Goal: Task Accomplishment & Management: Use online tool/utility

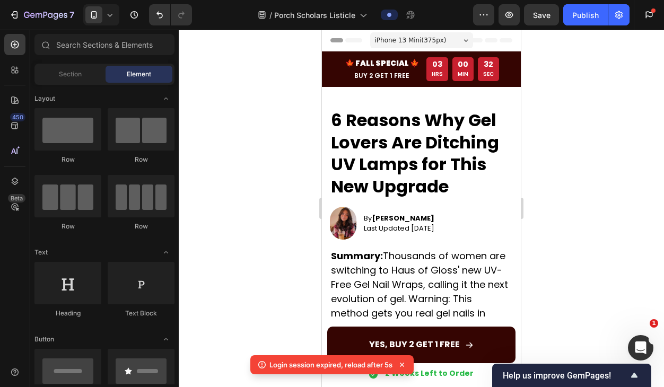
click at [273, 150] on div at bounding box center [421, 208] width 485 height 357
click at [110, 15] on icon at bounding box center [109, 15] width 11 height 11
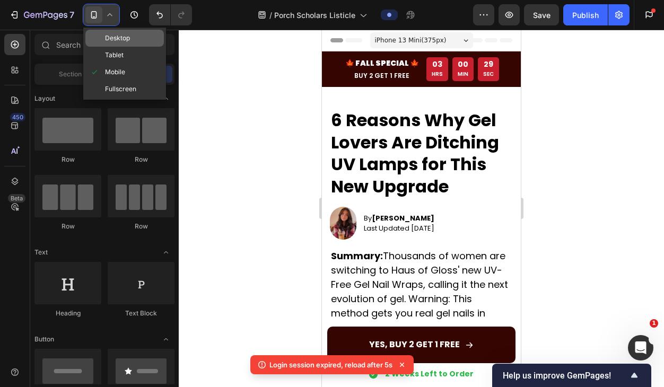
click at [126, 37] on span "Desktop" at bounding box center [117, 38] width 25 height 11
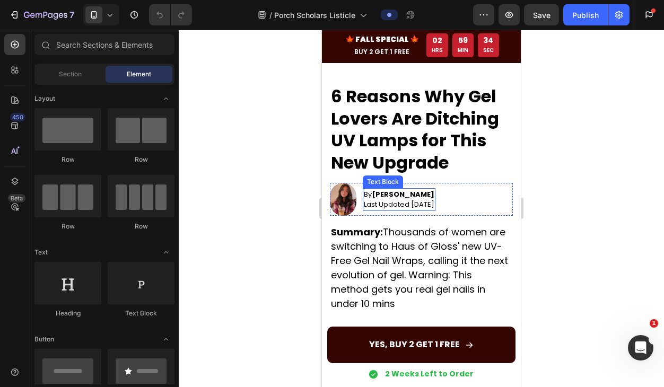
scroll to position [21, 0]
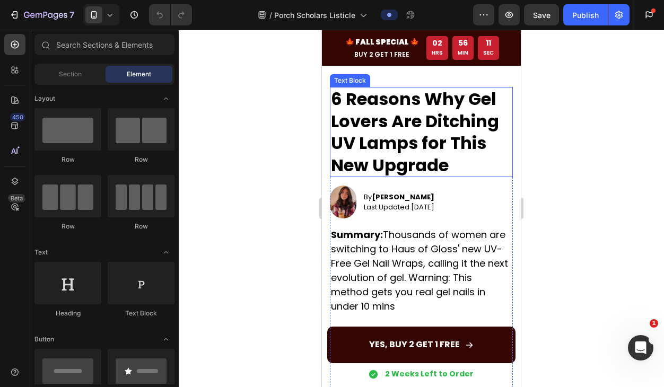
click at [424, 142] on p "6 Reasons Why Gel Lovers Are Ditching UV Lamps for This New Upgrade" at bounding box center [421, 132] width 181 height 88
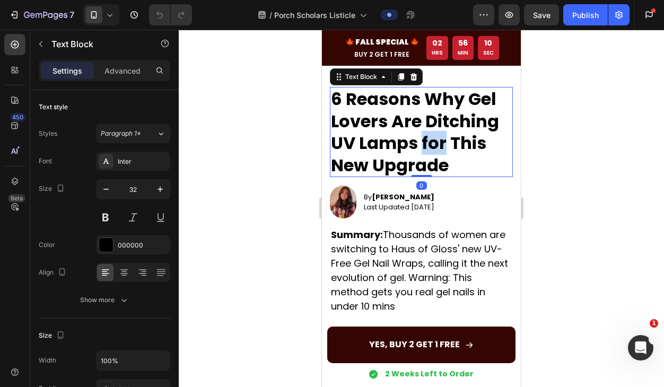
click at [424, 142] on p "6 Reasons Why Gel Lovers Are Ditching UV Lamps for This New Upgrade" at bounding box center [421, 132] width 181 height 88
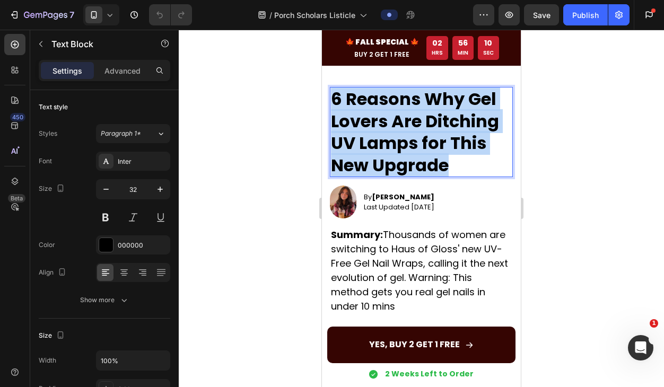
click at [424, 142] on p "6 Reasons Why Gel Lovers Are Ditching UV Lamps for This New Upgrade" at bounding box center [421, 132] width 181 height 88
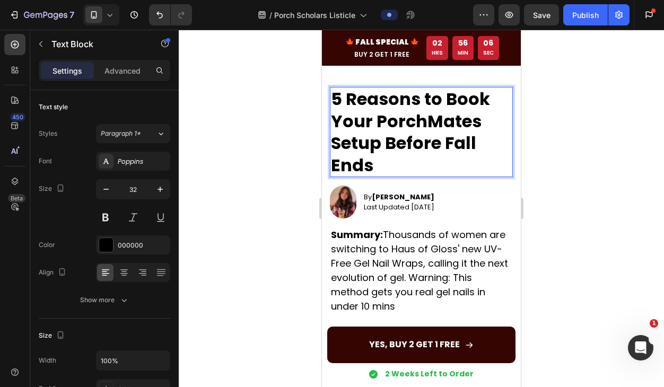
click at [589, 177] on div at bounding box center [421, 208] width 485 height 357
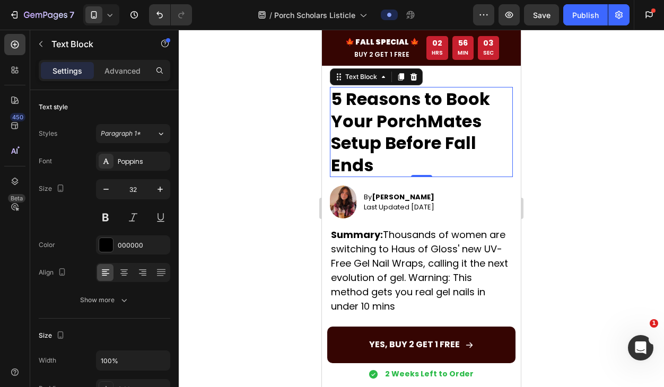
click at [361, 121] on p "5 Reasons to Book Your PorchMates Setup Before Fall Ends" at bounding box center [421, 132] width 181 height 88
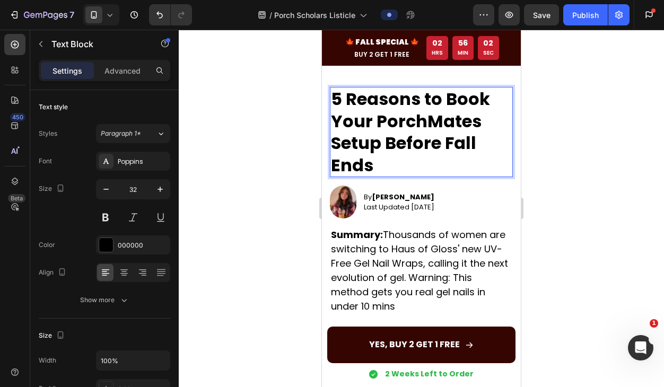
click at [361, 121] on p "5 Reasons to Book Your PorchMates Setup Before Fall Ends" at bounding box center [421, 132] width 181 height 88
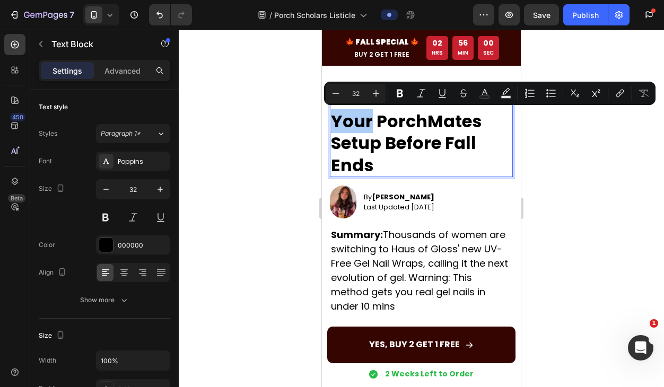
click at [605, 204] on div at bounding box center [421, 208] width 485 height 357
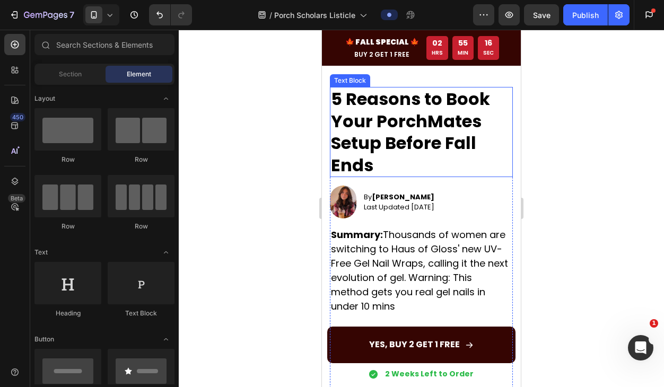
click at [392, 159] on p "5 Reasons to Book Your PorchMates Setup Before Fall Ends" at bounding box center [421, 132] width 181 height 88
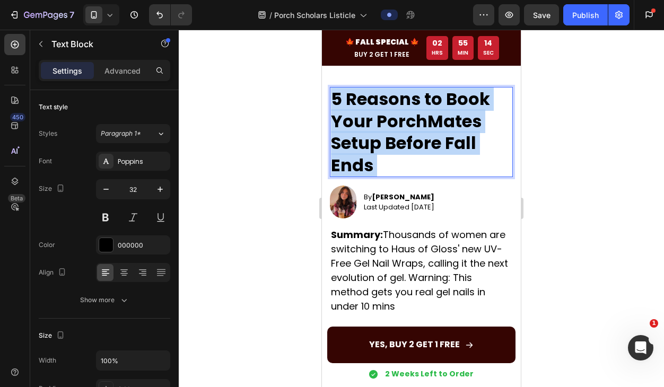
drag, startPoint x: 384, startPoint y: 168, endPoint x: 387, endPoint y: 144, distance: 24.5
click at [387, 144] on p "5 Reasons to Book Your PorchMates Setup Before Fall Ends" at bounding box center [421, 132] width 181 height 88
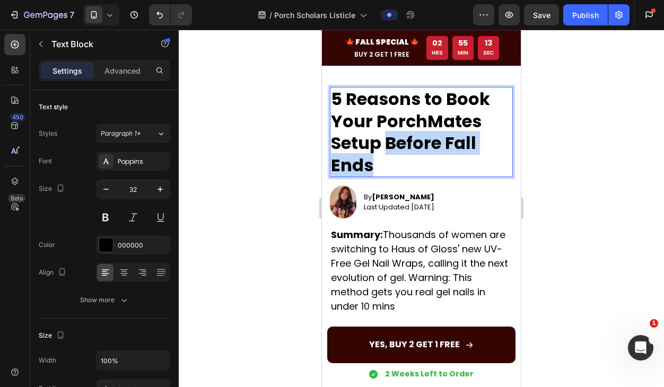
drag, startPoint x: 388, startPoint y: 142, endPoint x: 393, endPoint y: 155, distance: 14.1
click at [394, 157] on p "5 Reasons to Book Your PorchMates Setup Before Fall Ends" at bounding box center [421, 132] width 181 height 88
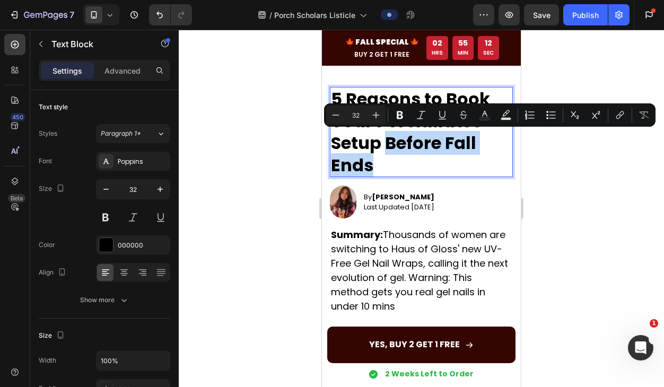
click at [400, 157] on p "5 Reasons to Book Your PorchMates Setup Before Fall Ends" at bounding box center [421, 132] width 181 height 88
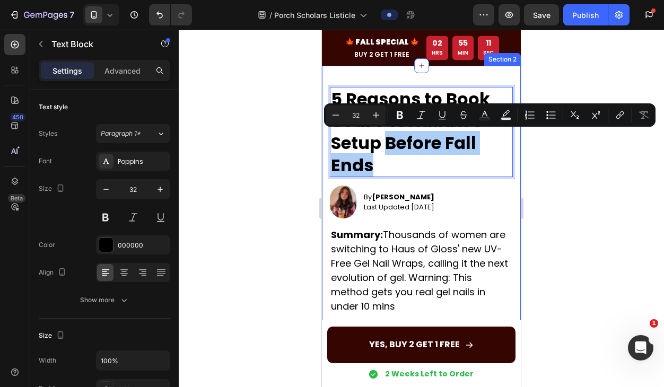
click at [559, 163] on div at bounding box center [421, 208] width 485 height 357
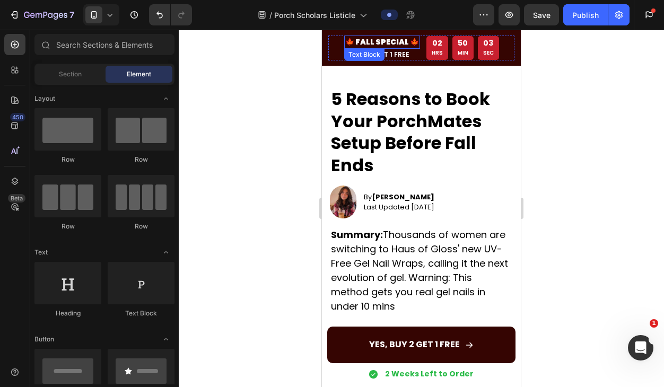
click at [395, 41] on p "🍁 FALL SPECIAL 🍁" at bounding box center [382, 42] width 74 height 11
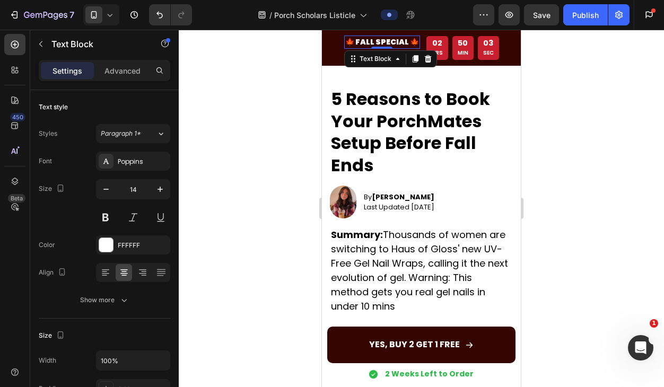
click at [395, 41] on p "🍁 FALL SPECIAL 🍁" at bounding box center [382, 42] width 74 height 11
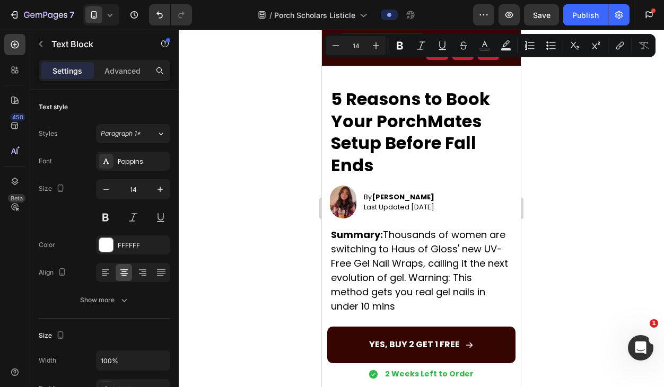
click at [395, 41] on icon "Editor contextual toolbar" at bounding box center [400, 45] width 11 height 11
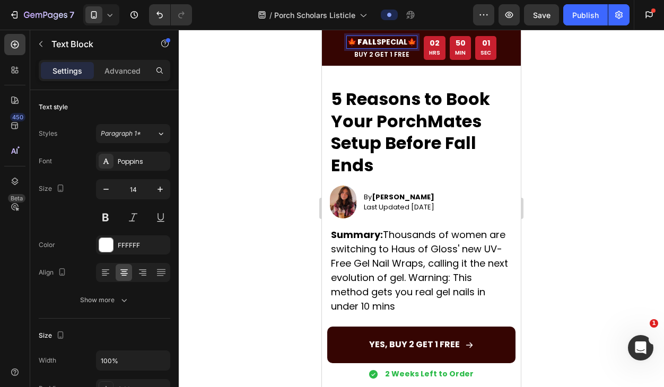
click at [387, 40] on strong "SPECIAL" at bounding box center [392, 42] width 31 height 11
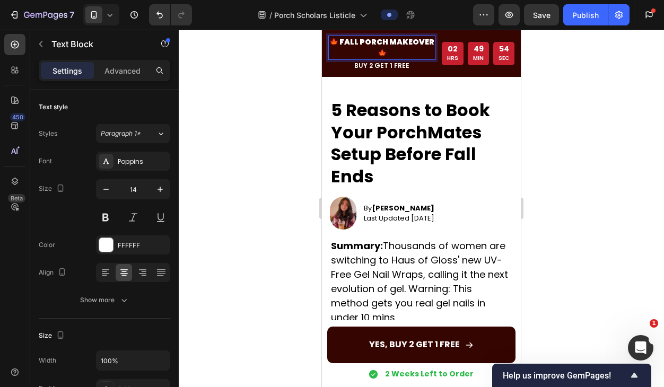
click at [380, 54] on p "🍁 FALL PORCH MAKEOVER 🍁" at bounding box center [381, 48] width 105 height 22
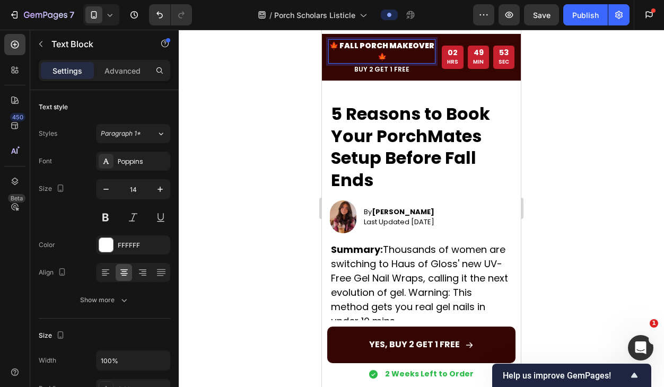
click at [579, 49] on div at bounding box center [421, 208] width 485 height 357
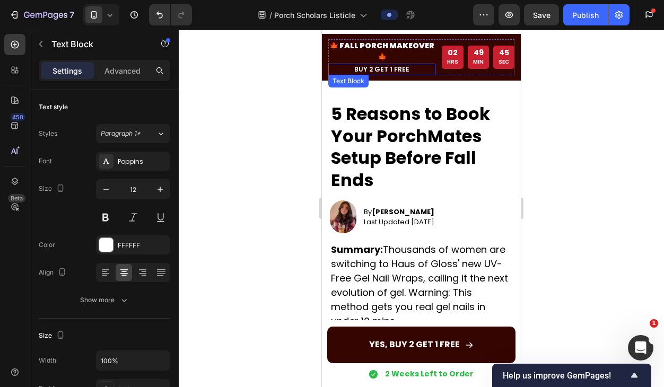
click at [395, 65] on p "BUY 2 GET 1 FREE" at bounding box center [381, 70] width 105 height 10
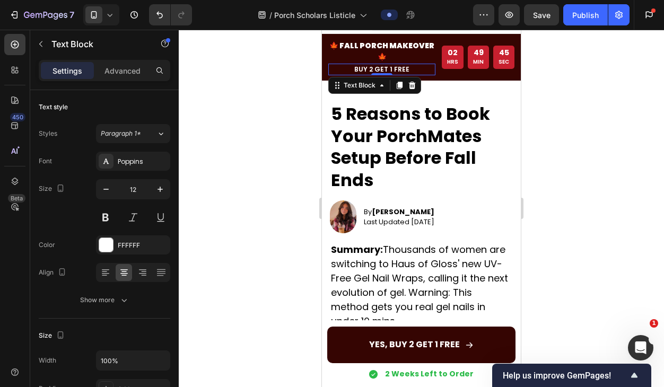
click at [395, 65] on p "BUY 2 GET 1 FREE" at bounding box center [381, 70] width 105 height 10
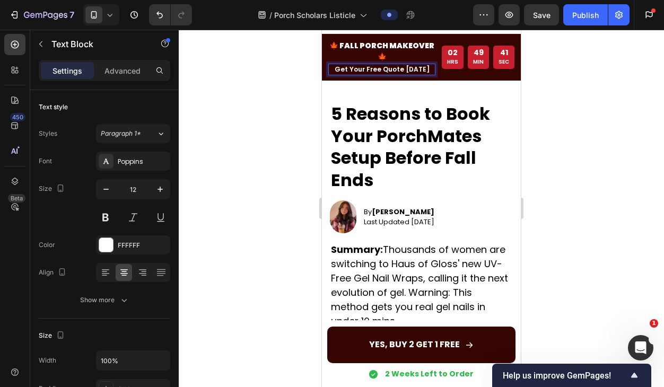
click at [612, 119] on div at bounding box center [421, 208] width 485 height 357
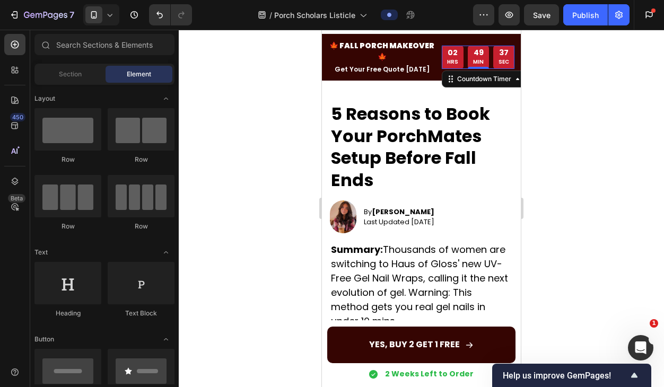
click at [483, 48] on div "49" at bounding box center [478, 53] width 11 height 10
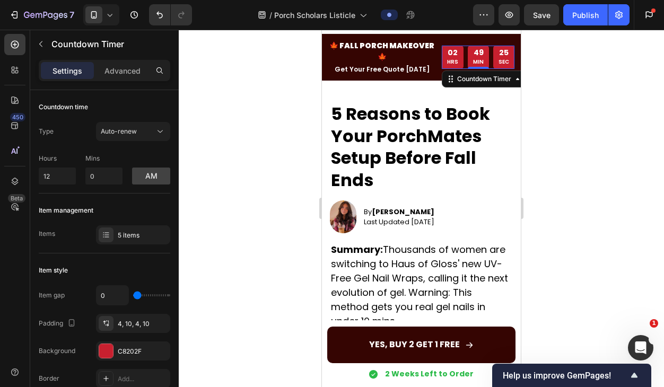
click at [570, 126] on div at bounding box center [421, 208] width 485 height 357
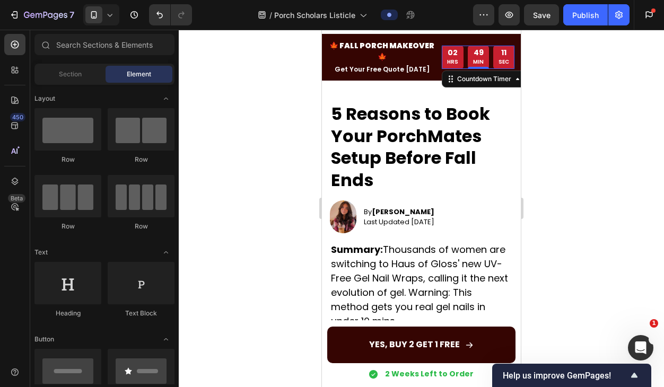
click at [459, 54] on div "02 HRS" at bounding box center [453, 57] width 22 height 23
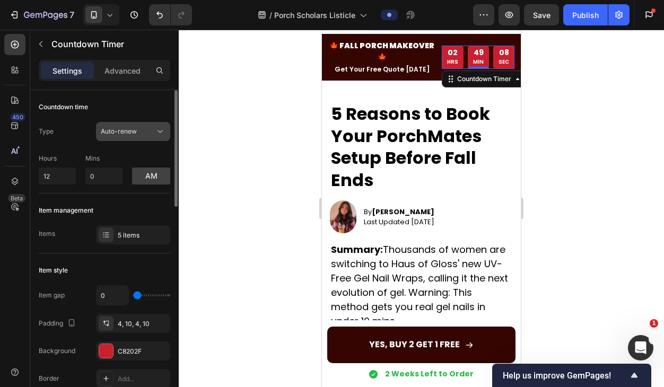
click at [134, 134] on span "Auto-renew" at bounding box center [119, 131] width 36 height 8
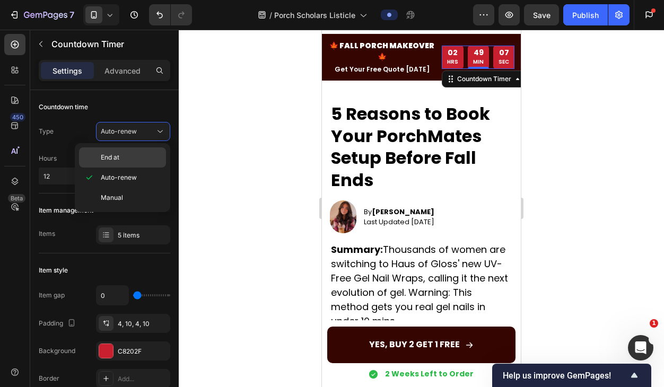
click at [128, 157] on p "End at" at bounding box center [131, 158] width 60 height 10
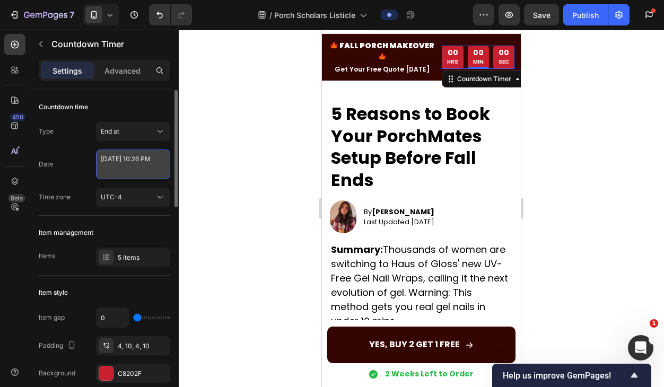
click at [134, 167] on textarea "August 24 2025 10:26 PM" at bounding box center [133, 165] width 74 height 30
select select "22"
select select "26"
select select "false"
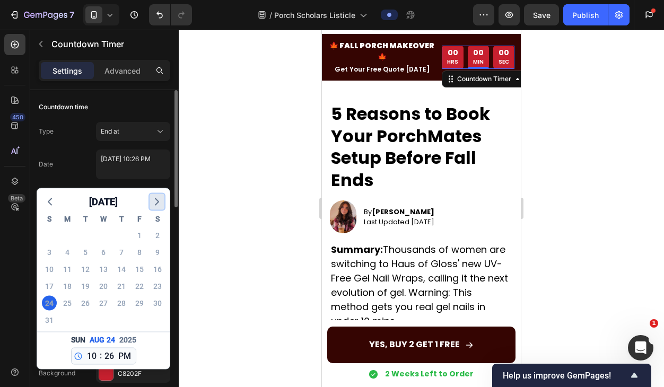
click at [156, 198] on icon "button" at bounding box center [157, 202] width 13 height 13
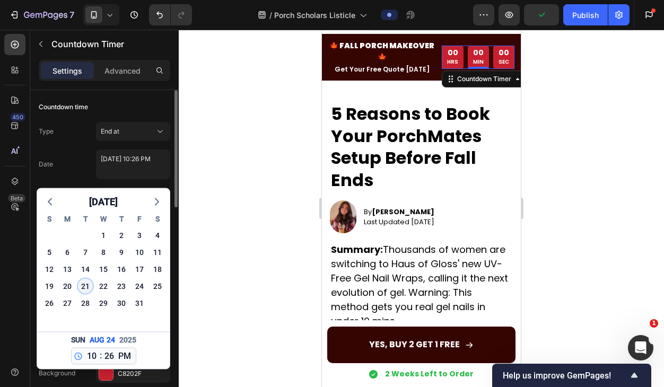
click at [89, 285] on div "21" at bounding box center [85, 286] width 15 height 15
type textarea "October 21 2025 10:26 PM"
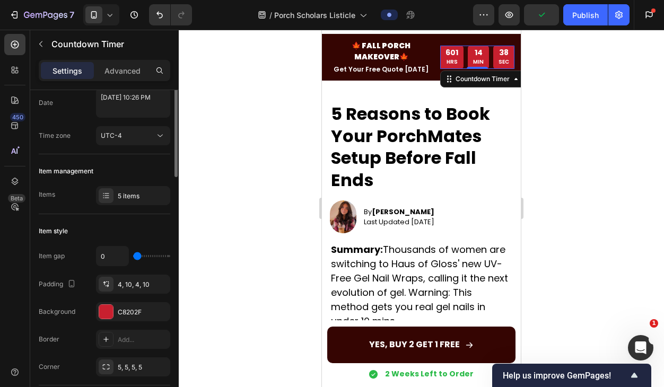
scroll to position [0, 0]
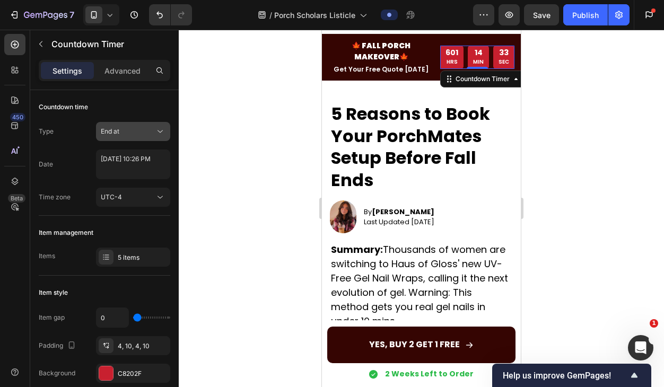
click at [138, 134] on div "End at" at bounding box center [128, 132] width 54 height 10
click at [133, 114] on div "Countdown time" at bounding box center [105, 107] width 132 height 17
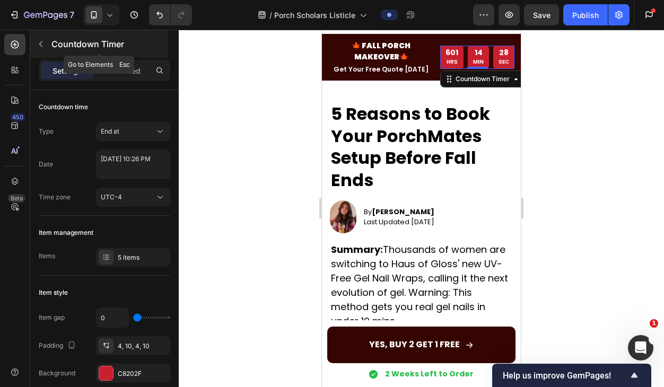
click at [44, 46] on icon "button" at bounding box center [41, 44] width 8 height 8
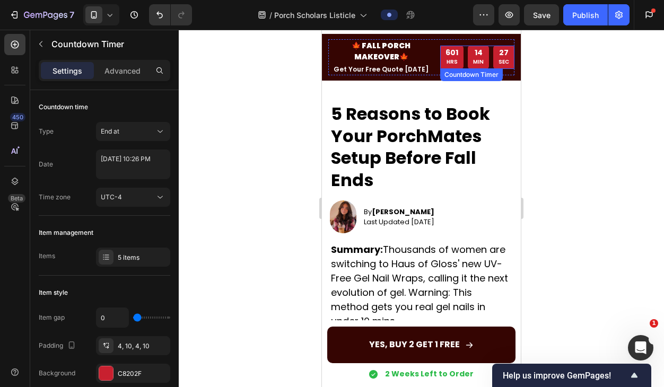
click at [483, 63] on p "MIN" at bounding box center [478, 62] width 11 height 10
click at [511, 84] on div "Countdown Timer" at bounding box center [483, 79] width 80 height 13
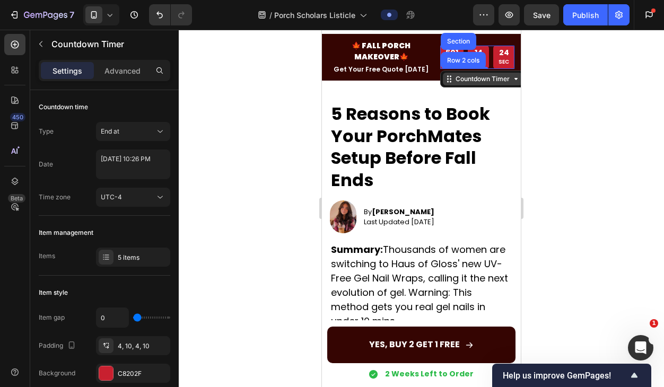
click at [519, 82] on icon at bounding box center [516, 79] width 8 height 8
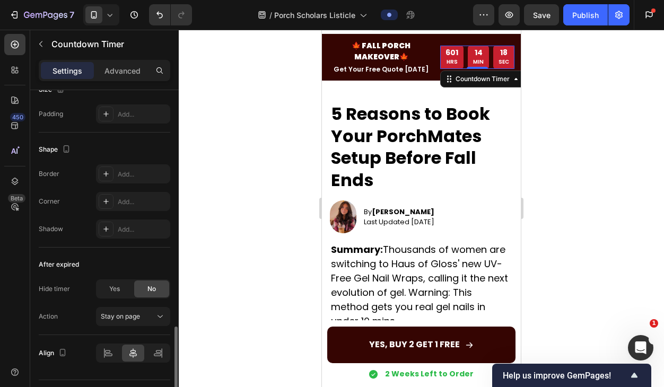
scroll to position [584, 0]
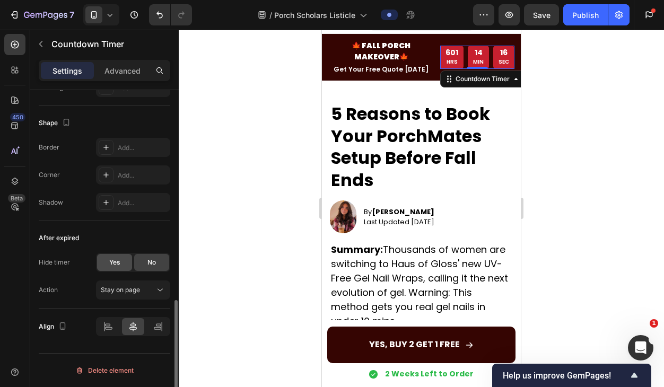
click at [118, 265] on span "Yes" at bounding box center [114, 263] width 11 height 10
click at [159, 265] on div "No" at bounding box center [151, 262] width 35 height 17
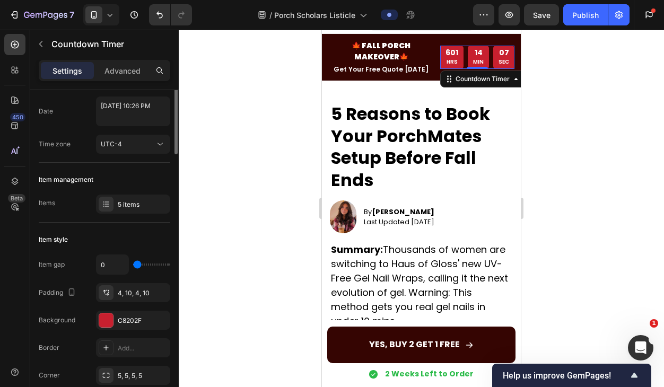
scroll to position [0, 0]
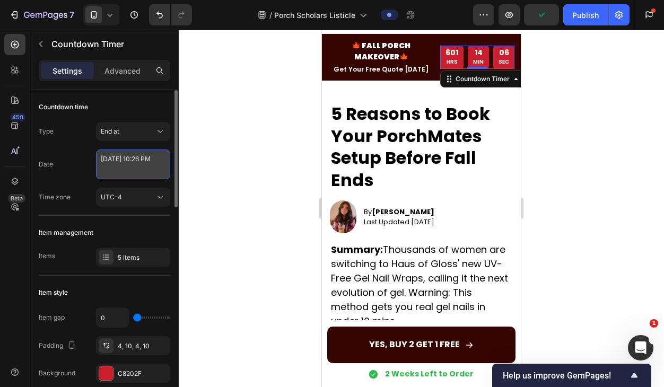
select select "22"
select select "26"
select select "false"
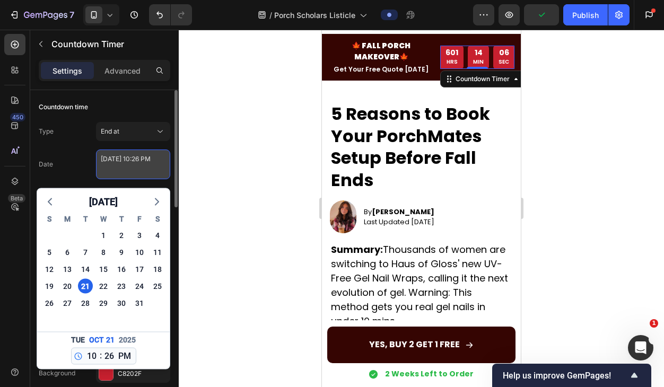
click at [139, 165] on textarea "October 21 2025 10:26 PM" at bounding box center [133, 165] width 74 height 30
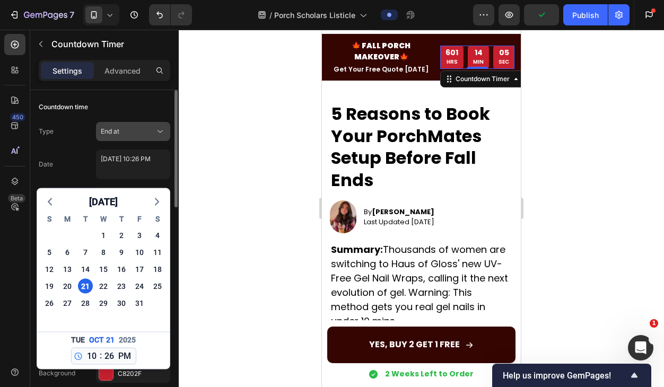
click at [141, 128] on div "End at" at bounding box center [128, 132] width 54 height 10
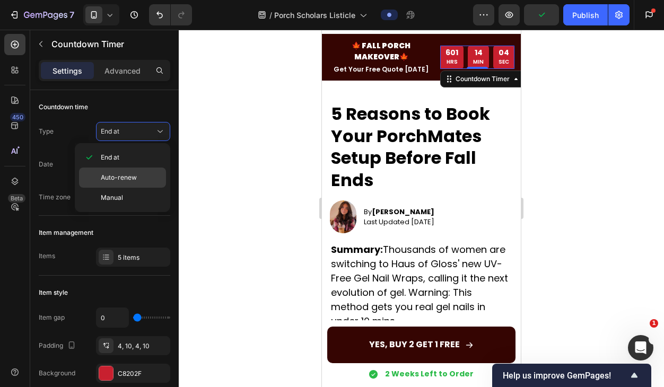
click at [133, 173] on span "Auto-renew" at bounding box center [119, 178] width 36 height 10
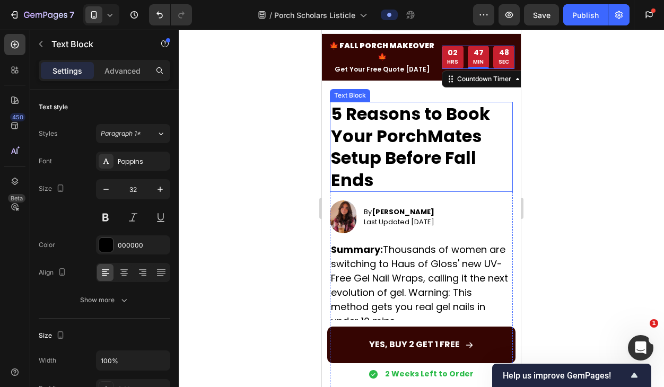
click at [453, 143] on p "5 Reasons to Book Your PorchMates Setup Before Fall Ends" at bounding box center [421, 147] width 181 height 88
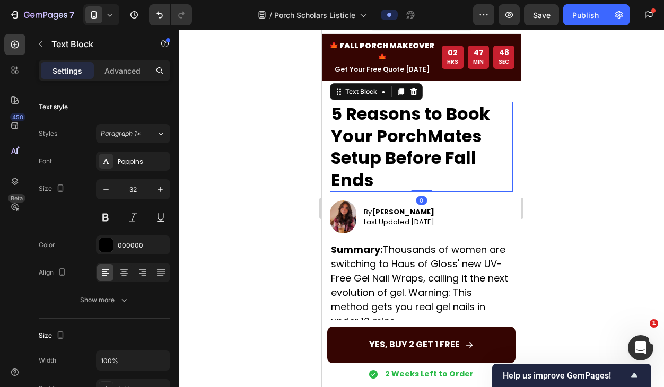
click at [552, 106] on div at bounding box center [421, 208] width 485 height 357
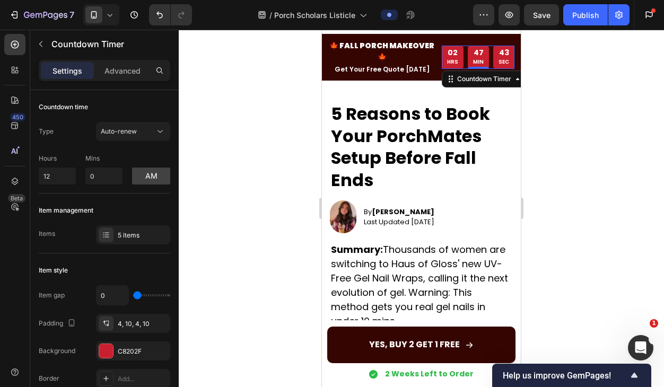
click at [485, 54] on div "47 MIN" at bounding box center [478, 57] width 21 height 23
click at [626, 200] on div at bounding box center [421, 208] width 485 height 357
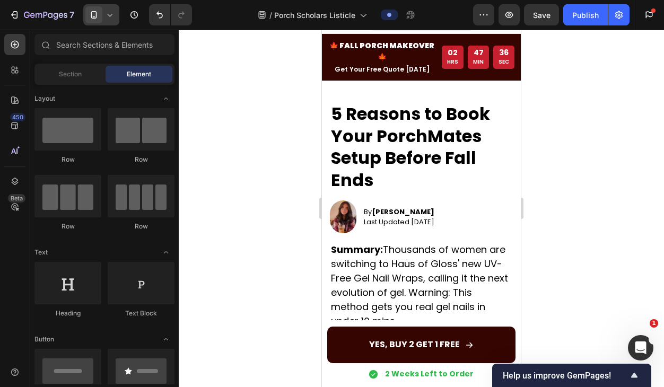
click at [107, 12] on icon at bounding box center [109, 15] width 11 height 11
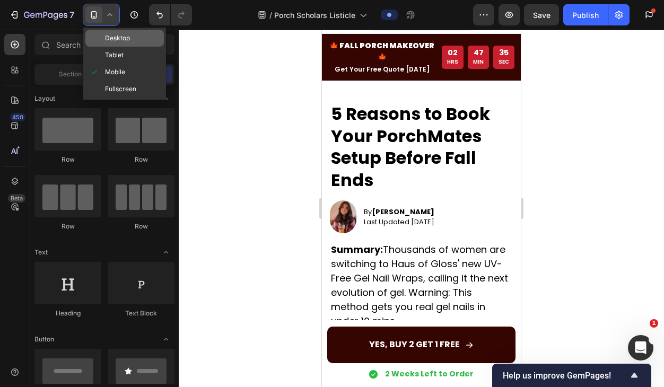
click at [127, 41] on span "Desktop" at bounding box center [117, 38] width 25 height 11
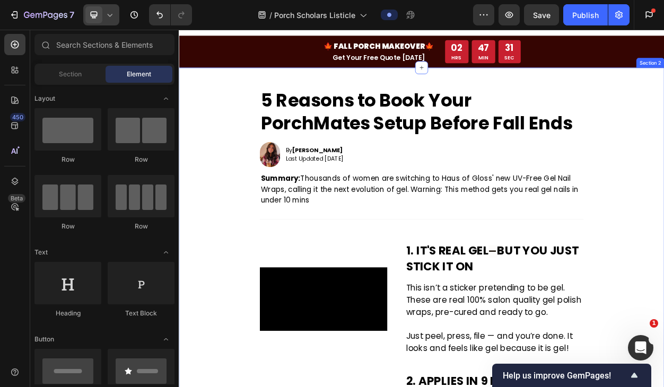
scroll to position [15, 0]
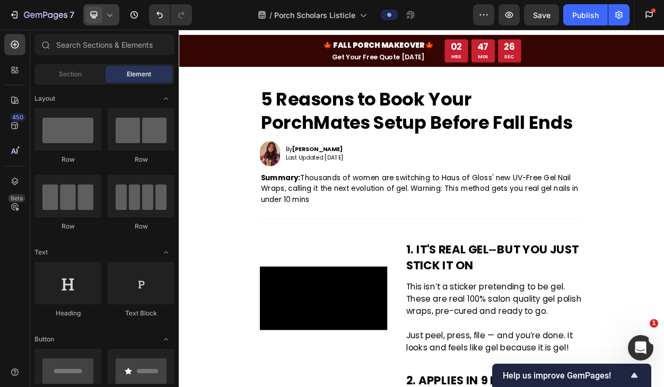
click at [110, 15] on icon at bounding box center [110, 15] width 5 height 3
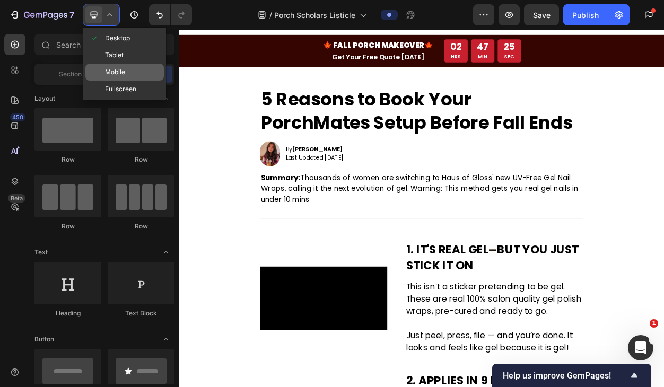
click at [113, 68] on span "Mobile" at bounding box center [115, 72] width 20 height 11
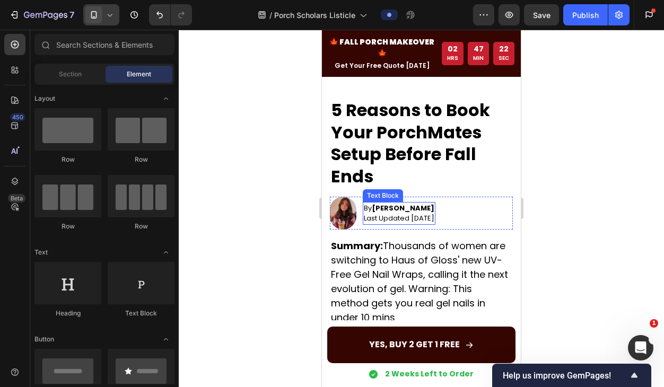
scroll to position [15, 0]
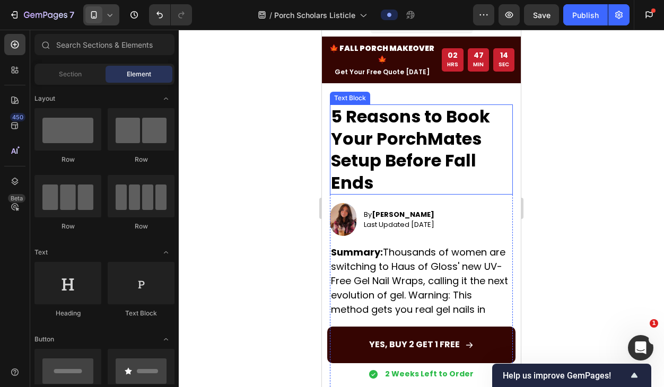
click at [384, 153] on p "5 Reasons to Book Your PorchMates Setup Before Fall Ends" at bounding box center [421, 150] width 181 height 88
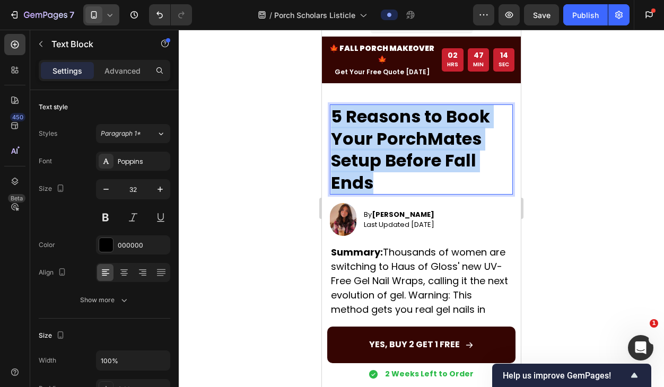
click at [384, 153] on p "5 Reasons to Book Your PorchMates Setup Before Fall Ends" at bounding box center [421, 150] width 181 height 88
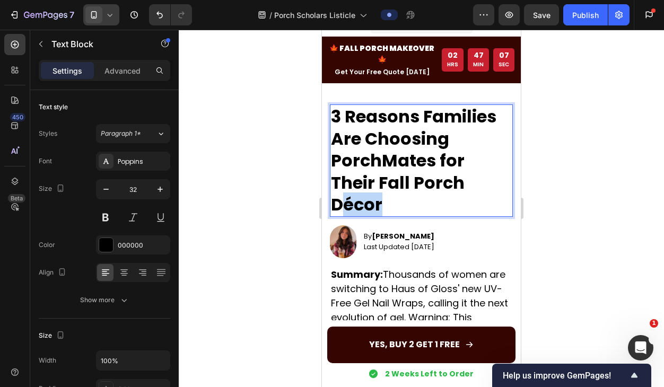
drag, startPoint x: 471, startPoint y: 169, endPoint x: 435, endPoint y: 169, distance: 35.5
click at [435, 169] on p "3 Reasons Families Are Choosing PorchMates for Their Fall Porch Décor" at bounding box center [421, 161] width 181 height 110
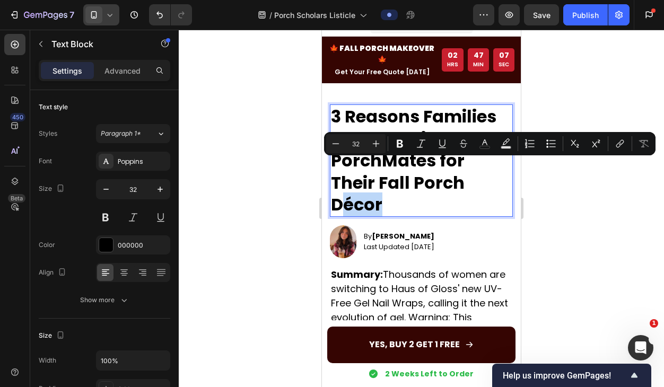
click at [435, 169] on p "3 Reasons Families Are Choosing PorchMates for Their Fall Porch Décor" at bounding box center [421, 161] width 181 height 110
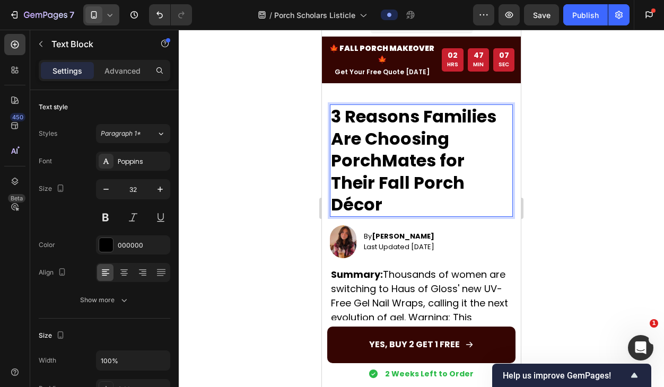
click at [399, 169] on p "3 Reasons Families Are Choosing PorchMates for Their Fall Porch Décor" at bounding box center [421, 161] width 181 height 110
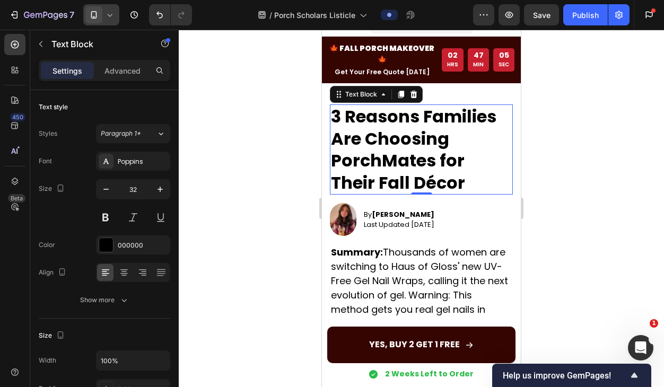
click at [622, 176] on div at bounding box center [421, 208] width 485 height 357
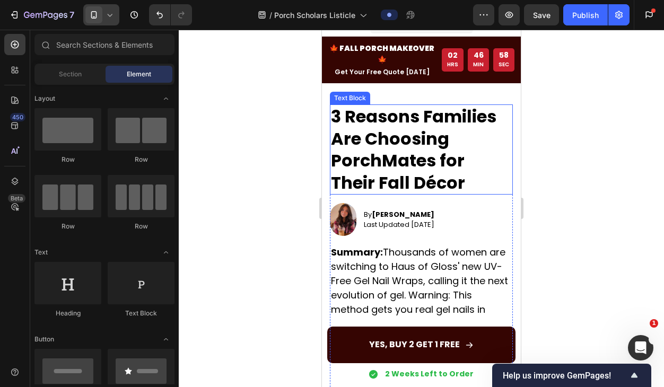
click at [426, 174] on p "3 Reasons Families Are Choosing PorchMates for Their Fall Décor" at bounding box center [421, 150] width 181 height 88
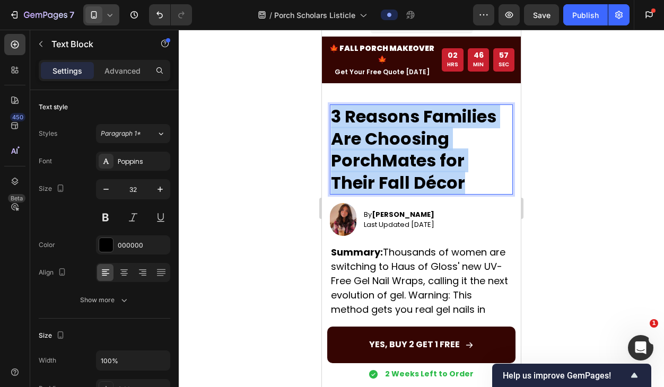
click at [426, 174] on p "3 Reasons Families Are Choosing PorchMates for Their Fall Décor" at bounding box center [421, 150] width 181 height 88
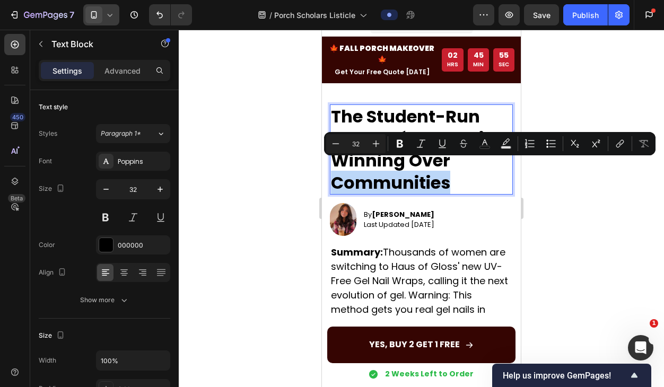
drag, startPoint x: 455, startPoint y: 171, endPoint x: 335, endPoint y: 170, distance: 120.4
click at [335, 170] on p "The Student-Run Porch Décor Service Winning Over Communities" at bounding box center [421, 150] width 181 height 88
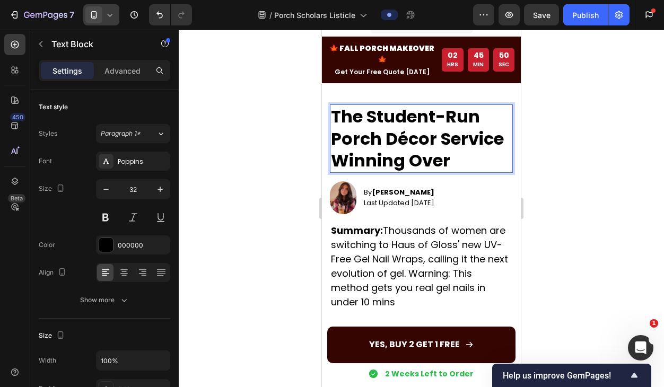
click at [413, 150] on p "The Student-Run Porch Décor Service Winning Over" at bounding box center [421, 139] width 181 height 66
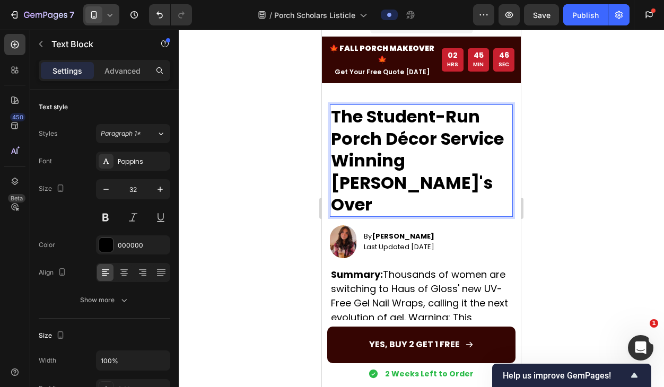
click at [392, 172] on p "The Student-Run Porch Décor Service Winning Charlotte's Over" at bounding box center [421, 161] width 181 height 110
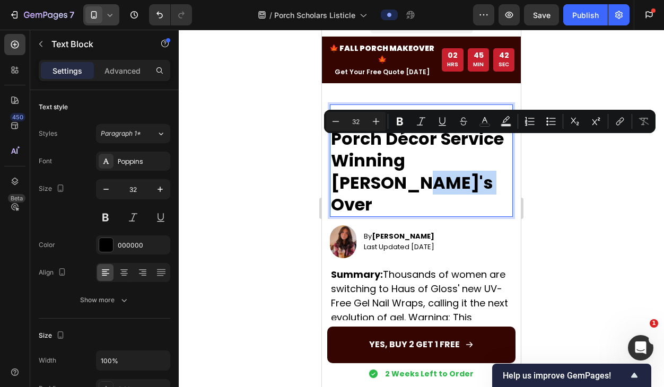
drag, startPoint x: 429, startPoint y: 171, endPoint x: 491, endPoint y: 152, distance: 64.4
click at [491, 152] on p "The Student-Run Porch Décor Service Winning Charlotte's Over" at bounding box center [421, 161] width 181 height 110
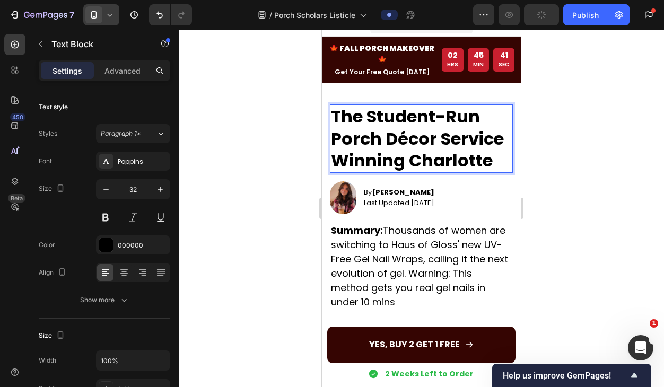
click at [569, 153] on div at bounding box center [421, 208] width 485 height 357
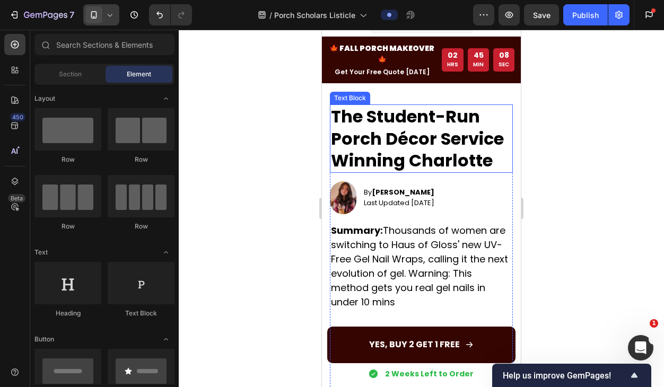
click at [445, 144] on p "The Student-Run Porch Décor Service Winning Charlotte" at bounding box center [421, 139] width 181 height 66
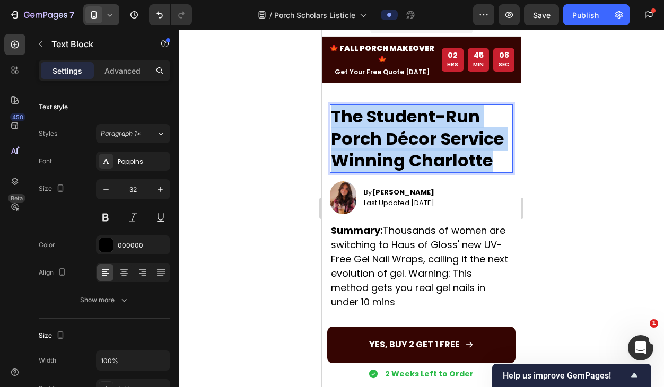
click at [445, 144] on p "The Student-Run Porch Décor Service Winning Charlotte" at bounding box center [421, 139] width 181 height 66
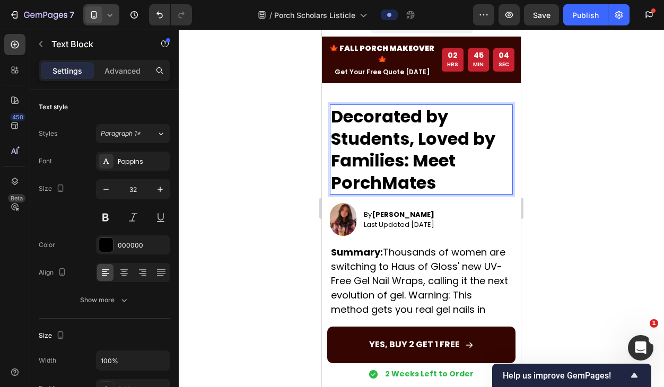
click at [588, 201] on div at bounding box center [421, 208] width 485 height 357
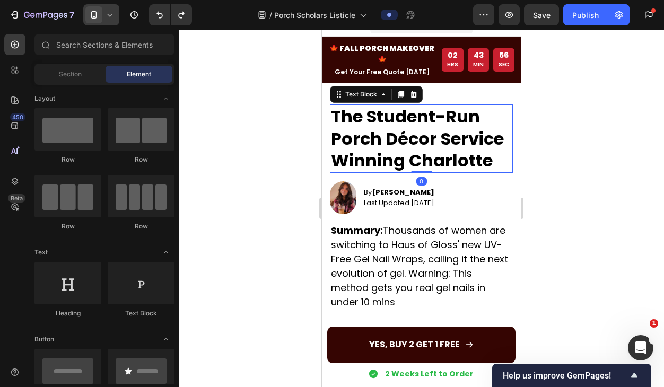
click at [410, 135] on p "The Student-Run Porch Décor Service Winning Charlotte" at bounding box center [421, 139] width 181 height 66
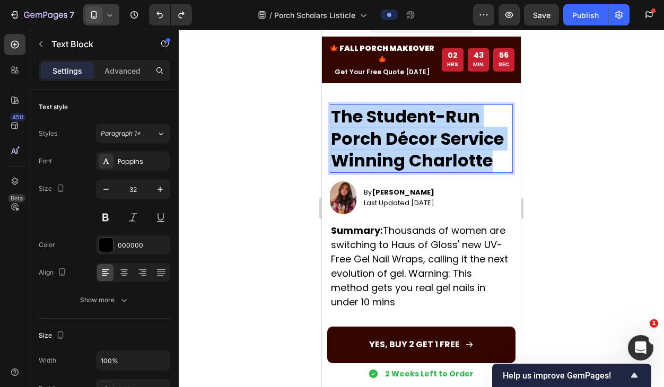
click at [410, 135] on p "The Student-Run Porch Décor Service Winning Charlotte" at bounding box center [421, 139] width 181 height 66
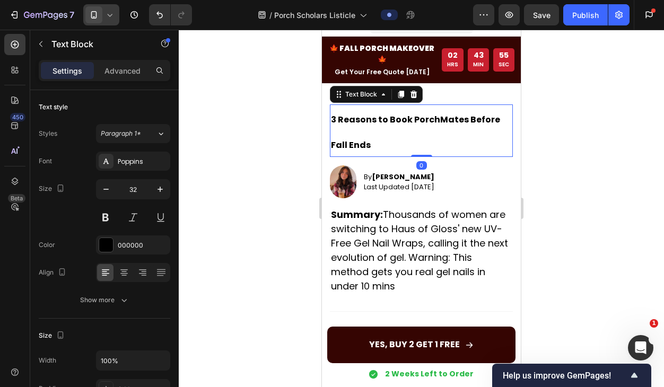
click at [582, 157] on div at bounding box center [421, 208] width 485 height 357
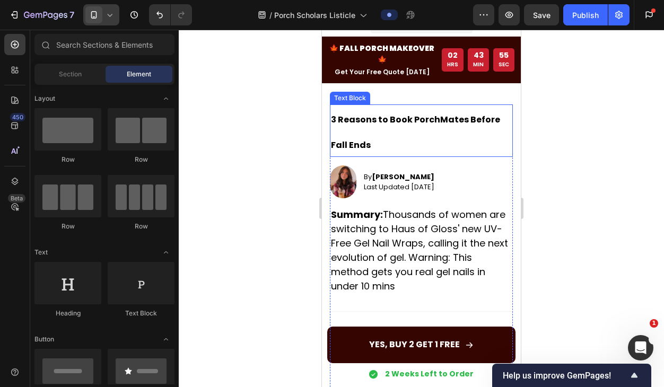
click at [410, 119] on p "3 Reasons to Book PorchMates Before Fall Ends" at bounding box center [421, 131] width 181 height 50
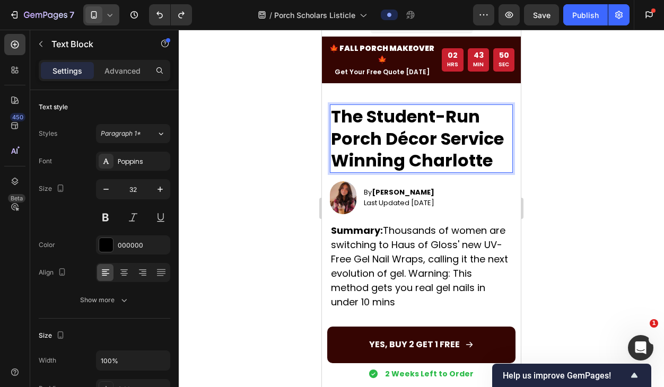
click at [409, 136] on p "The Student-Run Porch Décor Service Winning Charlotte" at bounding box center [421, 139] width 181 height 66
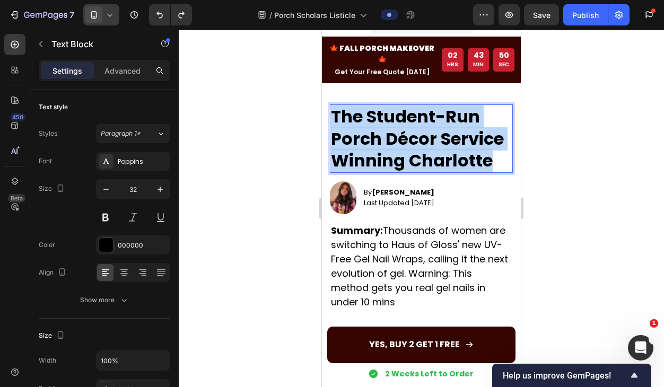
click at [409, 136] on p "The Student-Run Porch Décor Service Winning Charlotte" at bounding box center [421, 139] width 181 height 66
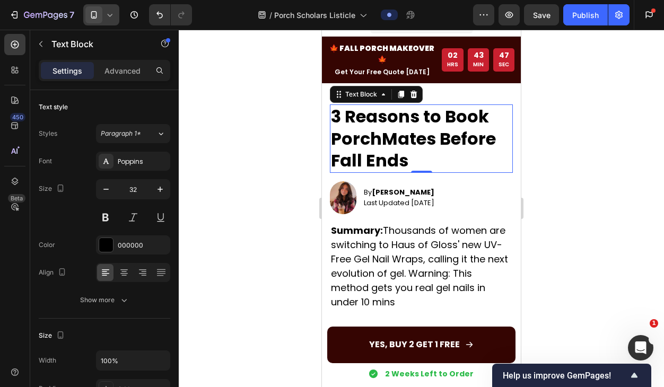
click at [588, 165] on div at bounding box center [421, 208] width 485 height 357
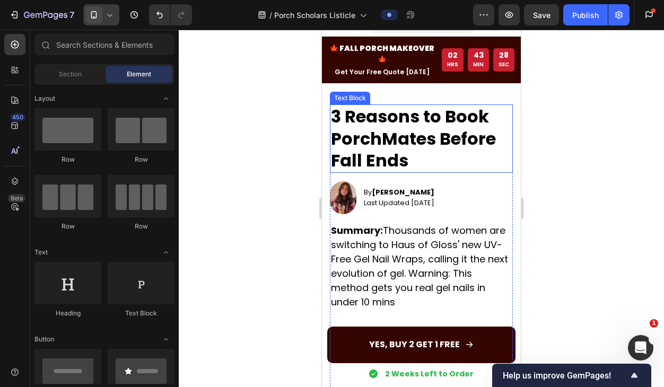
click at [430, 146] on p "3 Reasons to Book PorchMates Before Fall Ends" at bounding box center [421, 139] width 181 height 66
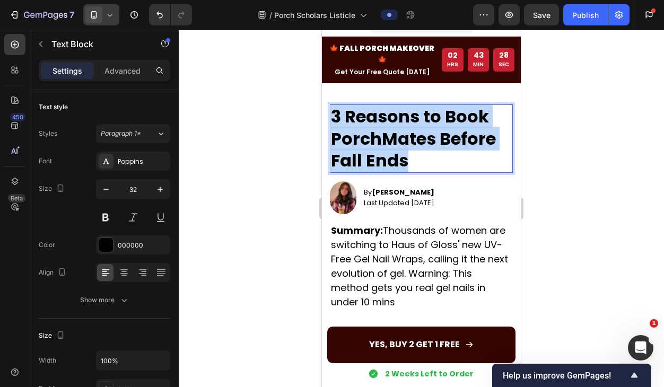
click at [430, 146] on p "3 Reasons to Book PorchMates Before Fall Ends" at bounding box center [421, 139] width 181 height 66
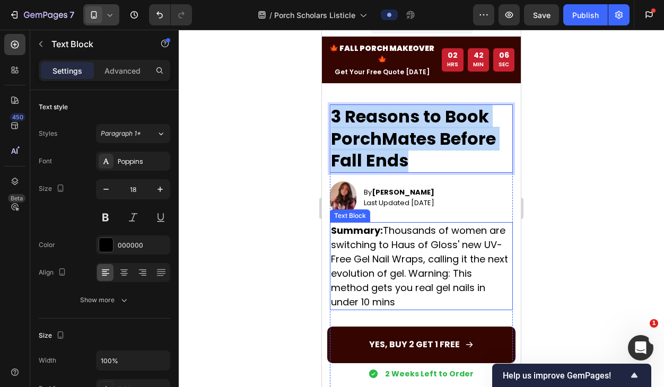
click at [373, 245] on p "Summary: Thousands of women are switching to Haus of Gloss' new UV-Free Gel Nai…" at bounding box center [421, 266] width 181 height 86
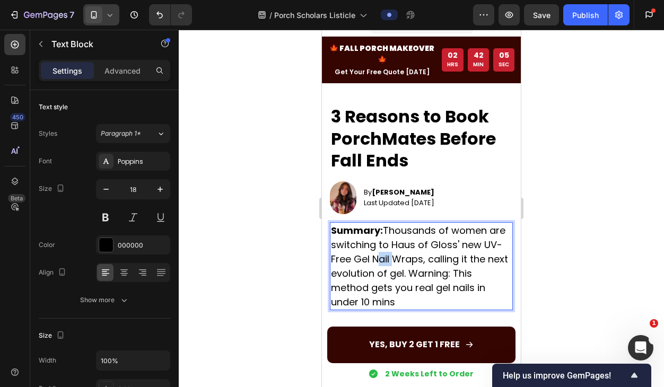
click at [373, 245] on p "Summary: Thousands of women are switching to Haus of Gloss' new UV-Free Gel Nai…" at bounding box center [421, 266] width 181 height 86
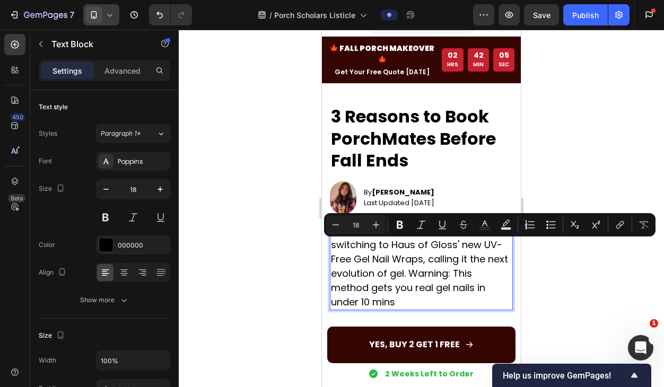
click at [404, 267] on p "Summary: Thousands of women are switching to Haus of Gloss' new UV-Free Gel Nai…" at bounding box center [421, 266] width 181 height 86
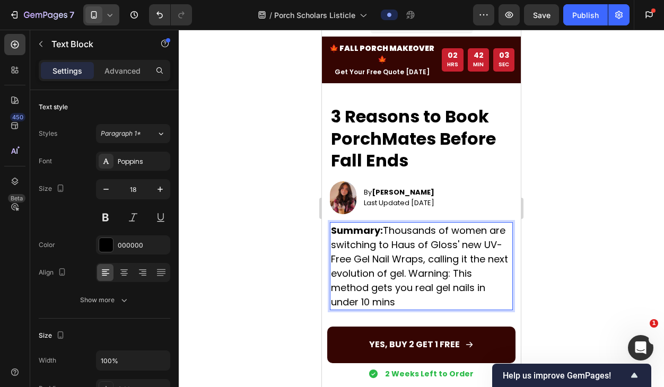
drag, startPoint x: 402, startPoint y: 291, endPoint x: 387, endPoint y: 222, distance: 70.6
click at [387, 223] on p "Summary: Thousands of women are switching to Haus of Gloss' new UV-Free Gel Nai…" at bounding box center [421, 266] width 181 height 86
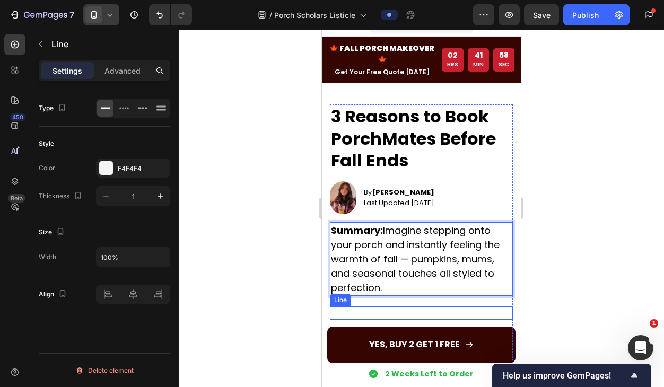
click at [453, 307] on div "Title Line" at bounding box center [421, 313] width 183 height 13
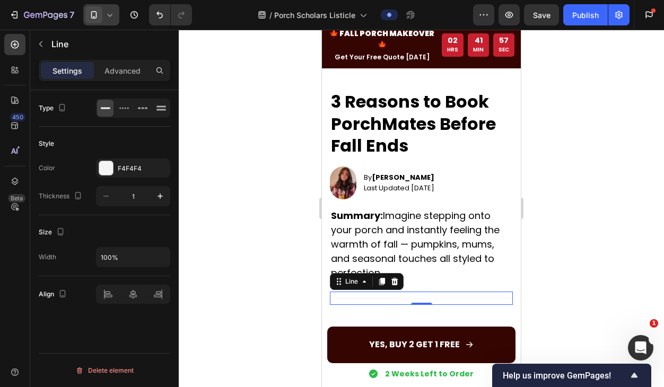
scroll to position [34, 0]
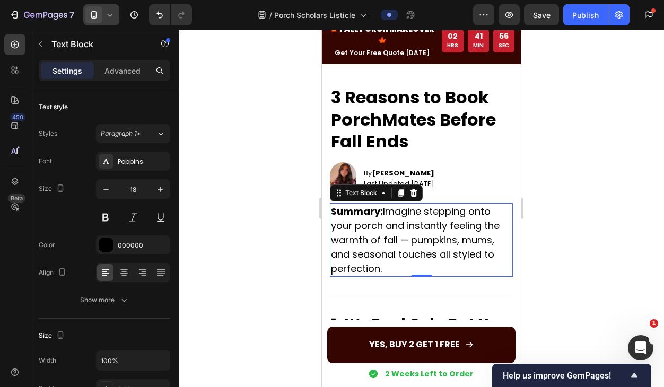
click at [468, 240] on p "Summary: Imagine stepping onto your porch and instantly feeling the warmth of f…" at bounding box center [421, 240] width 181 height 72
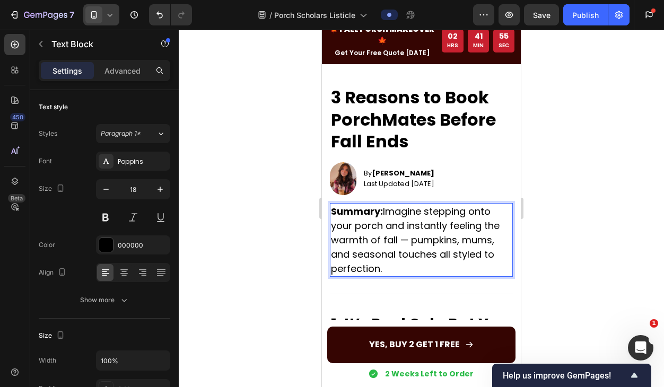
click at [465, 229] on p "Summary: Imagine stepping onto your porch and instantly feeling the warmth of f…" at bounding box center [421, 240] width 181 height 72
click at [471, 229] on p "Summary: Imagine stepping onto your porch and instantly feeling the warmth of f…" at bounding box center [421, 240] width 181 height 72
click at [411, 227] on p "Summary: Imagine stepping onto your porch and instantly feeling the warmth of f…" at bounding box center [421, 240] width 181 height 72
click at [448, 204] on p "Summary: Imagine stepping onto your porch and instantly feeling the warmth of f…" at bounding box center [421, 240] width 181 height 72
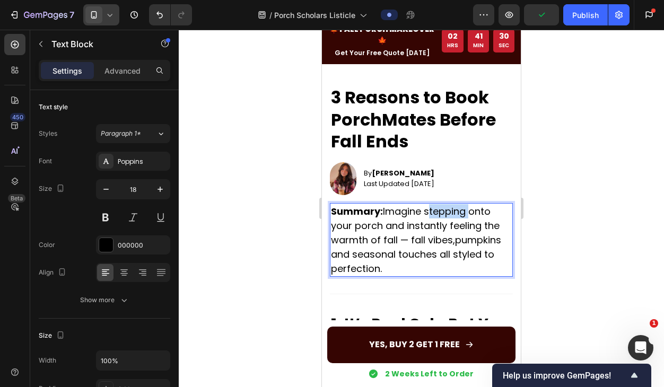
click at [448, 204] on p "Summary: Imagine stepping onto your porch and instantly feeling the warmth of f…" at bounding box center [421, 240] width 181 height 72
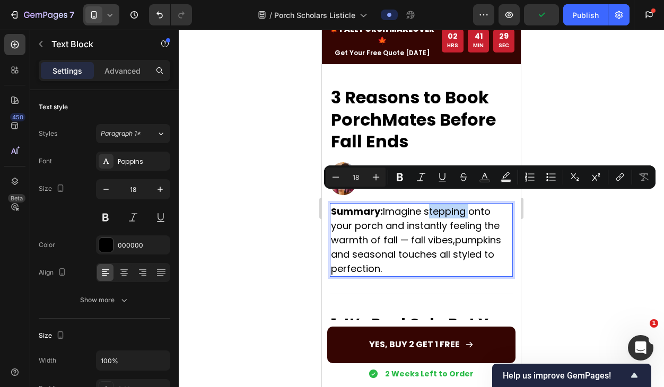
click at [445, 204] on p "Summary: Imagine stepping onto your porch and instantly feeling the warmth of f…" at bounding box center [421, 240] width 181 height 72
drag, startPoint x: 426, startPoint y: 202, endPoint x: 383, endPoint y: 214, distance: 45.3
click at [383, 214] on p "Summary: Imagine stepping onto your porch and instantly feeling the warmth of f…" at bounding box center [421, 240] width 181 height 72
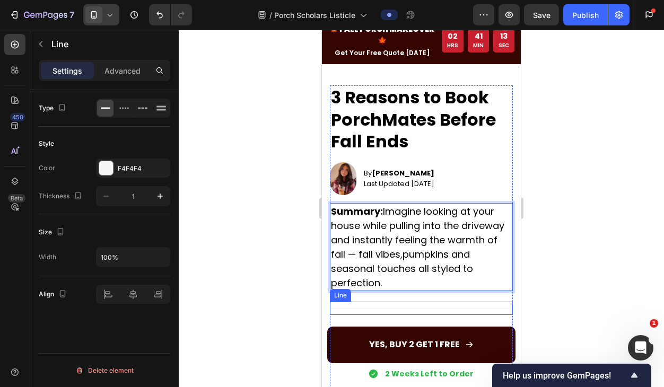
click at [465, 302] on div "Title Line" at bounding box center [421, 308] width 183 height 13
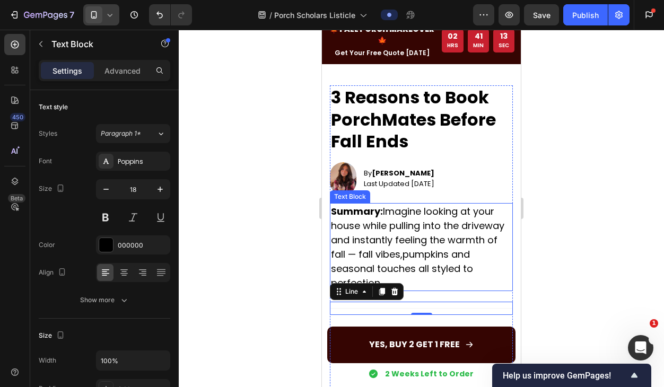
click at [444, 251] on p "Summary: Imagine looking at your house while pulling into the driveway and inst…" at bounding box center [421, 247] width 181 height 86
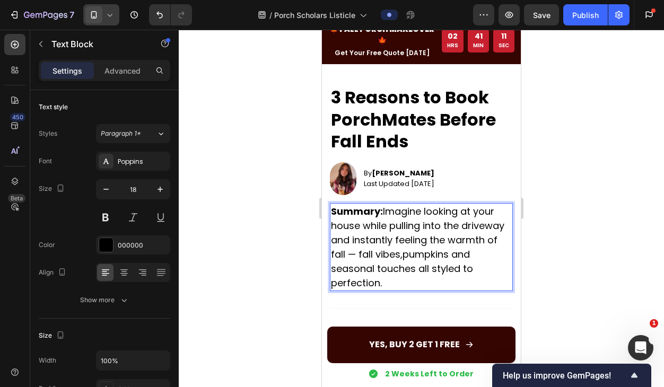
click at [390, 271] on p "Summary: Imagine looking at your house while pulling into the driveway and inst…" at bounding box center [421, 247] width 181 height 86
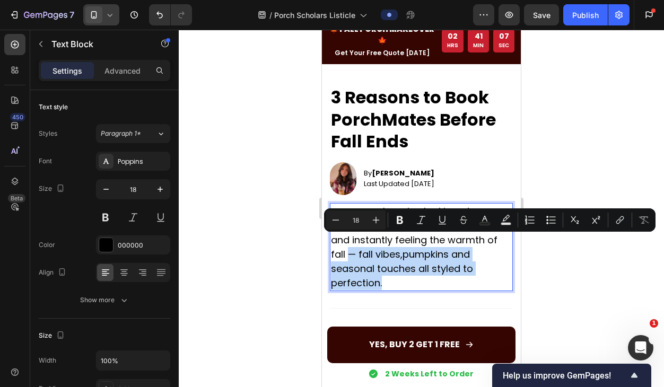
drag, startPoint x: 378, startPoint y: 272, endPoint x: 346, endPoint y: 239, distance: 45.8
click at [346, 239] on p "Summary: Imagine looking at your house while pulling into the driveway and inst…" at bounding box center [421, 247] width 181 height 86
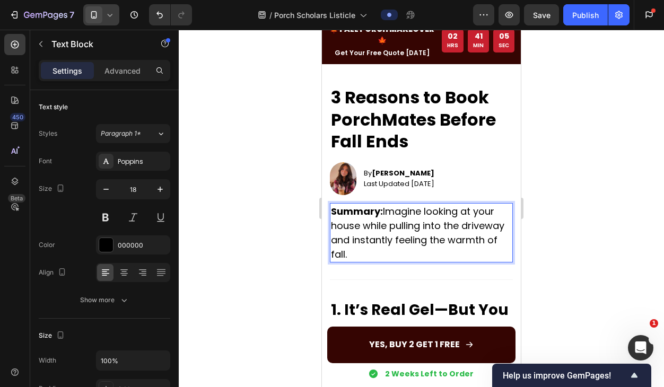
click at [375, 238] on p "Summary: Imagine looking at your house while pulling into the driveway and inst…" at bounding box center [421, 232] width 181 height 57
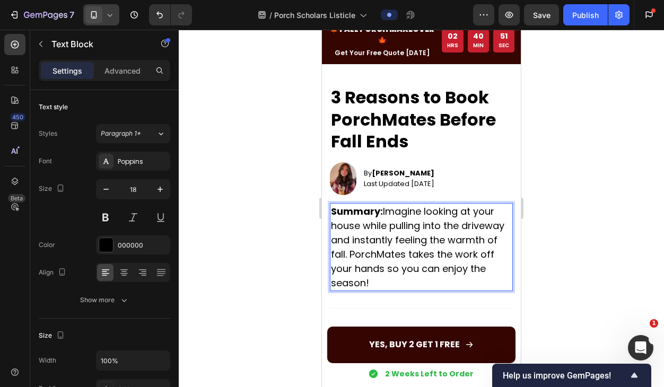
click at [559, 218] on div at bounding box center [421, 208] width 485 height 357
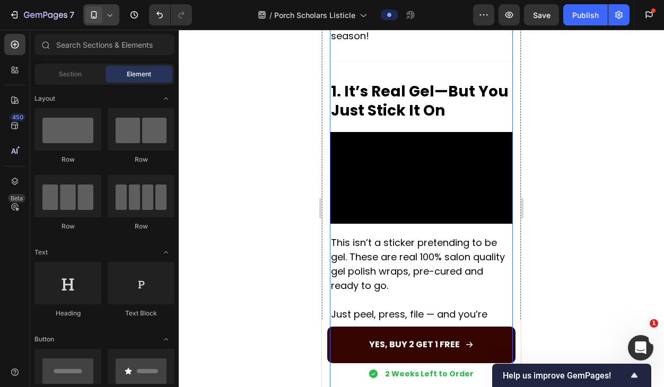
scroll to position [287, 0]
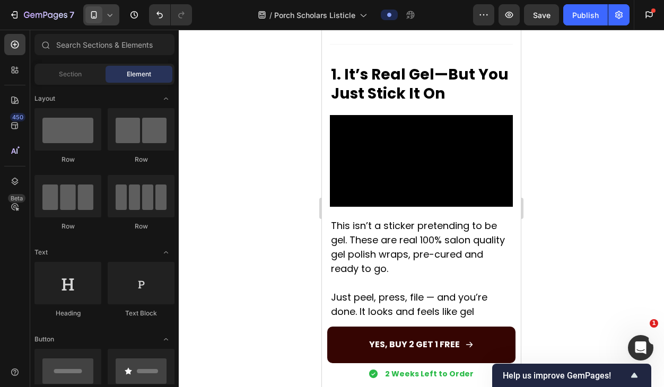
click at [112, 15] on icon at bounding box center [109, 15] width 11 height 11
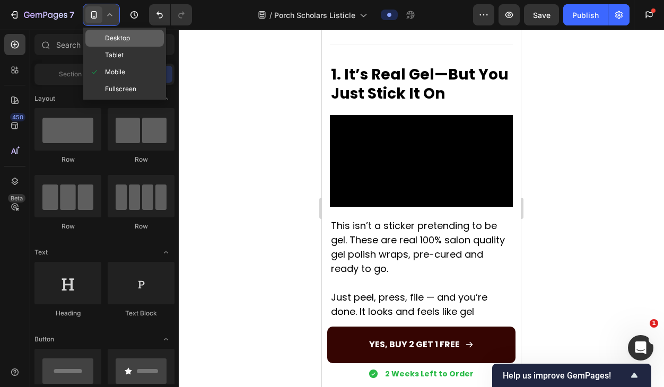
click at [119, 39] on span "Desktop" at bounding box center [117, 38] width 25 height 11
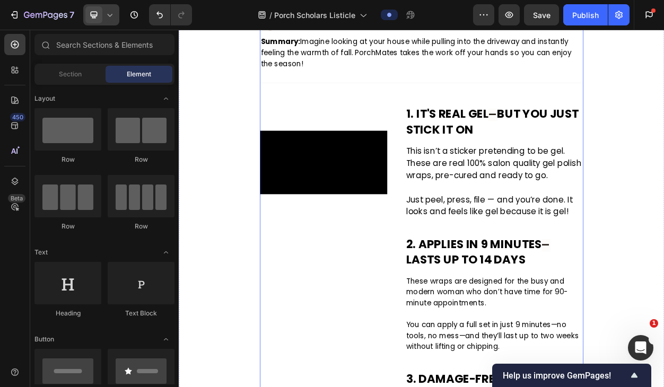
scroll to position [161, 0]
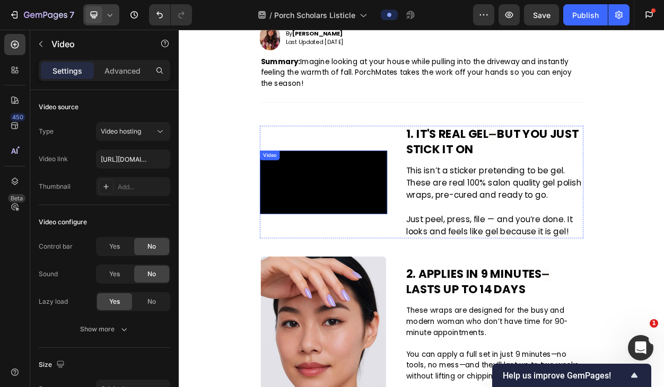
click at [375, 188] on video at bounding box center [368, 229] width 167 height 83
click at [356, 195] on icon at bounding box center [354, 198] width 7 height 7
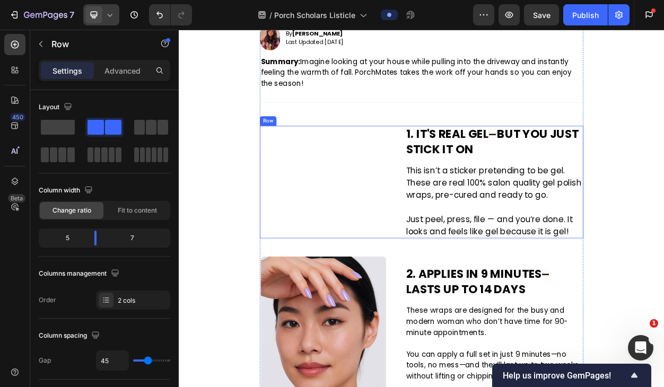
click at [445, 187] on div "1. It’s Real Gel—But You Just Stick It On Text Block" at bounding box center [368, 229] width 167 height 147
click at [348, 143] on icon at bounding box center [350, 145] width 7 height 7
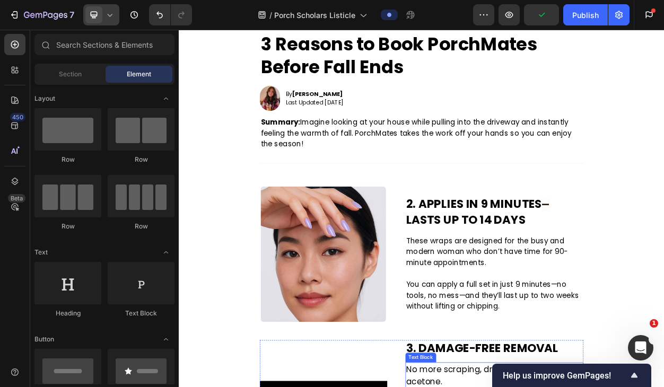
scroll to position [81, 0]
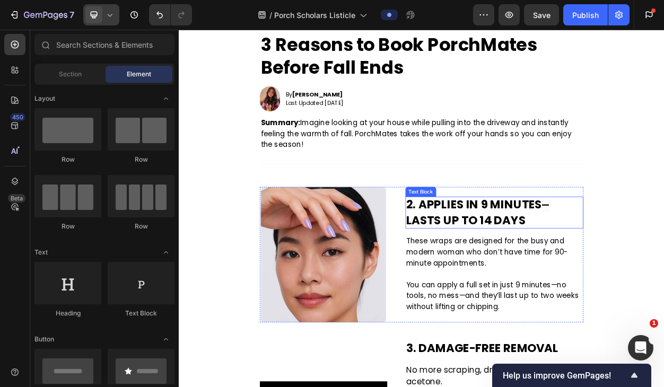
click at [542, 264] on p "2. APPLIES IN 9 MINUTES — LASTS UP TO 14 DAYS" at bounding box center [592, 270] width 231 height 40
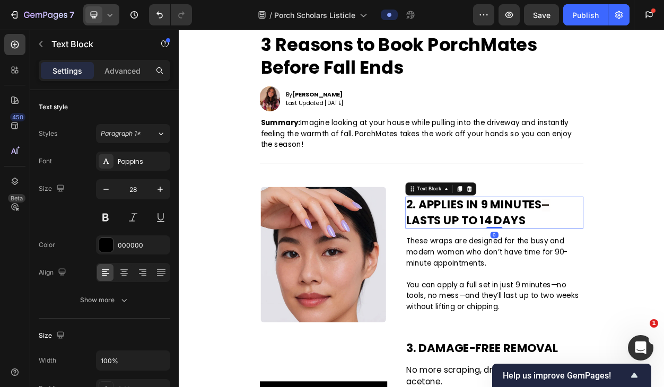
click at [542, 264] on p "2. APPLIES IN 9 MINUTES — LASTS UP TO 14 DAYS" at bounding box center [592, 270] width 231 height 40
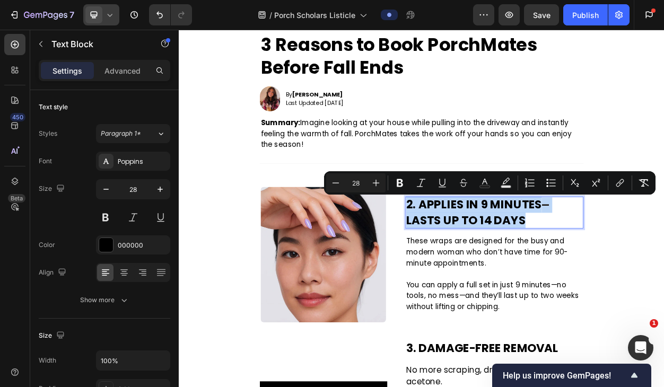
click at [568, 266] on p "2. APPLIES IN 9 MINUTES — LASTS UP TO 14 DAYS" at bounding box center [592, 270] width 231 height 40
drag, startPoint x: 639, startPoint y: 276, endPoint x: 495, endPoint y: 264, distance: 144.3
click at [495, 264] on p "2. APPLIES IN 9 MINUTES — LASTS UP TO 14 DAYS" at bounding box center [592, 270] width 231 height 40
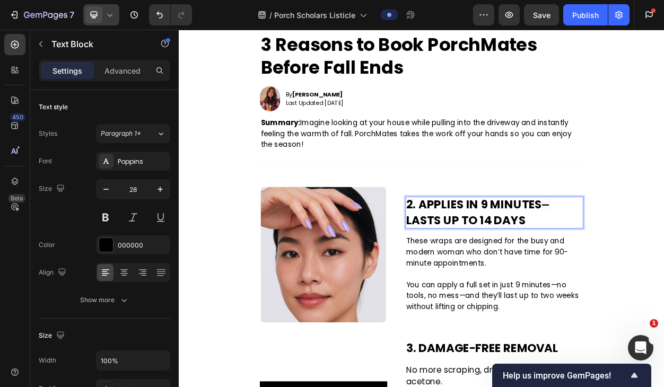
scroll to position [81, 0]
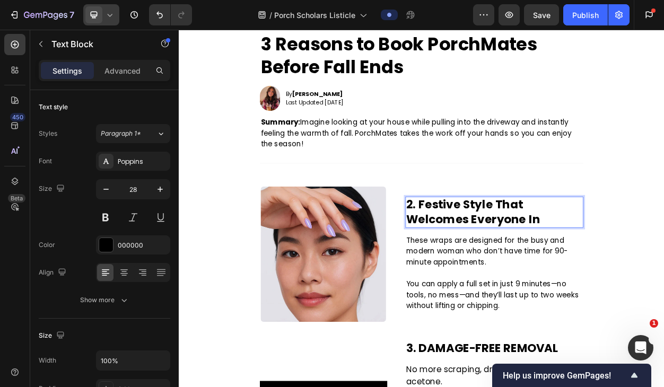
click at [485, 258] on p "2. Festive Style That Welcomes Everyone In" at bounding box center [592, 269] width 231 height 39
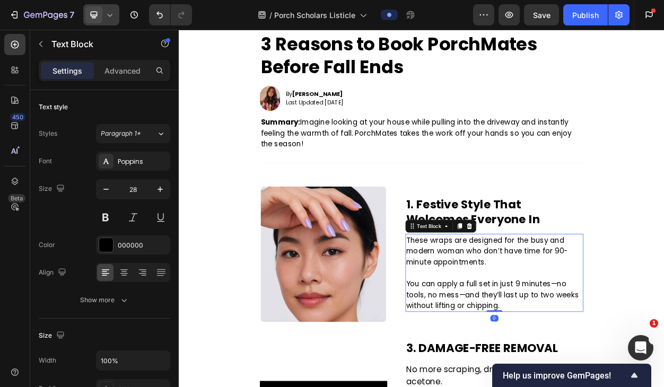
click at [649, 318] on p "These wraps are designed for the busy and modern woman who don’t have time for …" at bounding box center [592, 320] width 231 height 43
click at [597, 387] on p "You can apply a full set in just 9 minutes—no tools, no mess—and they’ll last u…" at bounding box center [592, 377] width 231 height 43
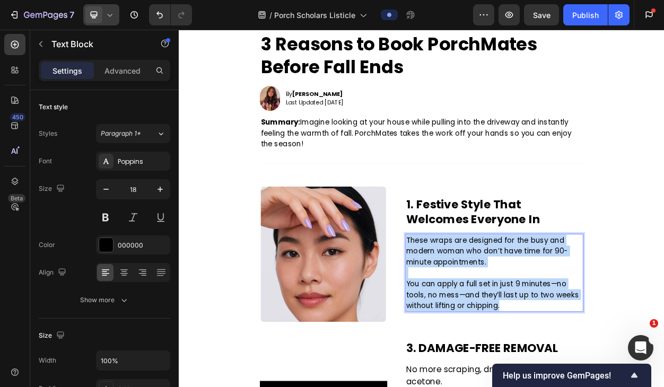
drag, startPoint x: 607, startPoint y: 390, endPoint x: 477, endPoint y: 308, distance: 153.6
click at [477, 308] on div "These wraps are designed for the busy and modern woman who don’t have time for …" at bounding box center [592, 348] width 233 height 102
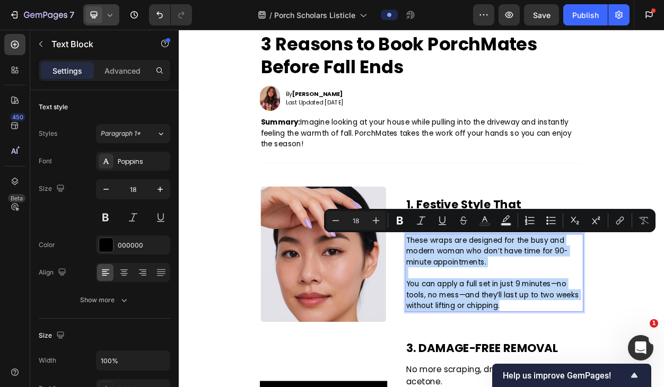
scroll to position [95, 0]
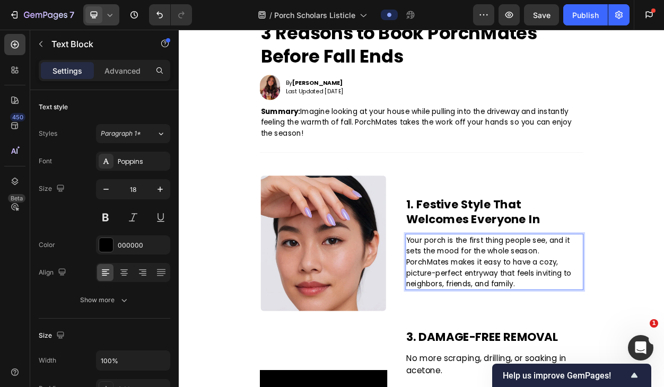
click at [650, 320] on p "Your porch is the first thing people see, and it sets the mood for the whole se…" at bounding box center [592, 335] width 231 height 72
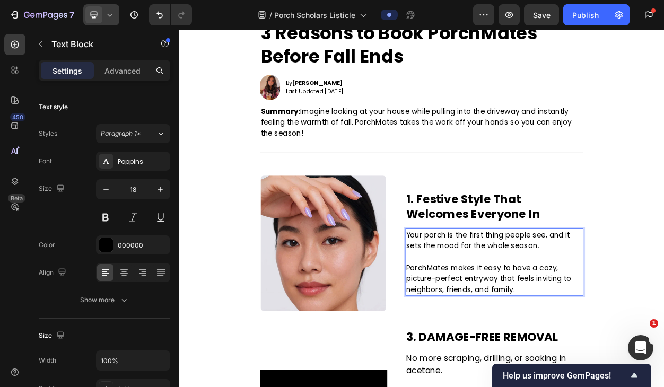
scroll to position [89, 0]
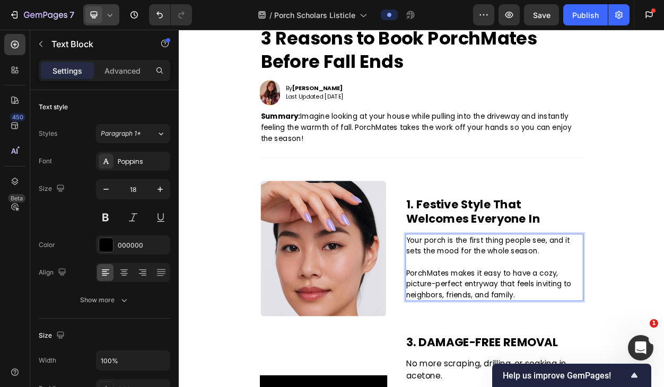
click at [640, 330] on p "Rich Text Editor. Editing area: main" at bounding box center [592, 334] width 231 height 14
click at [662, 320] on p "Your porch is the first thing people see, and it sets the mood for the whole se…" at bounding box center [592, 313] width 231 height 29
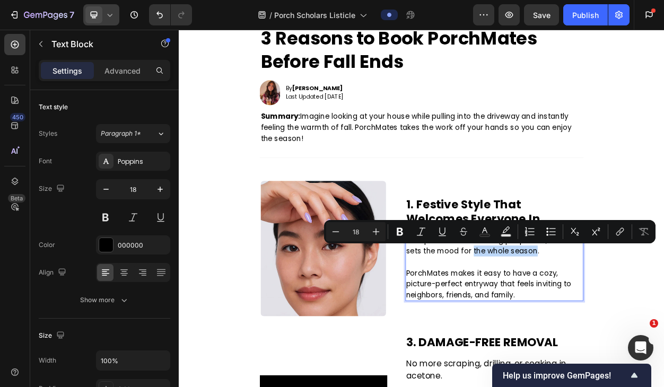
drag, startPoint x: 564, startPoint y: 319, endPoint x: 644, endPoint y: 320, distance: 80.1
click at [644, 320] on p "Your porch is the first thing people see, and it sets the mood for the whole se…" at bounding box center [592, 313] width 231 height 29
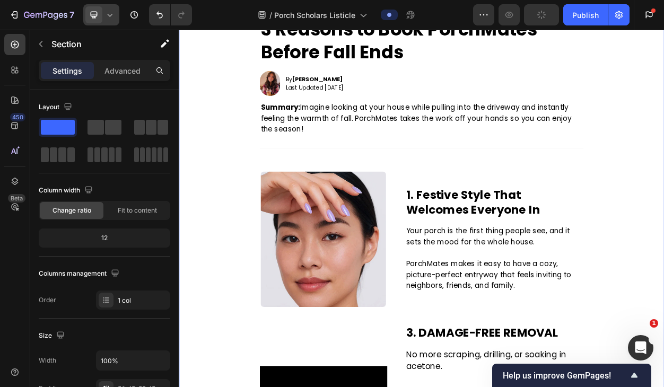
scroll to position [82, 0]
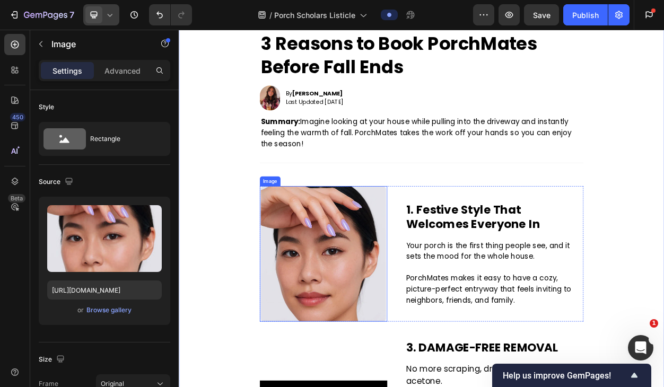
click at [321, 291] on img at bounding box center [368, 324] width 164 height 178
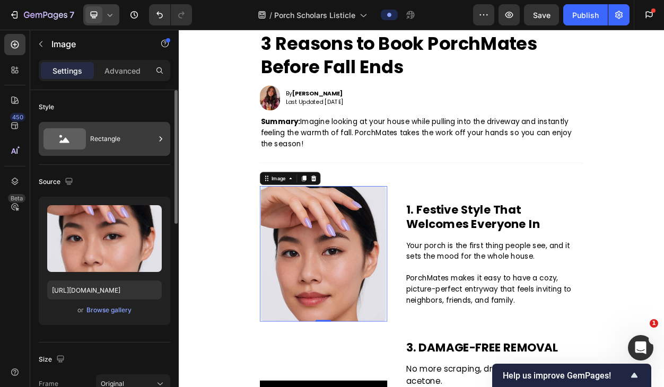
click at [116, 133] on div "Rectangle" at bounding box center [122, 139] width 65 height 24
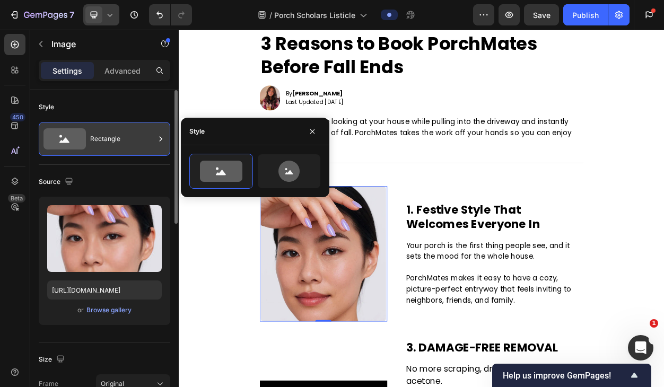
click at [120, 139] on div "Rectangle" at bounding box center [122, 139] width 65 height 24
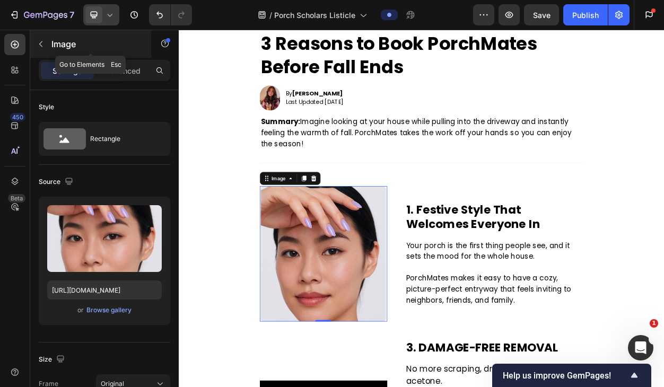
click at [42, 46] on icon "button" at bounding box center [41, 44] width 8 height 8
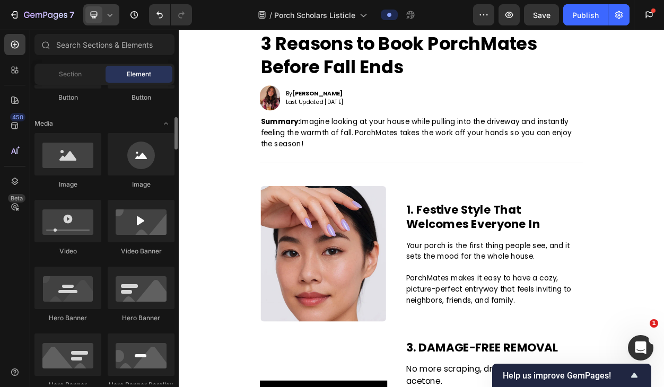
scroll to position [283, 0]
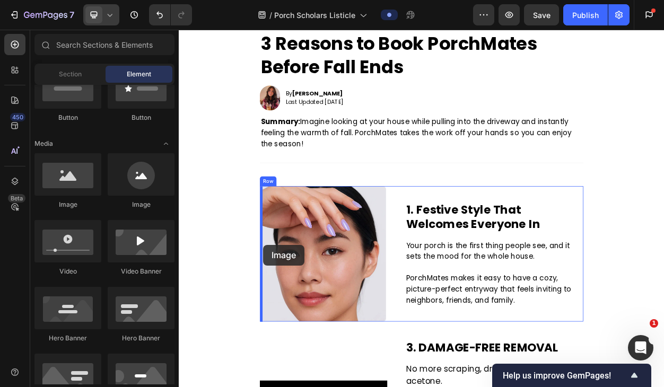
drag, startPoint x: 253, startPoint y: 226, endPoint x: 289, endPoint y: 312, distance: 92.5
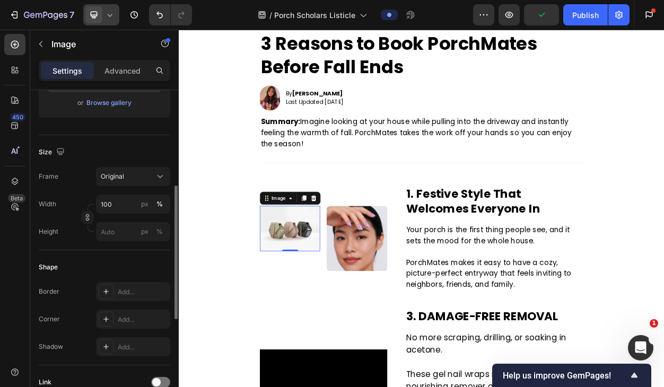
scroll to position [326, 0]
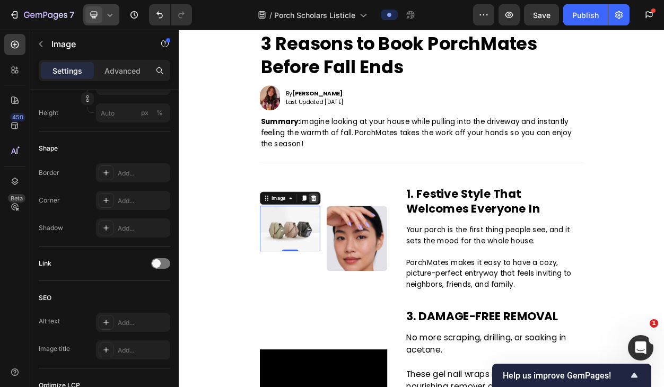
click at [354, 247] on icon at bounding box center [355, 251] width 8 height 8
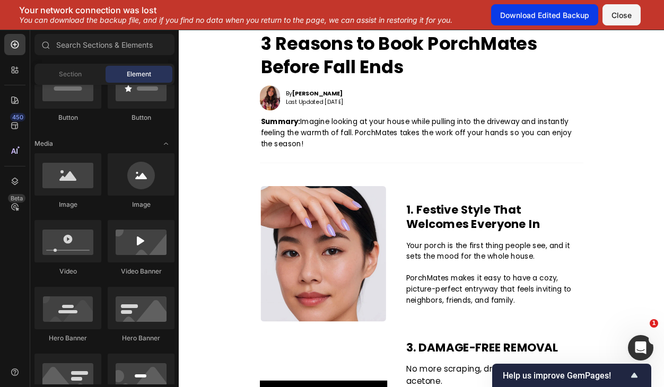
click at [573, 17] on div "Download Edited Backup" at bounding box center [544, 15] width 89 height 11
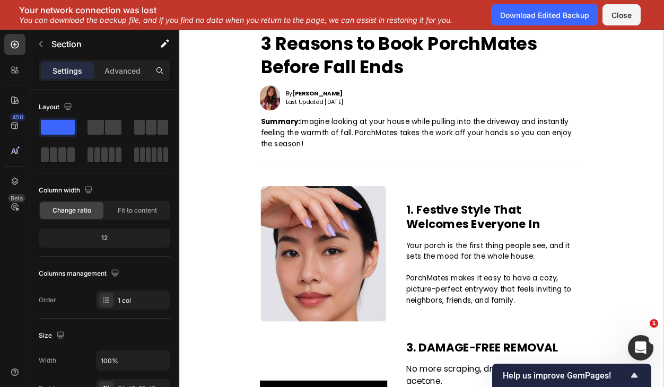
click at [622, 17] on div "Close" at bounding box center [621, 15] width 20 height 11
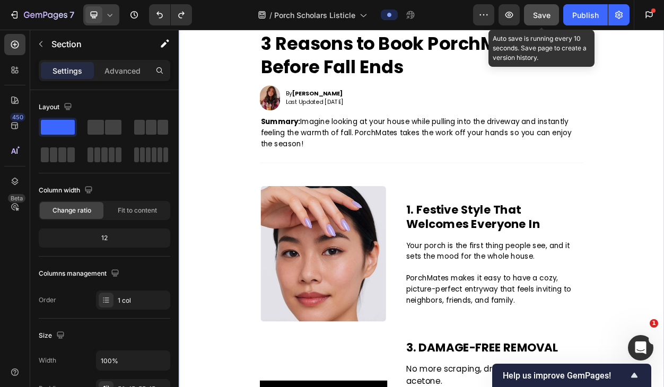
click at [543, 15] on span "Save" at bounding box center [541, 15] width 17 height 9
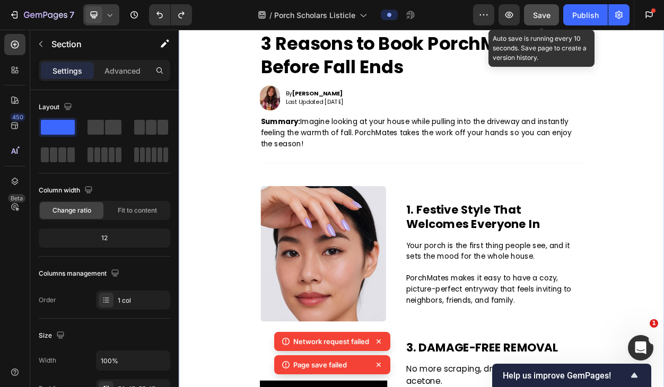
click at [548, 20] on div "Save" at bounding box center [541, 15] width 17 height 11
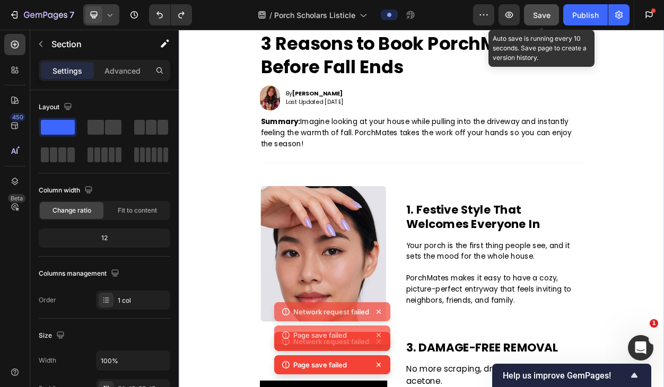
click at [548, 20] on div "Save" at bounding box center [541, 15] width 17 height 11
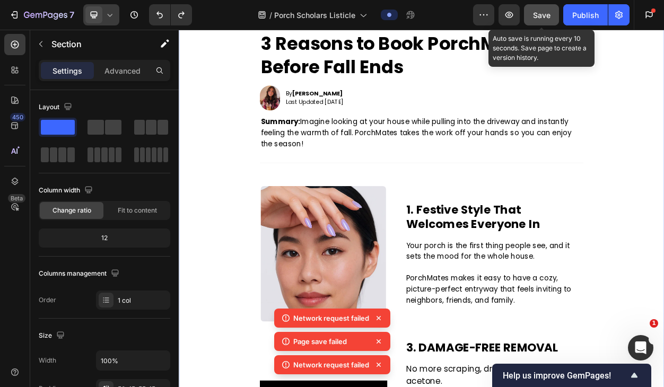
click at [548, 20] on div "Save" at bounding box center [541, 15] width 17 height 11
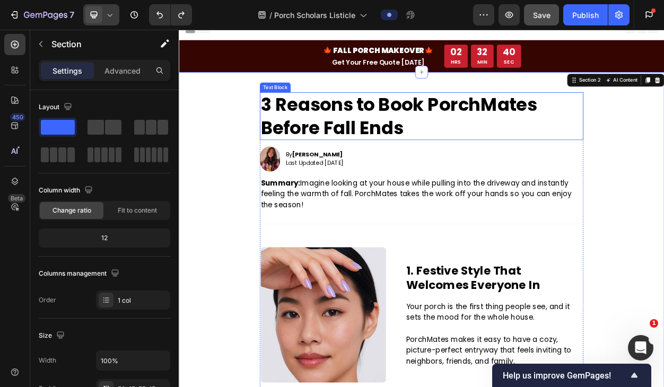
scroll to position [0, 0]
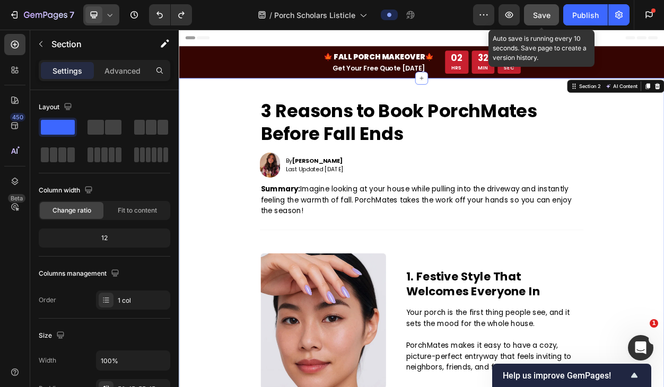
click at [546, 17] on span "Save" at bounding box center [541, 15] width 17 height 9
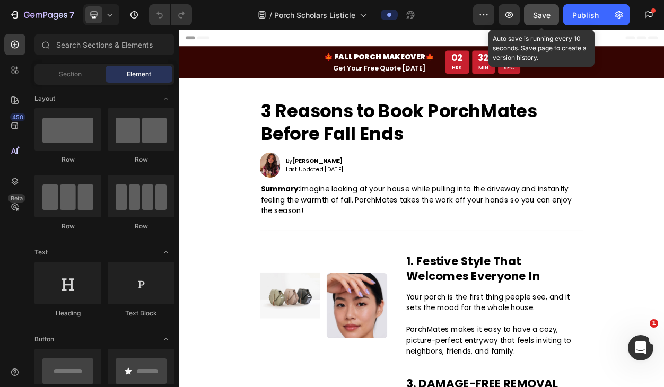
click at [537, 17] on span "Save" at bounding box center [541, 15] width 17 height 9
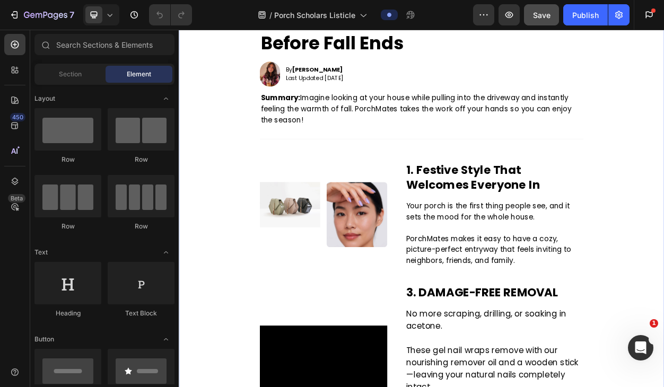
scroll to position [122, 0]
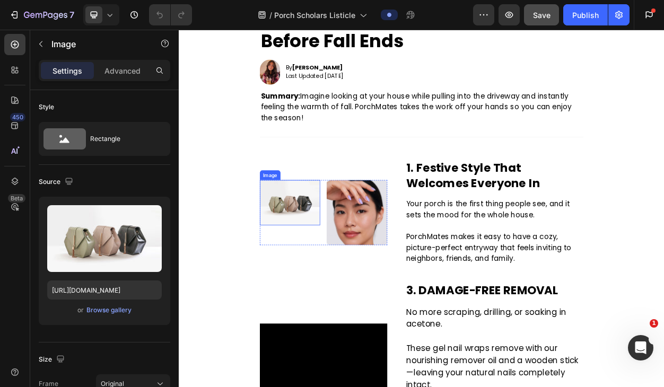
click at [337, 269] on img at bounding box center [324, 256] width 79 height 59
click at [356, 213] on icon at bounding box center [355, 217] width 8 height 8
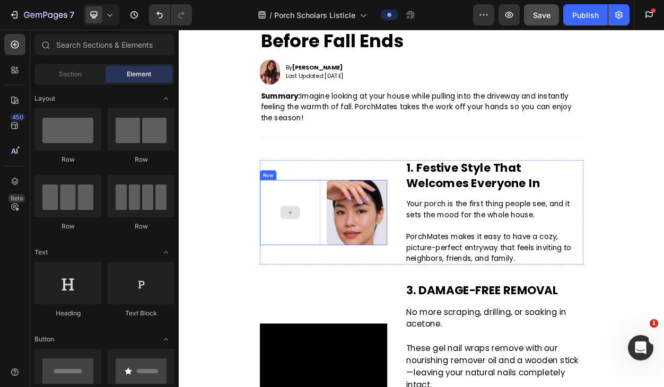
click at [332, 274] on div at bounding box center [324, 269] width 25 height 17
click at [334, 236] on div at bounding box center [324, 269] width 79 height 85
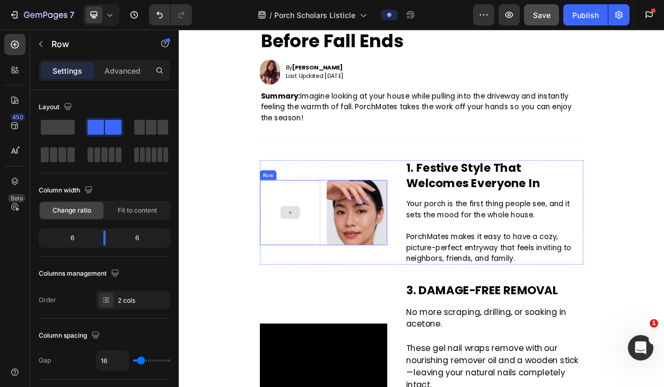
click at [318, 268] on div at bounding box center [324, 269] width 25 height 17
click at [322, 250] on div at bounding box center [324, 269] width 79 height 85
click at [331, 235] on div at bounding box center [324, 269] width 79 height 85
click at [347, 297] on div at bounding box center [324, 269] width 79 height 85
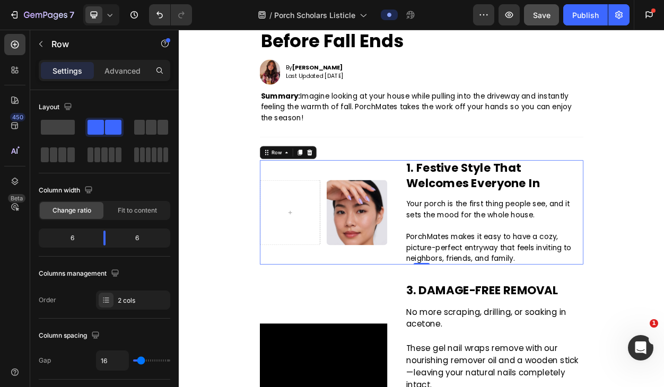
click at [331, 326] on div "2. As customizable or simple as you want Text Block Image Row" at bounding box center [368, 269] width 167 height 137
click at [330, 276] on div at bounding box center [324, 269] width 25 height 17
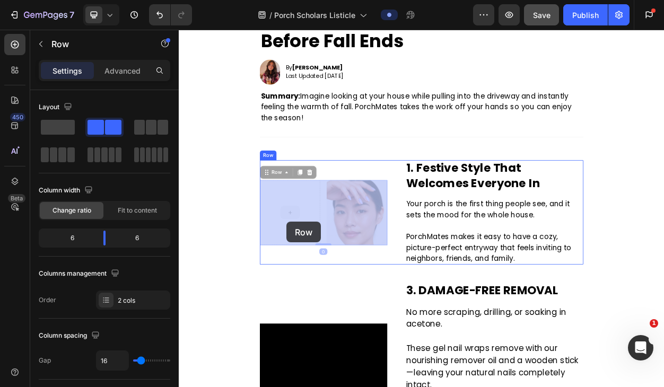
drag, startPoint x: 332, startPoint y: 286, endPoint x: 322, endPoint y: 281, distance: 11.1
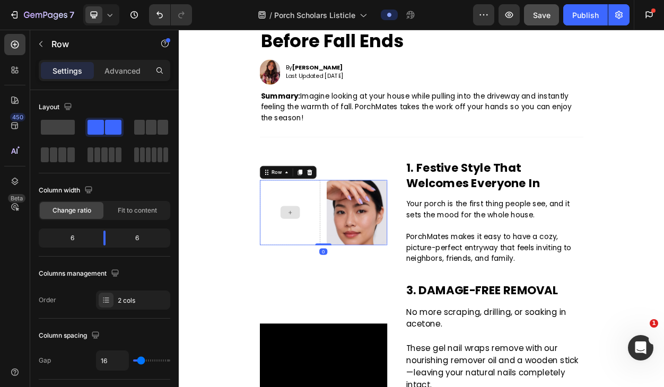
click at [332, 248] on div at bounding box center [324, 269] width 79 height 85
click at [60, 128] on span at bounding box center [58, 127] width 34 height 15
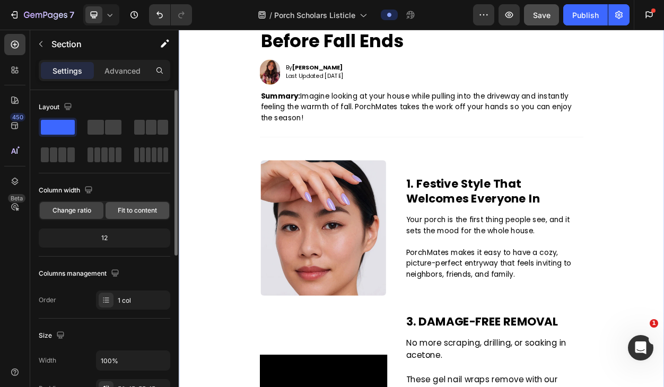
click at [142, 207] on span "Fit to content" at bounding box center [137, 211] width 39 height 10
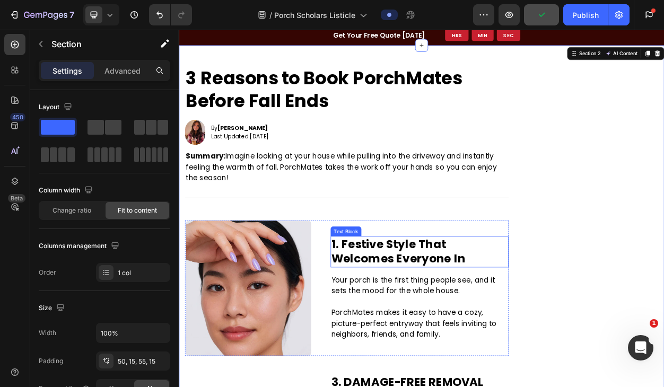
scroll to position [45, 0]
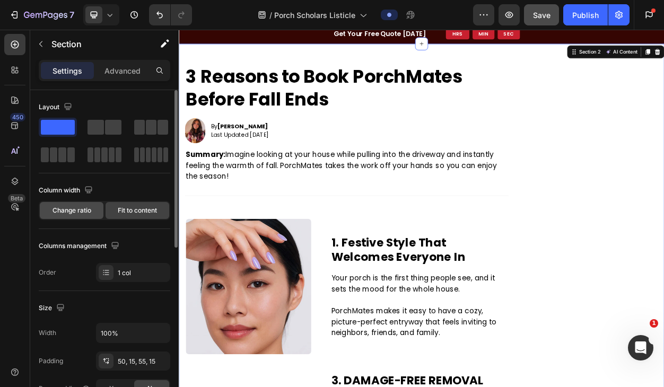
click at [66, 206] on span "Change ratio" at bounding box center [71, 211] width 39 height 10
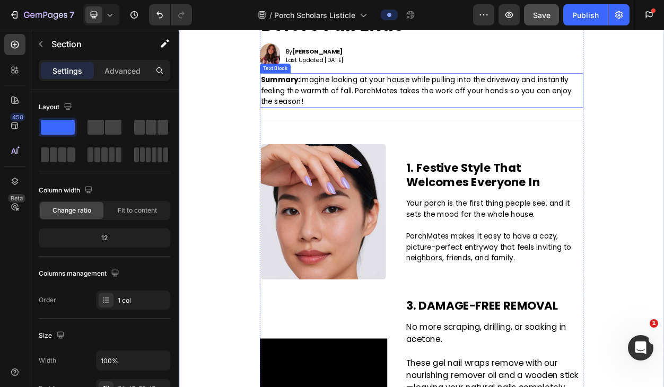
scroll to position [157, 0]
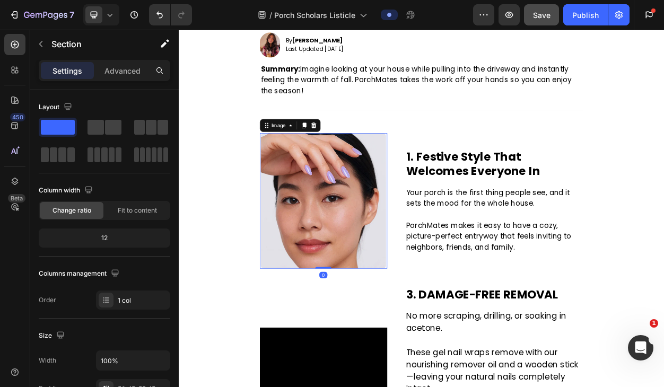
click at [374, 253] on img at bounding box center [368, 254] width 164 height 178
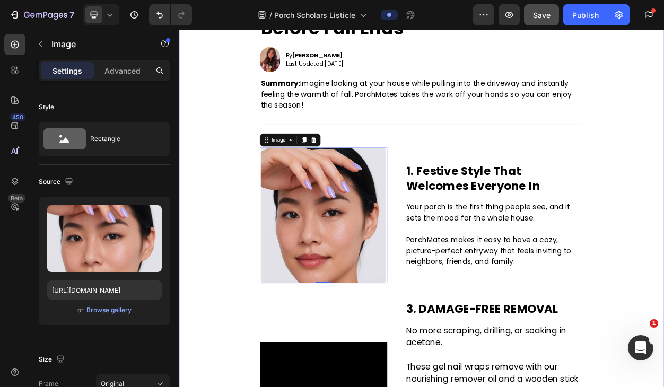
scroll to position [133, 0]
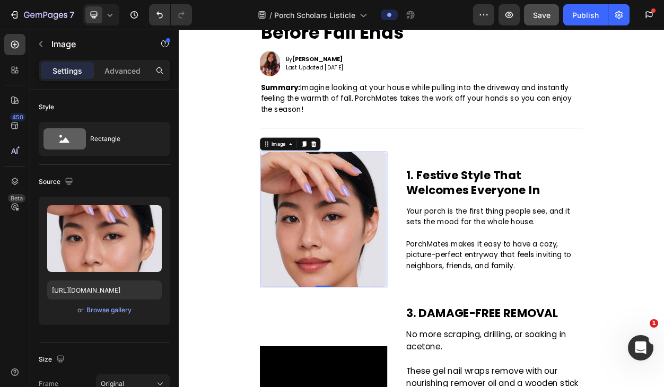
click at [387, 258] on img at bounding box center [368, 279] width 164 height 178
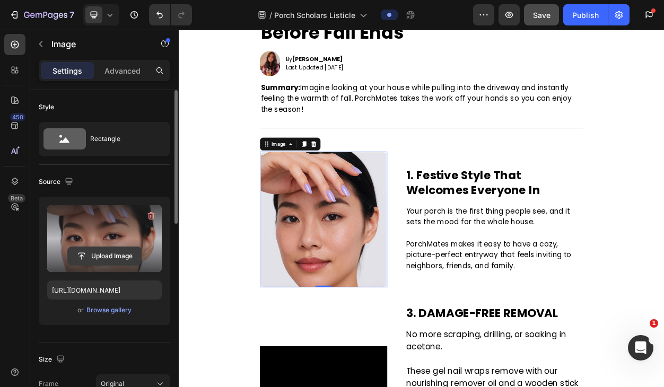
click at [104, 256] on input "file" at bounding box center [104, 256] width 73 height 18
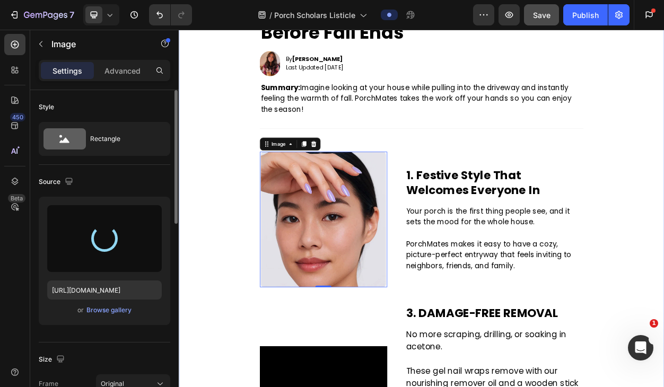
type input "https://cdn.shopify.com/s/files/1/0781/7383/1388/files/gempages_582740829794206…"
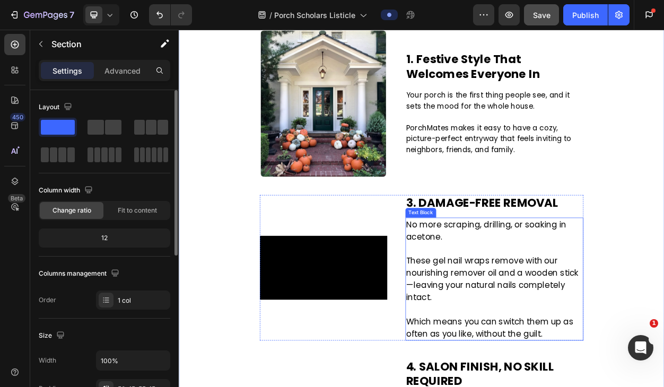
scroll to position [291, 0]
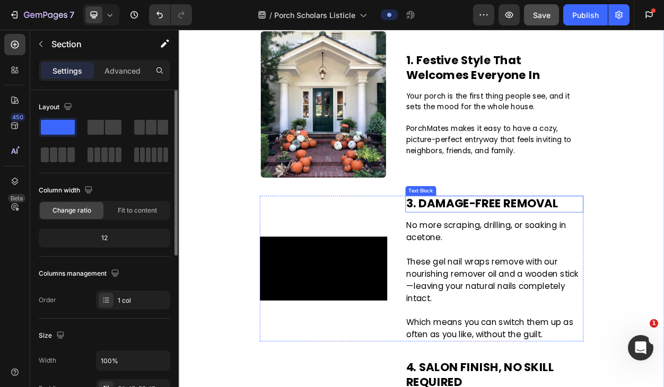
click at [587, 264] on p "3. DAMAGE-FREE REMOVAL" at bounding box center [592, 258] width 231 height 19
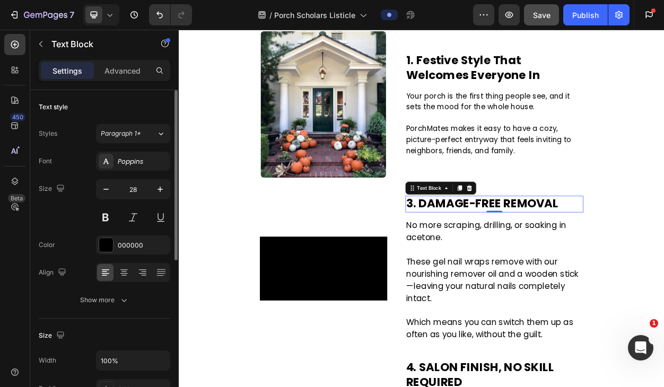
click at [587, 264] on p "3. DAMAGE-FREE REMOVAL" at bounding box center [592, 258] width 231 height 19
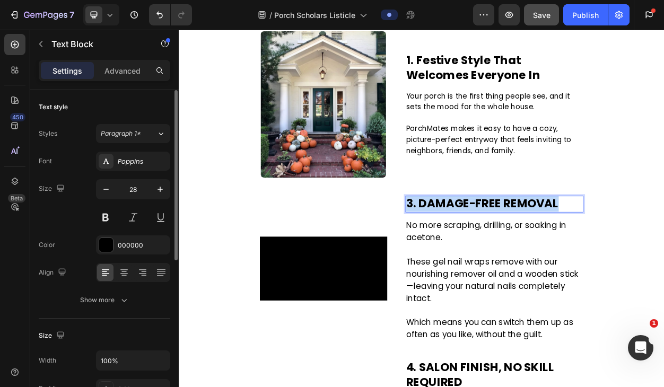
click at [587, 264] on p "3. DAMAGE-FREE REMOVAL" at bounding box center [592, 258] width 231 height 19
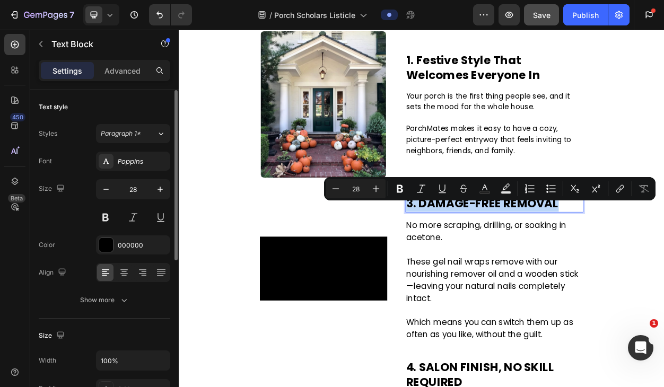
click at [566, 265] on p "3. DAMAGE-FREE REMOVAL" at bounding box center [592, 258] width 231 height 19
click at [663, 265] on p "3. DAMAGE-FREE REMOVAL" at bounding box center [592, 258] width 231 height 19
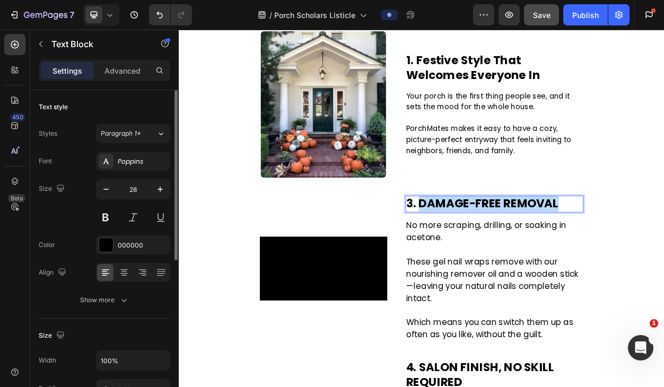
drag, startPoint x: 675, startPoint y: 265, endPoint x: 496, endPoint y: 265, distance: 179.2
click at [496, 265] on p "3. DAMAGE-FREE REMOVAL" at bounding box center [592, 258] width 231 height 19
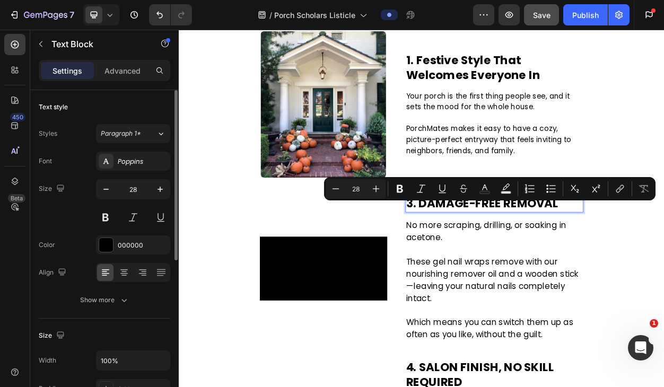
scroll to position [282, 0]
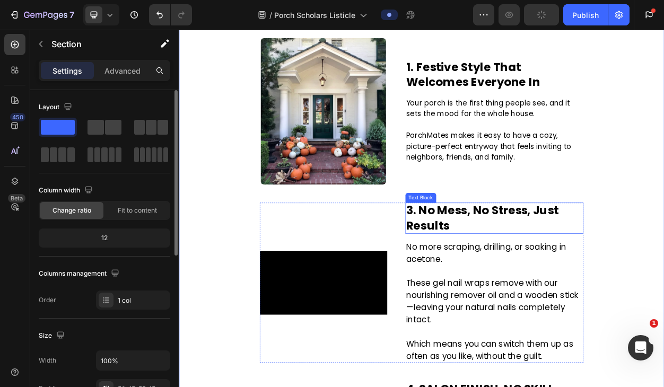
click at [538, 288] on p "3. No Mess, No Stress, Just Results" at bounding box center [592, 277] width 231 height 39
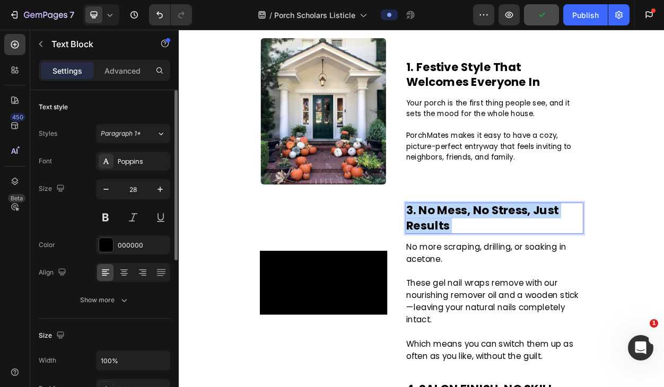
drag, startPoint x: 537, startPoint y: 287, endPoint x: 496, endPoint y: 265, distance: 46.5
click at [496, 264] on p "3. No Mess, No Stress, Just Results" at bounding box center [592, 277] width 231 height 39
drag, startPoint x: 496, startPoint y: 265, endPoint x: 530, endPoint y: 281, distance: 38.2
click at [530, 281] on p "3. No Mess, No Stress, Just Results" at bounding box center [592, 277] width 231 height 39
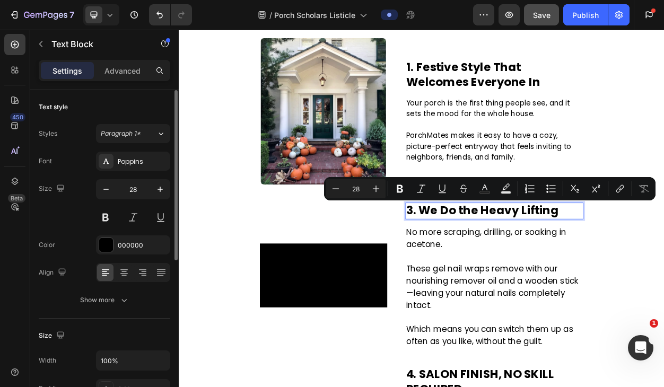
scroll to position [291, 0]
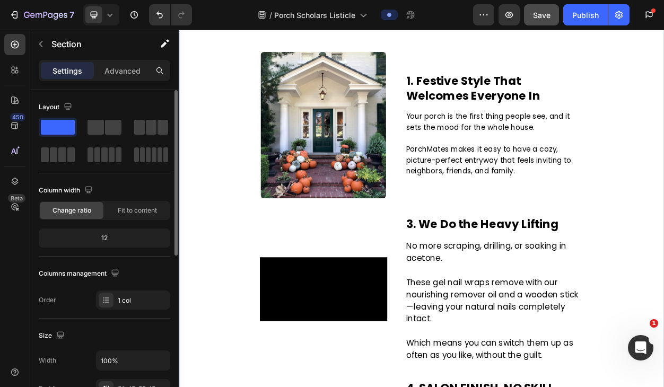
scroll to position [256, 0]
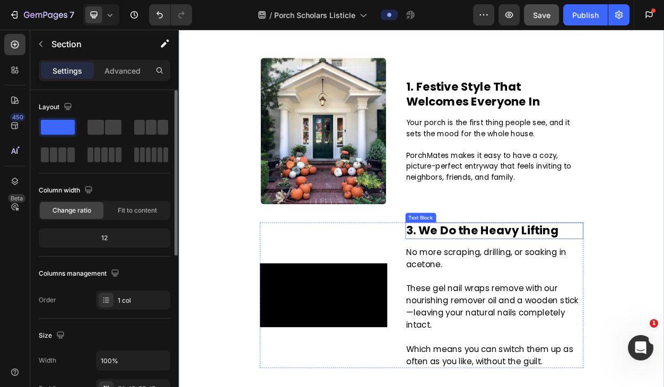
click at [526, 301] on p "3. We Do the Heavy Lifting" at bounding box center [592, 293] width 231 height 19
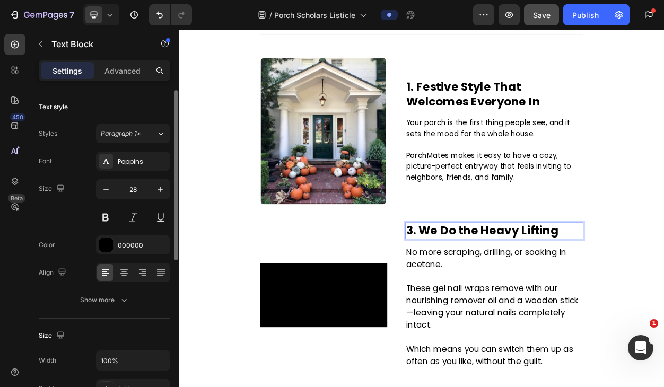
click at [482, 301] on p "3. We Do the Heavy Lifting" at bounding box center [592, 293] width 231 height 19
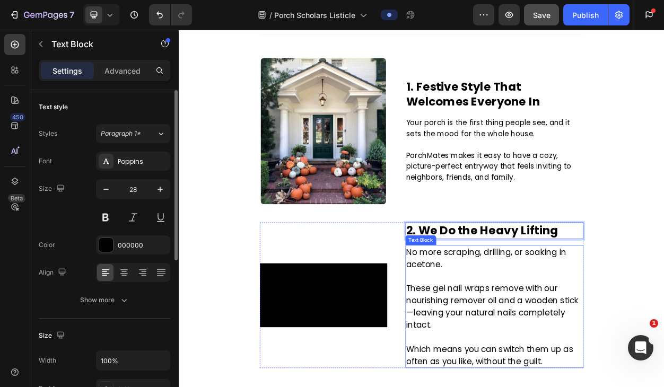
click at [601, 345] on p "No more scraping, drilling, or soaking in acetone." at bounding box center [592, 329] width 231 height 32
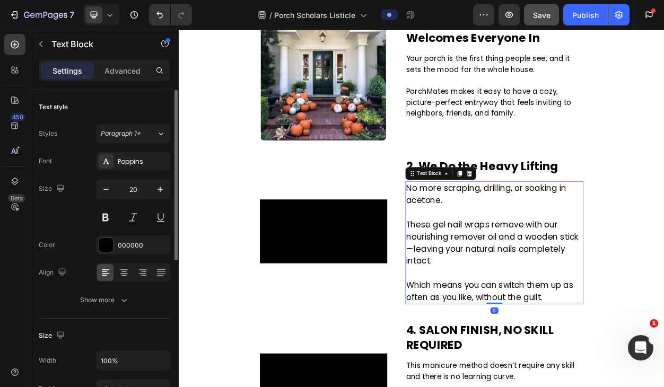
scroll to position [344, 0]
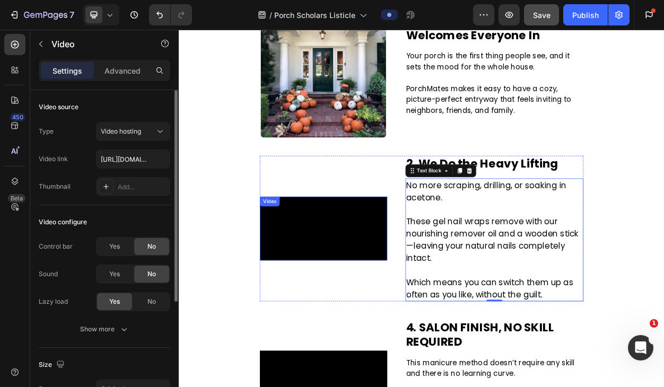
click at [374, 301] on video at bounding box center [368, 290] width 167 height 83
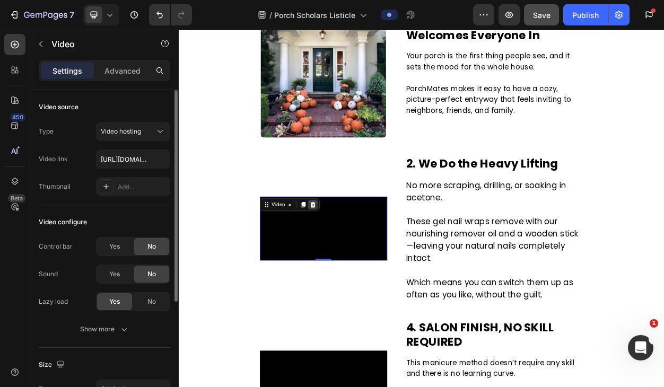
click at [357, 255] on icon at bounding box center [354, 259] width 8 height 8
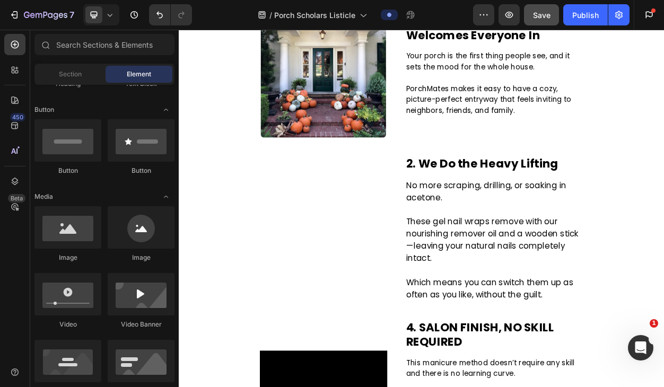
scroll to position [320, 0]
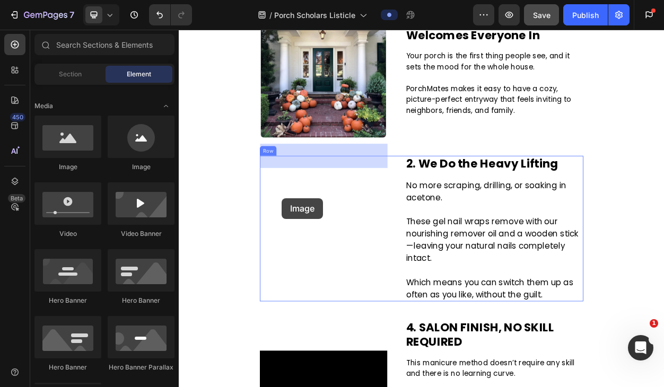
drag, startPoint x: 253, startPoint y: 177, endPoint x: 314, endPoint y: 251, distance: 95.7
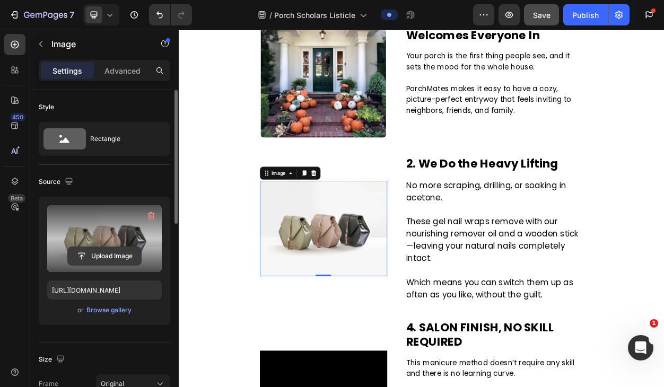
click at [106, 253] on input "file" at bounding box center [104, 256] width 73 height 18
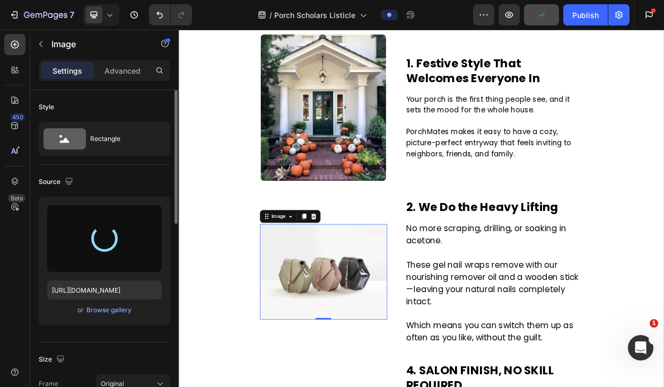
scroll to position [278, 0]
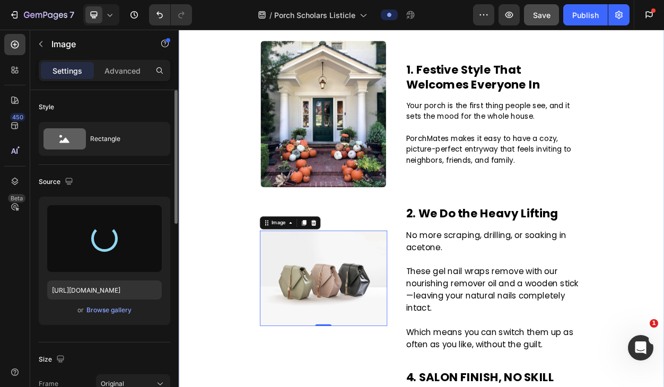
type input "https://cdn.shopify.com/s/files/1/0781/7383/1388/files/gempages_582740829794206…"
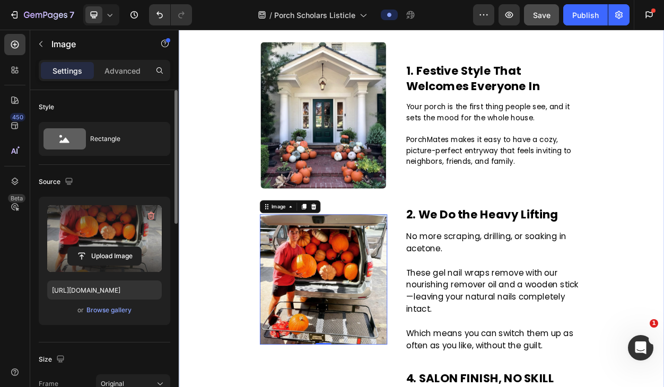
scroll to position [266, 0]
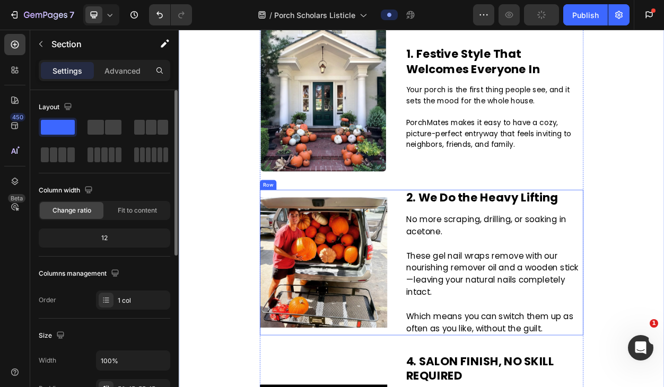
scroll to position [309, 0]
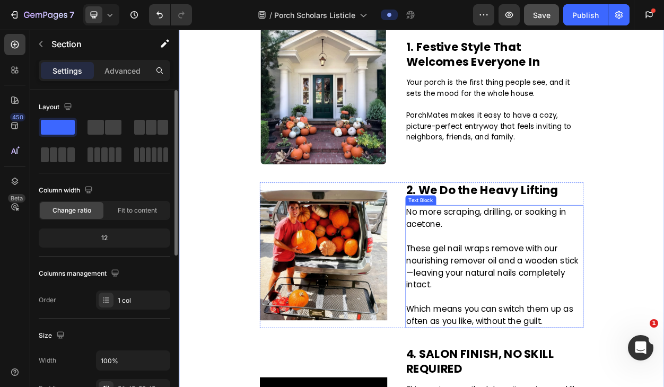
click at [548, 364] on p "These gel nail wraps remove with our nourishing remover oil and a wooden stick—…" at bounding box center [592, 341] width 231 height 64
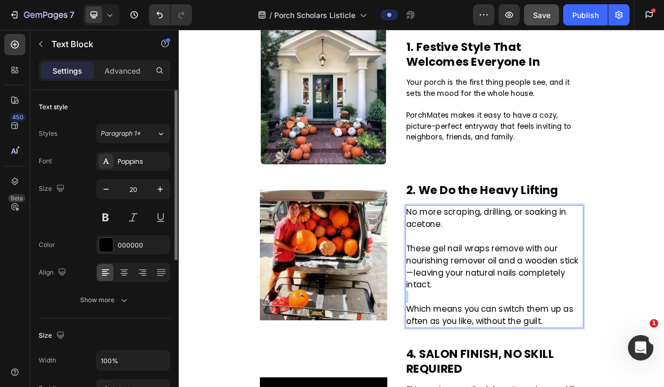
click at [548, 364] on p "These gel nail wraps remove with our nourishing remover oil and a wooden stick—…" at bounding box center [592, 341] width 231 height 64
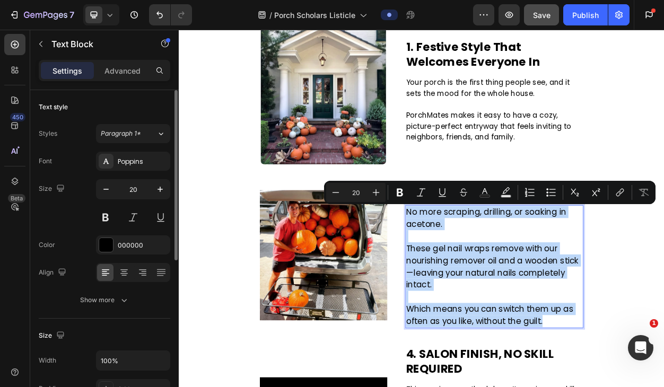
drag, startPoint x: 663, startPoint y: 410, endPoint x: 477, endPoint y: 274, distance: 230.6
click at [477, 273] on div "No more scraping, drilling, or soaking in acetone. These gel nail wraps remove …" at bounding box center [592, 340] width 233 height 161
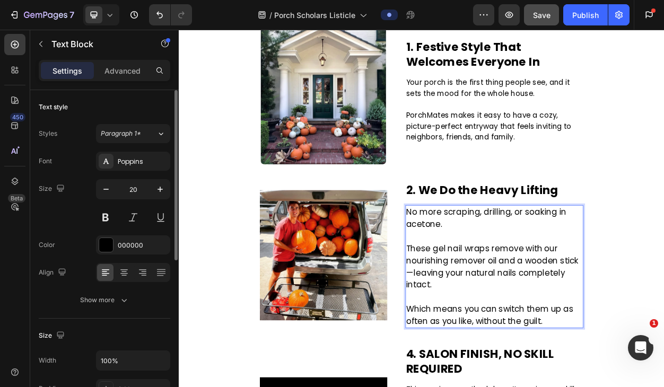
scroll to position [346, 0]
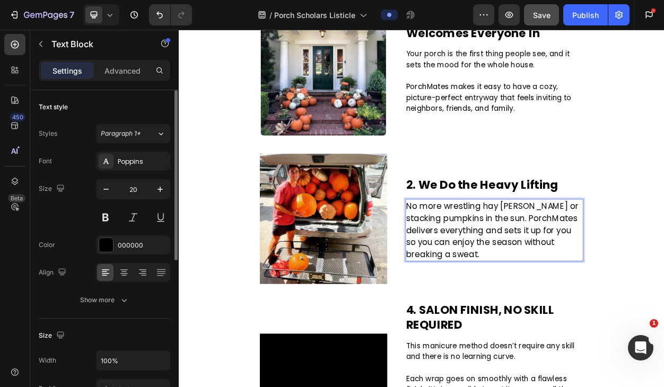
click at [590, 283] on p "No more wrestling hay bales or stacking pumpkins in the sun. PorchMates deliver…" at bounding box center [592, 293] width 231 height 80
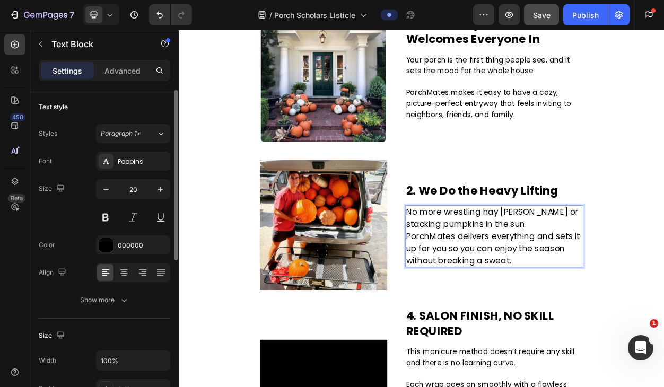
scroll to position [330, 0]
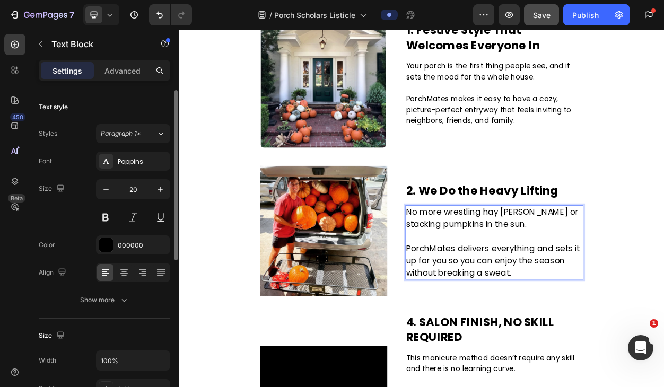
click at [608, 283] on p "No more wrestling hay bales or stacking pumpkins in the sun." at bounding box center [592, 277] width 231 height 32
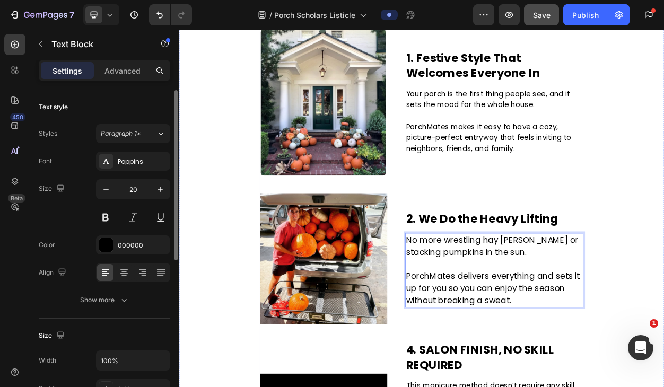
scroll to position [293, 0]
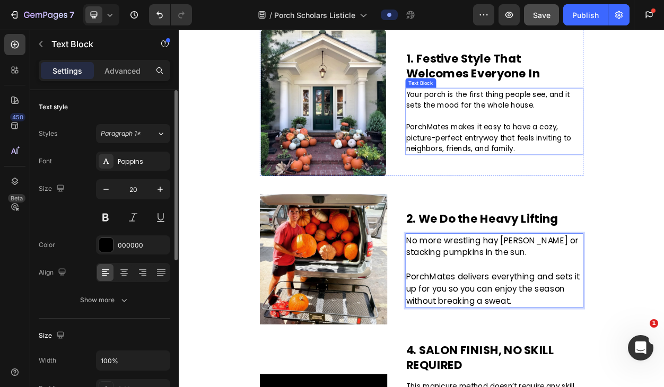
click at [583, 164] on p "PorchMates makes it easy to have a cozy, picture-perfect entryway that feels in…" at bounding box center [592, 171] width 231 height 43
click at [561, 351] on p "PorchMates delivers everything and sets it up for you so you can enjoy the seas…" at bounding box center [592, 370] width 231 height 48
click at [570, 147] on p at bounding box center [592, 143] width 231 height 14
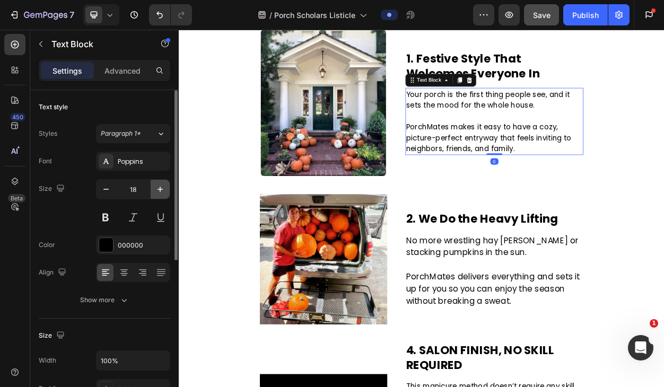
click at [163, 189] on icon "button" at bounding box center [160, 189] width 11 height 11
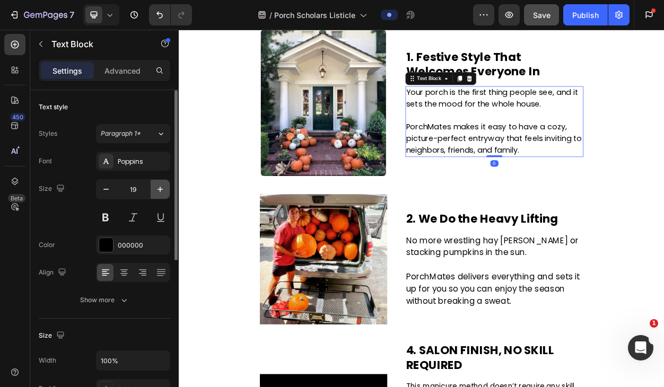
type input "20"
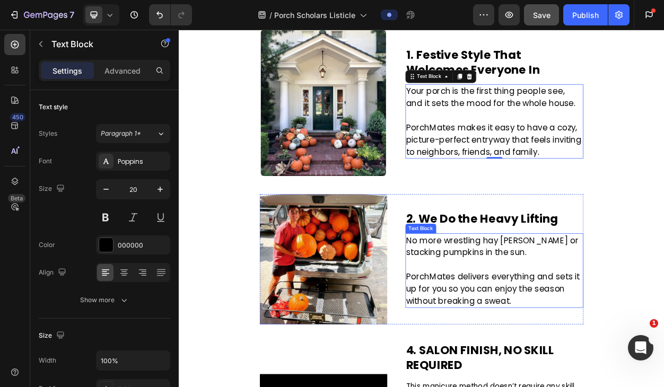
click at [596, 353] on p "PorchMates delivers everything and sets it up for you so you can enjoy the seas…" at bounding box center [592, 370] width 231 height 48
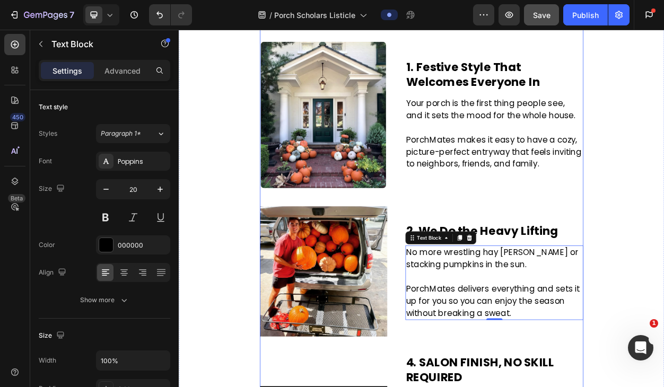
scroll to position [277, 0]
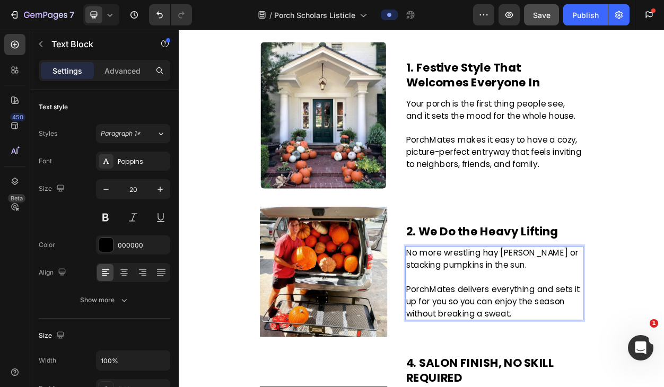
click at [584, 339] on p "No more wrestling hay bales or stacking pumpkins in the sun." at bounding box center [592, 330] width 231 height 32
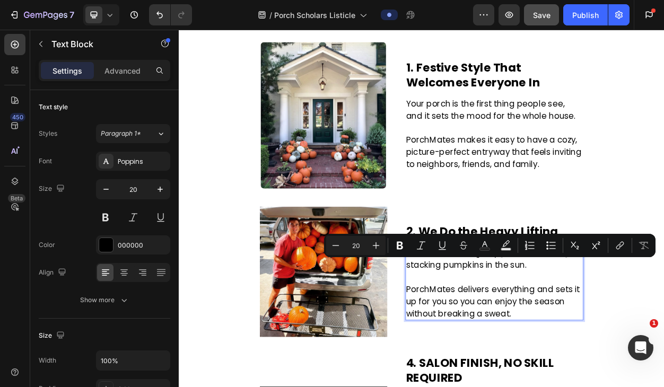
click at [581, 337] on p "No more wrestling hay bales or stacking pumpkins in the sun." at bounding box center [592, 330] width 231 height 32
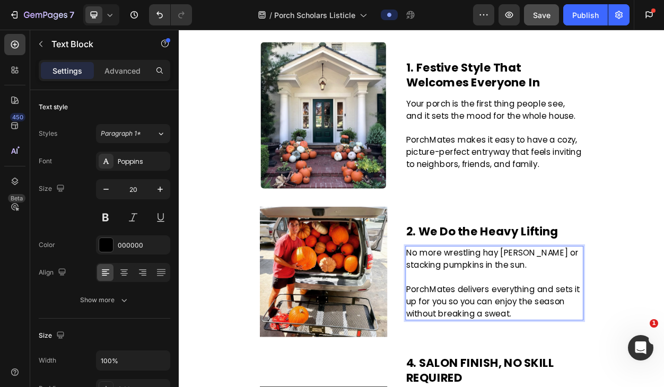
click at [654, 321] on p "No more wrestling hay bales or stacking pumpkins in the sun." at bounding box center [592, 330] width 231 height 32
click at [622, 346] on p "Rich Text Editor. Editing area: main" at bounding box center [592, 354] width 231 height 16
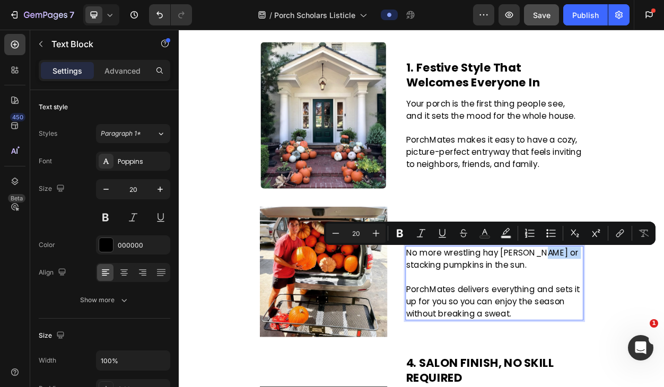
drag, startPoint x: 643, startPoint y: 321, endPoint x: 685, endPoint y: 321, distance: 42.4
click at [663, 321] on p "No more wrestling hay bales or stacking pumpkins in the sun." at bounding box center [592, 330] width 231 height 32
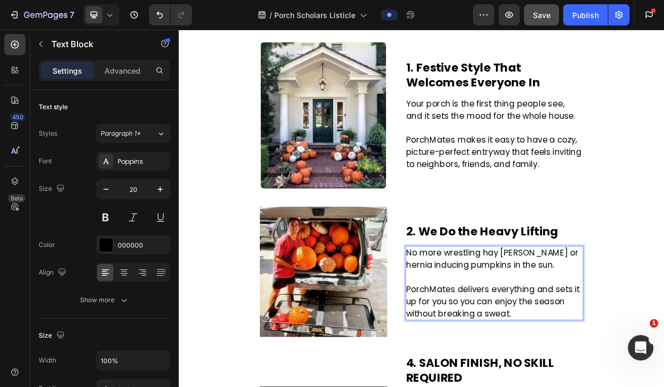
drag, startPoint x: 575, startPoint y: 339, endPoint x: 592, endPoint y: 339, distance: 16.4
click at [592, 339] on p "No more wrestling hay bales or hernia inducing pumpkins in the sun." at bounding box center [592, 330] width 231 height 32
click at [572, 339] on p "No more wrestling hay bales or hernia inducing pumpkins in the sun." at bounding box center [592, 330] width 231 height 32
click at [576, 339] on p "No more wrestling hay bales or hernia inducing pumpkins in the sun." at bounding box center [592, 330] width 231 height 32
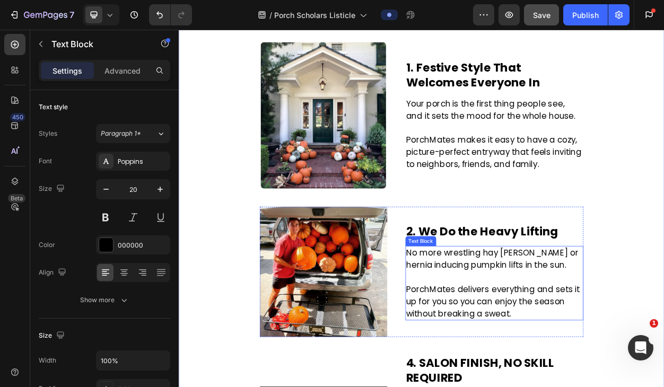
click at [616, 324] on p "No more wrestling hay [PERSON_NAME] or hernia inducing pumpkin lifts in the sun." at bounding box center [592, 330] width 231 height 32
click at [617, 322] on p "No more wrestling hay [PERSON_NAME] or hernia inducing pumpkin lifts in the sun." at bounding box center [592, 330] width 231 height 32
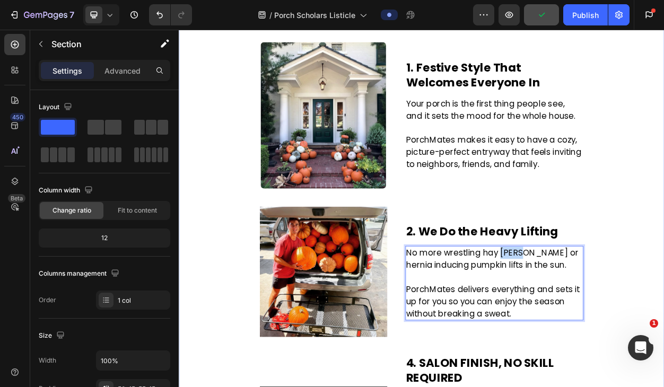
click at [624, 331] on p "No more wrestling hay [PERSON_NAME] or hernia inducing pumpkin lifts in the sun." at bounding box center [592, 330] width 231 height 32
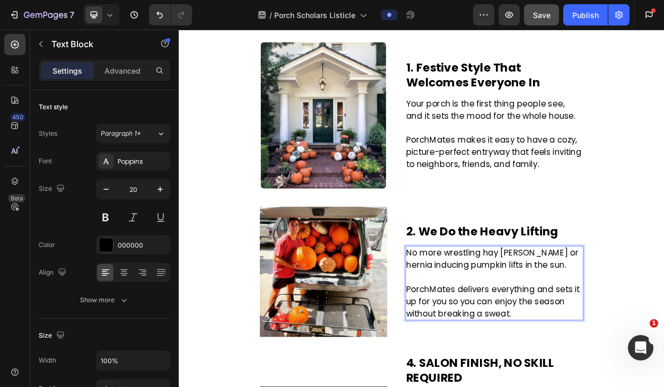
click at [637, 329] on p "No more wrestling hay [PERSON_NAME] or hernia inducing pumpkin lifts in the sun." at bounding box center [592, 330] width 231 height 32
click at [643, 323] on p "No more wrestling hay [PERSON_NAME] or hernia inducing pumpkin lifts in the sun." at bounding box center [592, 330] width 231 height 32
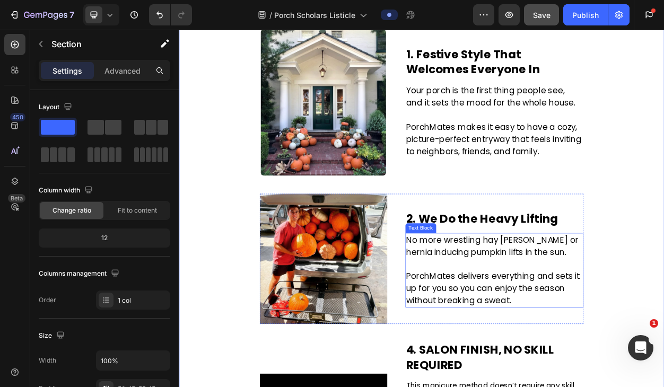
scroll to position [298, 0]
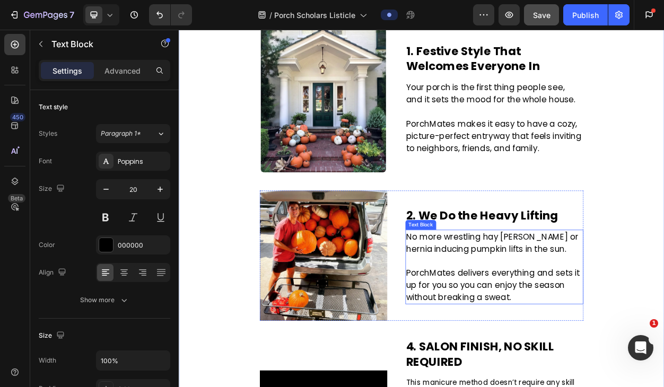
click at [628, 377] on p "PorchMates delivers everything and sets it up for you so you can enjoy the seas…" at bounding box center [592, 365] width 231 height 48
click at [658, 348] on p "PorchMates delivers everything and sets it up for you so you can enjoy the seas…" at bounding box center [592, 365] width 231 height 48
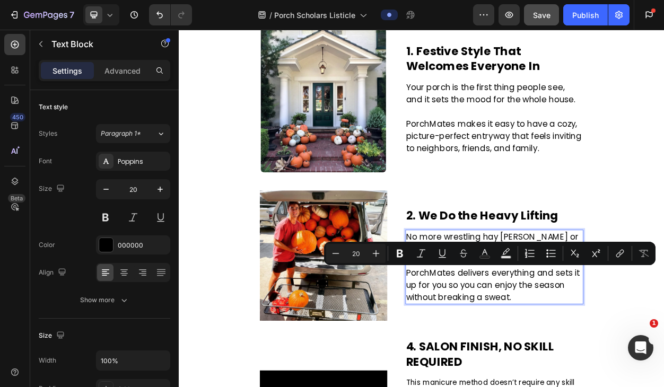
click at [663, 348] on p "PorchMates delivers everything and sets it up for you so you can enjoy the seas…" at bounding box center [592, 365] width 231 height 48
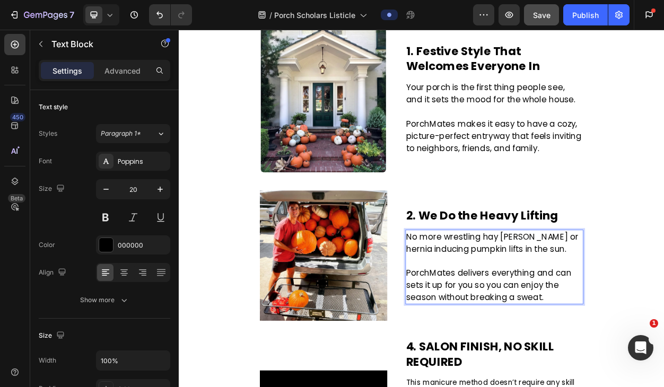
click at [496, 364] on p "PorchMates delivers everything and can sets it up for you so you can enjoy the …" at bounding box center [592, 365] width 231 height 48
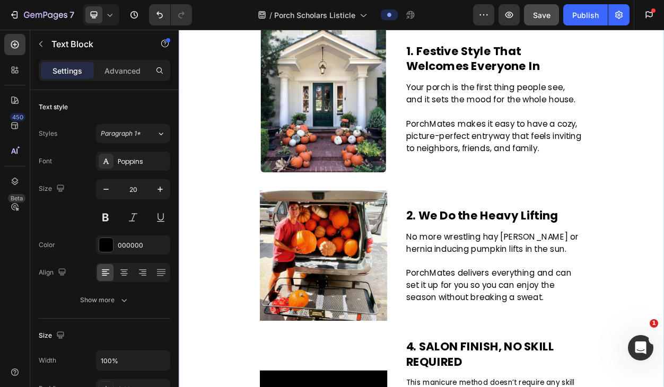
click at [663, 357] on div "3 Reasons to Book PorchMates Before Fall Ends Text Block Image By Jada M. Last …" at bounding box center [497, 389] width 620 height 1134
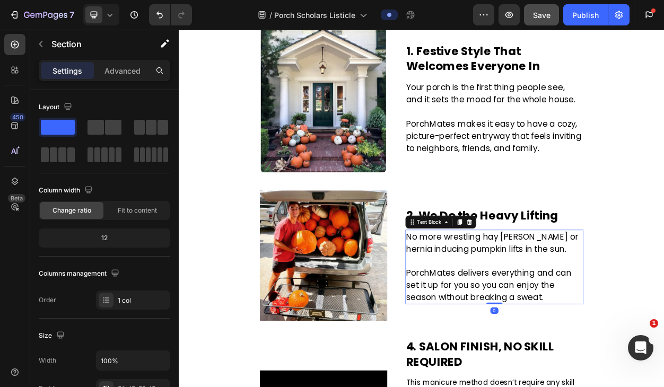
click at [589, 361] on p "PorchMates delivers everything and can set it up for you so you can enjoy the s…" at bounding box center [592, 365] width 231 height 48
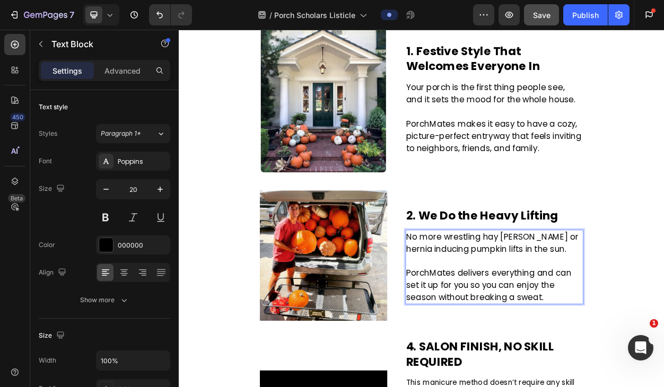
click at [596, 363] on p "PorchMates delivers everything and can set it up for you so you can enjoy the s…" at bounding box center [592, 365] width 231 height 48
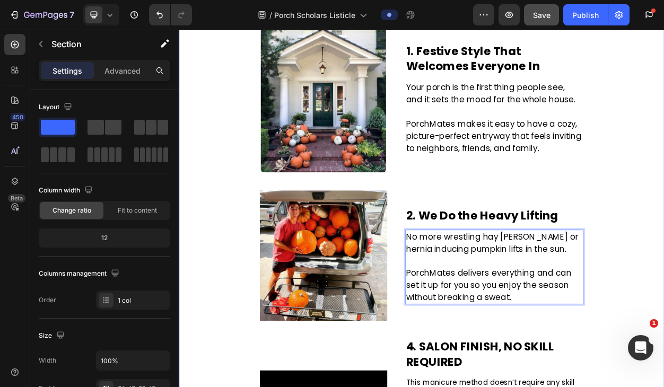
click at [663, 350] on div "3 Reasons to Book PorchMates Before Fall Ends Text Block Image By Jada M. Last …" at bounding box center [497, 389] width 620 height 1134
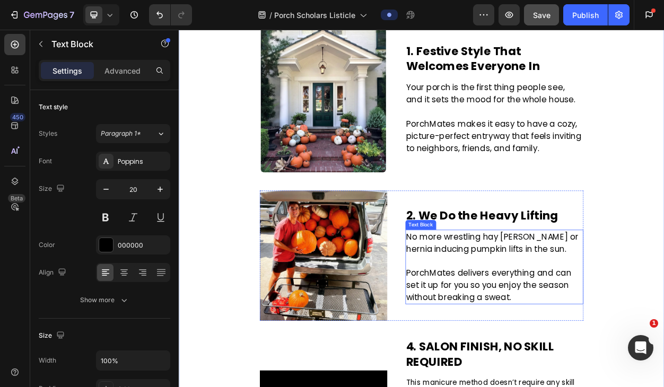
click at [646, 364] on p "PorchMates delivers everything and can set it up for you so you enjoy the seaso…" at bounding box center [592, 365] width 231 height 48
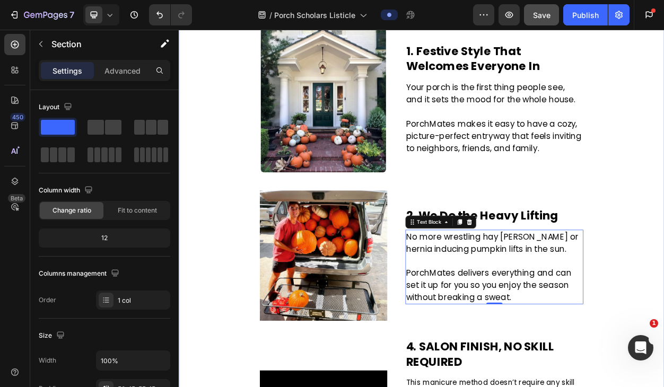
click at [663, 339] on div "3 Reasons to Book PorchMates Before Fall Ends Text Block Image By Jada M. Last …" at bounding box center [497, 389] width 620 height 1134
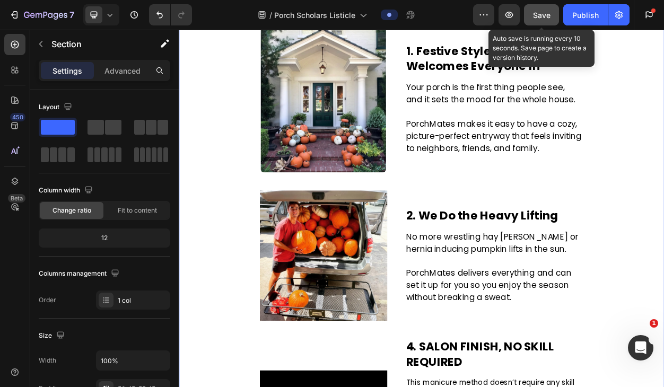
click at [537, 12] on span "Save" at bounding box center [541, 15] width 17 height 9
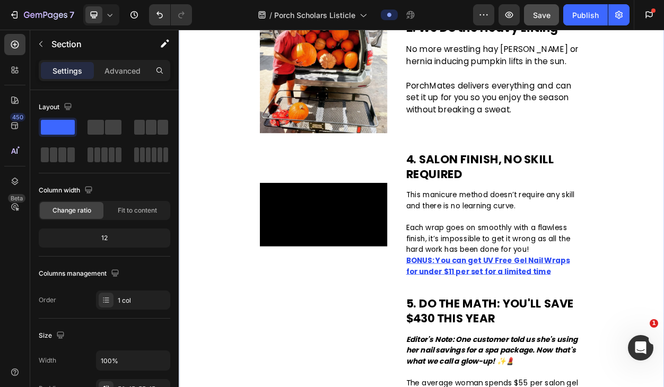
scroll to position [599, 0]
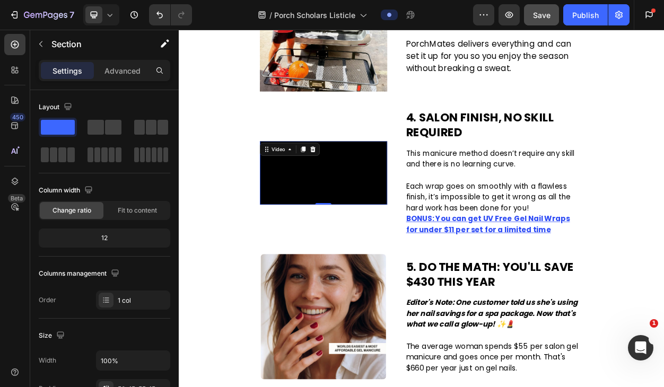
click at [443, 176] on video at bounding box center [368, 217] width 167 height 83
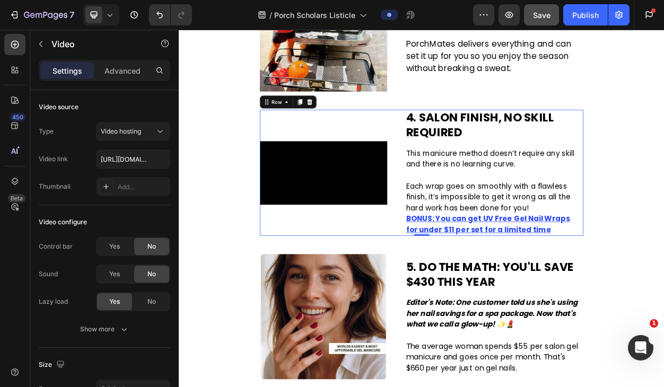
click at [462, 140] on div "4. SALON FINISH, NO SKILL REQUIRED Text Block Video 4. SALON FINISH, NO SKILL R…" at bounding box center [497, 217] width 424 height 165
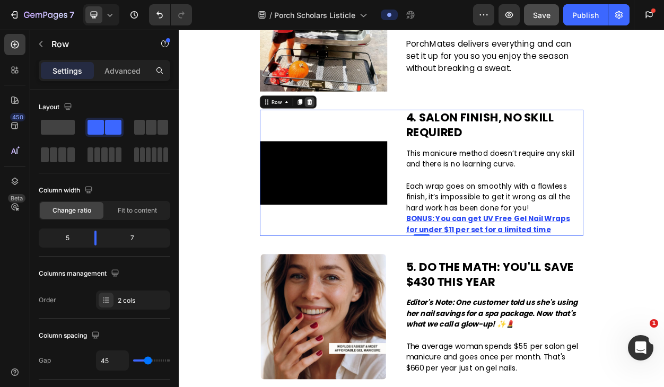
click at [346, 122] on icon at bounding box center [350, 124] width 8 height 8
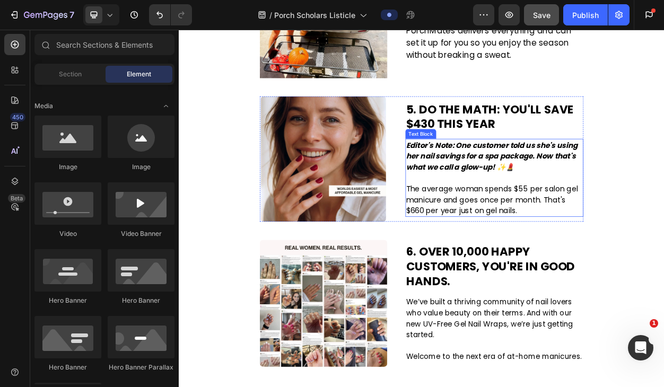
scroll to position [628, 0]
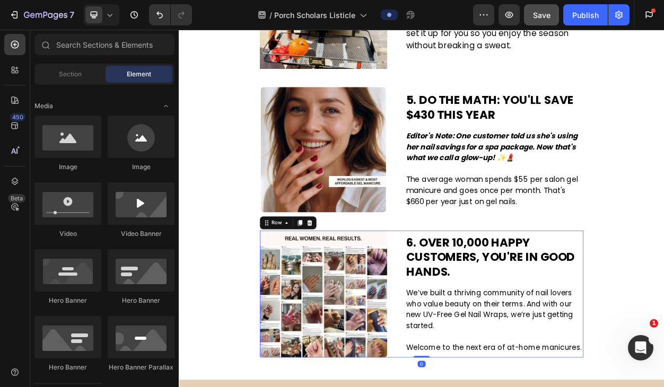
click at [462, 313] on div "6. OVER 10,000 HAPPY CUSTOMERS, YOU'RE IN GOOD HANDS. Text Block Image 6. OVER …" at bounding box center [497, 376] width 424 height 167
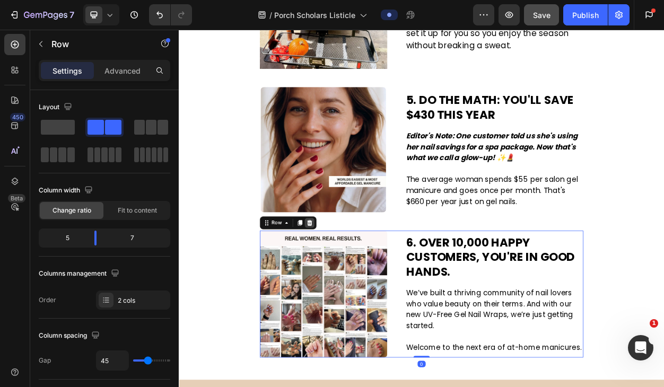
click at [350, 282] on icon at bounding box center [350, 282] width 7 height 7
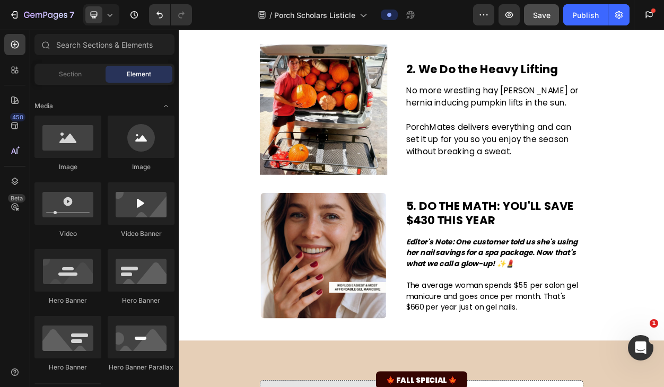
scroll to position [492, 0]
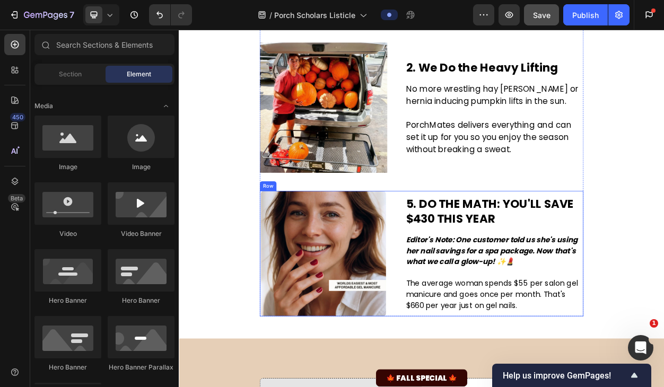
click at [544, 260] on p "5. DO THE MATH: YOU'LL SAVE $430 THIS YEAR" at bounding box center [592, 268] width 231 height 39
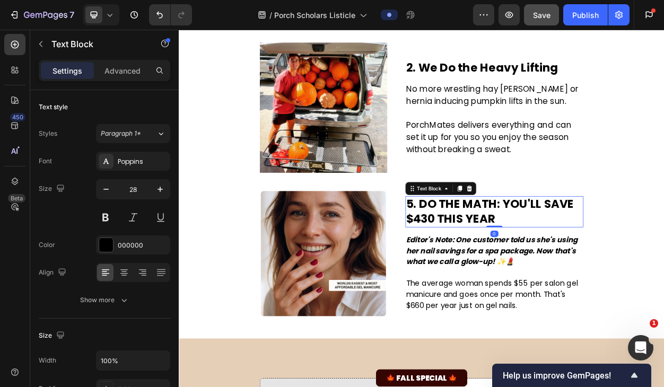
click at [544, 260] on p "5. DO THE MATH: YOU'LL SAVE $430 THIS YEAR" at bounding box center [592, 268] width 231 height 39
click at [593, 275] on p "5. DO THE MATH: YOU'LL SAVE $430 THIS YEAR" at bounding box center [592, 268] width 231 height 39
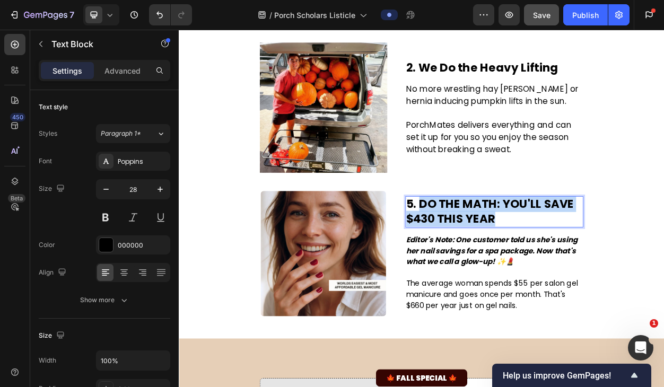
drag, startPoint x: 593, startPoint y: 276, endPoint x: 497, endPoint y: 258, distance: 98.1
click at [497, 258] on p "5. DO THE MATH: YOU'LL SAVE $430 THIS YEAR" at bounding box center [592, 268] width 231 height 39
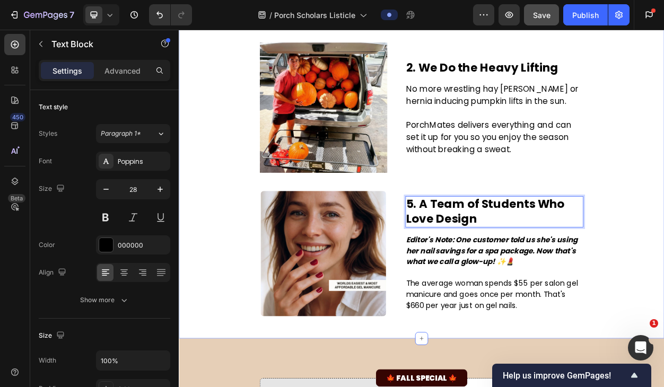
click at [663, 284] on div "3 Reasons to Book PorchMates Before Fall Ends Text Block Image By Jada M. Last …" at bounding box center [497, 17] width 620 height 778
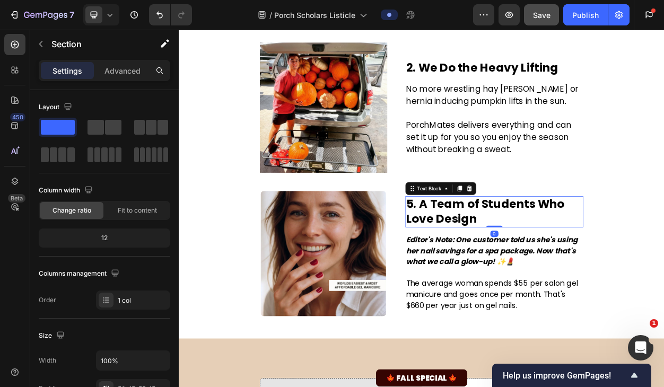
click at [577, 257] on p "5. A Team of Students Who Love Design" at bounding box center [592, 268] width 231 height 39
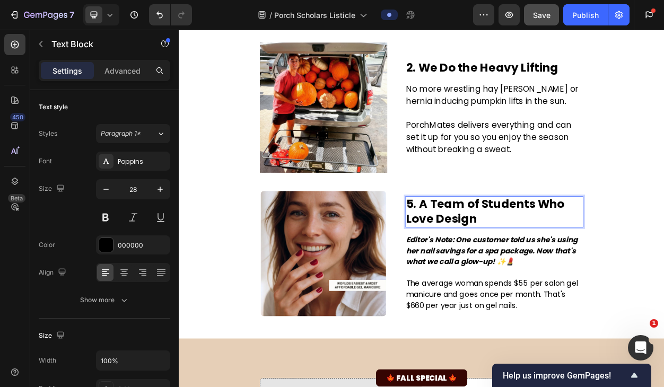
click at [575, 258] on p "5. A Team of Students Who Love Design" at bounding box center [592, 268] width 231 height 39
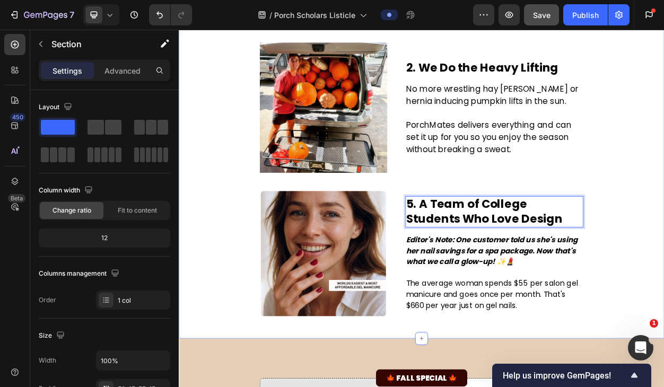
click at [663, 304] on div "3 Reasons to Book PorchMates Before Fall Ends Text Block Image By Jada M. Last …" at bounding box center [497, 17] width 620 height 778
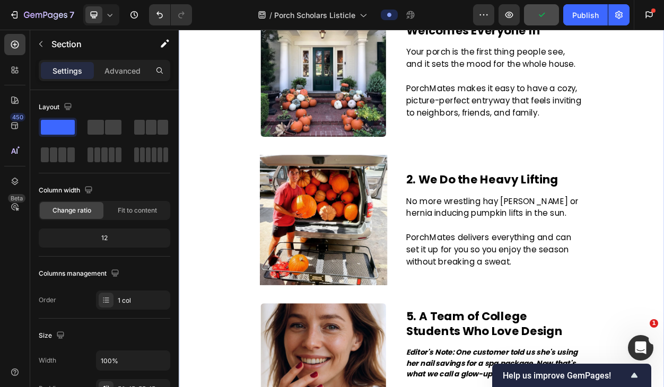
scroll to position [338, 0]
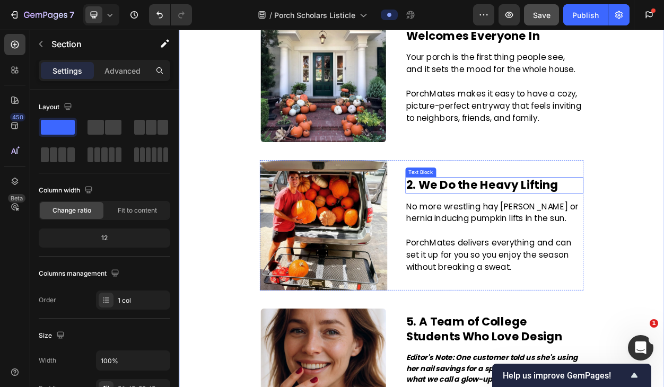
click at [533, 234] on p "2. We Do the Heavy Lifting" at bounding box center [592, 233] width 231 height 19
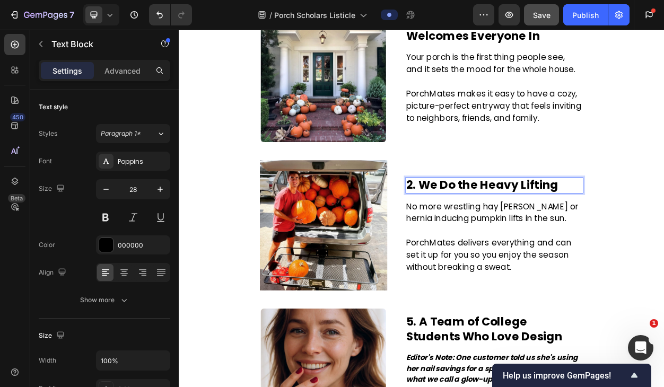
click at [547, 234] on p "2. We Do the Heavy Lifting" at bounding box center [592, 233] width 231 height 19
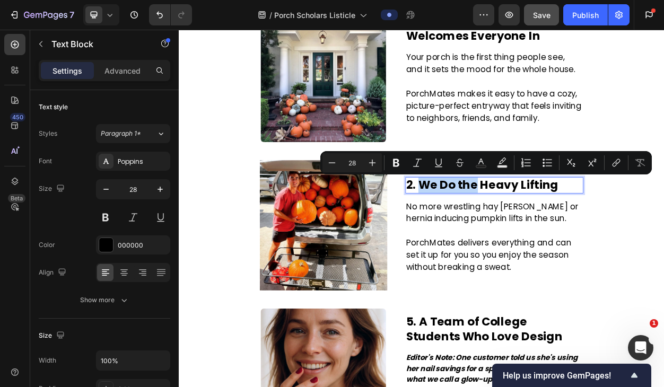
drag, startPoint x: 566, startPoint y: 232, endPoint x: 493, endPoint y: 229, distance: 73.3
click at [493, 229] on p "2. We Do the Heavy Lifting" at bounding box center [592, 233] width 231 height 19
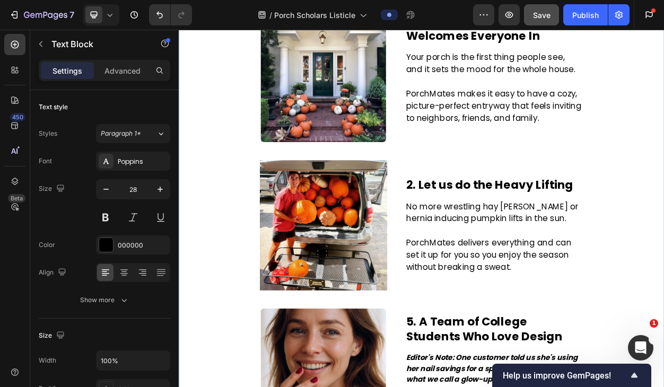
click at [663, 259] on div "3 Reasons to Book PorchMates Before Fall Ends Text Block Image By Jada M. Last …" at bounding box center [497, 171] width 620 height 778
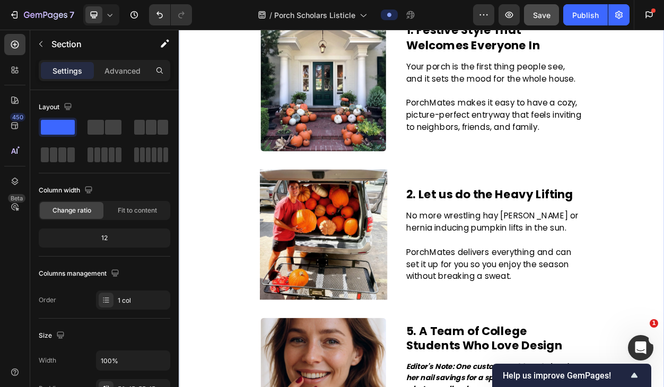
scroll to position [323, 0]
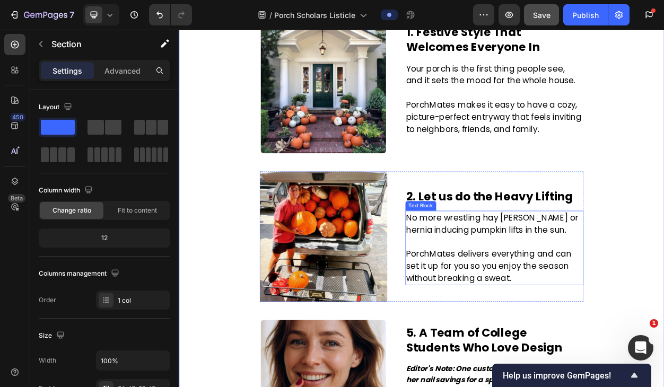
click at [655, 325] on p "PorchMates delivers everything and can set it up for you so you enjoy the seaso…" at bounding box center [592, 340] width 231 height 48
click at [663, 345] on div "3 Reasons to Book PorchMates Before Fall Ends Text Block Image By Jada M. Last …" at bounding box center [497, 186] width 620 height 778
click at [561, 342] on p "PorchMates delivers everything and can set it up for you so you enjoy the seaso…" at bounding box center [592, 340] width 231 height 48
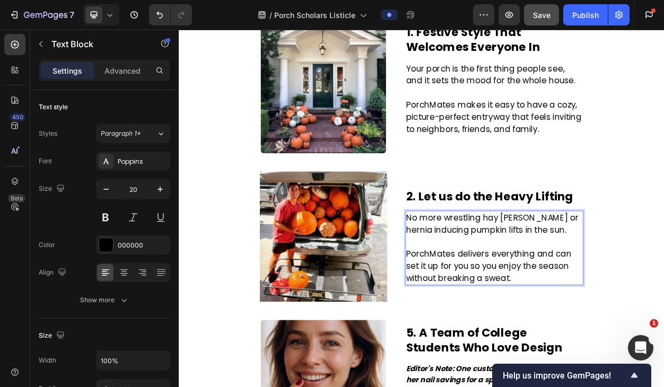
click at [545, 342] on p "PorchMates delivers everything and can set it up for you so you enjoy the seaso…" at bounding box center [592, 340] width 231 height 48
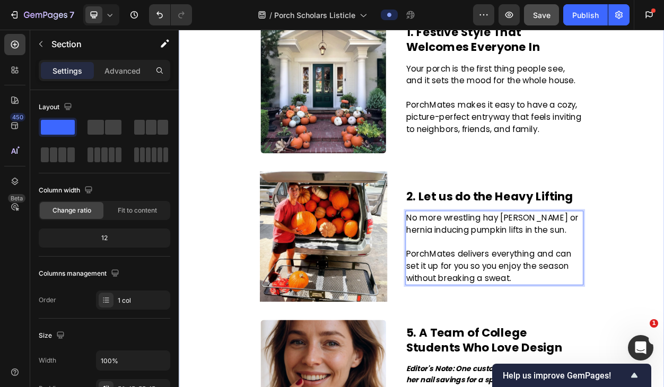
click at [663, 330] on div "3 Reasons to Book PorchMates Before Fall Ends Text Block Image By Jada M. Last …" at bounding box center [497, 186] width 620 height 778
click at [616, 353] on p "PorchMates delivers everything and can set it up for you so you enjoy the seaso…" at bounding box center [592, 340] width 231 height 48
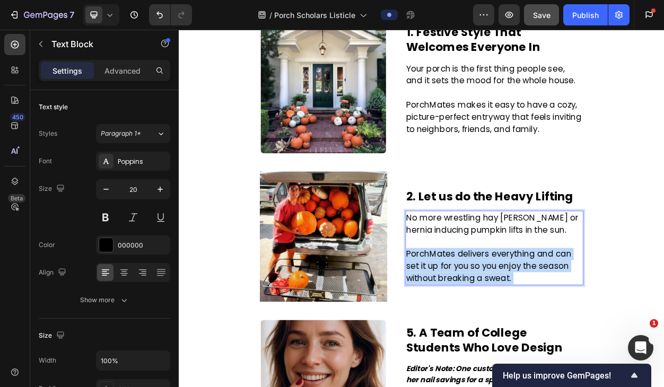
drag, startPoint x: 618, startPoint y: 353, endPoint x: 483, endPoint y: 328, distance: 137.5
click at [483, 328] on p "PorchMates delivers everything and can set it up for you so you enjoy the seaso…" at bounding box center [592, 340] width 231 height 48
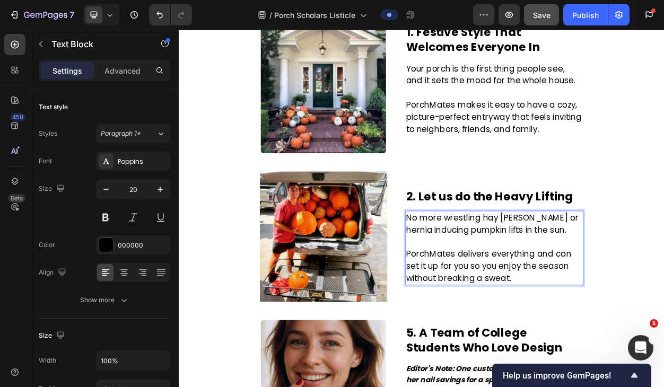
click at [567, 343] on p "PorchMates delivers everything and can set it up for you so you enjoy the seaso…" at bounding box center [592, 340] width 231 height 48
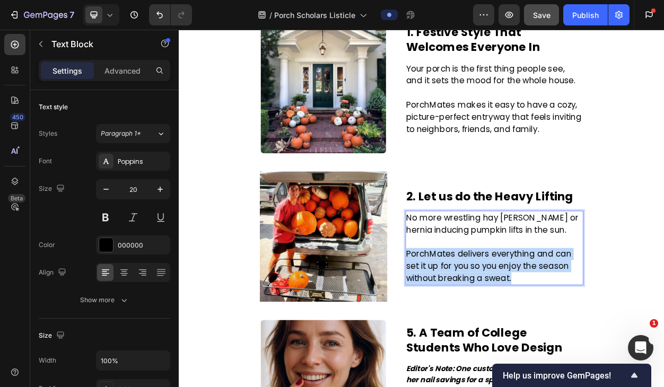
drag, startPoint x: 619, startPoint y: 359, endPoint x: 478, endPoint y: 326, distance: 145.4
click at [478, 326] on p "PorchMates delivers everything and can set it up for you so you enjoy the seaso…" at bounding box center [592, 340] width 231 height 48
copy p "PorchMates delivers everything and can set it up for you so you enjoy the seaso…"
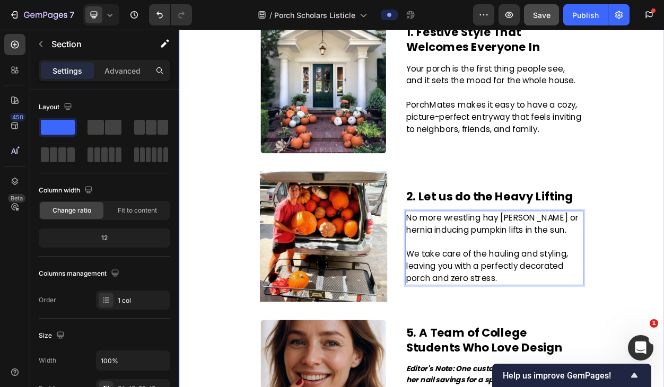
click at [663, 318] on div "3 Reasons to Book PorchMates Before Fall Ends Text Block Image By Jada M. Last …" at bounding box center [497, 186] width 620 height 778
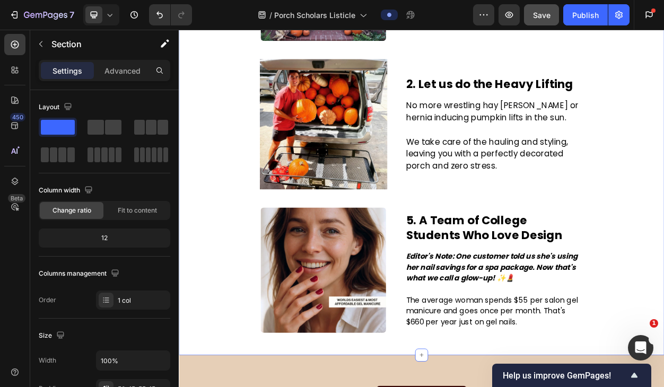
scroll to position [475, 0]
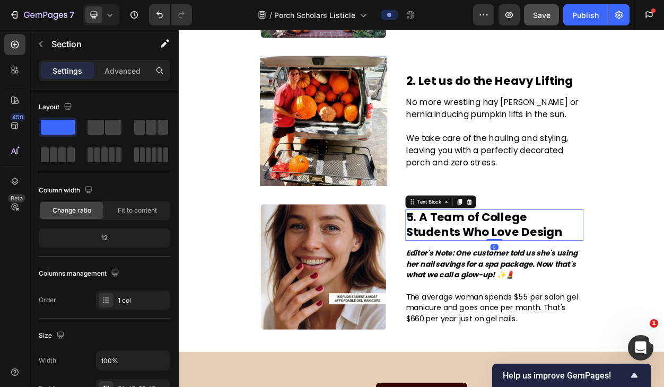
click at [593, 286] on p "5. A Team of College Students Who Love Design" at bounding box center [592, 286] width 231 height 39
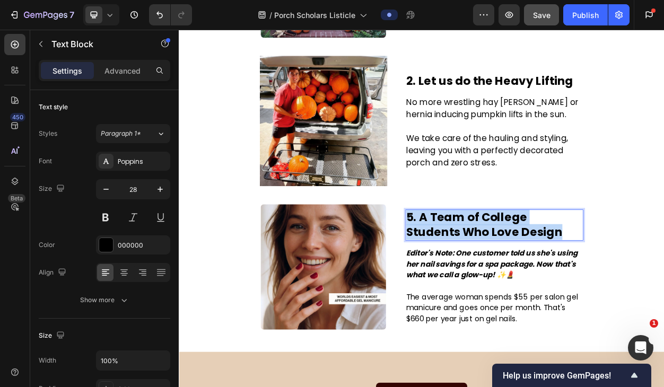
click at [593, 286] on p "5. A Team of College Students Who Love Design" at bounding box center [592, 286] width 231 height 39
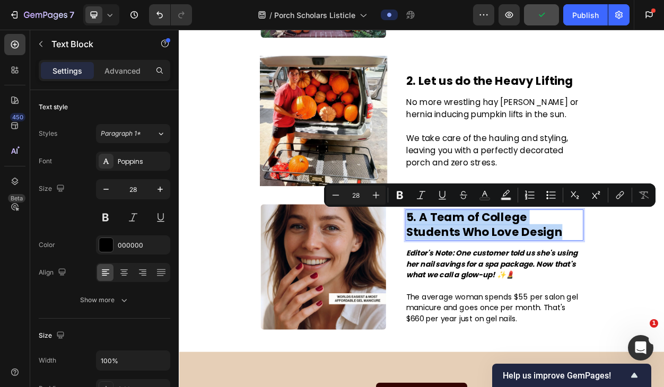
click at [486, 273] on p "5. A Team of College Students Who Love Design" at bounding box center [592, 286] width 231 height 39
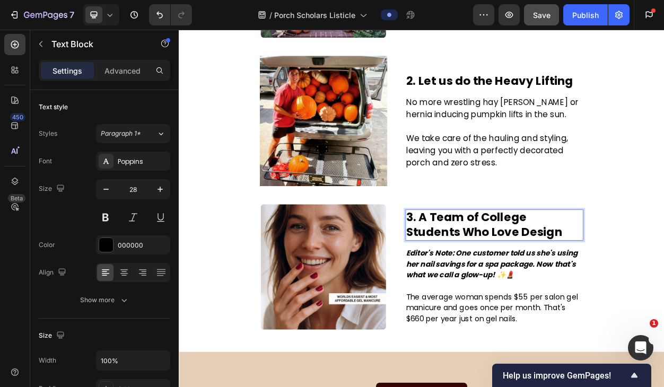
click at [599, 292] on p "3. A Team of College Students Who Love Design" at bounding box center [592, 286] width 231 height 39
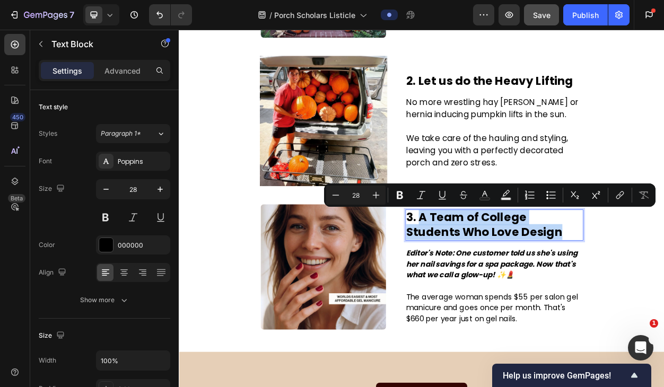
drag, startPoint x: 606, startPoint y: 292, endPoint x: 498, endPoint y: 274, distance: 109.6
click at [498, 274] on p "3. A Team of College Students Who Love Design" at bounding box center [592, 286] width 231 height 39
copy p "A Team of College Students Who Love Design"
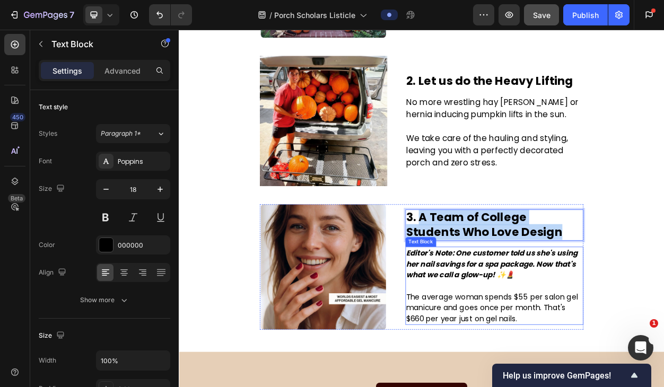
click at [570, 385] on span "The average woman spends $55 per salon gel manicure and goes once per month. Th…" at bounding box center [589, 394] width 225 height 42
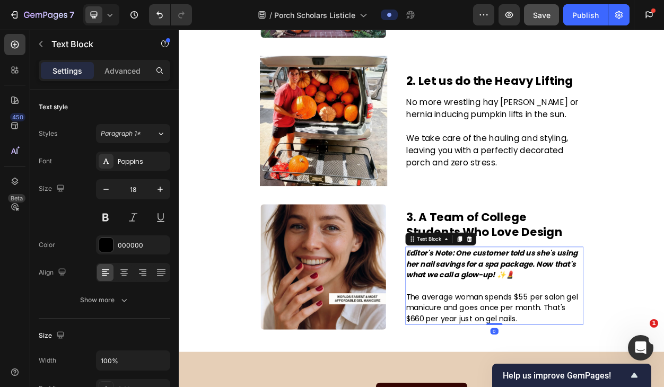
click at [570, 385] on span "The average woman spends $55 per salon gel manicure and goes once per month. Th…" at bounding box center [589, 394] width 225 height 42
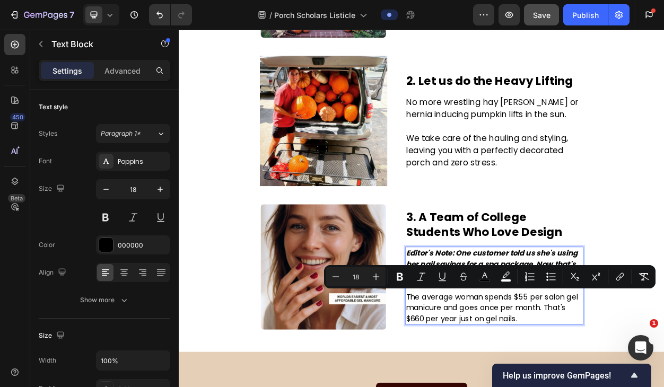
click at [641, 387] on p "The average woman spends $55 per salon gel manicure and goes once per month. Th…" at bounding box center [592, 394] width 231 height 43
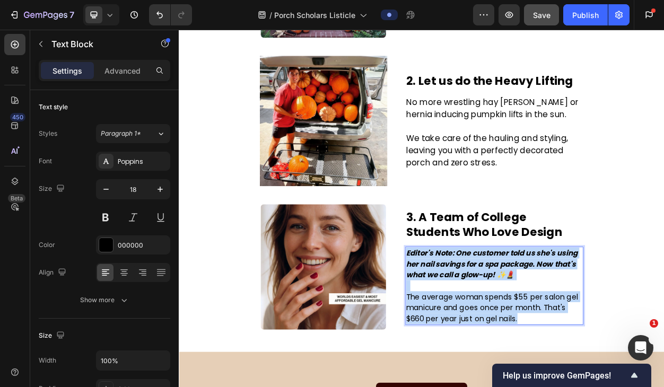
drag, startPoint x: 631, startPoint y: 409, endPoint x: 478, endPoint y: 323, distance: 175.0
click at [478, 323] on div "Editor's Note: One customer told us she's using her nail savings for a spa pack…" at bounding box center [592, 365] width 233 height 102
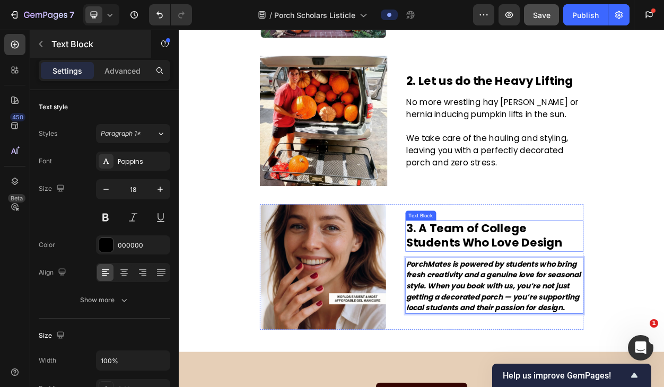
scroll to position [482, 0]
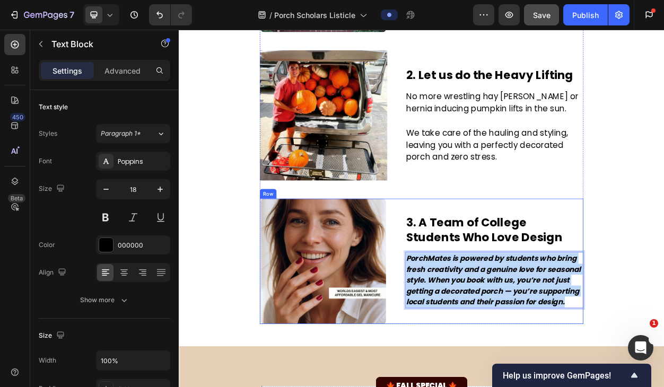
drag, startPoint x: 541, startPoint y: 391, endPoint x: 457, endPoint y: 307, distance: 119.2
click at [457, 307] on div "5. DO THE MATH: YOU'LL SAVE $430 THIS YEAR Text Block Image 3. A Team of Colleg…" at bounding box center [497, 333] width 424 height 164
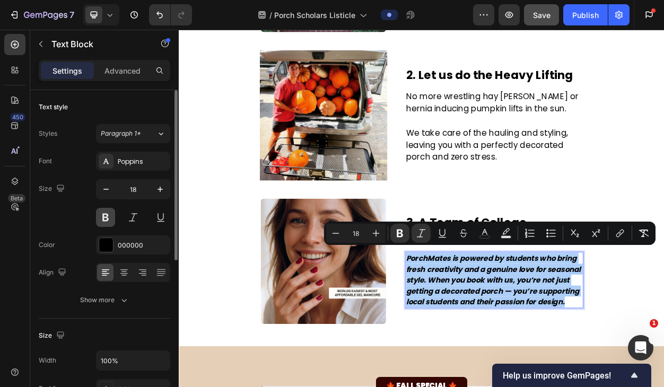
click at [108, 218] on button at bounding box center [105, 217] width 19 height 19
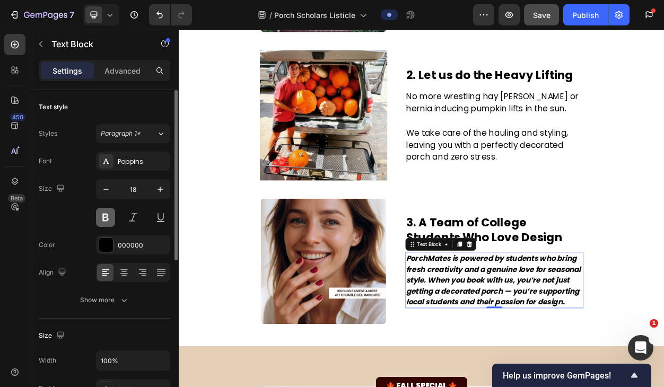
click at [108, 218] on button at bounding box center [105, 217] width 19 height 19
click at [110, 216] on button at bounding box center [105, 217] width 19 height 19
click at [501, 378] on strong "PorchMates is powered by students who bring fresh creativity and a genuine love…" at bounding box center [591, 358] width 229 height 71
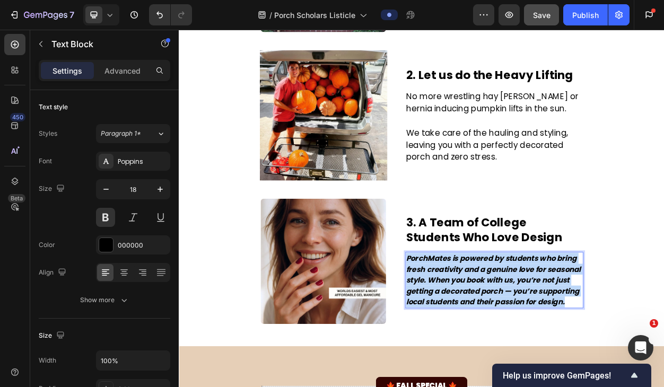
click at [501, 378] on strong "PorchMates is powered by students who bring fresh creativity and a genuine love…" at bounding box center [591, 358] width 229 height 71
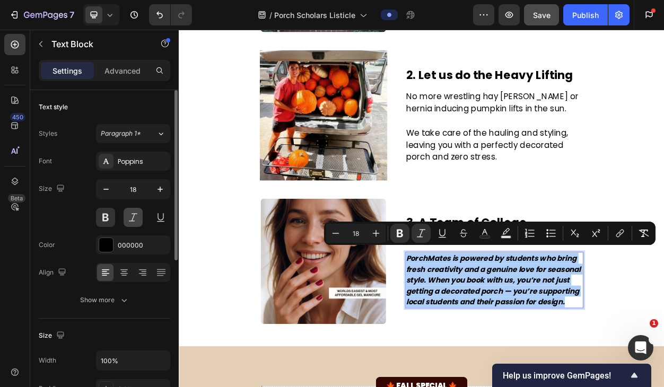
click at [131, 216] on button at bounding box center [133, 217] width 19 height 19
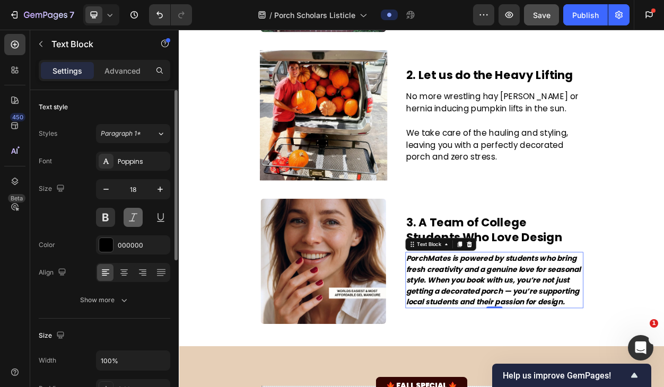
click at [131, 216] on button at bounding box center [133, 217] width 19 height 19
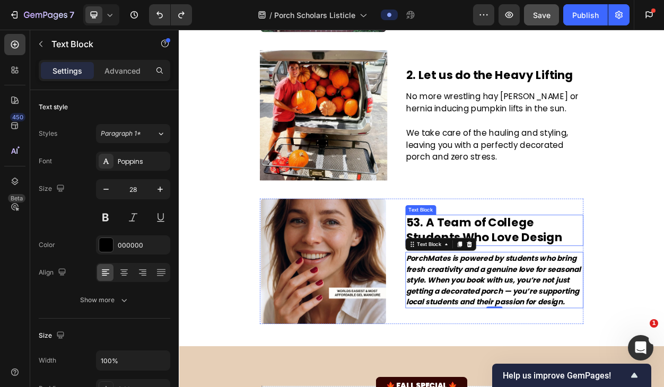
click at [484, 274] on p "53. A Team of College Students Who Love Design" at bounding box center [592, 293] width 231 height 39
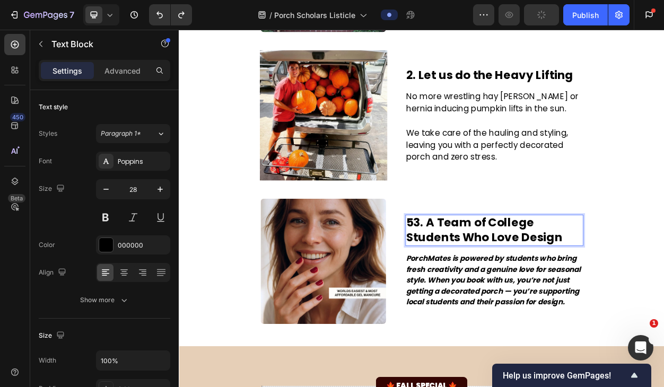
click at [488, 275] on p "53. A Team of College Students Who Love Design" at bounding box center [592, 293] width 231 height 39
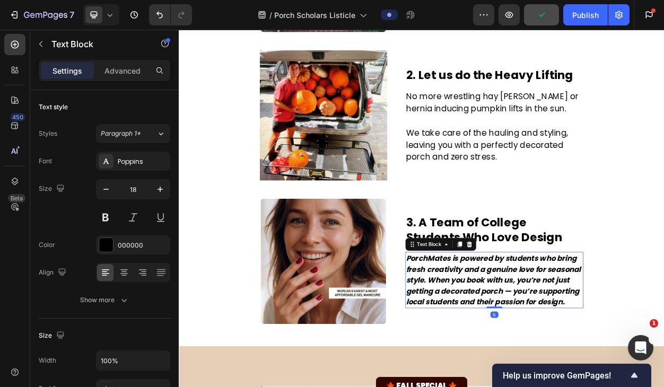
click at [547, 367] on strong "PorchMates is powered by students who bring fresh creativity and a genuine love…" at bounding box center [591, 358] width 229 height 71
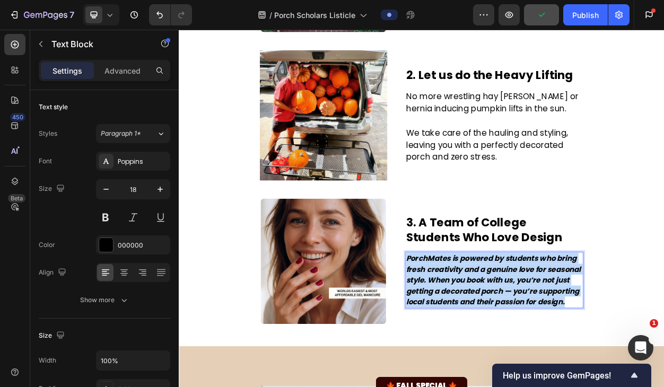
click at [547, 367] on strong "PorchMates is powered by students who bring fresh creativity and a genuine love…" at bounding box center [591, 358] width 229 height 71
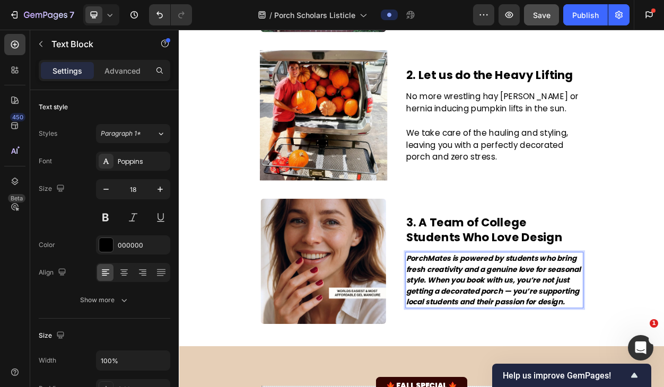
scroll to position [489, 0]
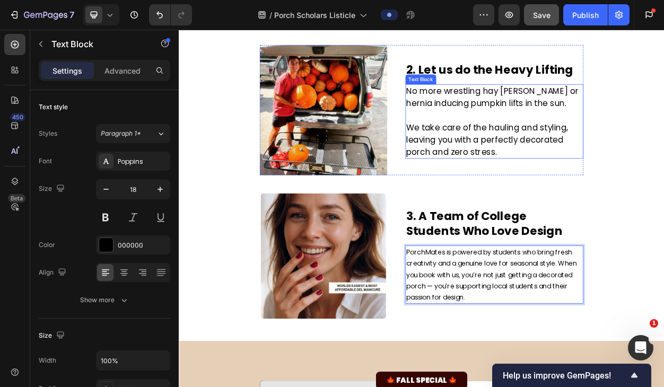
click at [545, 147] on p "Rich Text Editor. Editing area: main" at bounding box center [592, 142] width 231 height 16
click at [583, 329] on p "PorchMates is powered by students who bring fresh creativity and a genuine love…" at bounding box center [592, 351] width 231 height 74
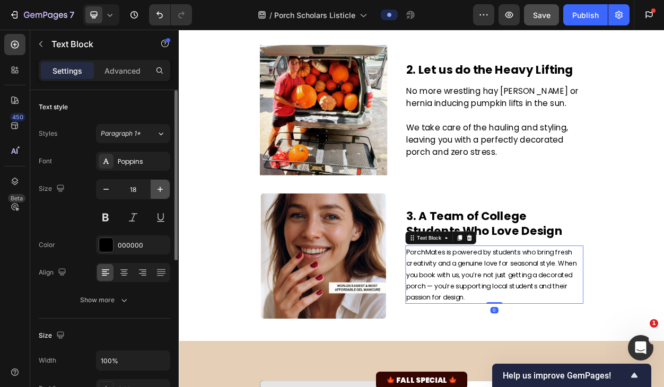
click at [160, 190] on icon "button" at bounding box center [159, 189] width 5 height 5
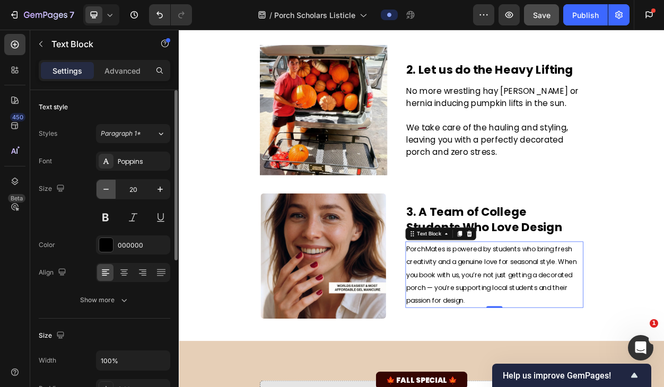
click at [108, 189] on icon "button" at bounding box center [106, 189] width 11 height 11
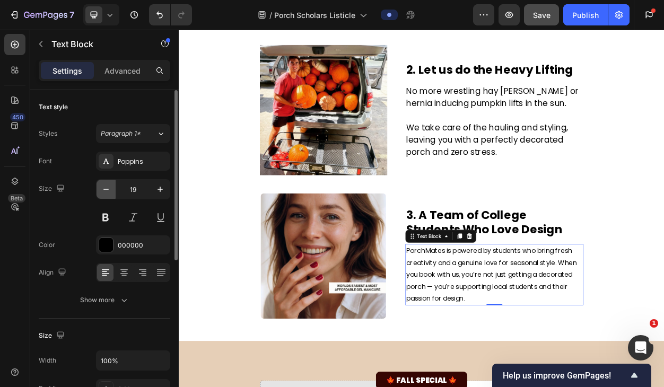
click at [108, 189] on icon "button" at bounding box center [106, 189] width 11 height 11
type input "18"
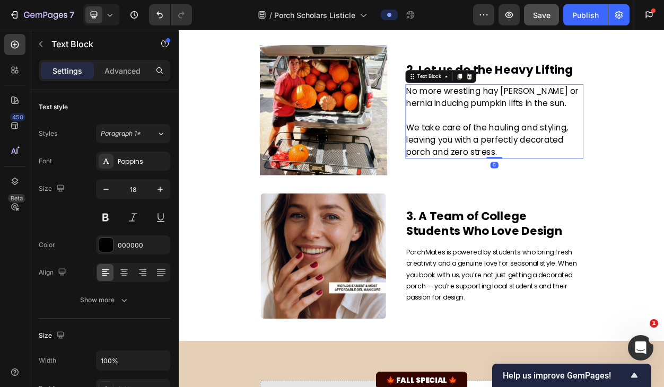
click at [568, 135] on p "Rich Text Editor. Editing area: main" at bounding box center [592, 142] width 231 height 16
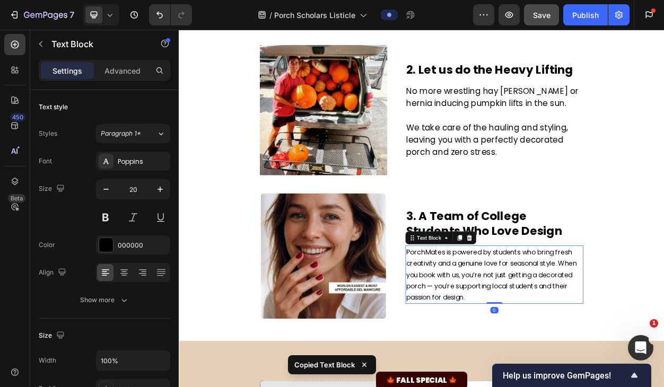
click at [571, 352] on span "PorchMates is powered by students who bring fresh creativity and a genuine love…" at bounding box center [589, 352] width 224 height 72
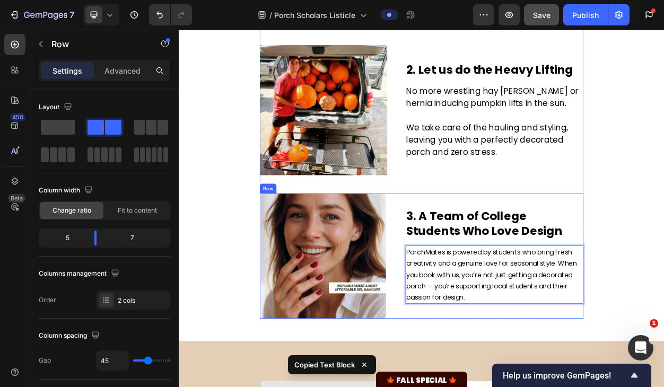
click at [566, 387] on div "3. A Team of College Students Who Love Design Text Block PorchMates is powered …" at bounding box center [592, 326] width 233 height 164
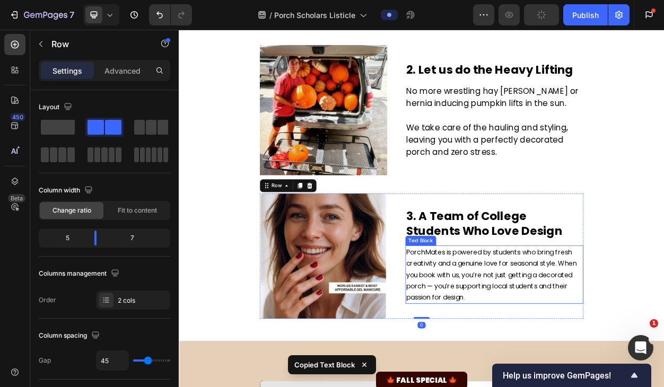
click at [572, 357] on span "PorchMates is powered by students who bring fresh creativity and a genuine love…" at bounding box center [589, 352] width 224 height 72
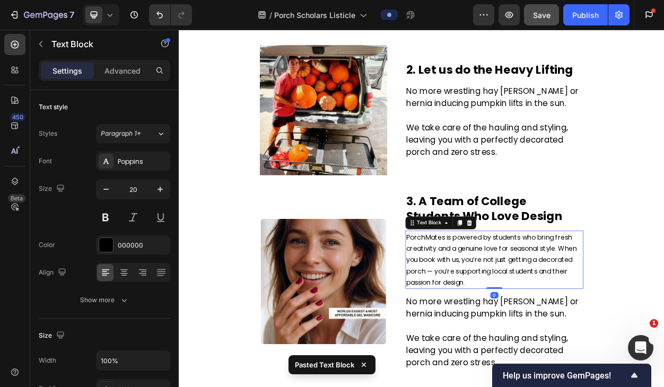
click at [583, 329] on span "PorchMates is powered by students who bring fresh creativity and a genuine love…" at bounding box center [589, 332] width 224 height 72
click at [563, 281] on icon at bounding box center [559, 283] width 8 height 8
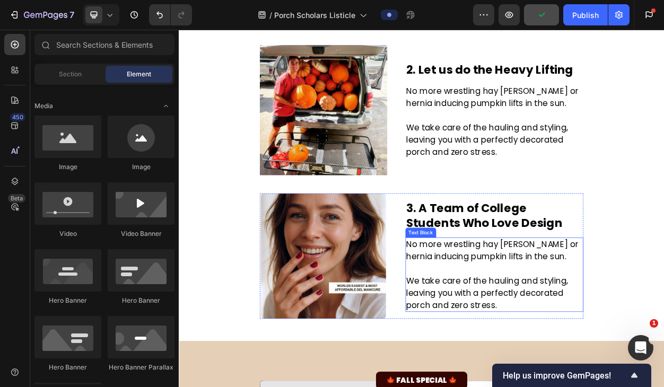
click at [603, 374] on p "We take care of the hauling and styling, leaving you with a perfectly decorated…" at bounding box center [592, 375] width 231 height 48
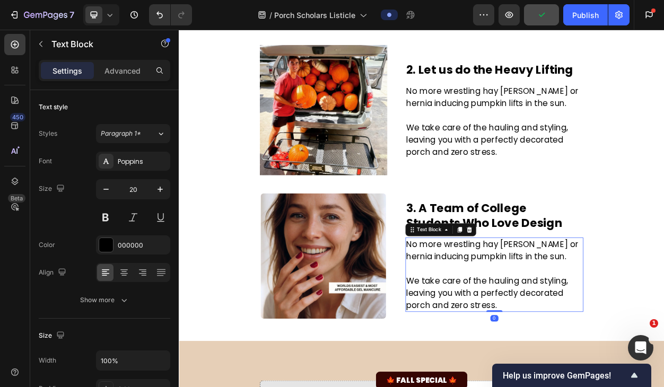
click at [603, 374] on p "We take care of the hauling and styling, leaving you with a perfectly decorated…" at bounding box center [592, 375] width 231 height 48
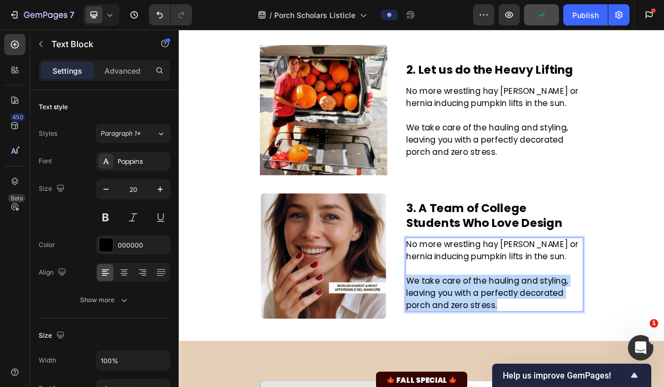
click at [603, 374] on p "We take care of the hauling and styling, leaving you with a perfectly decorated…" at bounding box center [592, 375] width 231 height 48
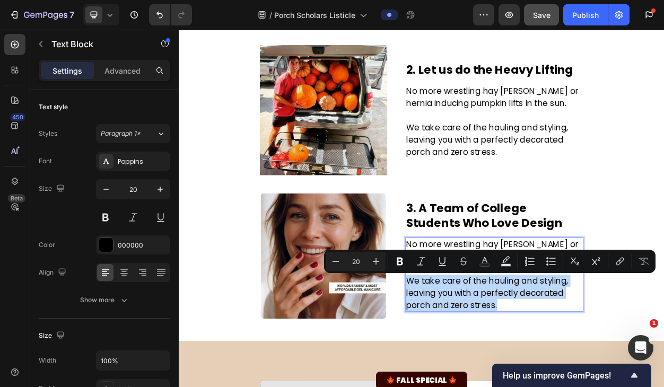
click at [606, 382] on p "We take care of the hauling and styling, leaving you with a perfectly decorated…" at bounding box center [592, 375] width 231 height 48
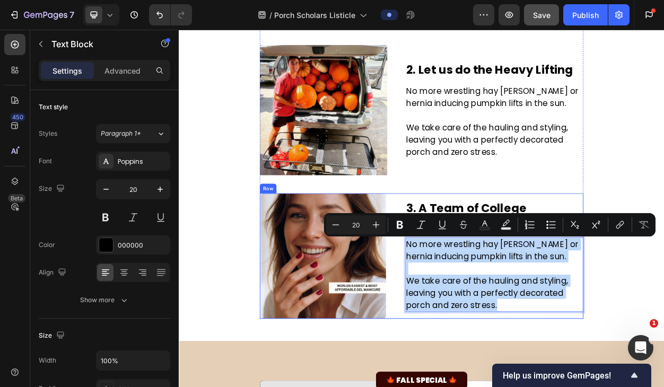
drag, startPoint x: 602, startPoint y: 390, endPoint x: 457, endPoint y: 309, distance: 166.0
click at [457, 309] on div "5. DO THE MATH: YOU'LL SAVE $430 THIS YEAR Text Block Image 3. A Team of Colleg…" at bounding box center [497, 326] width 424 height 164
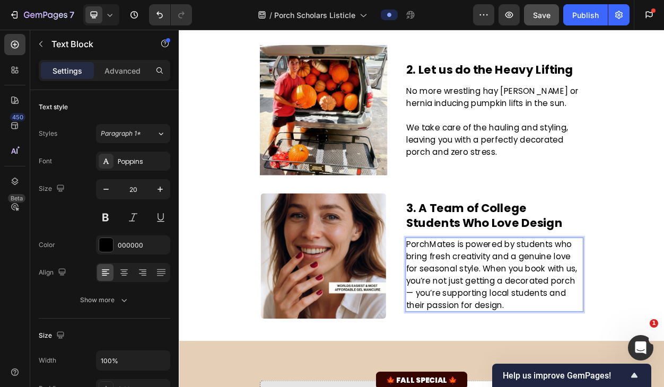
click at [560, 342] on p "PorchMates is powered by students who bring fresh creativity and a genuine love…" at bounding box center [592, 350] width 231 height 95
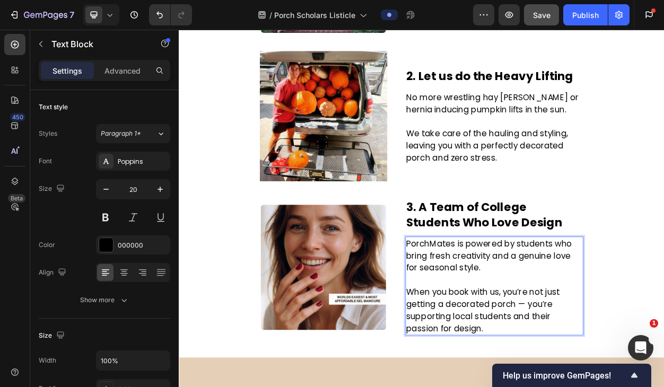
scroll to position [480, 0]
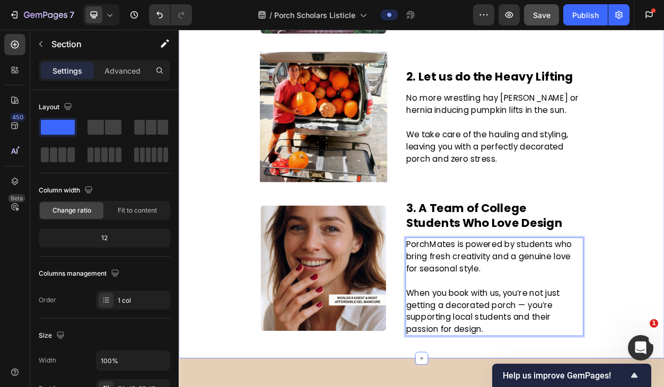
click at [663, 343] on div "3 Reasons to Book PorchMates Before Fall Ends Text Block Image By Jada M. Last …" at bounding box center [497, 36] width 620 height 792
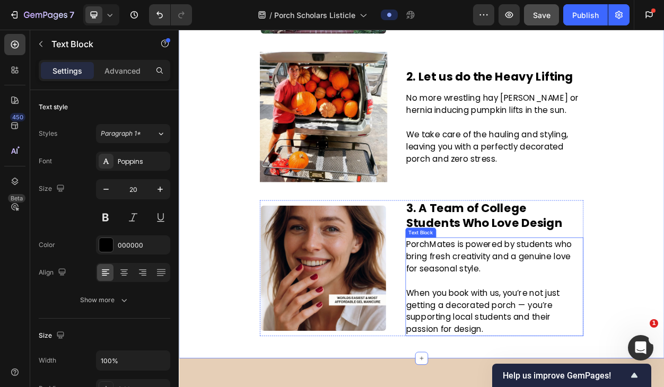
click at [524, 323] on p "PorchMates is powered by students who bring fresh creativity and a genuine love…" at bounding box center [592, 327] width 231 height 48
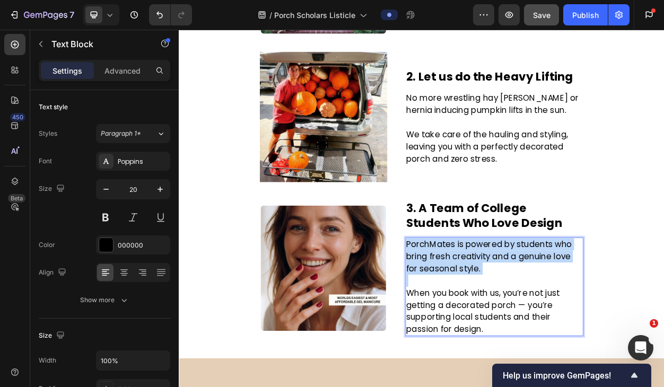
click at [524, 323] on p "PorchMates is powered by students who bring fresh creativity and a genuine love…" at bounding box center [592, 327] width 231 height 48
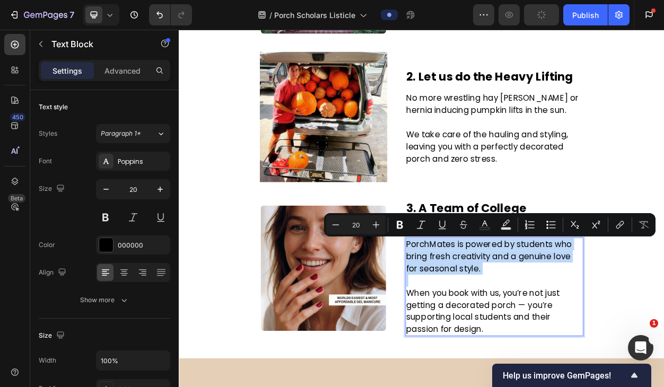
click at [519, 326] on p "PorchMates is powered by students who bring fresh creativity and a genuine love…" at bounding box center [592, 327] width 231 height 48
click at [544, 326] on p "PorchMates is powered by students who bring fresh creativity and a genuine love…" at bounding box center [592, 327] width 231 height 48
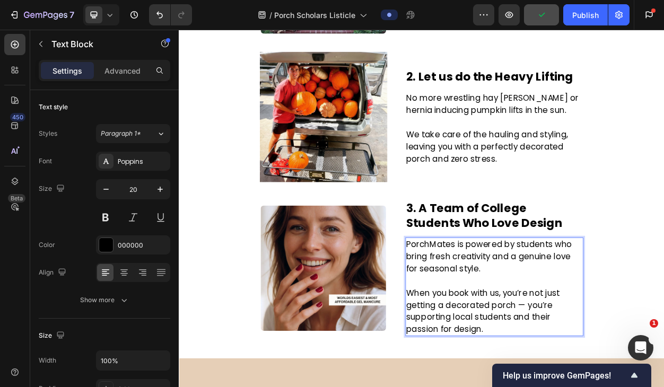
click at [538, 325] on p "PorchMates is powered by students who bring fresh creativity and a genuine love…" at bounding box center [592, 327] width 231 height 48
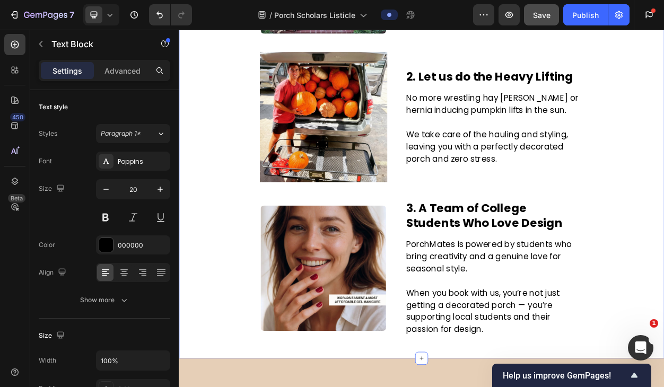
click at [663, 327] on div "3 Reasons to Book PorchMates Before Fall Ends Text Block Image By Jada M. Last …" at bounding box center [497, 36] width 620 height 792
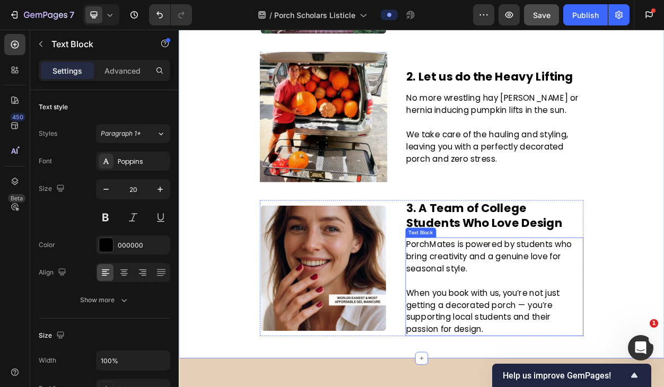
click at [592, 326] on p "PorchMates is powered by students who bring creativity and a genuine love for s…" at bounding box center [592, 327] width 231 height 48
click at [593, 327] on p "PorchMates is powered by students who bring creativity and a genuine love for s…" at bounding box center [592, 327] width 231 height 48
click at [583, 326] on p "PorchMates is powered by students who bring creativity and a genuine love for s…" at bounding box center [592, 327] width 231 height 48
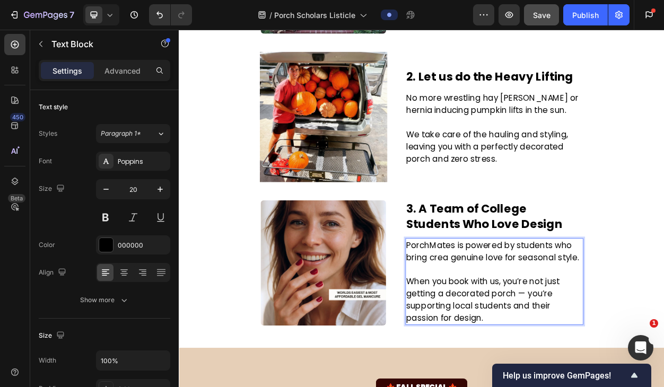
scroll to position [481, 0]
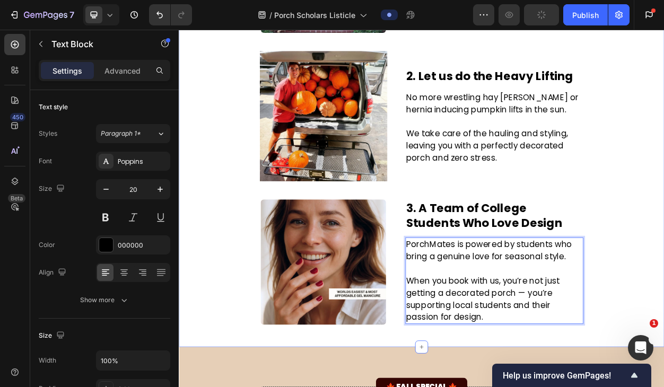
click at [663, 331] on div "3 Reasons to Book PorchMates Before Fall Ends Text Block Image By Jada M. Last …" at bounding box center [497, 28] width 620 height 778
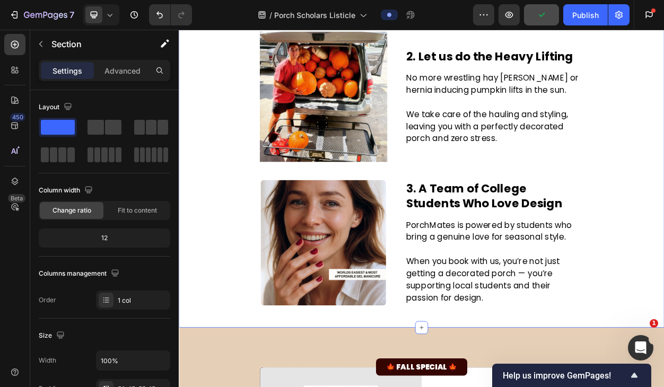
scroll to position [509, 0]
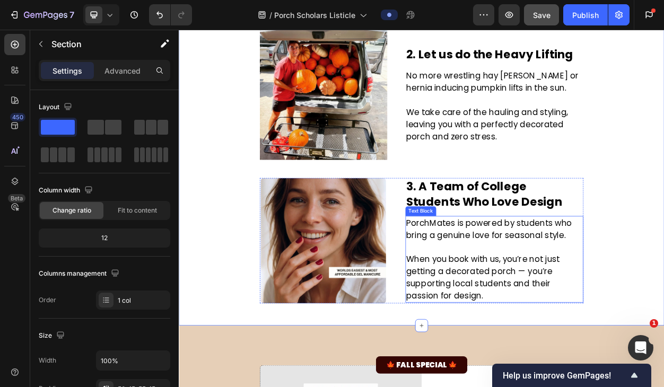
click at [620, 284] on p "PorchMates is powered by students who bring a genuine love for seasonal style." at bounding box center [592, 291] width 231 height 32
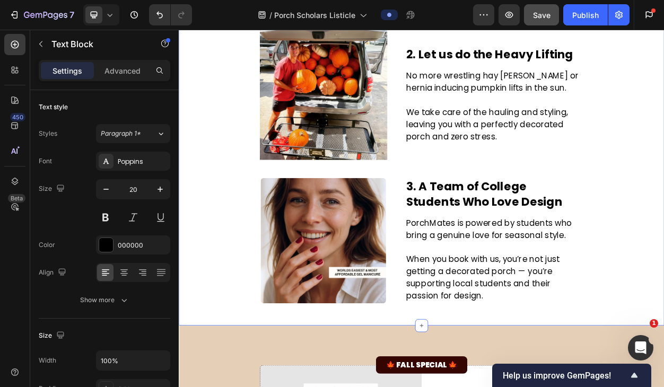
click at [663, 300] on div "3 Reasons to Book PorchMates Before Fall Ends Text Block Image By Jada M. Last …" at bounding box center [497, 0] width 620 height 778
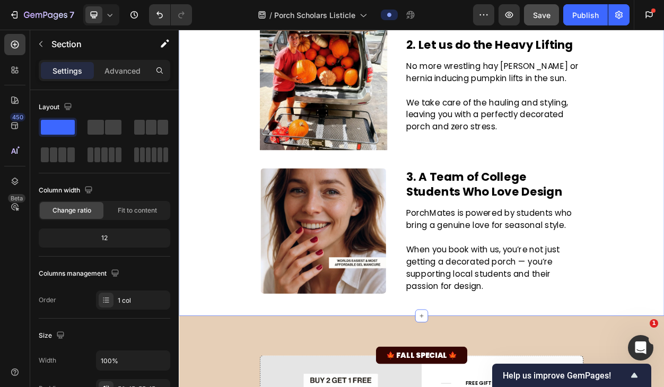
scroll to position [523, 0]
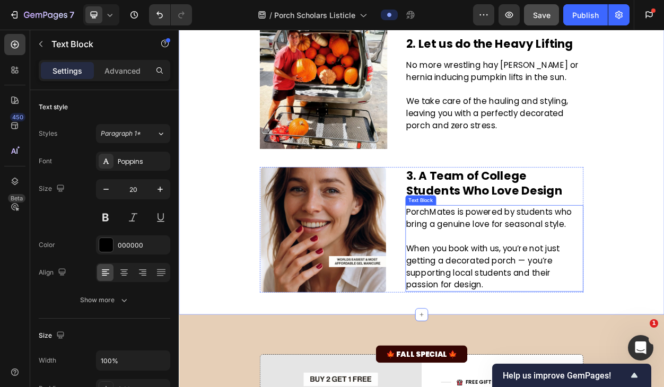
click at [635, 353] on p "When you book with us, you’re not just getting a decorated porch — you’re suppo…" at bounding box center [592, 341] width 231 height 64
click at [566, 358] on p "When you book with us, you’re not just getting a decorated porch — you’re suppo…" at bounding box center [592, 341] width 231 height 64
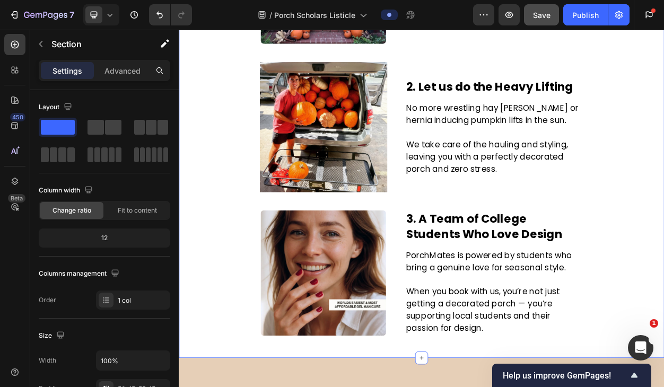
scroll to position [469, 0]
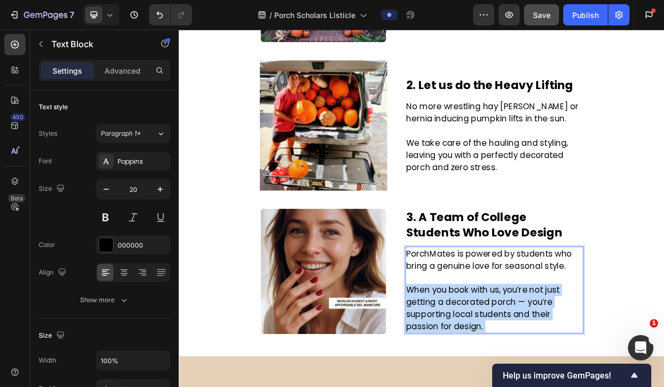
drag, startPoint x: 547, startPoint y: 413, endPoint x: 608, endPoint y: 402, distance: 61.4
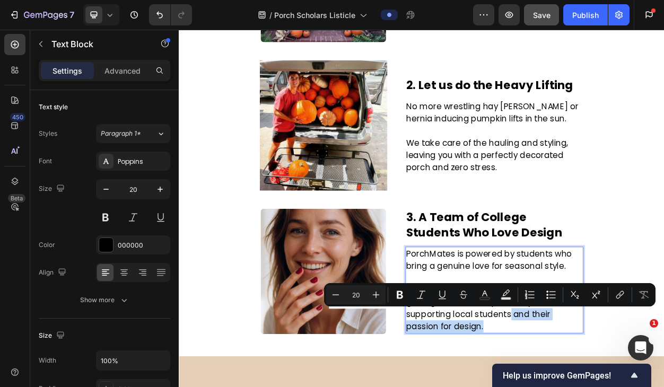
drag, startPoint x: 598, startPoint y: 415, endPoint x: 611, endPoint y: 403, distance: 18.1
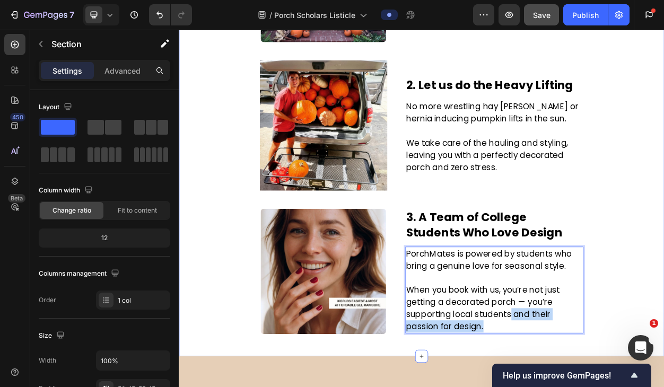
click at [663, 387] on div "3 Reasons to Book PorchMates Before Fall Ends Text Block Image By Jada M. Last …" at bounding box center [497, 40] width 620 height 778
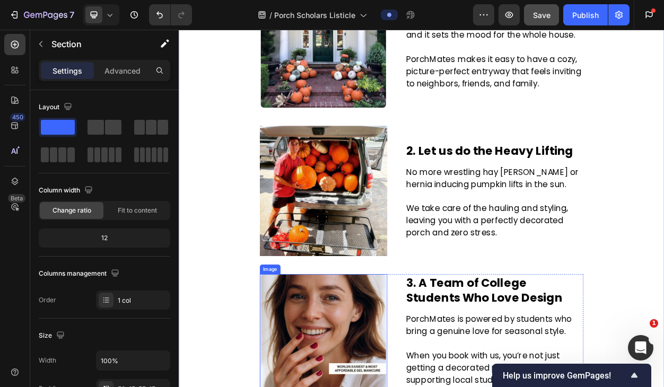
scroll to position [558, 0]
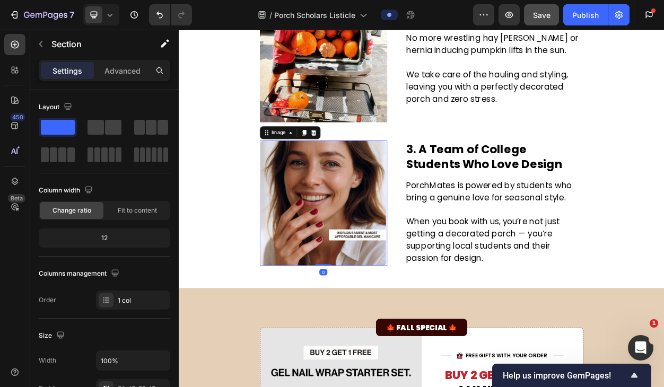
click at [333, 278] on img at bounding box center [368, 257] width 164 height 164
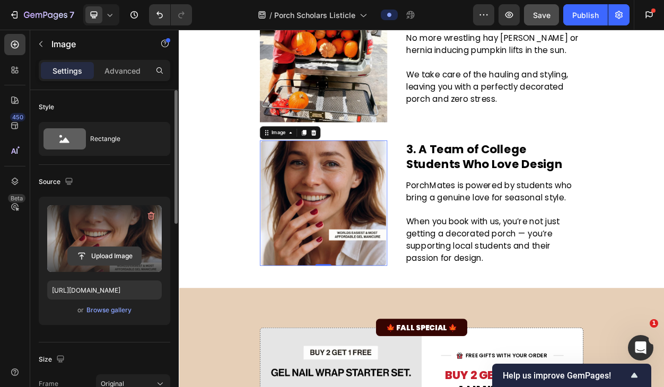
click at [107, 258] on input "file" at bounding box center [104, 256] width 73 height 18
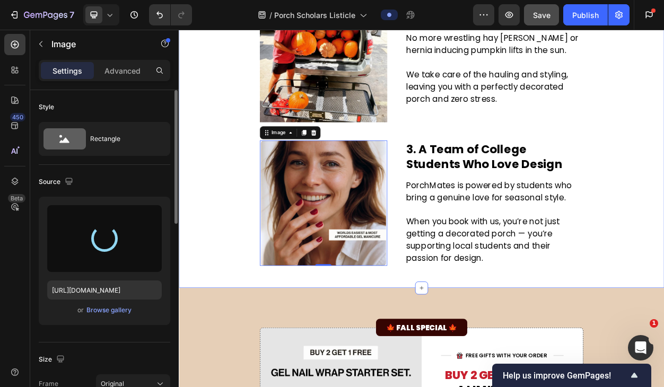
type input "[URL][DOMAIN_NAME]"
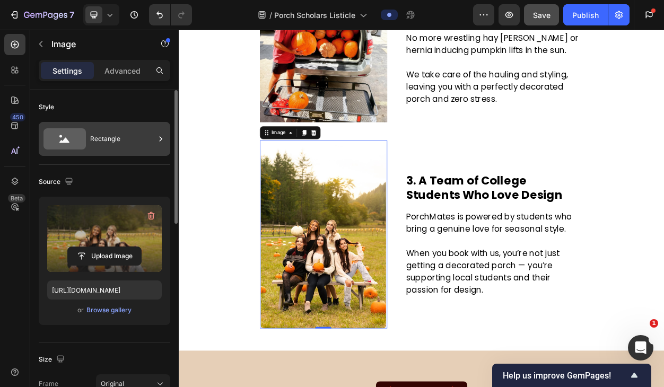
click at [122, 142] on div "Rectangle" at bounding box center [122, 139] width 65 height 24
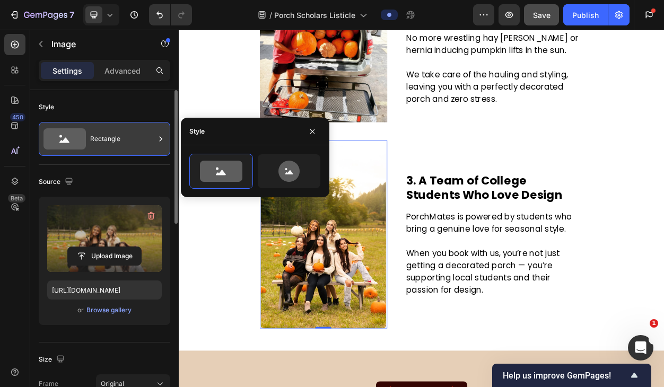
click at [122, 142] on div "Rectangle" at bounding box center [122, 139] width 65 height 24
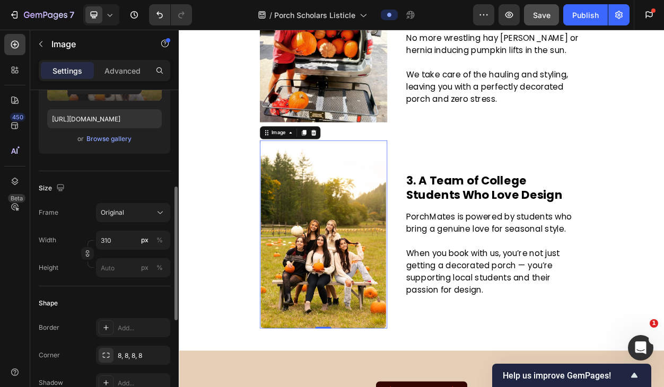
scroll to position [190, 0]
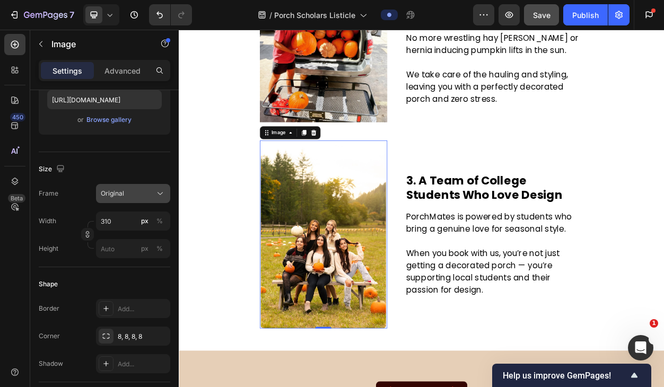
click at [136, 198] on div "Original" at bounding box center [127, 194] width 52 height 10
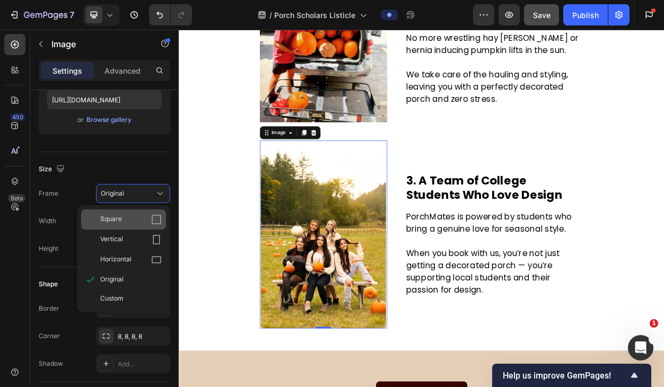
click at [145, 222] on div "Square" at bounding box center [131, 219] width 62 height 11
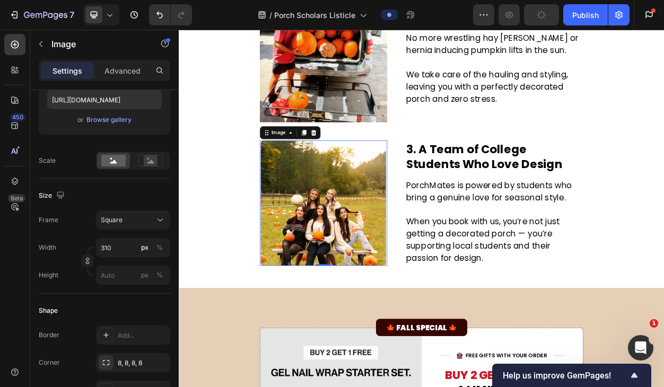
click at [362, 285] on img at bounding box center [368, 257] width 164 height 164
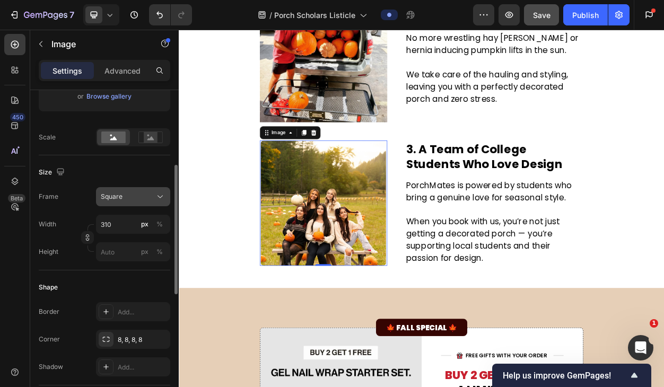
scroll to position [225, 0]
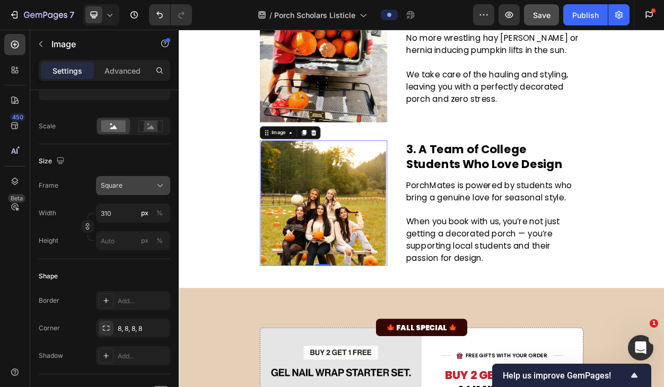
click at [127, 183] on div "Square" at bounding box center [127, 186] width 52 height 10
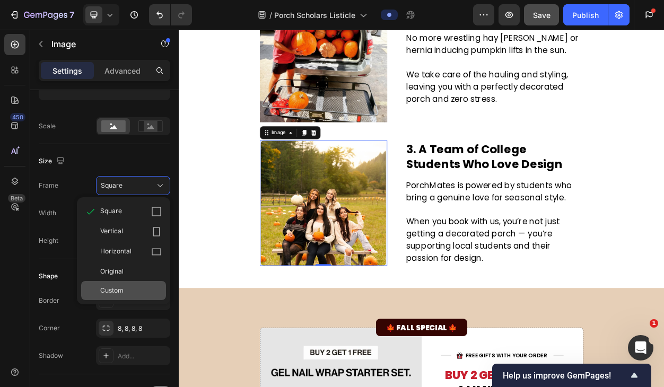
click at [124, 287] on div "Custom" at bounding box center [131, 291] width 62 height 10
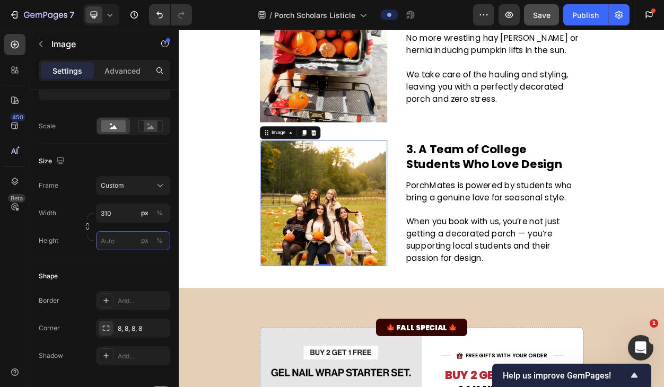
click at [116, 241] on input "px %" at bounding box center [133, 240] width 74 height 19
click at [114, 264] on p "Full 100%" at bounding box center [131, 266] width 62 height 10
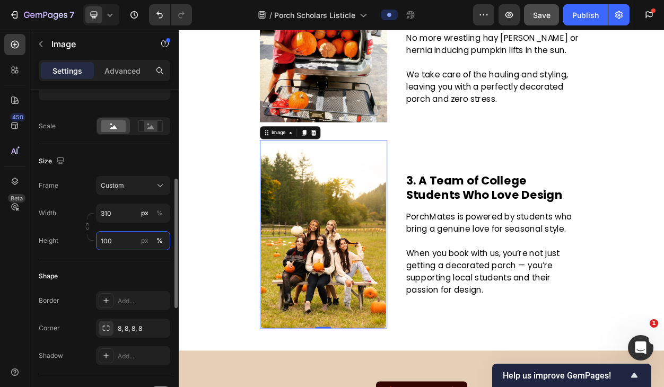
click at [124, 241] on input "100" at bounding box center [133, 240] width 74 height 19
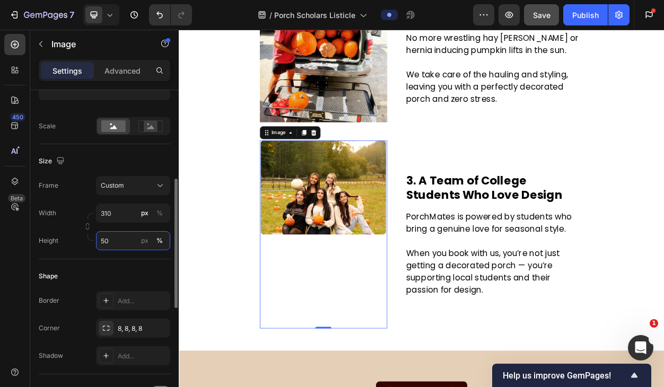
type input "5"
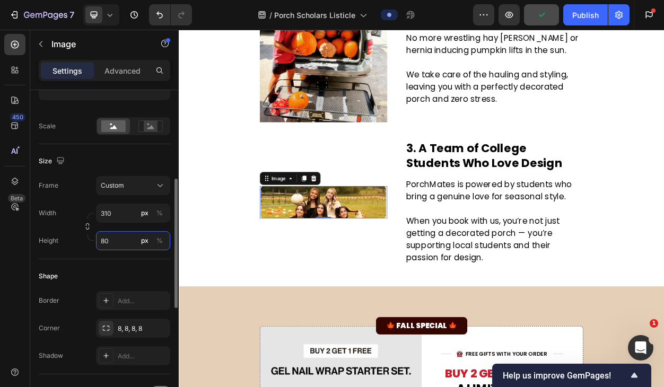
type input "8"
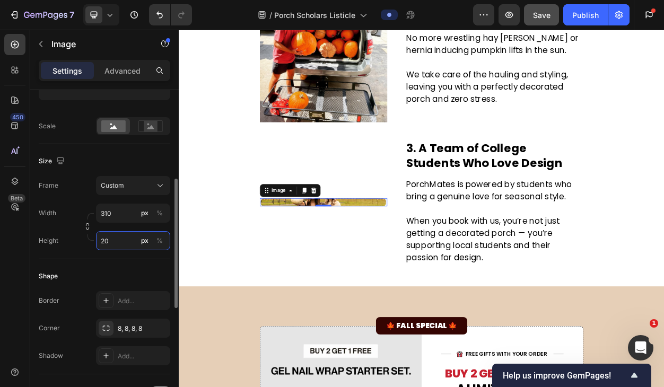
type input "2"
type input "1"
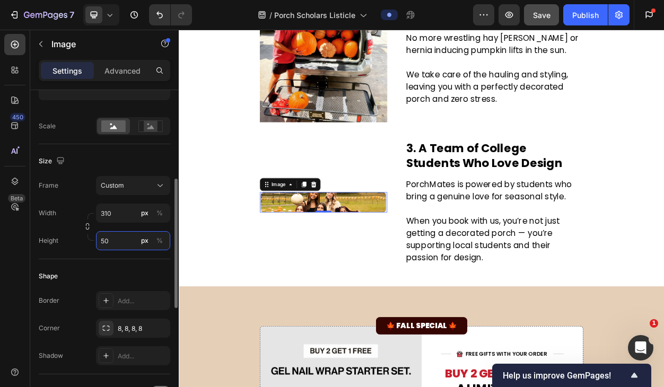
type input "5"
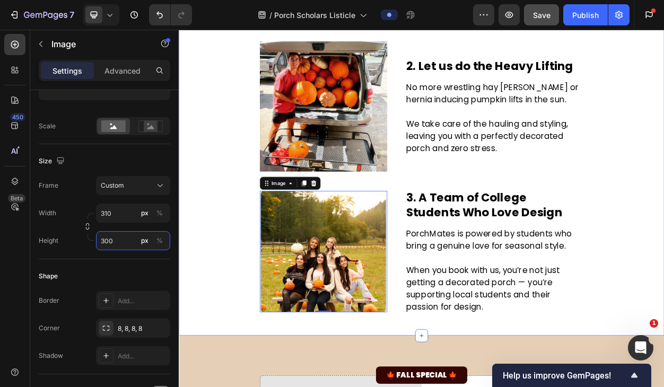
scroll to position [493, 0]
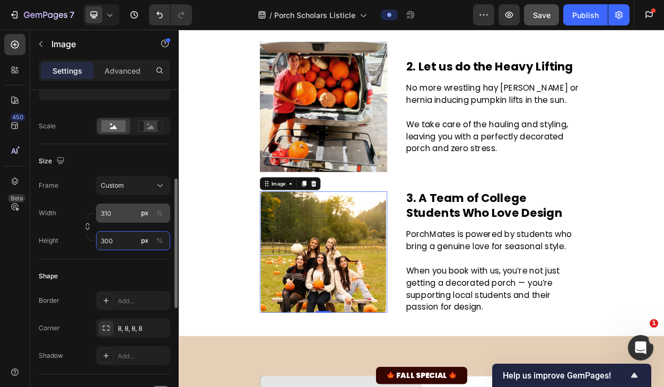
type input "300"
click at [116, 212] on input "310" at bounding box center [133, 213] width 74 height 19
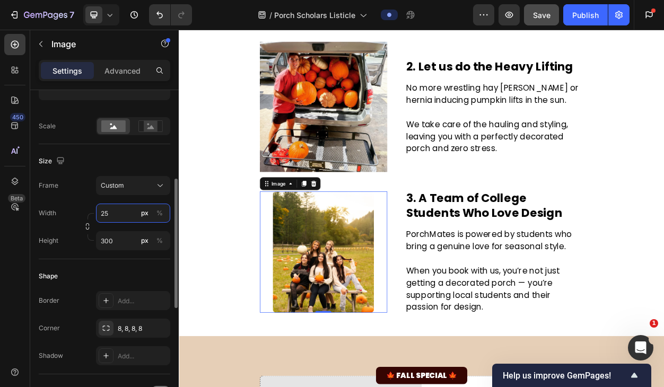
type input "2"
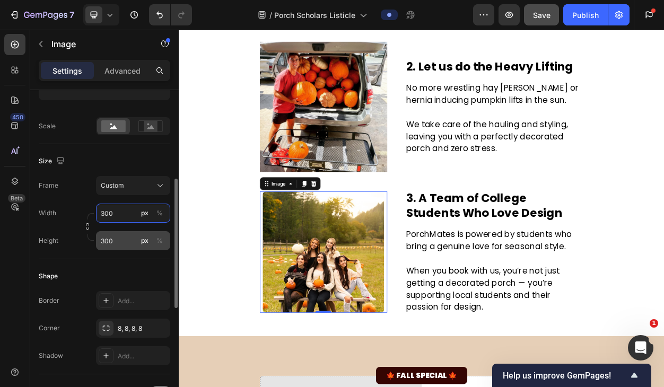
type input "300"
click at [119, 238] on input "300" at bounding box center [133, 240] width 74 height 19
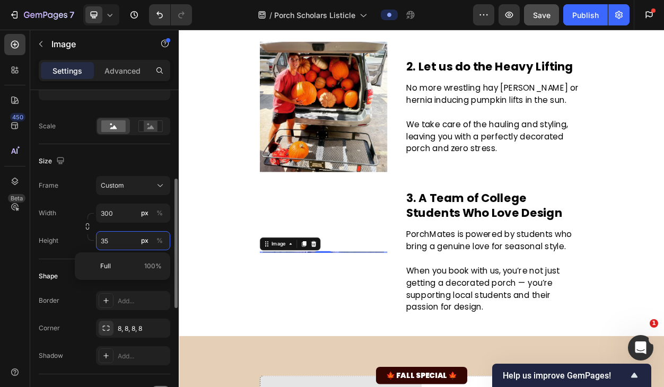
type input "350"
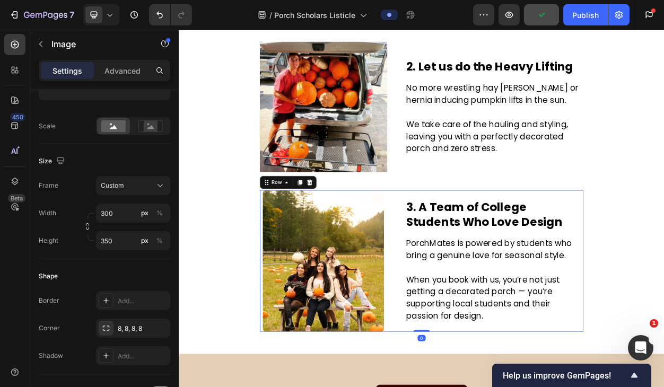
click at [663, 240] on div "3. A Team of College Students Who Love Design Text Block PorchMates is powered …" at bounding box center [592, 333] width 233 height 186
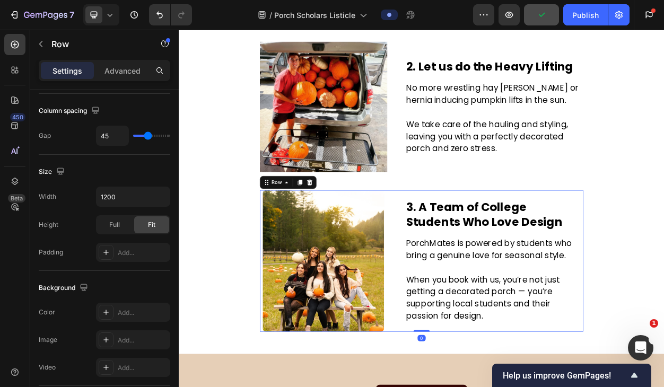
scroll to position [0, 0]
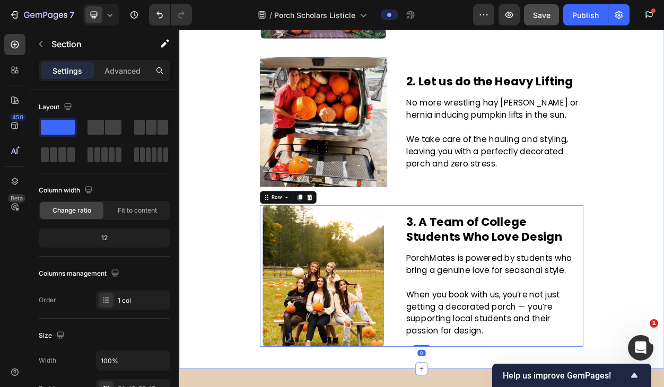
click at [663, 265] on div "3 Reasons to Book PorchMates Before Fall Ends Text Block Image By Jada M. Last …" at bounding box center [497, 45] width 620 height 799
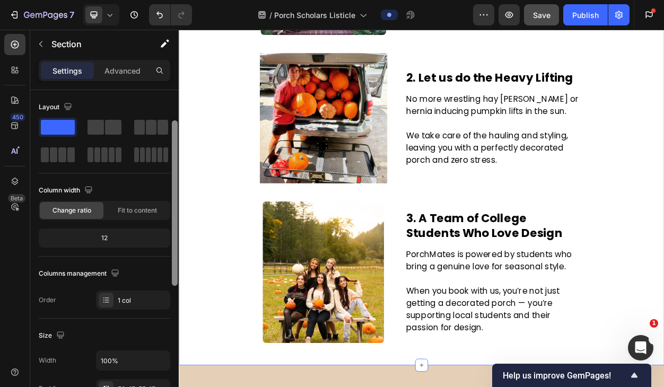
scroll to position [23, 0]
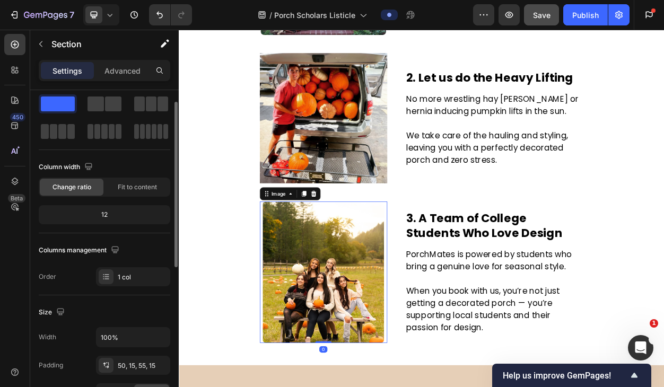
click at [359, 358] on img at bounding box center [367, 348] width 159 height 186
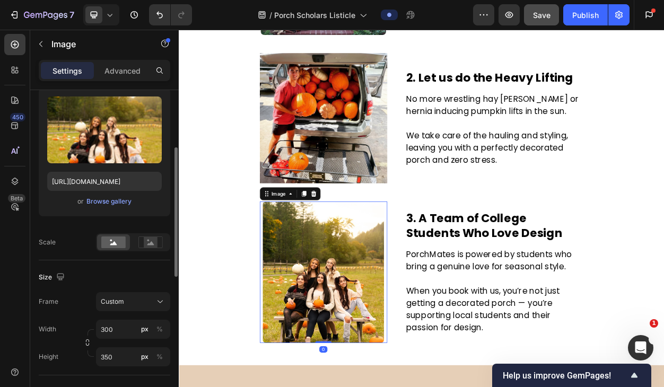
scroll to position [119, 0]
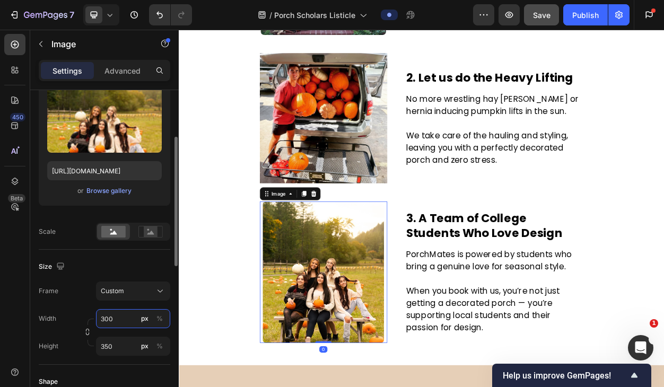
click at [116, 318] on input "300" at bounding box center [133, 318] width 74 height 19
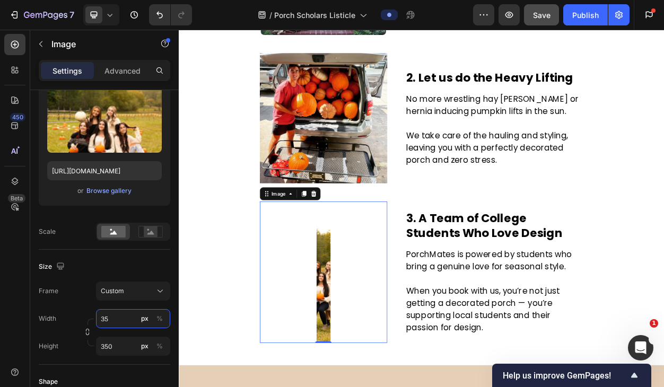
type input "350"
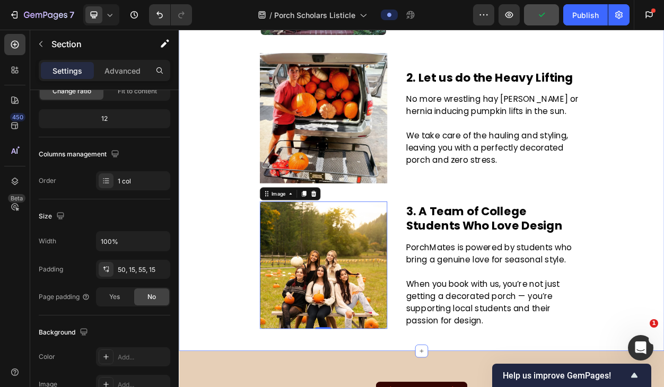
click at [262, 378] on div "3 Reasons to Book PorchMates Before Fall Ends Text Block Image By Jada M. Last …" at bounding box center [497, 32] width 620 height 781
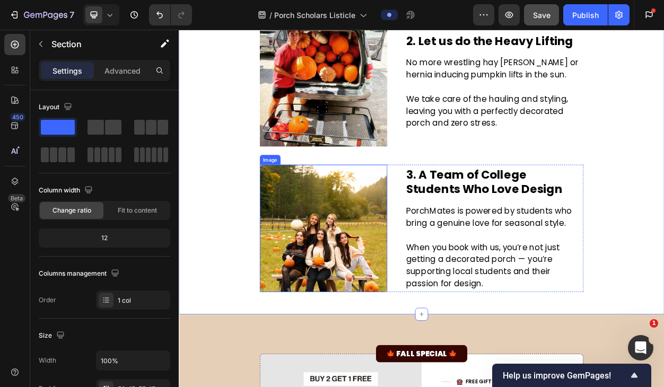
scroll to position [532, 0]
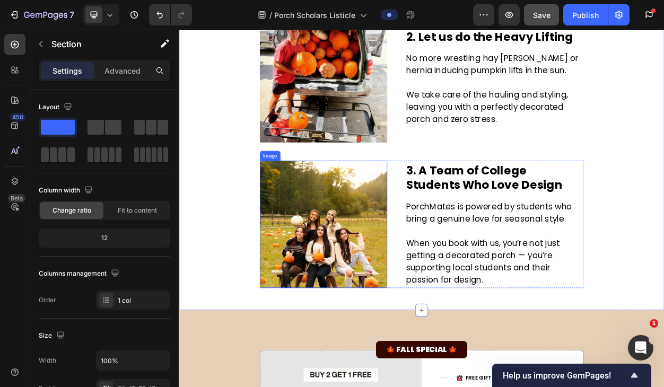
click at [386, 314] on img at bounding box center [368, 285] width 167 height 167
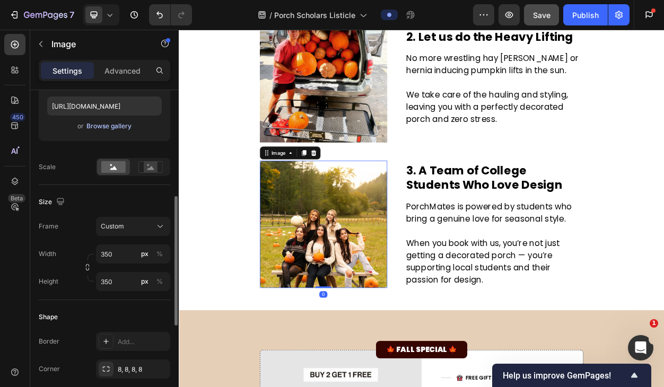
scroll to position [208, 0]
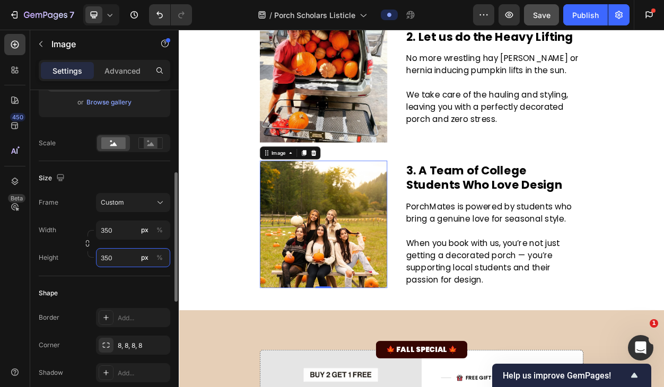
click at [114, 260] on input "350" at bounding box center [133, 257] width 74 height 19
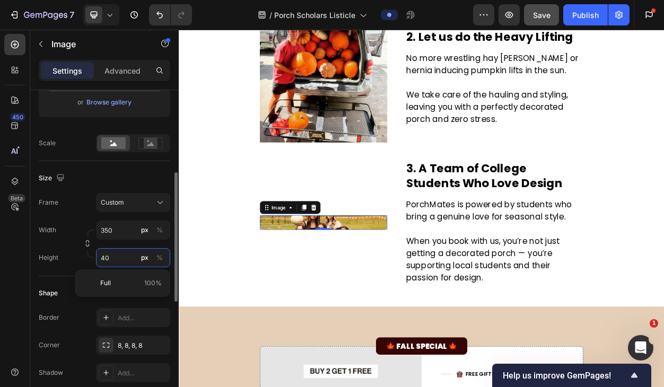
type input "400"
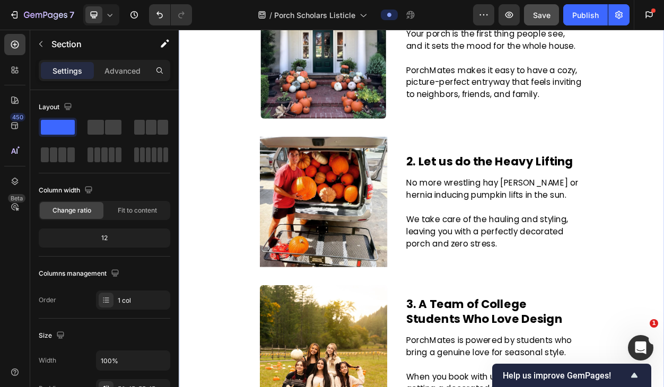
scroll to position [366, 0]
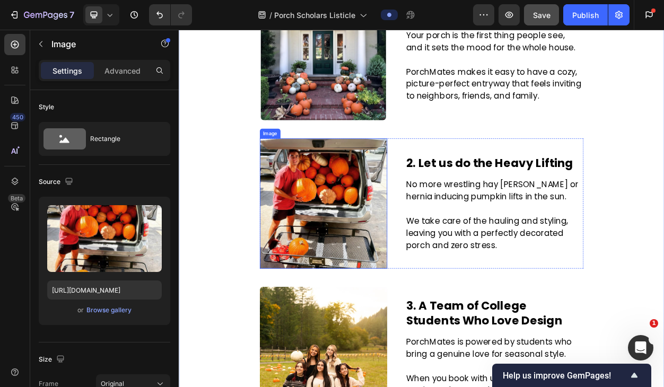
click at [372, 263] on img at bounding box center [368, 257] width 167 height 171
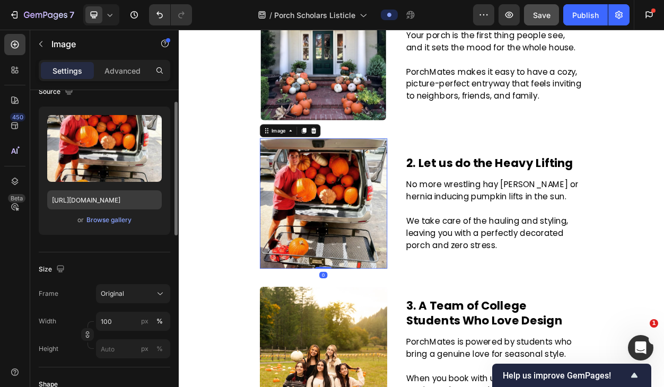
scroll to position [121, 0]
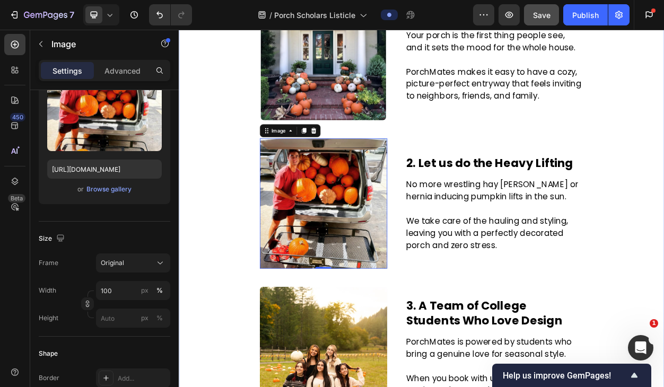
click at [225, 305] on div "3 Reasons to Book PorchMates Before Fall Ends Text Block Image By Jada M. Last …" at bounding box center [497, 155] width 620 height 804
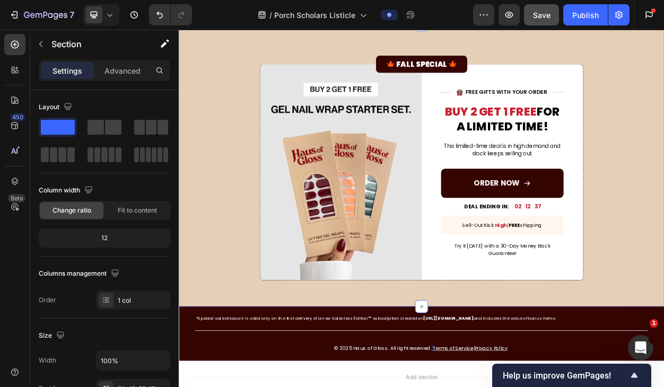
scroll to position [940, 0]
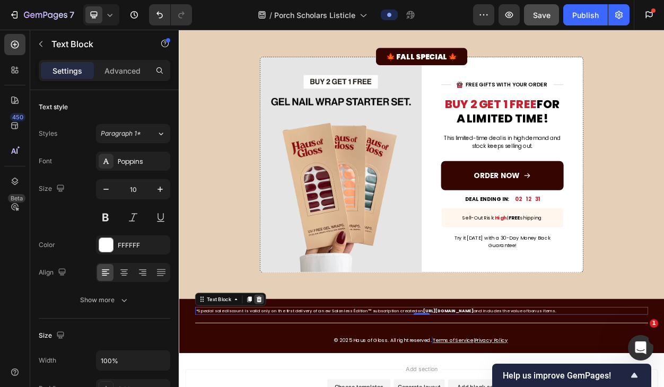
click at [284, 380] on icon at bounding box center [284, 383] width 7 height 7
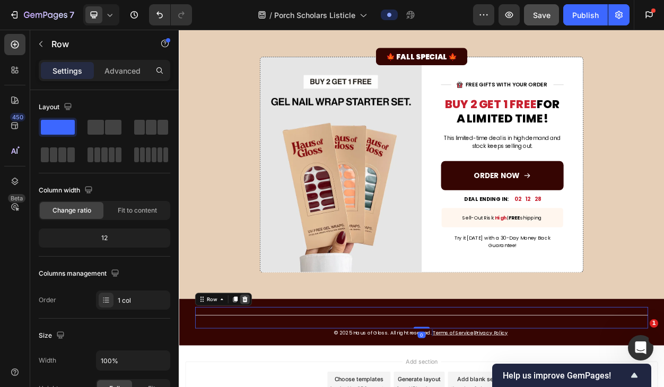
click at [266, 381] on icon at bounding box center [265, 383] width 7 height 7
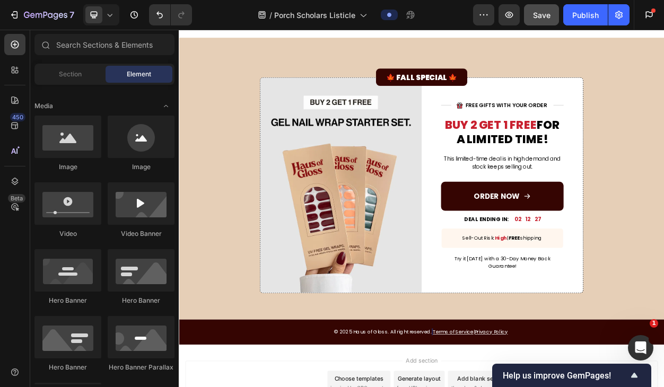
scroll to position [912, 0]
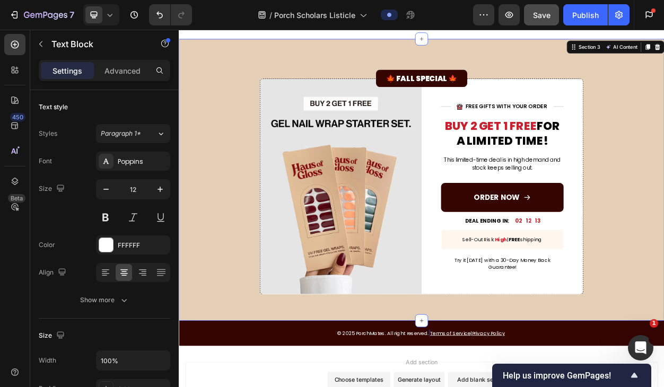
click at [229, 357] on div "🍁 FALL SPECIAL 🍁 Text Block Image Row Title Line Image FREE GIFTS WITH YOUR ORD…" at bounding box center [497, 224] width 620 height 306
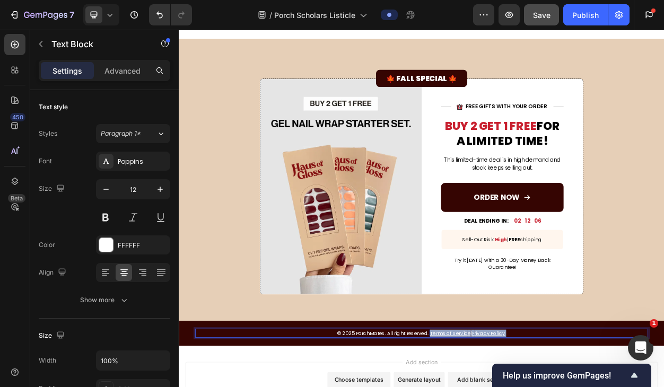
drag, startPoint x: 618, startPoint y: 426, endPoint x: 507, endPoint y: 425, distance: 111.4
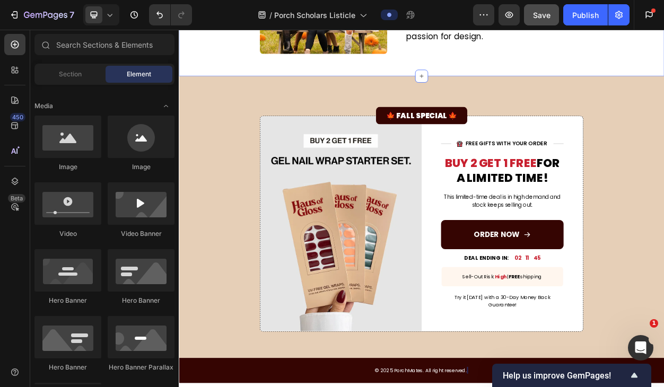
scroll to position [864, 0]
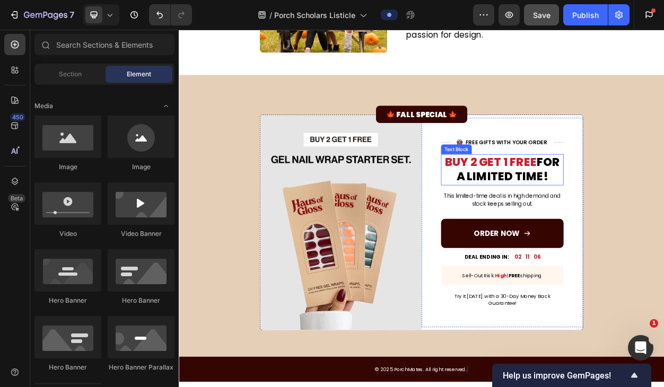
click at [609, 218] on p "BUY 2 GET 1 FREE FOR A LIMITED TIME!" at bounding box center [602, 213] width 159 height 39
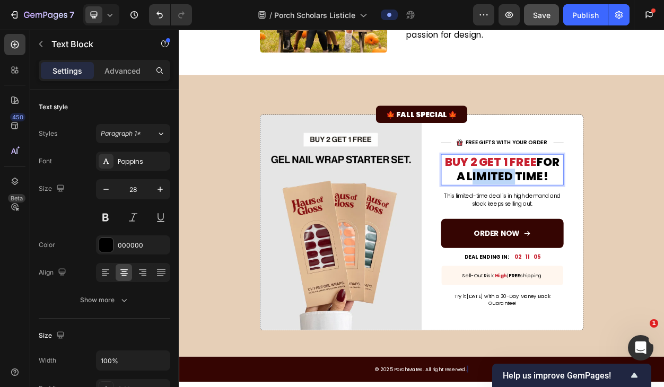
click at [609, 218] on p "BUY 2 GET 1 FREE FOR A LIMITED TIME!" at bounding box center [602, 213] width 159 height 39
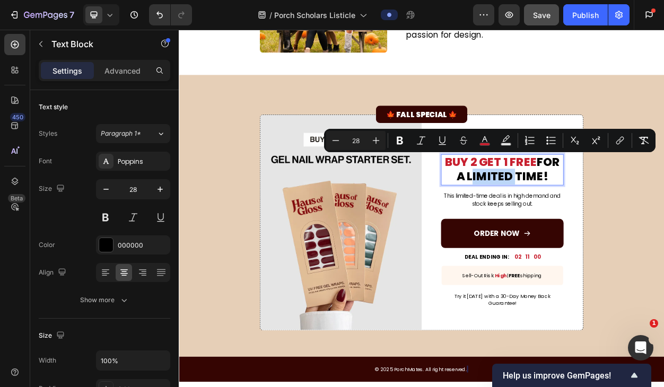
scroll to position [861, 0]
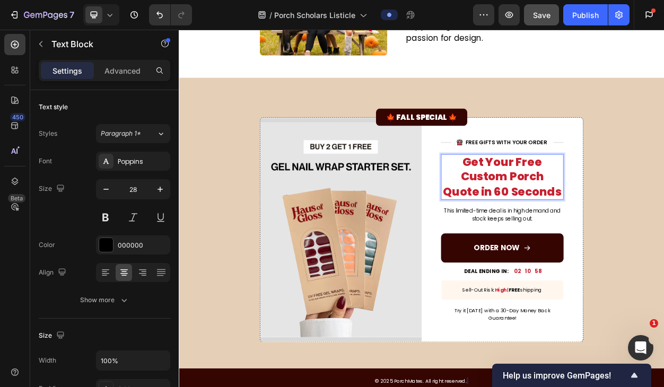
click at [619, 224] on span "Get Your Free Custom Porch Quote in 60 Seconds" at bounding box center [602, 222] width 155 height 59
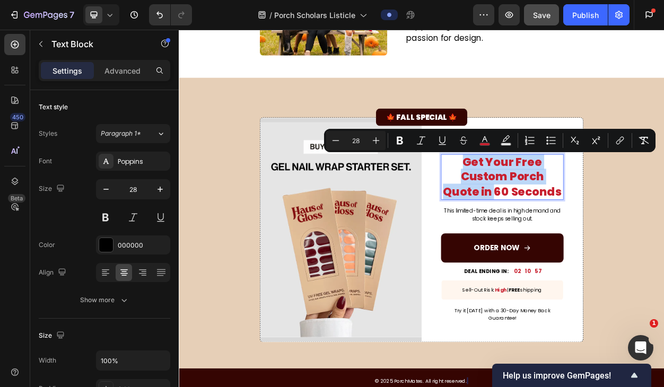
drag, startPoint x: 568, startPoint y: 240, endPoint x: 555, endPoint y: 203, distance: 39.2
click at [555, 203] on span "Get Your Free Custom Porch Quote in 60 Seconds" at bounding box center [602, 222] width 155 height 59
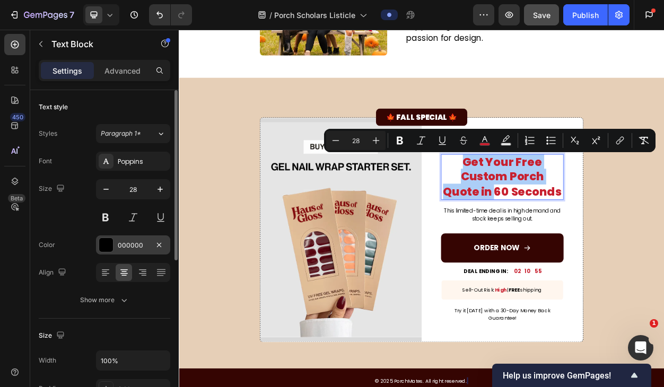
click at [105, 242] on div at bounding box center [106, 245] width 14 height 14
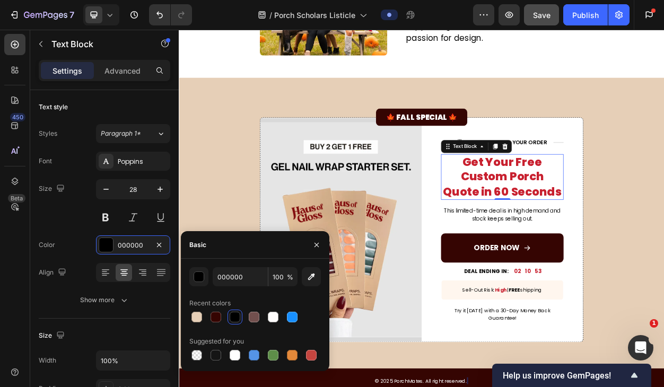
click at [237, 316] on div at bounding box center [235, 317] width 11 height 11
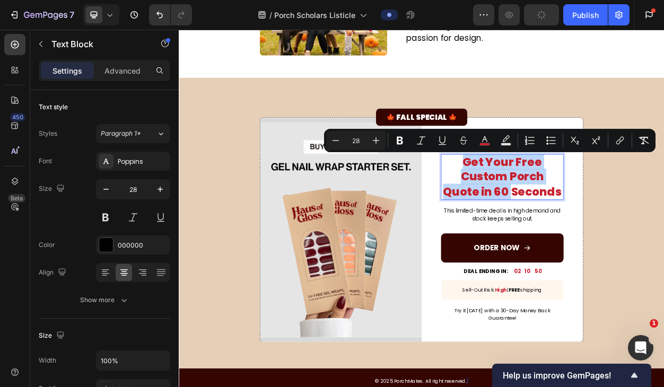
drag, startPoint x: 589, startPoint y: 239, endPoint x: 555, endPoint y: 207, distance: 45.8
click at [555, 207] on span "Get Your Free Custom Porch Quote in 60 Seconds" at bounding box center [602, 222] width 155 height 59
click at [490, 136] on button "color" at bounding box center [484, 140] width 19 height 19
type input "C8202F"
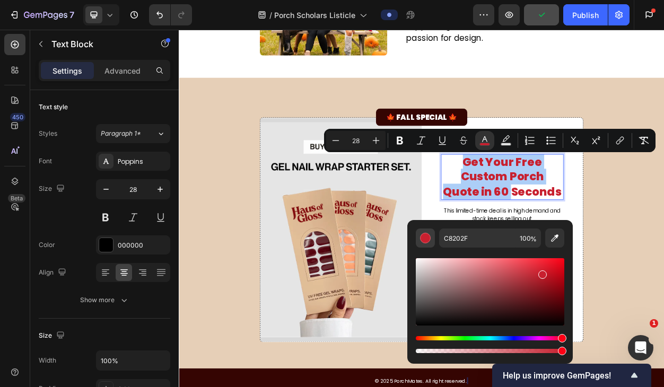
click at [425, 239] on div "Editor contextual toolbar" at bounding box center [425, 238] width 11 height 11
click at [428, 234] on div "Editor contextual toolbar" at bounding box center [425, 238] width 11 height 11
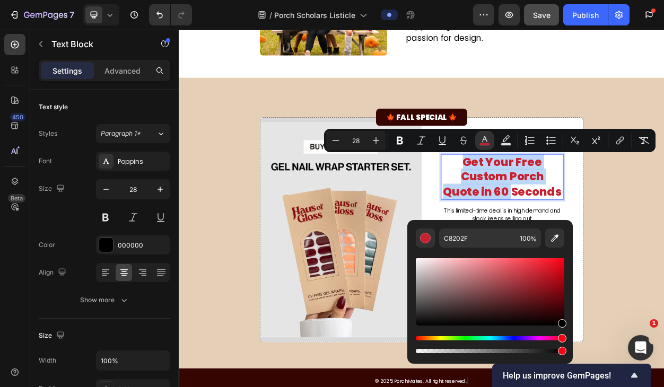
type input "000000"
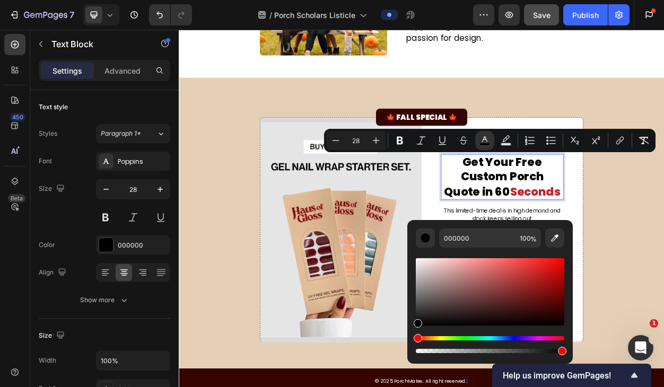
drag, startPoint x: 543, startPoint y: 275, endPoint x: 567, endPoint y: 336, distance: 66.0
click at [567, 336] on div "000000 100 %" at bounding box center [489, 287] width 165 height 135
click at [573, 239] on span "Get Your Free Custom Porch Quote in 60" at bounding box center [592, 222] width 131 height 59
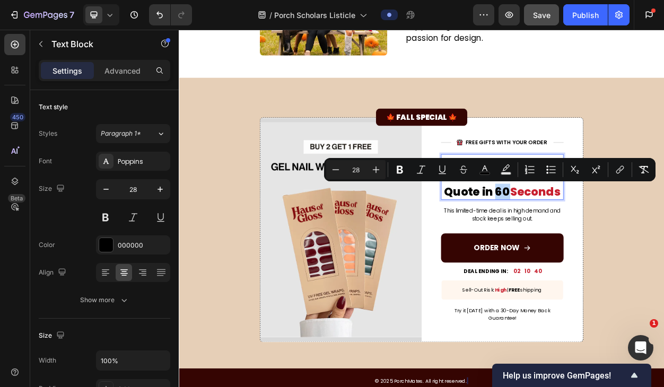
drag, startPoint x: 568, startPoint y: 239, endPoint x: 586, endPoint y: 239, distance: 18.0
click at [586, 239] on span "Get Your Free Custom Porch Quote in 60" at bounding box center [592, 222] width 131 height 59
click at [488, 171] on icon "Editor contextual toolbar" at bounding box center [484, 169] width 11 height 11
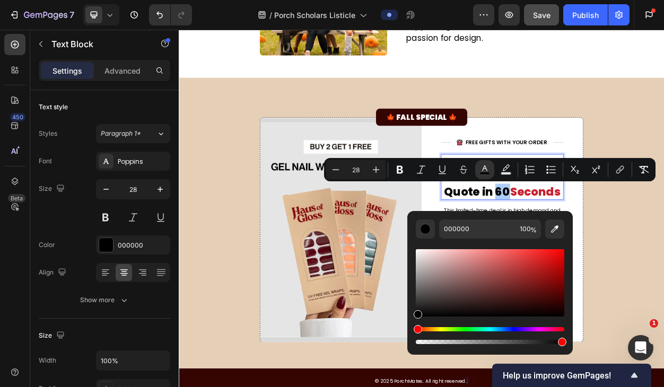
click at [562, 341] on div "Editor contextual toolbar" at bounding box center [562, 342] width 8 height 8
click at [563, 344] on div "Editor contextual toolbar" at bounding box center [562, 342] width 8 height 8
type input "99"
click at [563, 344] on div "Editor contextual toolbar" at bounding box center [562, 342] width 8 height 8
click at [543, 264] on div "Editor contextual toolbar" at bounding box center [490, 282] width 148 height 67
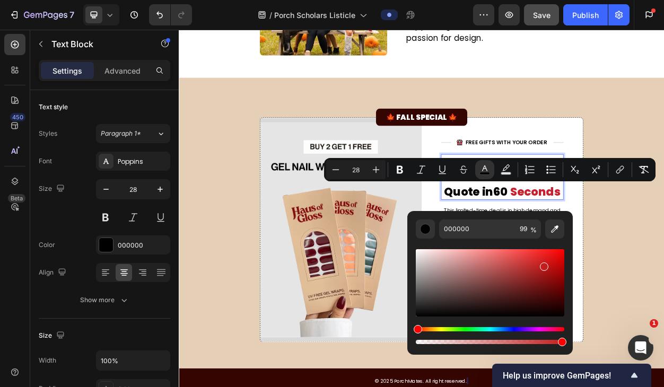
type input "C41D1D"
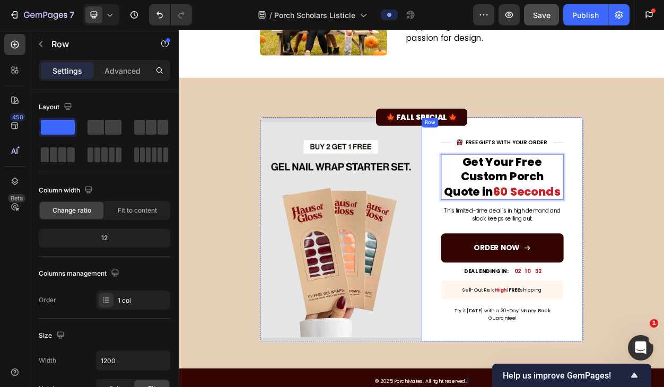
click at [663, 288] on div "Title Line Image FREE GIFTS WITH YOUR ORDER Text Block Row Title Line Row Get Y…" at bounding box center [603, 292] width 212 height 294
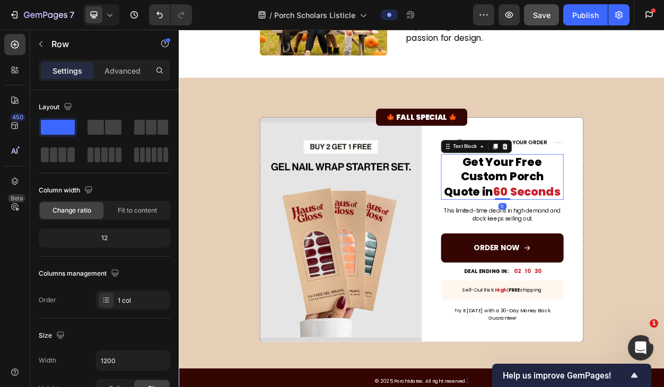
click at [654, 242] on span "Seconds" at bounding box center [646, 242] width 66 height 21
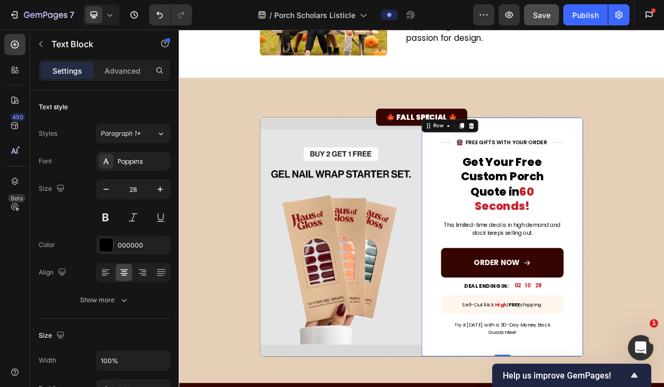
click at [663, 253] on div "Title Line Image FREE GIFTS WITH YOUR ORDER Text Block Row Title Line Row Get Y…" at bounding box center [603, 301] width 212 height 313
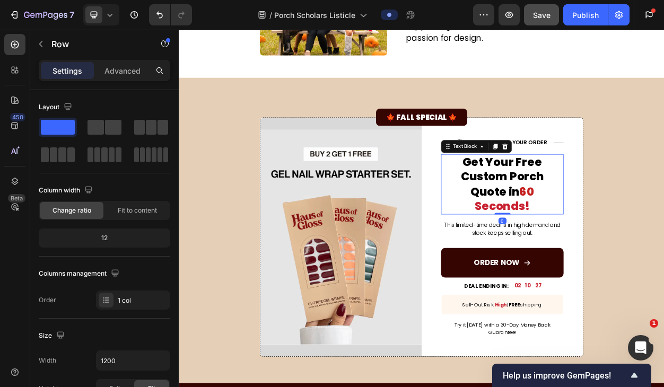
click at [645, 241] on span "Rich Text Editor. Editing area: main" at bounding box center [645, 242] width 0 height 21
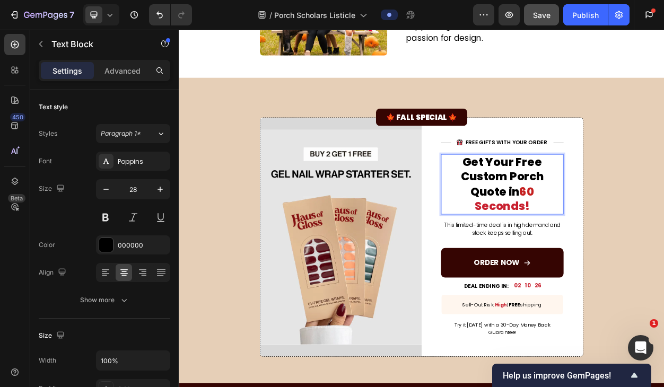
click at [645, 240] on span "Rich Text Editor. Editing area: main" at bounding box center [645, 242] width 0 height 21
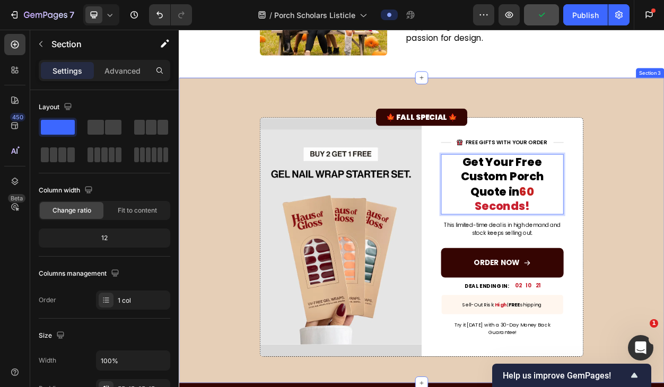
click at [663, 256] on div "🍁 FALL SPECIAL 🍁 Text Block Image Row Title Line Image FREE GIFTS WITH YOUR ORD…" at bounding box center [497, 290] width 620 height 337
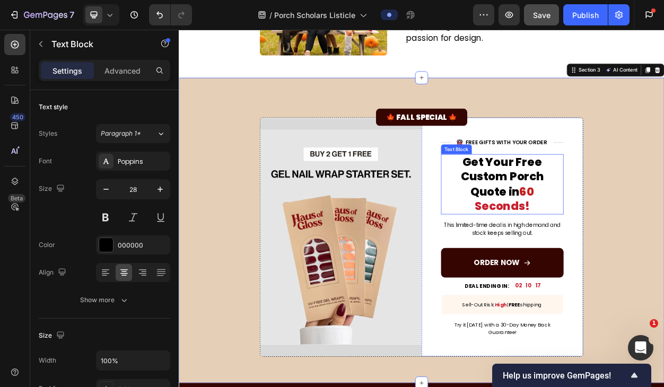
click at [559, 222] on span "Get Your Free Custom Porch Quote in" at bounding box center [602, 222] width 109 height 59
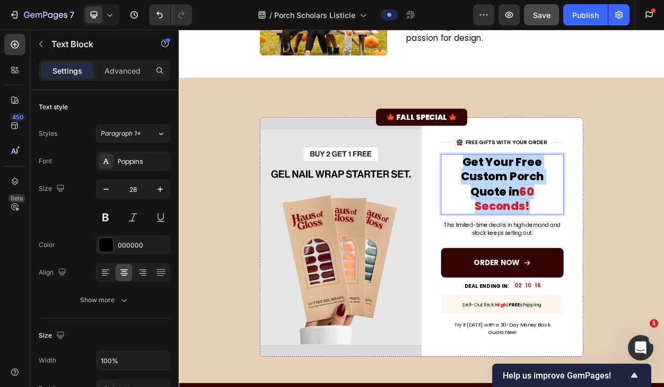
click at [559, 222] on span "Get Your Free Custom Porch Quote in" at bounding box center [602, 222] width 109 height 59
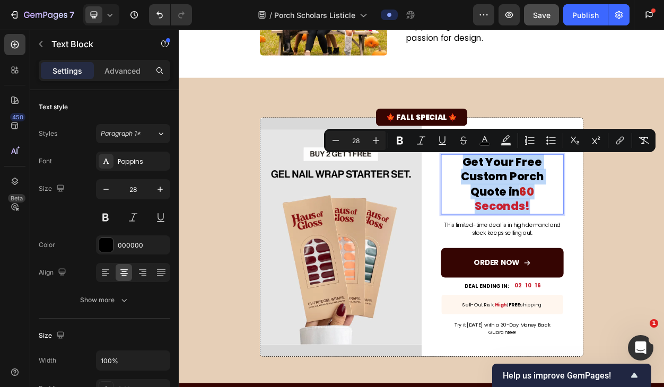
click at [570, 222] on span "Get Your Free Custom Porch Quote in" at bounding box center [602, 222] width 109 height 59
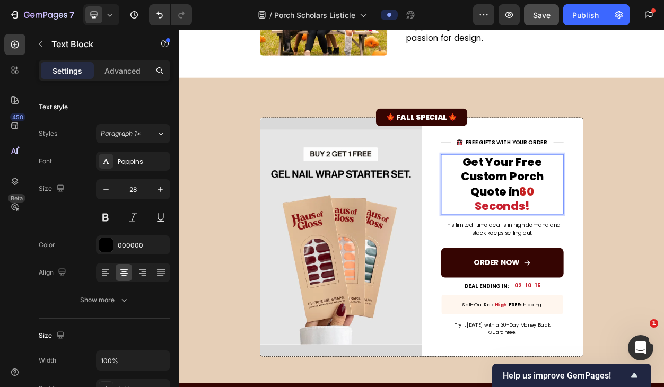
click at [570, 222] on span "Get Your Free Custom Porch Quote in" at bounding box center [602, 222] width 109 height 59
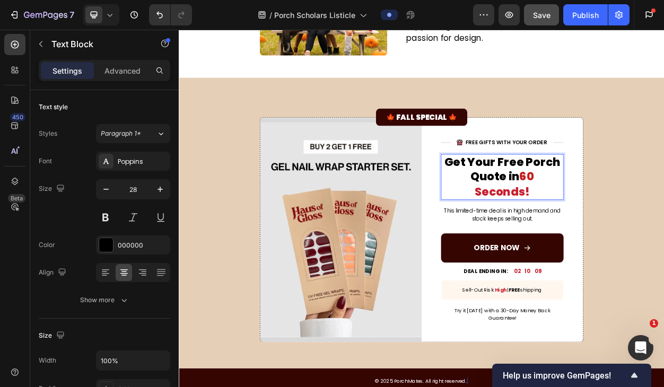
click at [630, 223] on span "60" at bounding box center [635, 222] width 20 height 21
click at [616, 201] on span "Get Your Free Porch Quote in" at bounding box center [603, 213] width 152 height 40
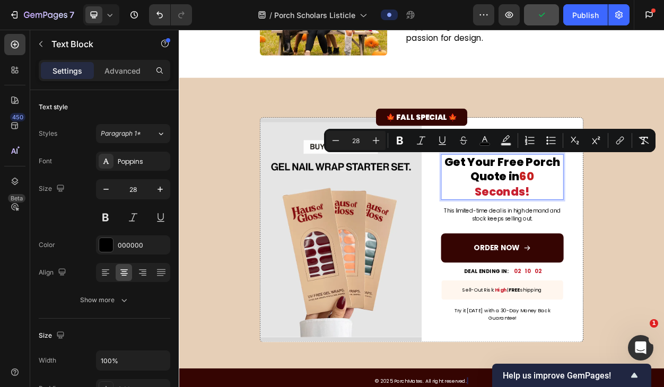
click at [600, 229] on span "Get Your Free Porch Quote in" at bounding box center [603, 213] width 152 height 40
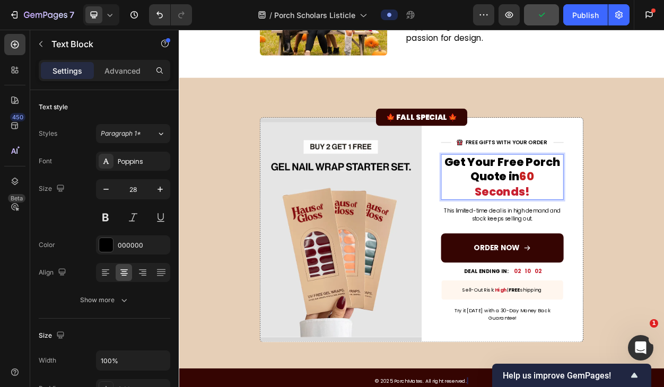
click at [621, 201] on span "Get Your Free Porch Quote in" at bounding box center [603, 213] width 152 height 40
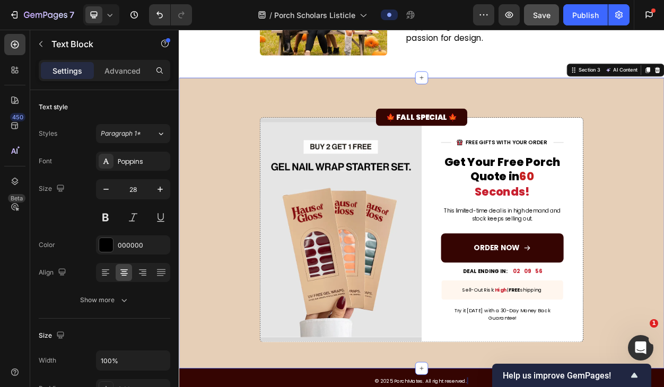
click at [663, 266] on div "🍁 FALL SPECIAL 🍁 Text Block Image Row Title Line Image FREE GIFTS WITH YOUR ORD…" at bounding box center [497, 281] width 620 height 318
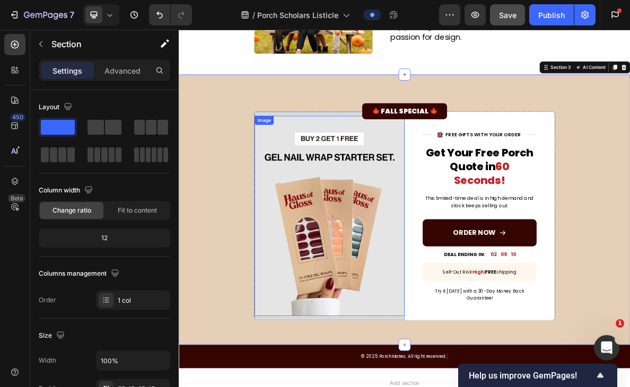
click at [330, 280] on img at bounding box center [391, 292] width 212 height 282
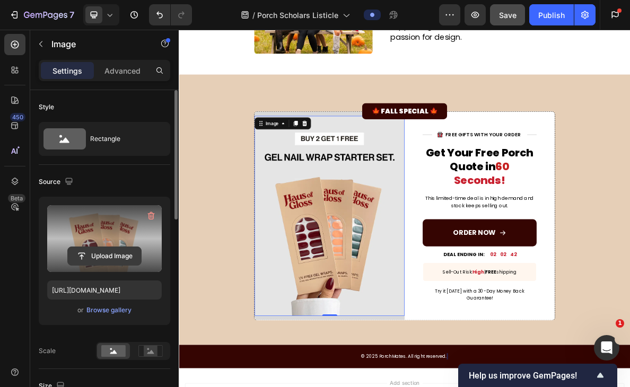
click at [108, 255] on input "file" at bounding box center [104, 256] width 73 height 18
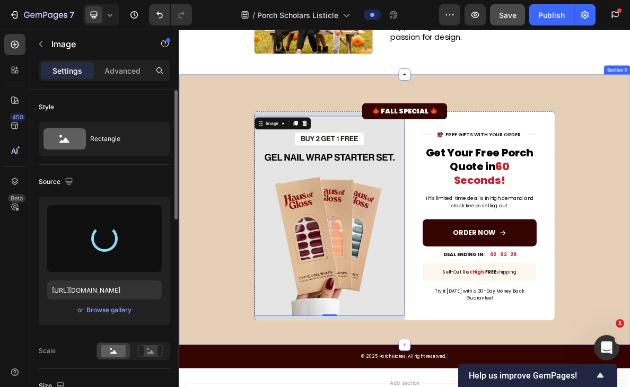
type input "https://cdn.shopify.com/s/files/1/0781/7383/1388/files/gempages_582740829794206…"
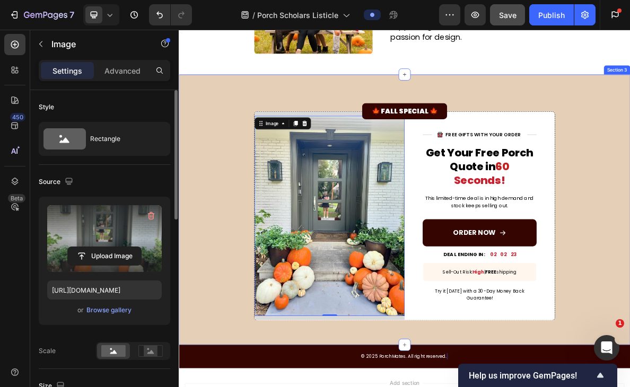
click at [663, 281] on div "🍁 FALL SPECIAL 🍁 Text Block Image 0 Row Title Line Image FREE GIFTS WITH YOUR O…" at bounding box center [497, 281] width 620 height 318
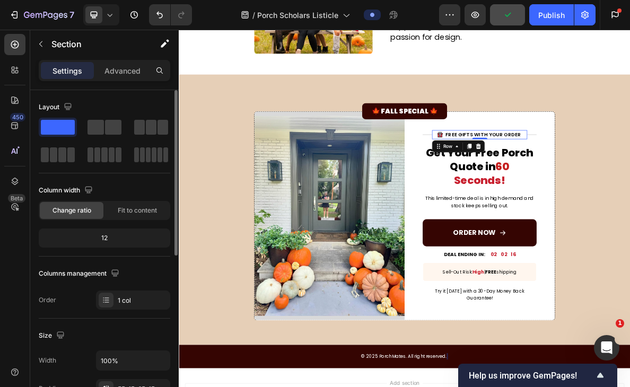
click at [663, 174] on div "Image FREE GIFTS WITH YOUR ORDER Text Block Row 0" at bounding box center [603, 177] width 134 height 13
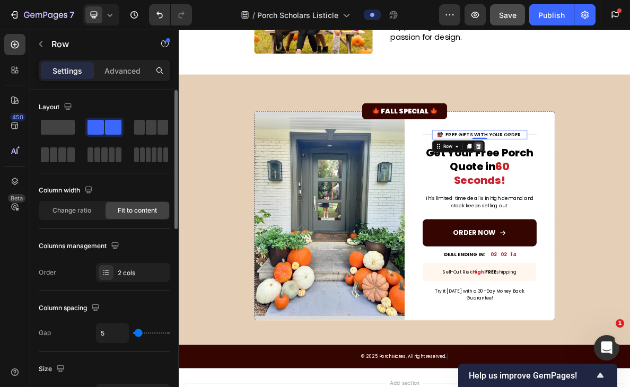
click at [602, 192] on icon at bounding box center [601, 193] width 7 height 7
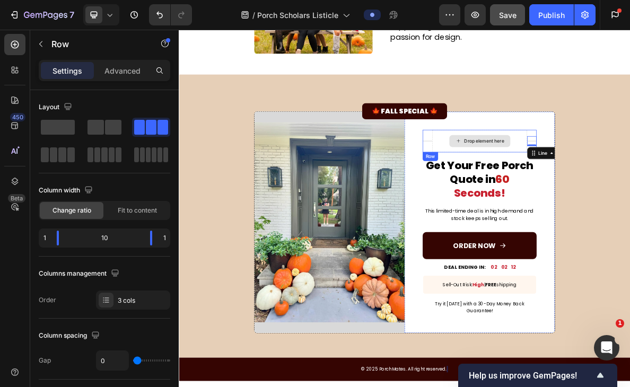
click at [647, 188] on div "Drop element here" at bounding box center [603, 187] width 134 height 32
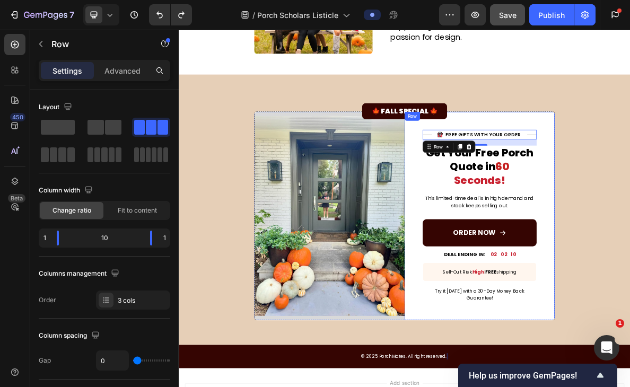
click at [663, 200] on div "Title Line Image FREE GIFTS WITH YOUR ORDER Text Block Row Title Line Row 16 Ge…" at bounding box center [603, 292] width 212 height 294
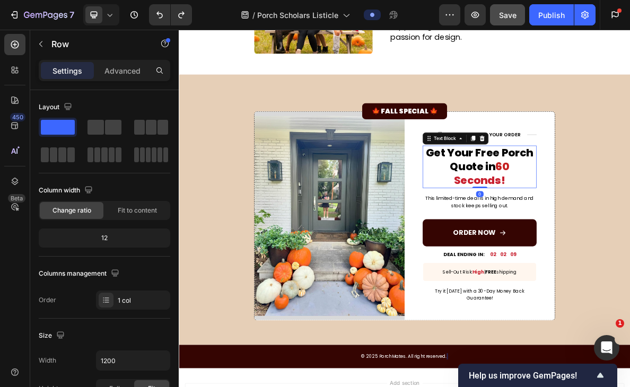
click at [656, 207] on span "Get Your Free Porch Quote in" at bounding box center [603, 213] width 152 height 40
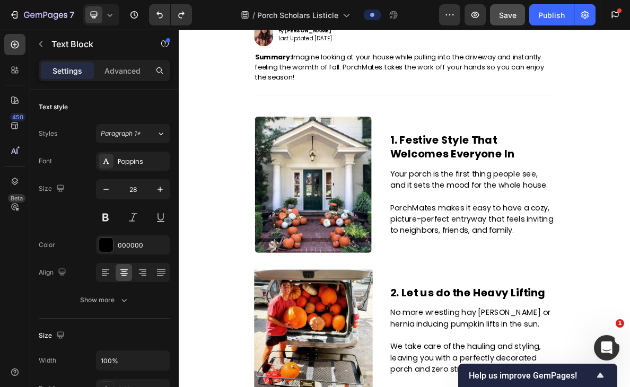
scroll to position [0, 0]
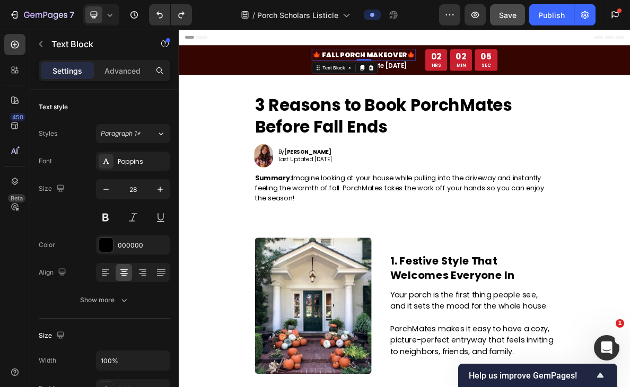
click at [451, 62] on p "🍁 FALL PORCH MAKEOVER🍁" at bounding box center [439, 65] width 145 height 14
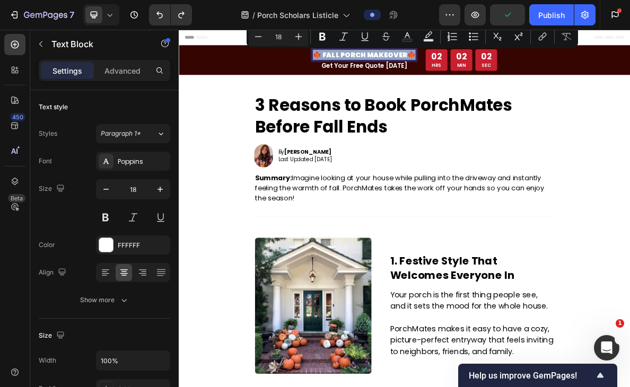
copy p "🍁 FALL PORCH MAKEOVER🍁"
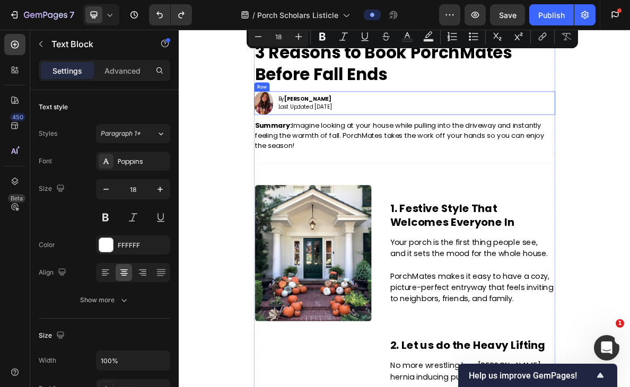
type input "16"
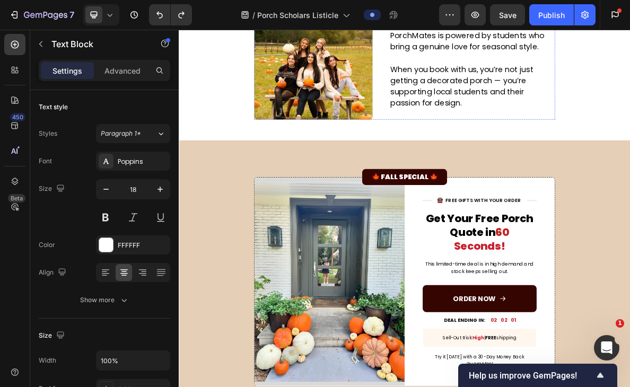
scroll to position [862, 0]
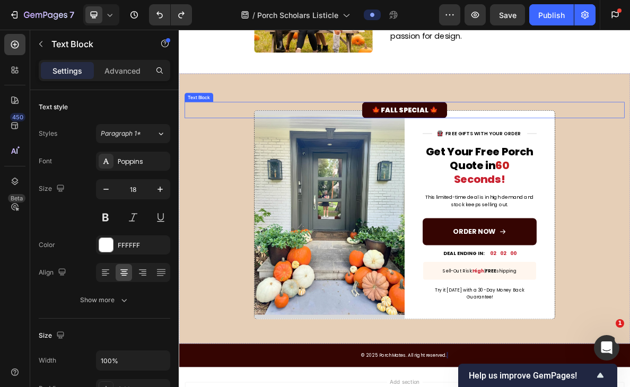
click at [497, 145] on p "🍁 FALL SPECIAL 🍁" at bounding box center [496, 143] width 93 height 14
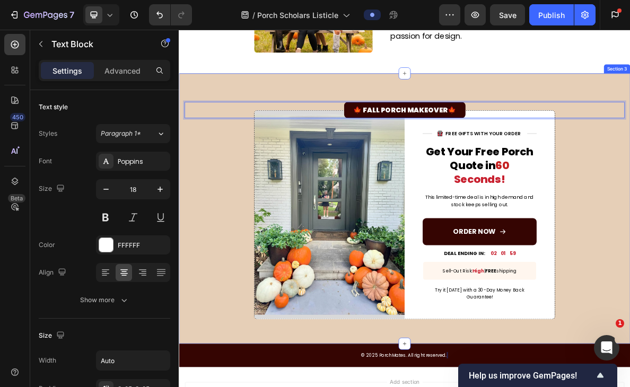
click at [629, 184] on div "🍁 FALL PORCH MAKEOVER🍁 Text Block 0 Image Row Title Line Image FREE GIFTS WITH …" at bounding box center [497, 279] width 620 height 318
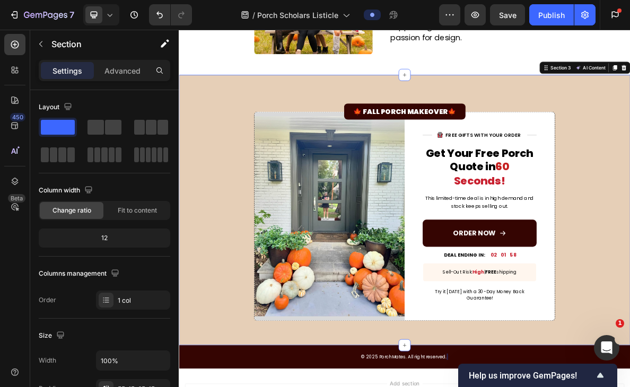
click at [629, 204] on div "🍁 FALL PORCH MAKEOVER🍁 Text Block Image Row Title Line Image FREE GIFTS WITH YO…" at bounding box center [497, 281] width 620 height 318
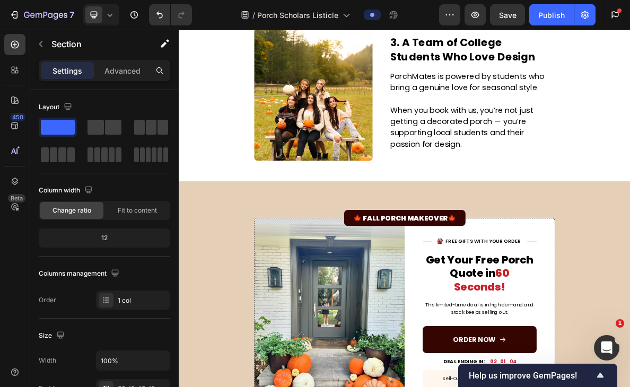
scroll to position [799, 0]
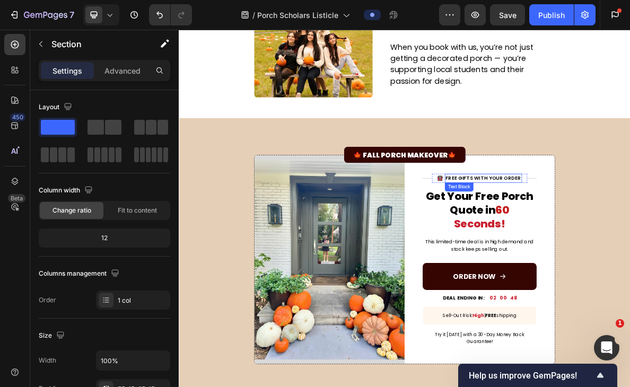
click at [625, 238] on p "FREE GIFTS WITH YOUR ORDER" at bounding box center [608, 239] width 107 height 11
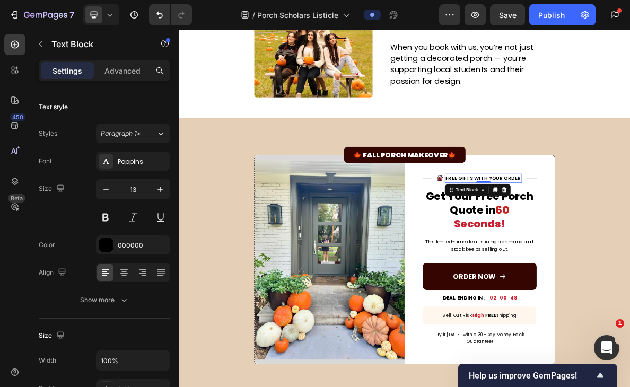
click at [625, 238] on p "FREE GIFTS WITH YOUR ORDER" at bounding box center [608, 239] width 107 height 11
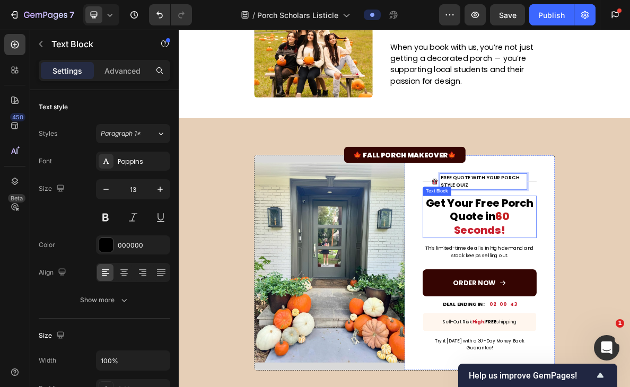
scroll to position [799, 0]
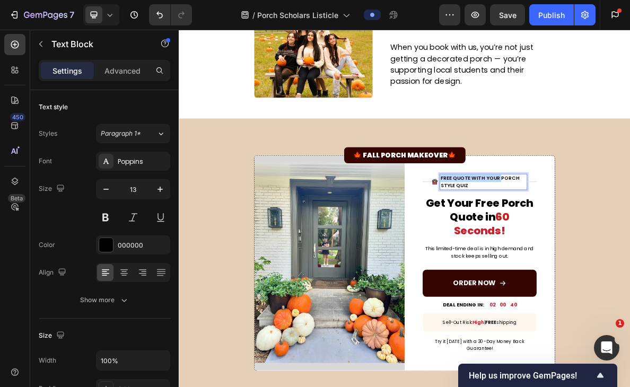
drag, startPoint x: 629, startPoint y: 238, endPoint x: 547, endPoint y: 237, distance: 82.2
click at [547, 237] on div "FREE QUOTE WITH YOUR PORCH STYLE QUIZ" at bounding box center [608, 244] width 124 height 23
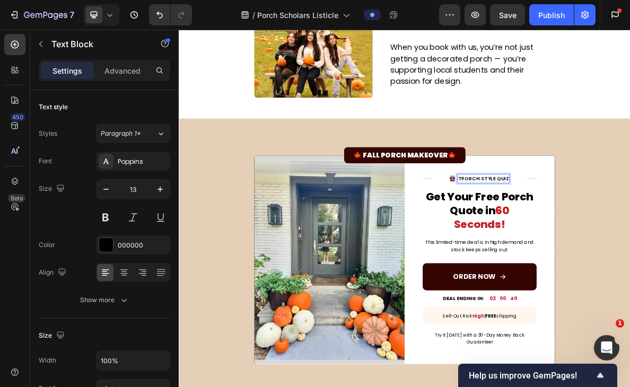
scroll to position [799, 0]
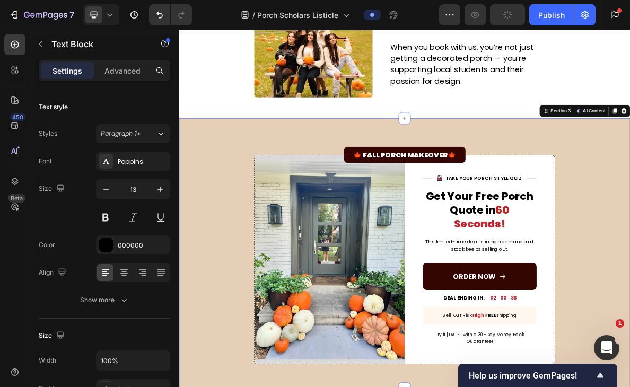
click at [629, 275] on div "🍁 FALL PORCH MAKEOVER🍁 Text Block Image Row Title Line Image TAKE YOUR PORCH ST…" at bounding box center [497, 342] width 620 height 318
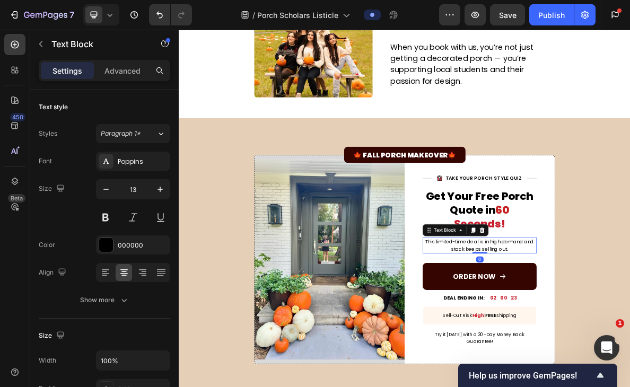
click at [629, 344] on p "This limited-time deal is in high demand and stock keeps selling out." at bounding box center [602, 333] width 159 height 21
click at [629, 340] on p "This limited-time deal is in high demand and stock keeps selling out." at bounding box center [602, 333] width 159 height 21
drag, startPoint x: 645, startPoint y: 339, endPoint x: 523, endPoint y: 329, distance: 122.4
click at [523, 329] on div "This limited-time deal is in high demand and stock keeps selling out." at bounding box center [602, 333] width 161 height 23
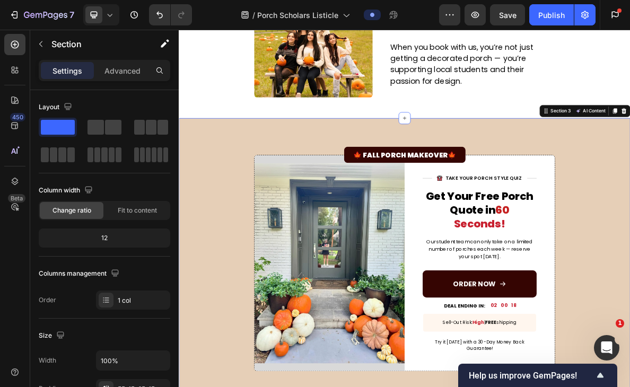
click at [629, 337] on div "🍁 FALL PORCH MAKEOVER🍁 Text Block Image Row Title Line Image TAKE YOUR PORCH ST…" at bounding box center [497, 347] width 620 height 328
click at [609, 344] on p "Our student team can only take on a limited number of porches each week — reser…" at bounding box center [602, 338] width 159 height 31
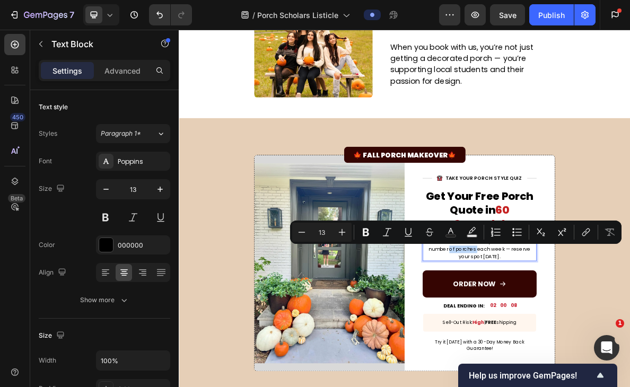
drag, startPoint x: 592, startPoint y: 340, endPoint x: 553, endPoint y: 339, distance: 39.2
click at [553, 339] on p "Our student team can only take on a limited number of porches each week — reser…" at bounding box center [602, 338] width 159 height 31
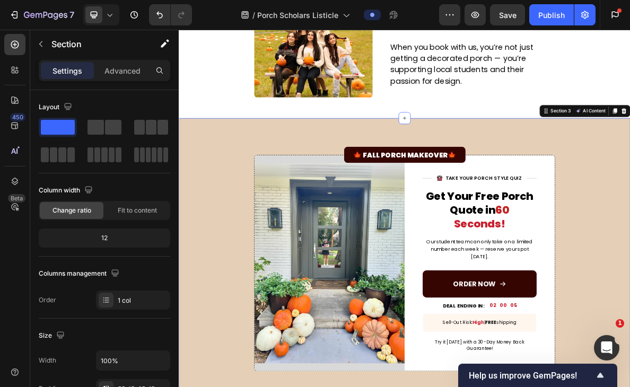
click at [629, 340] on div "🍁 FALL PORCH MAKEOVER🍁 Text Block Image Row Title Line Image TAKE YOUR PORCH ST…" at bounding box center [497, 347] width 620 height 328
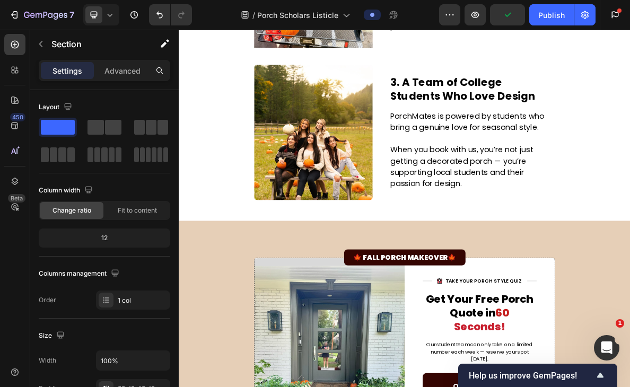
scroll to position [742, 0]
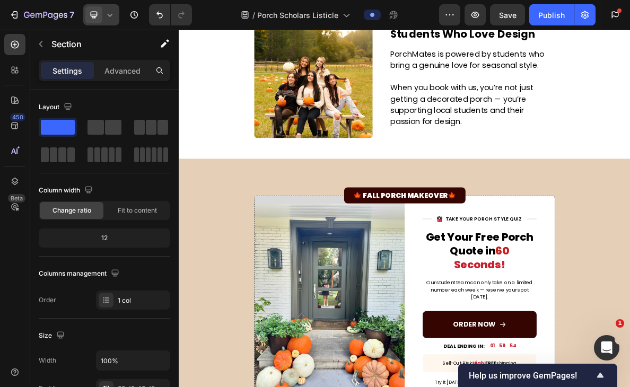
click at [113, 15] on icon at bounding box center [109, 15] width 11 height 11
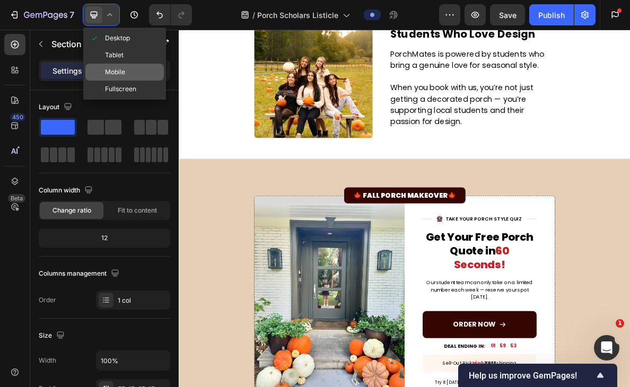
click at [116, 74] on span "Mobile" at bounding box center [115, 72] width 20 height 11
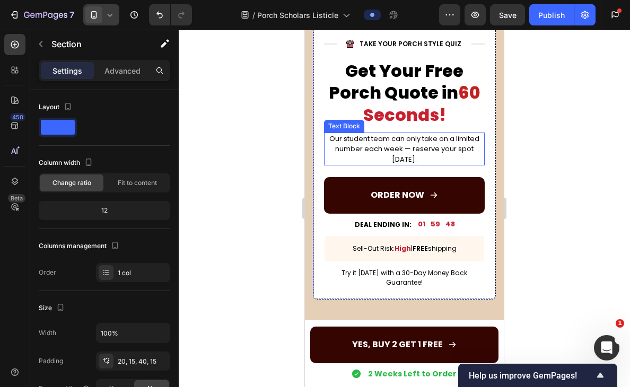
scroll to position [1793, 0]
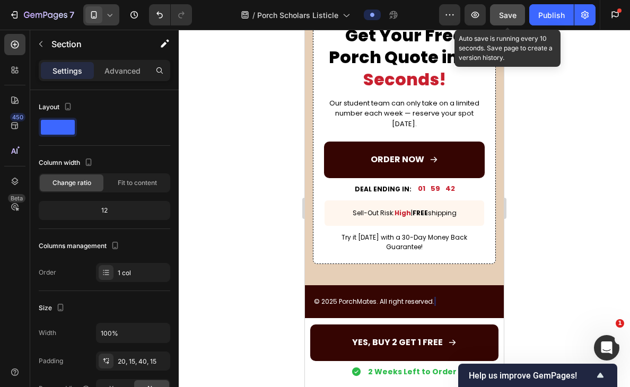
click at [515, 19] on span "Save" at bounding box center [507, 15] width 17 height 9
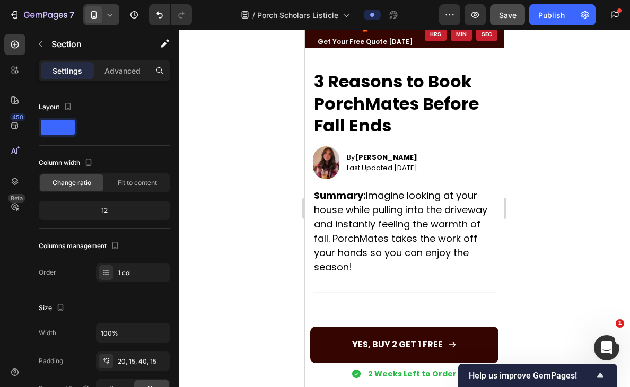
scroll to position [0, 0]
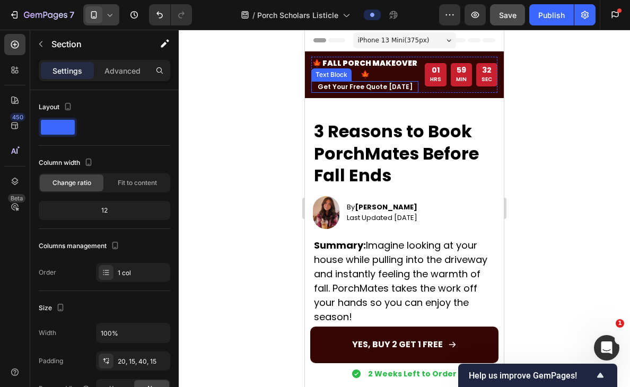
click at [383, 82] on p "Get Your Free Quote [DATE]" at bounding box center [364, 87] width 105 height 10
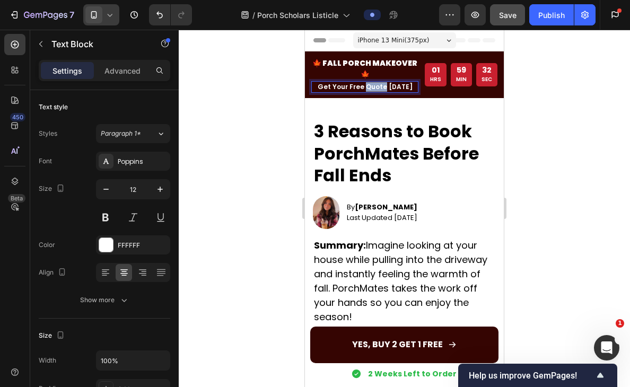
click at [383, 82] on p "Get Your Free Quote [DATE]" at bounding box center [364, 87] width 105 height 10
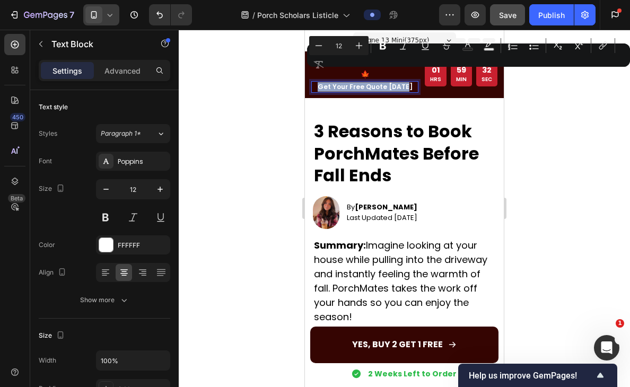
copy p "Get Your Free Quote [DATE]"
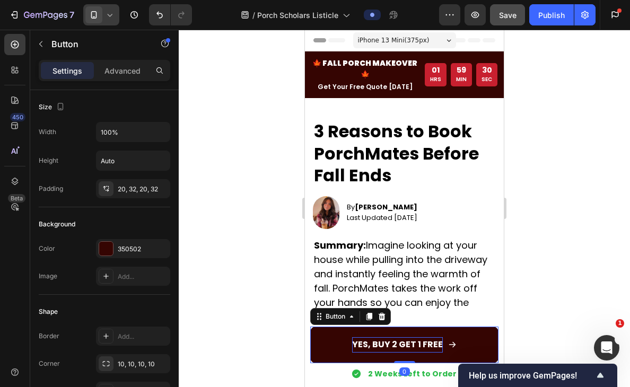
click at [398, 346] on p "YES, BUY 2 GET 1 FREE" at bounding box center [397, 344] width 91 height 15
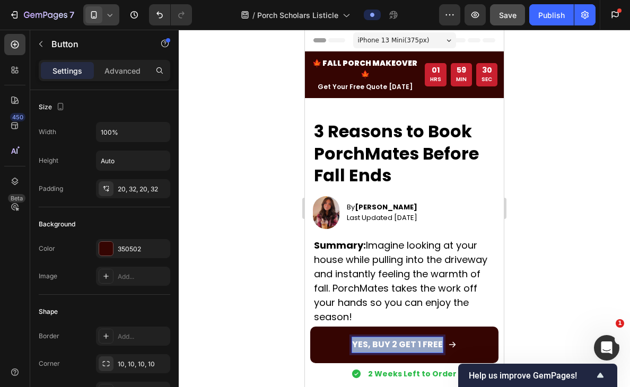
click at [398, 346] on p "YES, BUY 2 GET 1 FREE" at bounding box center [397, 344] width 91 height 15
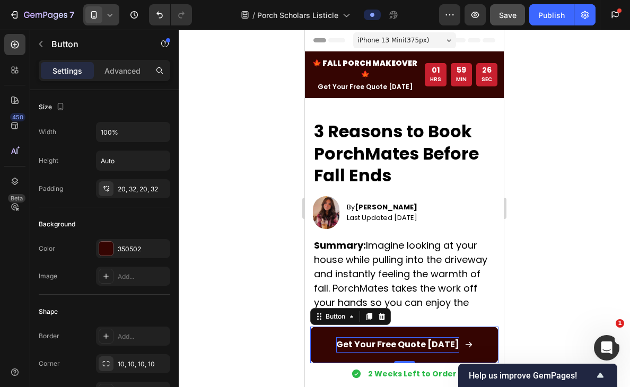
click at [558, 280] on div at bounding box center [404, 208] width 451 height 357
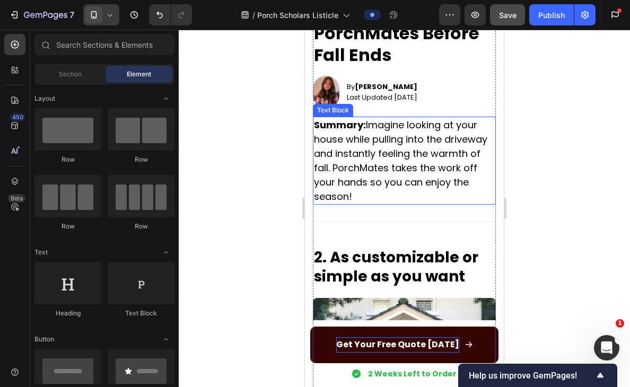
scroll to position [153, 0]
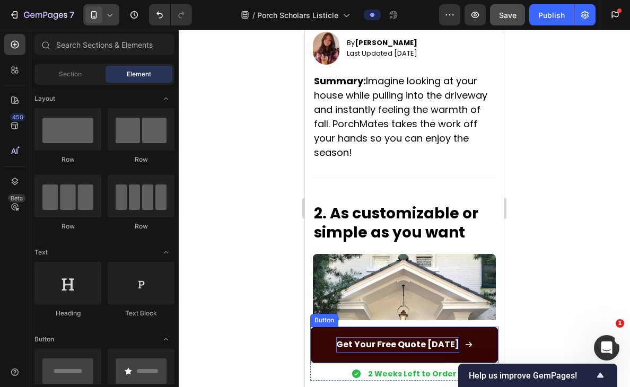
click at [409, 343] on p "Get Your Free Quote [DATE]" at bounding box center [397, 344] width 123 height 15
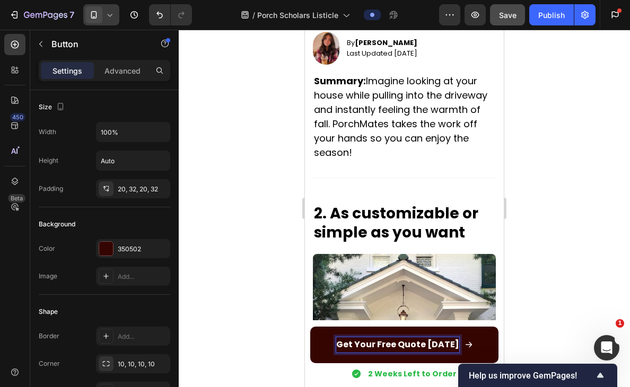
click at [377, 345] on p "Get Your Free Quote [DATE]" at bounding box center [397, 344] width 123 height 15
drag, startPoint x: 355, startPoint y: 345, endPoint x: 340, endPoint y: 344, distance: 14.3
click at [340, 344] on p "Get Your Free Quote [DATE]" at bounding box center [397, 344] width 123 height 15
click at [445, 346] on p "Unlock Your Free Quote [DATE]" at bounding box center [398, 344] width 138 height 15
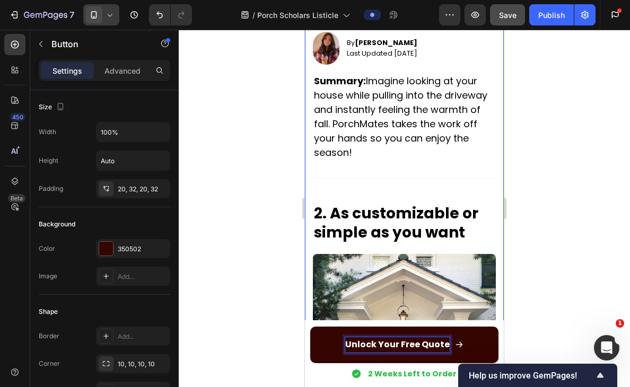
click at [542, 238] on div at bounding box center [404, 208] width 451 height 357
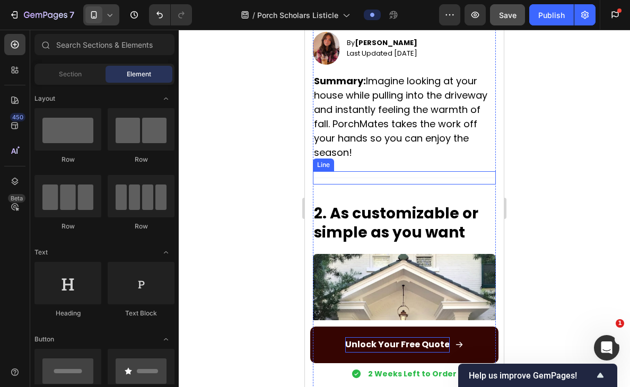
scroll to position [179, 0]
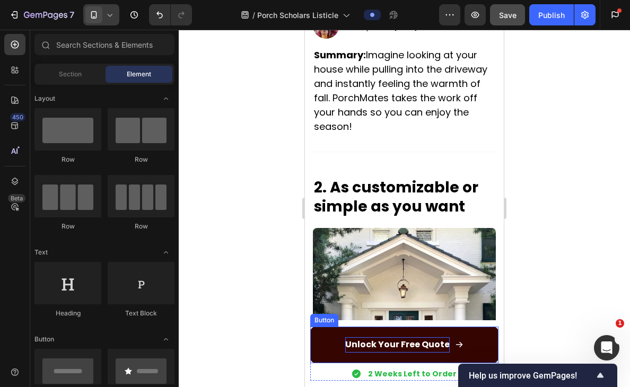
click at [446, 345] on p "Unlock Your Free Quote" at bounding box center [397, 344] width 104 height 15
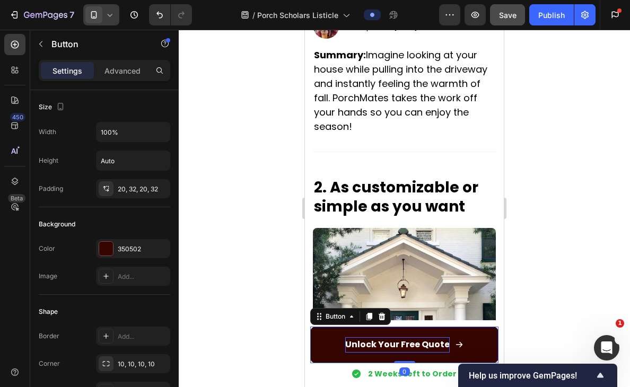
click at [449, 345] on div "Unlock Your Free Quote" at bounding box center [404, 344] width 118 height 15
click at [446, 345] on p "Unlock Your Free Quote" at bounding box center [397, 344] width 104 height 15
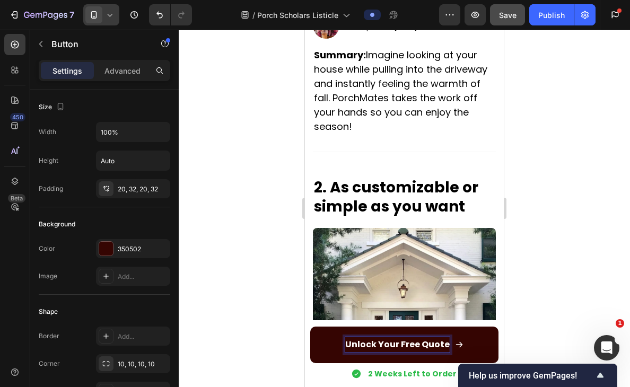
click at [446, 345] on p "Unlock Your Free Quote" at bounding box center [397, 344] width 104 height 15
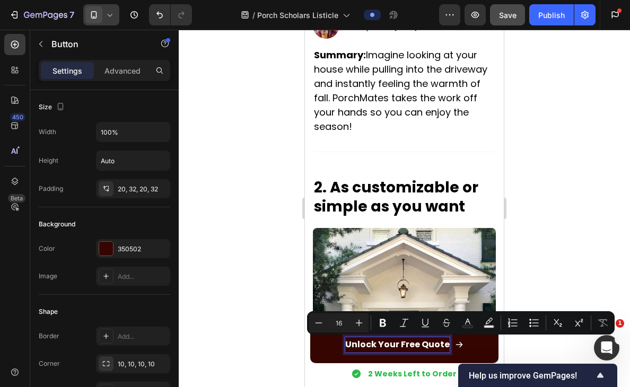
click at [446, 345] on p "Unlock Your Free Quote" at bounding box center [397, 344] width 104 height 15
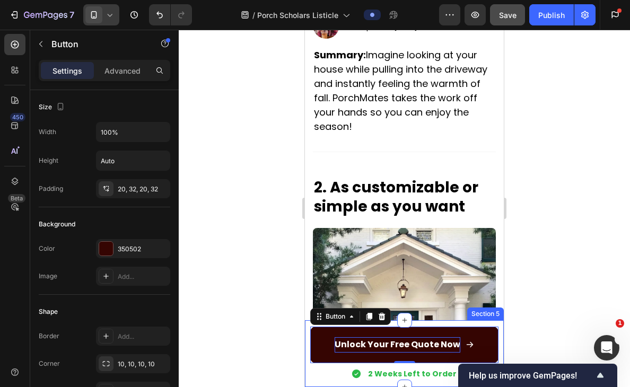
click at [556, 317] on div at bounding box center [404, 208] width 451 height 357
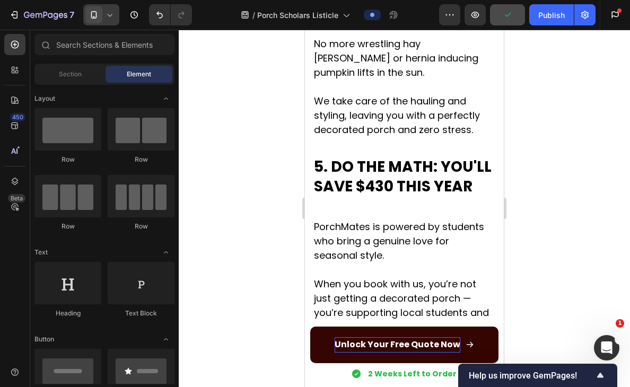
scroll to position [802, 0]
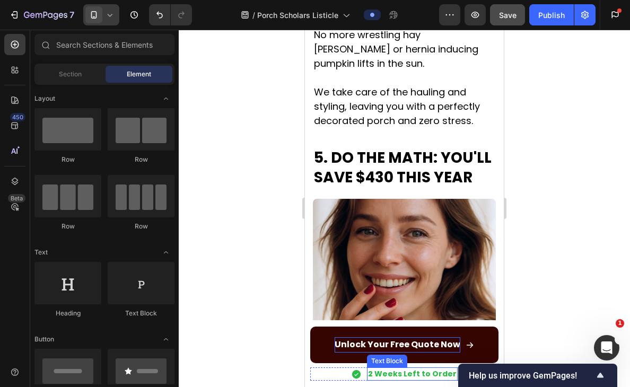
click at [407, 373] on p "2 Weeks Left to Order" at bounding box center [412, 374] width 89 height 11
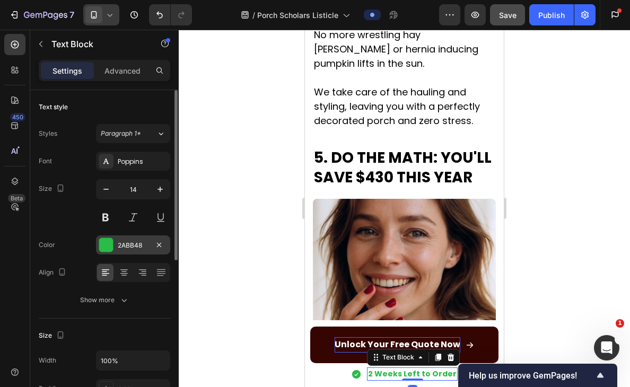
click at [136, 243] on div "2ABB48" at bounding box center [133, 246] width 31 height 10
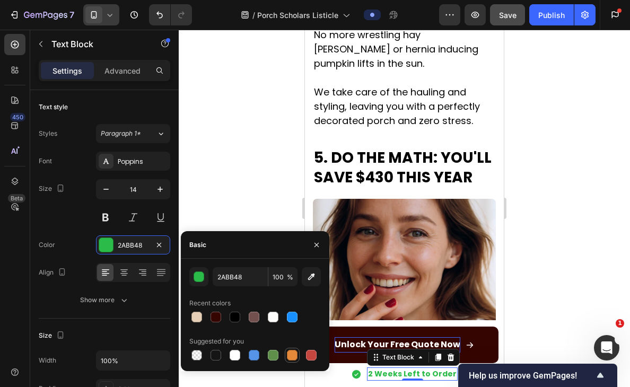
click at [295, 356] on div at bounding box center [292, 355] width 11 height 11
type input "E4893A"
click at [361, 374] on icon at bounding box center [356, 374] width 8 height 8
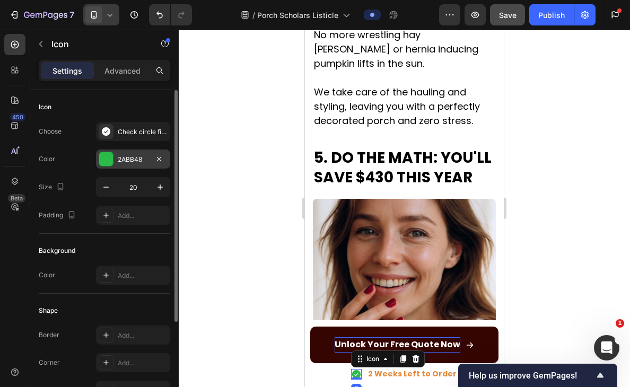
click at [133, 155] on div "2ABB48" at bounding box center [133, 160] width 31 height 10
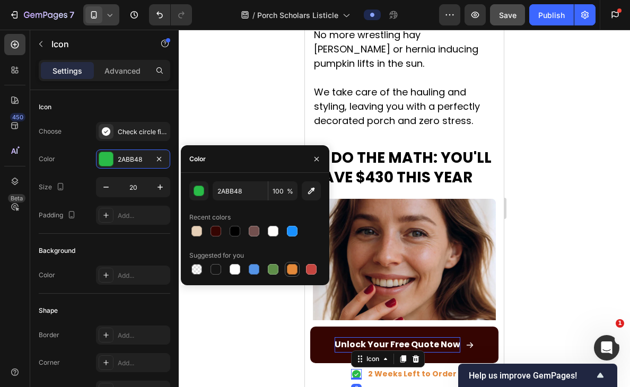
click at [292, 270] on div at bounding box center [292, 269] width 11 height 11
type input "E4893A"
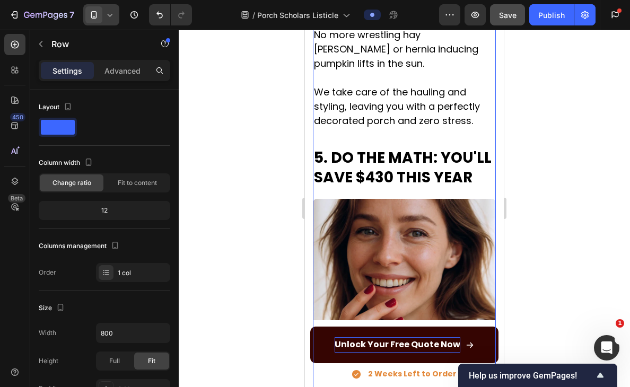
click at [567, 260] on div at bounding box center [404, 208] width 451 height 357
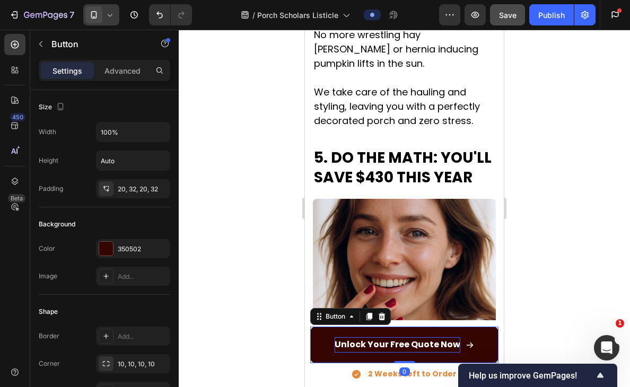
click at [426, 330] on link "Unlock Your Free Quote Now" at bounding box center [404, 345] width 188 height 37
click at [136, 239] on div "Background Color 350502 Image Add..." at bounding box center [105, 250] width 132 height 87
click at [136, 251] on div "350502" at bounding box center [133, 249] width 31 height 10
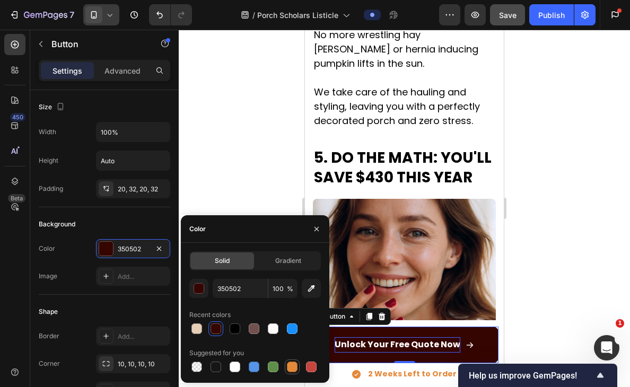
click at [290, 367] on div at bounding box center [292, 367] width 11 height 11
type input "E4893A"
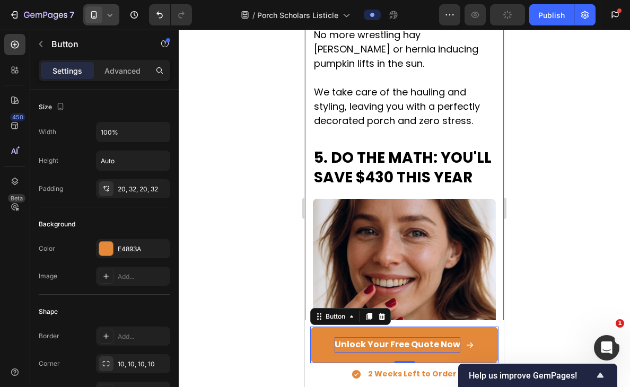
click at [548, 261] on div at bounding box center [404, 208] width 451 height 357
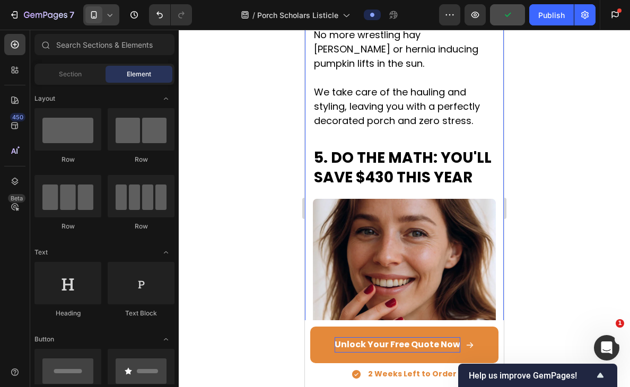
click at [556, 253] on div at bounding box center [404, 208] width 451 height 357
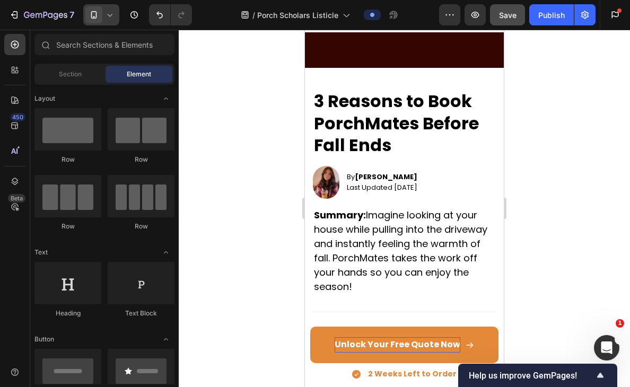
scroll to position [0, 0]
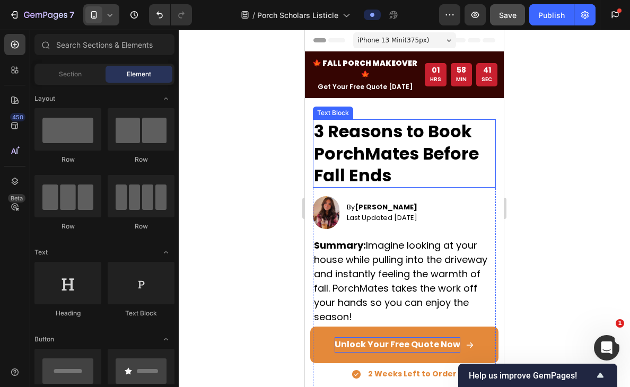
click at [404, 148] on p "3 Reasons to Book PorchMates Before Fall Ends" at bounding box center [404, 153] width 181 height 66
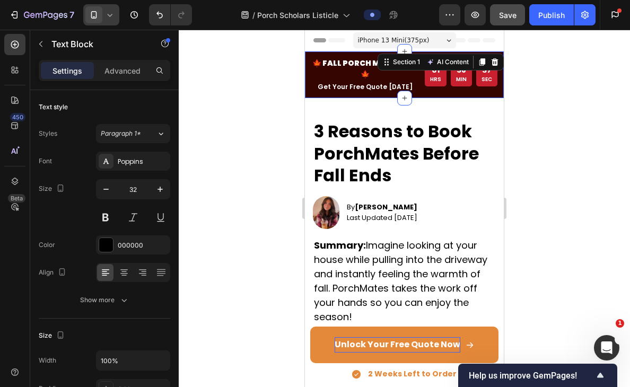
click at [310, 83] on div "🍁 FALL PORCH MAKEOVER🍁 Text Block Get Your Free Quote [DATE] Text Block 01 HRS …" at bounding box center [404, 74] width 199 height 47
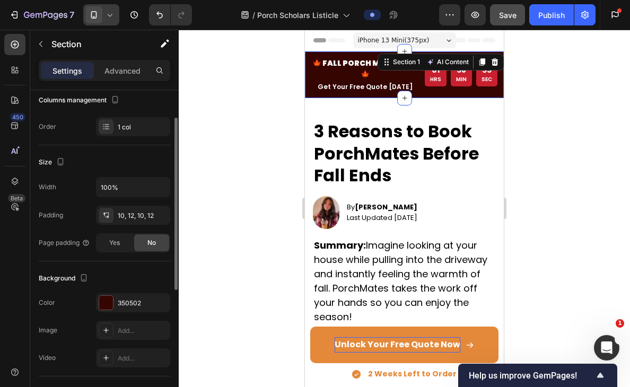
scroll to position [161, 0]
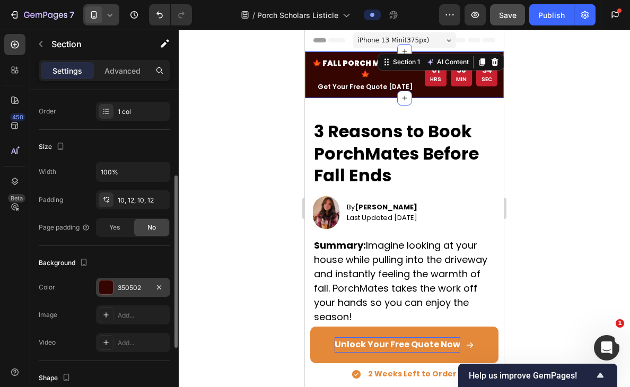
click at [118, 283] on div "350502" at bounding box center [133, 288] width 31 height 10
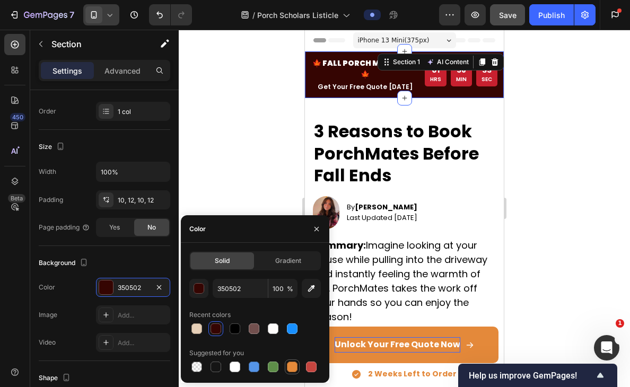
click at [288, 361] on div at bounding box center [292, 367] width 13 height 13
type input "E4893A"
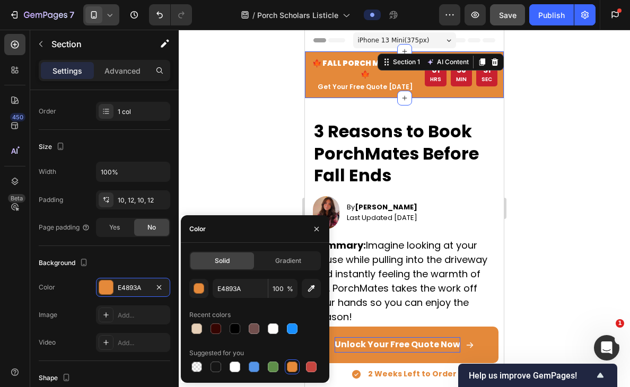
click at [264, 134] on div at bounding box center [404, 208] width 451 height 357
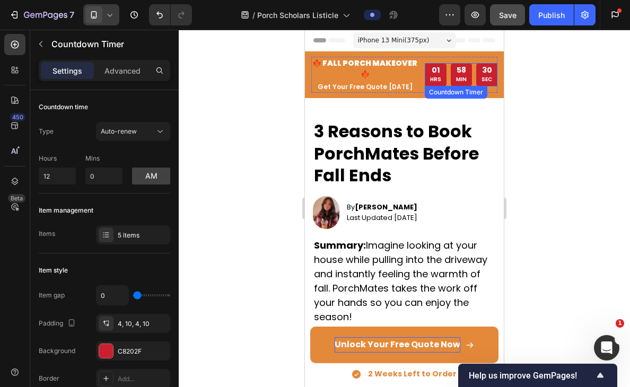
click at [441, 75] on p "HRS" at bounding box center [435, 80] width 11 height 10
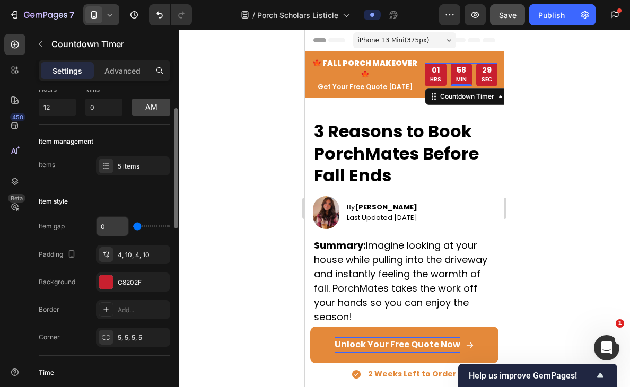
scroll to position [84, 0]
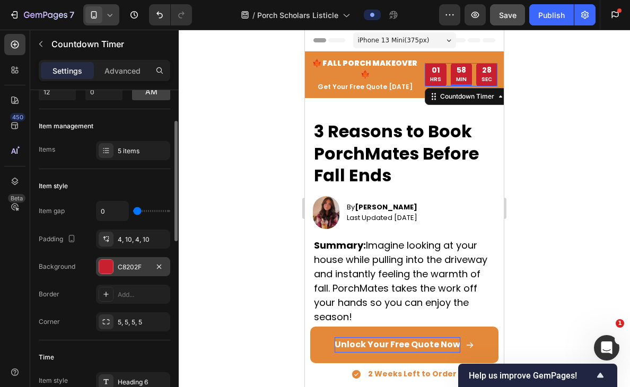
click at [133, 273] on div "C8202F" at bounding box center [133, 266] width 74 height 19
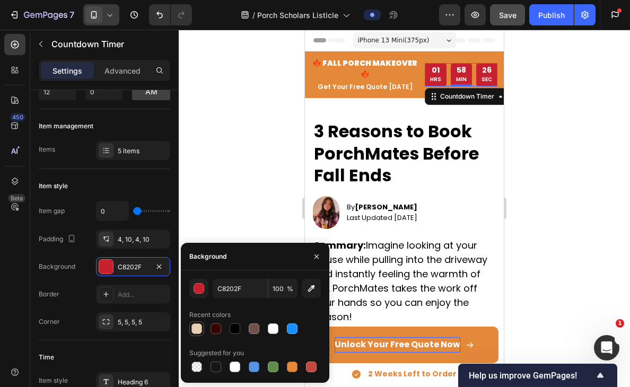
click at [196, 329] on div at bounding box center [196, 328] width 11 height 11
type input "E6CFB7"
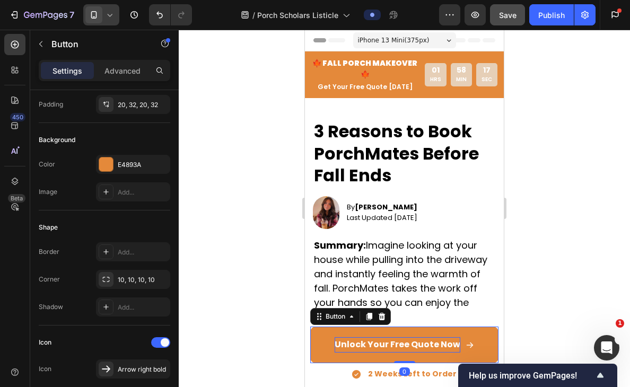
click at [485, 337] on link "Unlock Your Free Quote Now" at bounding box center [404, 345] width 188 height 37
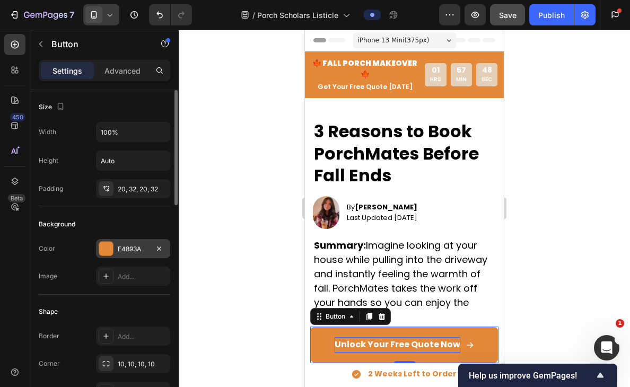
click at [143, 243] on div "E4893A" at bounding box center [133, 248] width 74 height 19
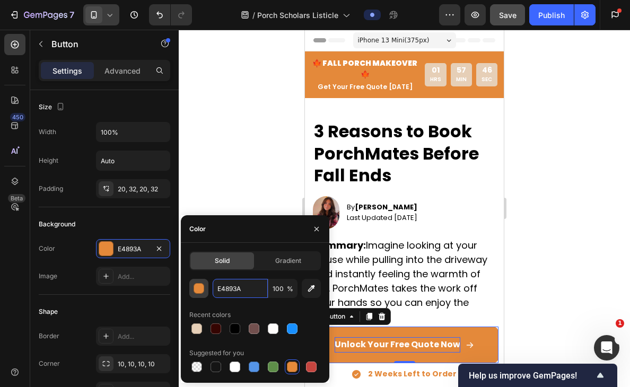
drag, startPoint x: 250, startPoint y: 292, endPoint x: 191, endPoint y: 287, distance: 58.5
click at [191, 287] on div "E4893A 100 %" at bounding box center [255, 288] width 132 height 19
click at [231, 287] on input "E4893A" at bounding box center [240, 288] width 55 height 19
paste input "#FBF1DF"
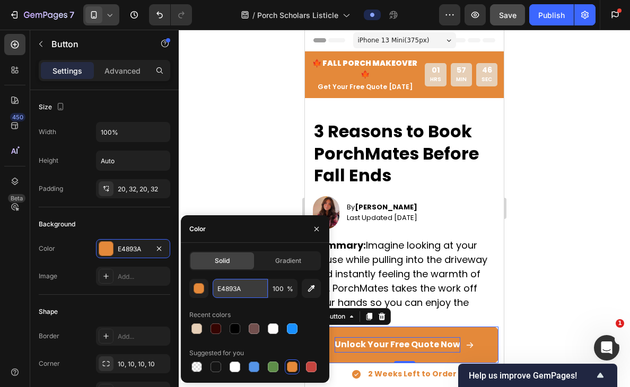
type input "#FBF1DF"
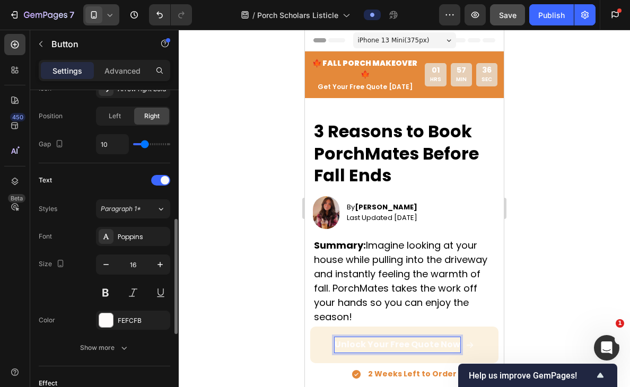
scroll to position [369, 0]
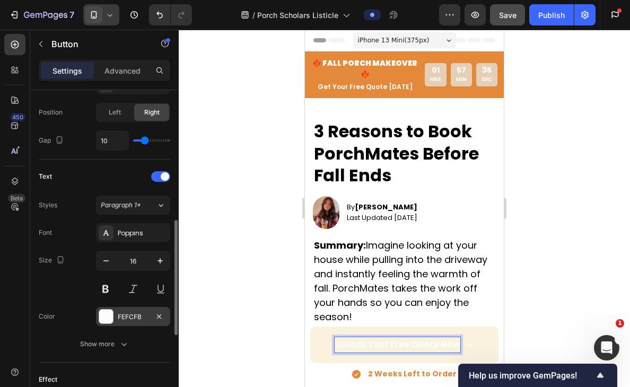
click at [127, 310] on div "FEFCFB" at bounding box center [133, 316] width 74 height 19
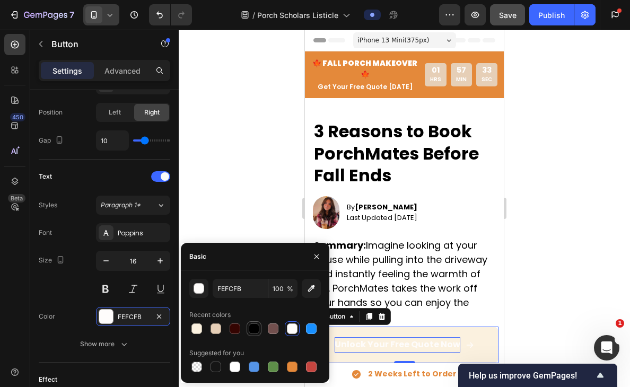
click at [253, 326] on div at bounding box center [254, 328] width 11 height 11
type input "000000"
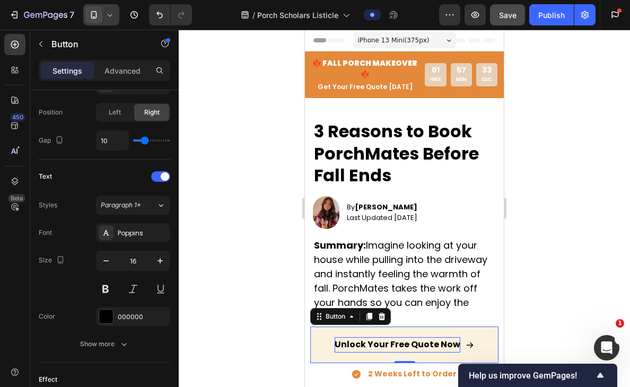
click at [232, 197] on div at bounding box center [404, 208] width 451 height 357
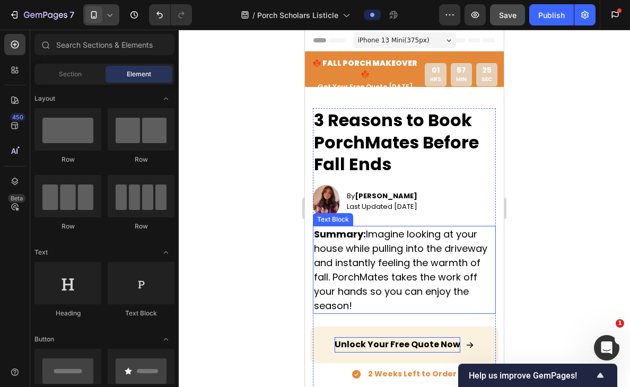
scroll to position [15, 0]
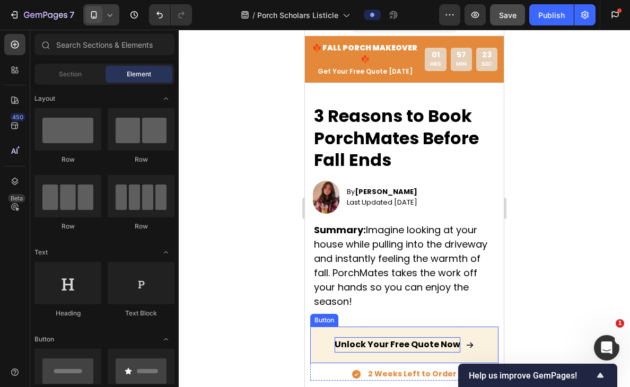
click at [318, 341] on link "Unlock Your Free Quote Now" at bounding box center [404, 345] width 188 height 37
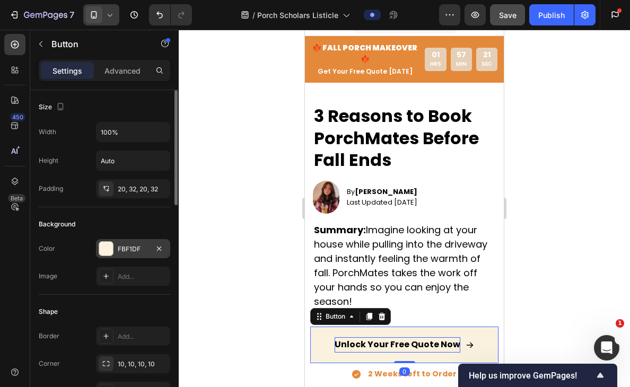
click at [129, 247] on div "FBF1DF" at bounding box center [133, 249] width 31 height 10
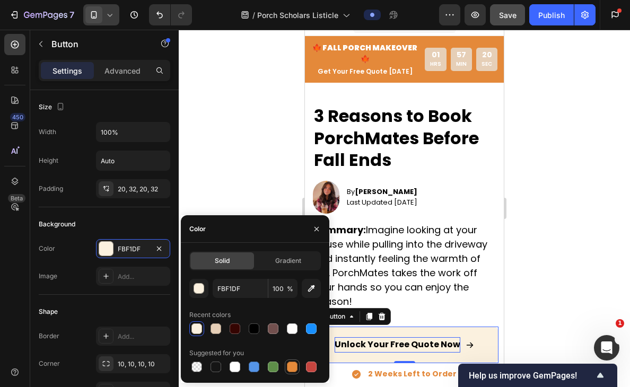
click at [291, 362] on div at bounding box center [292, 367] width 11 height 11
type input "E4893A"
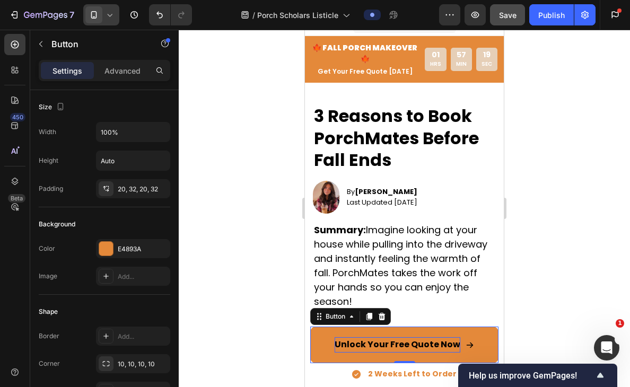
click at [564, 301] on div at bounding box center [404, 208] width 451 height 357
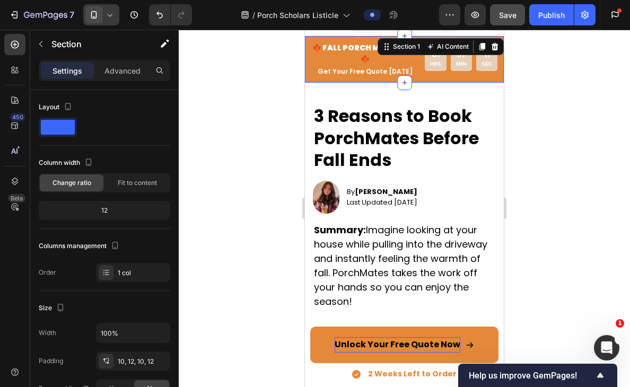
click at [317, 68] on div "🍁 FALL PORCH MAKEOVER🍁 Text Block Get Your Free Quote [DATE] Text Block 01 HRS …" at bounding box center [404, 59] width 199 height 47
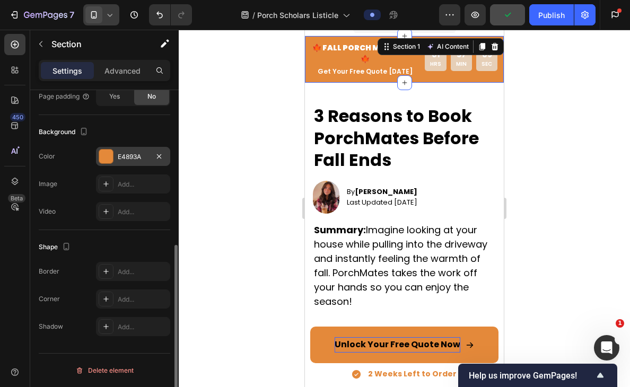
click at [136, 161] on div "E4893A" at bounding box center [133, 157] width 31 height 10
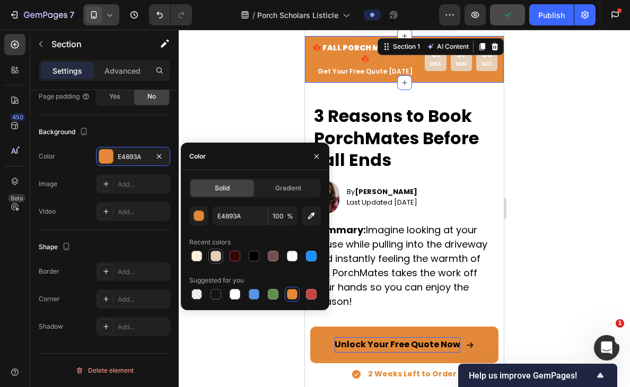
click at [217, 255] on div at bounding box center [216, 256] width 11 height 11
type input "E6CFB7"
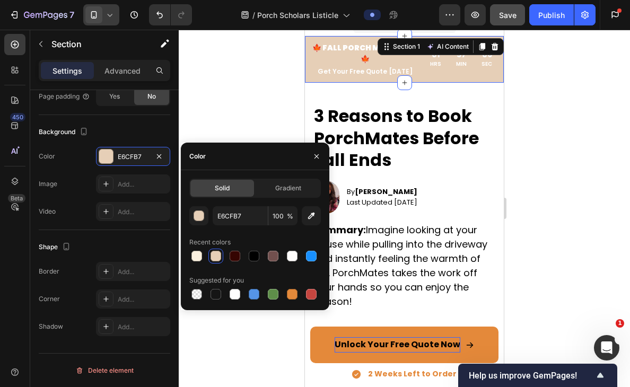
click at [544, 97] on div at bounding box center [404, 208] width 451 height 357
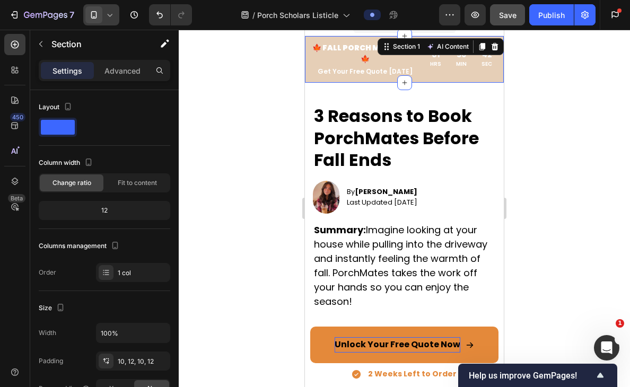
click at [421, 69] on div "🍁 FALL PORCH MAKEOVER🍁 Text Block Get Your Free Quote [DATE] Text Block 01 HRS …" at bounding box center [404, 59] width 199 height 47
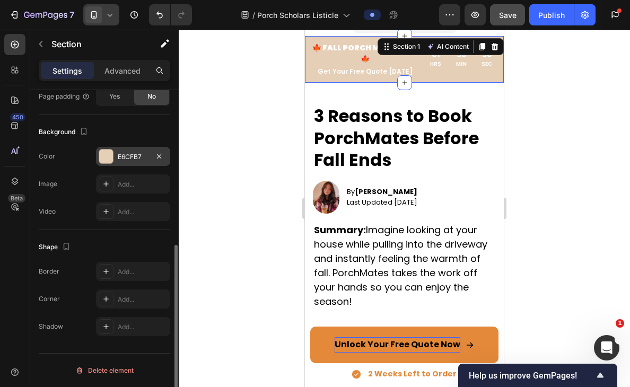
click at [146, 158] on div "E6CFB7" at bounding box center [133, 157] width 31 height 10
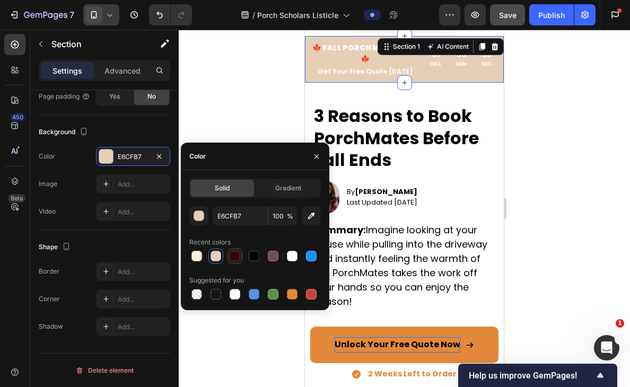
click at [230, 259] on div at bounding box center [235, 256] width 11 height 11
type input "350502"
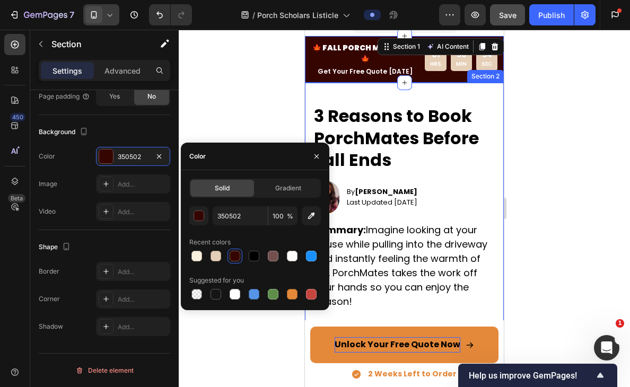
click at [554, 157] on div at bounding box center [404, 208] width 451 height 357
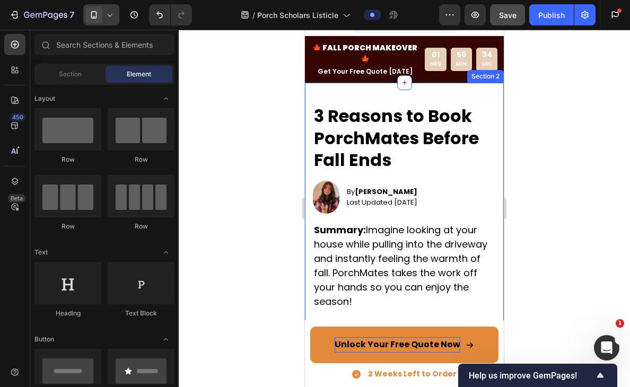
click at [561, 153] on div at bounding box center [404, 208] width 451 height 357
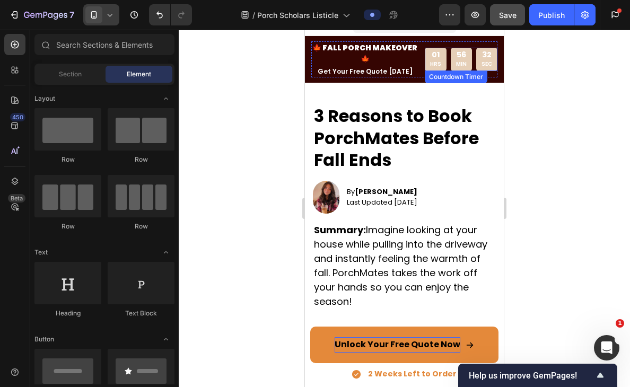
click at [460, 51] on div "56" at bounding box center [461, 55] width 11 height 10
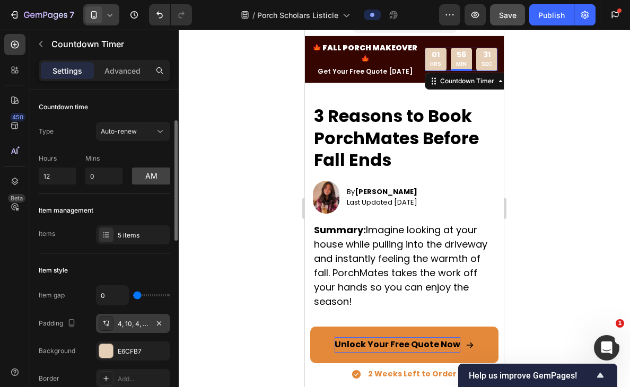
scroll to position [33, 0]
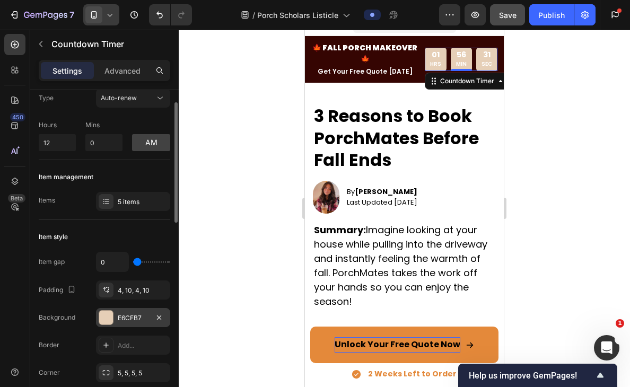
click at [134, 318] on div "E6CFB7" at bounding box center [133, 318] width 31 height 10
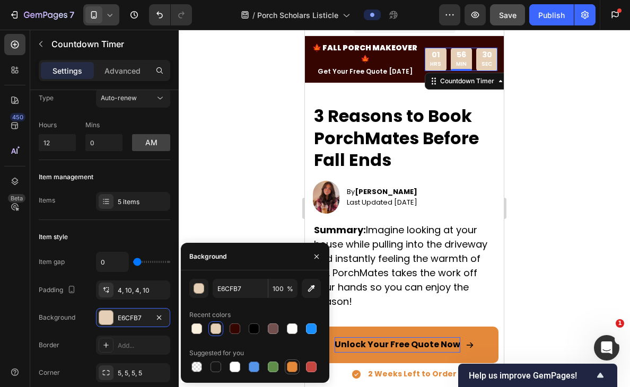
click at [294, 366] on div at bounding box center [292, 367] width 11 height 11
type input "E4893A"
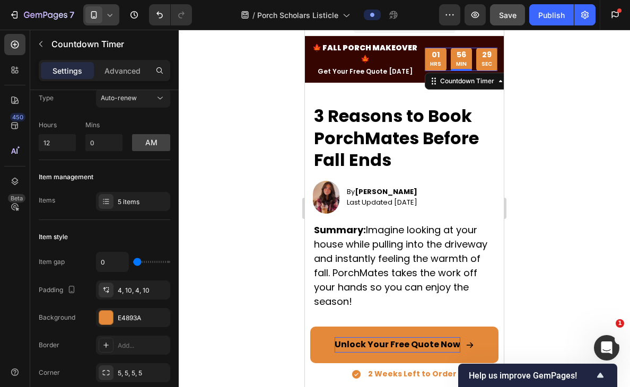
click at [257, 189] on div at bounding box center [404, 208] width 451 height 357
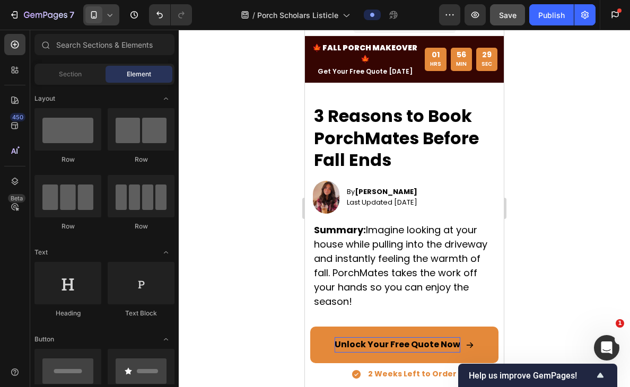
click at [257, 189] on div at bounding box center [404, 208] width 451 height 357
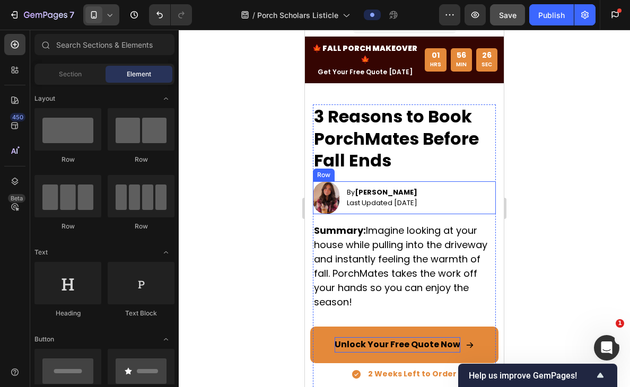
scroll to position [0, 0]
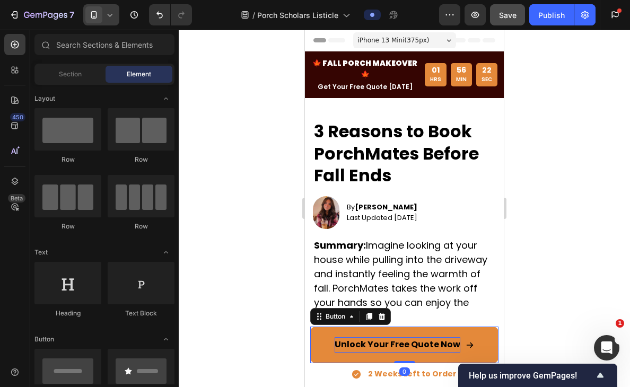
click at [475, 329] on link "Unlock Your Free Quote Now" at bounding box center [404, 345] width 188 height 37
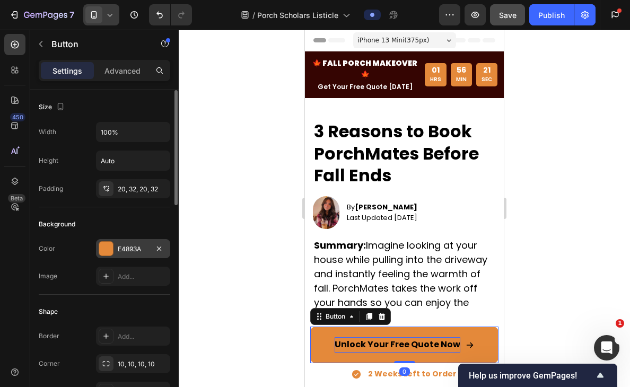
click at [118, 247] on div "E4893A" at bounding box center [133, 249] width 31 height 10
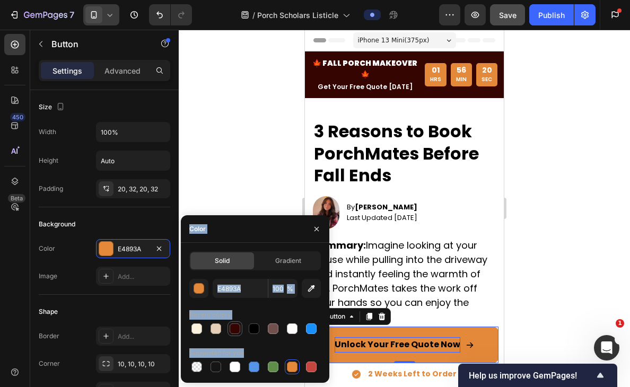
click at [232, 330] on div at bounding box center [235, 328] width 11 height 11
type input "350502"
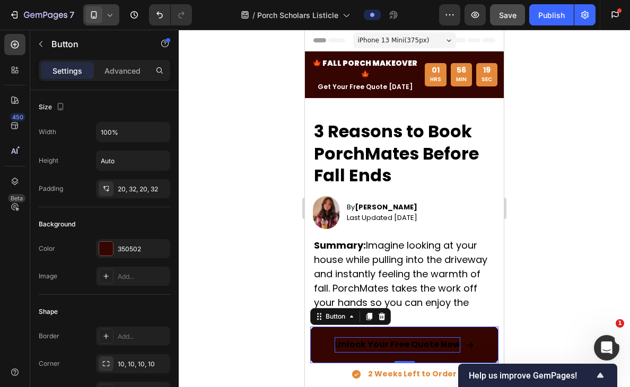
click at [222, 138] on div at bounding box center [404, 208] width 451 height 357
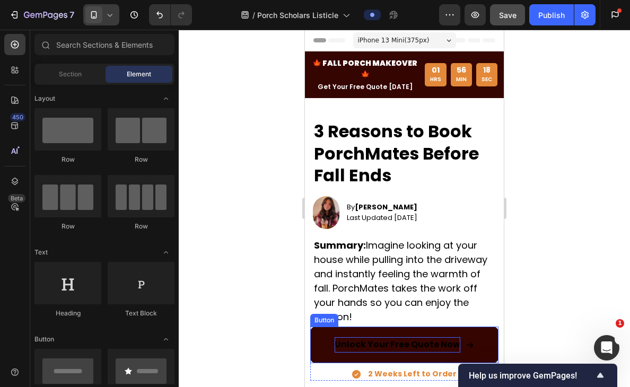
click at [364, 343] on p "Unlock Your Free Quote Now" at bounding box center [398, 344] width 126 height 15
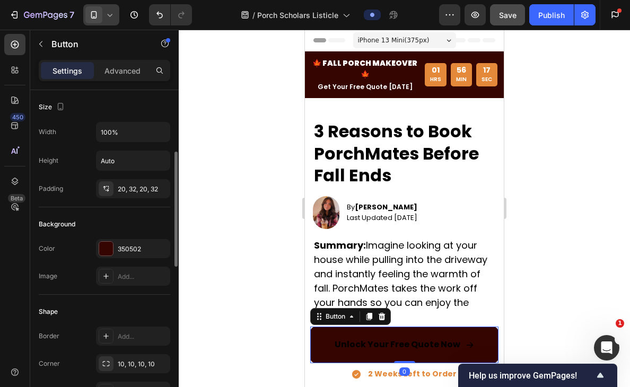
scroll to position [429, 0]
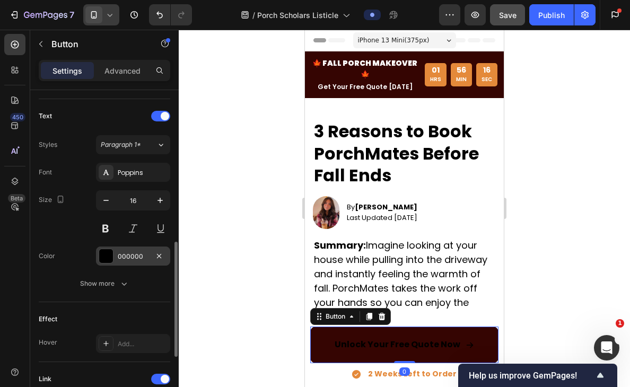
click at [127, 257] on div "000000" at bounding box center [133, 257] width 31 height 10
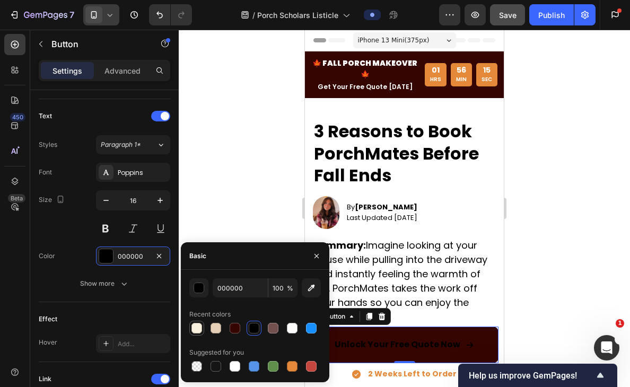
click at [200, 329] on div at bounding box center [196, 328] width 11 height 11
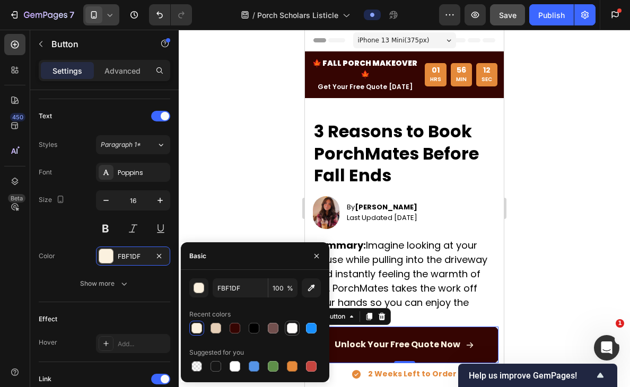
click at [293, 327] on div at bounding box center [292, 328] width 11 height 11
click at [235, 365] on div at bounding box center [235, 366] width 11 height 11
type input "FFFFFF"
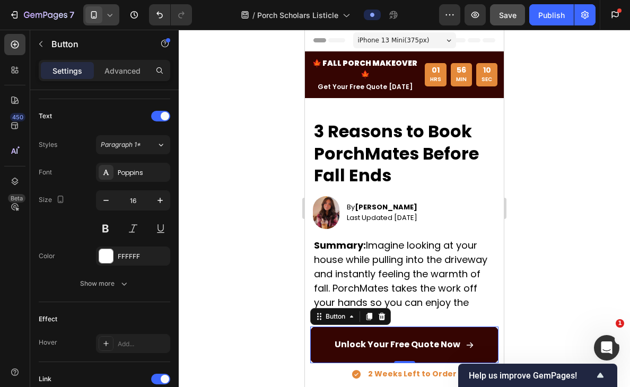
click at [265, 191] on div at bounding box center [404, 208] width 451 height 357
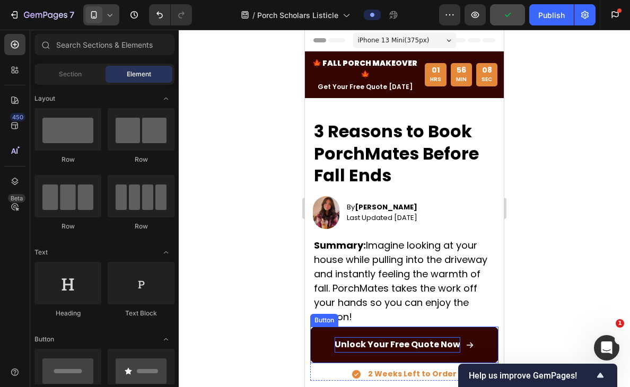
click at [402, 342] on p "Unlock Your Free Quote Now" at bounding box center [398, 344] width 126 height 15
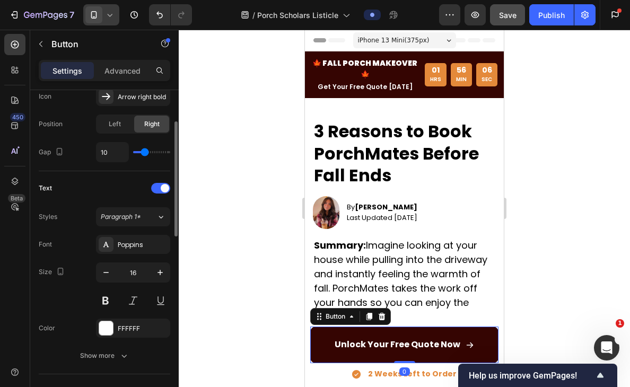
scroll to position [376, 0]
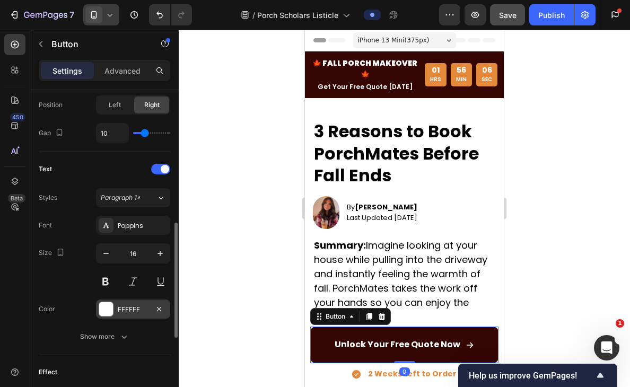
click at [126, 311] on div "FFFFFF" at bounding box center [133, 310] width 31 height 10
click at [246, 183] on div at bounding box center [404, 208] width 451 height 357
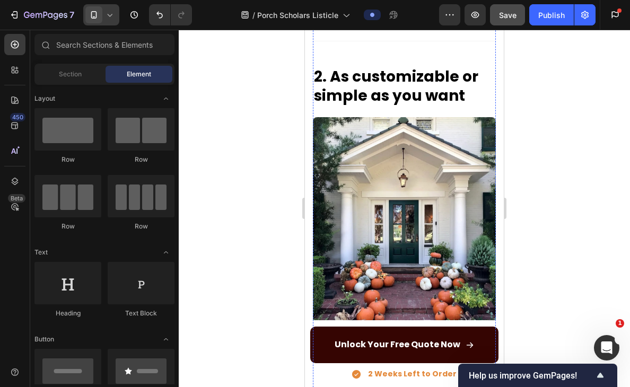
scroll to position [283, 0]
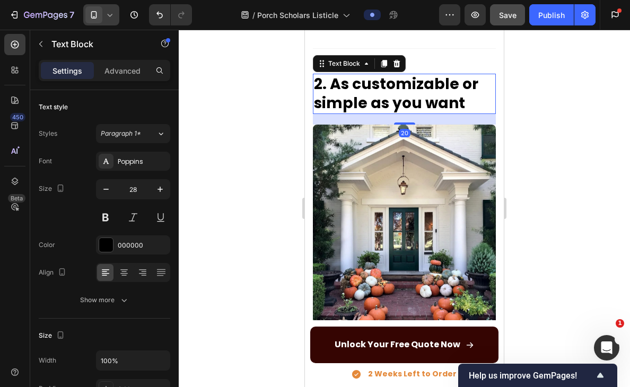
click at [331, 83] on p "2. As customizable or simple as you want" at bounding box center [404, 94] width 181 height 39
click at [117, 16] on div at bounding box center [101, 14] width 36 height 21
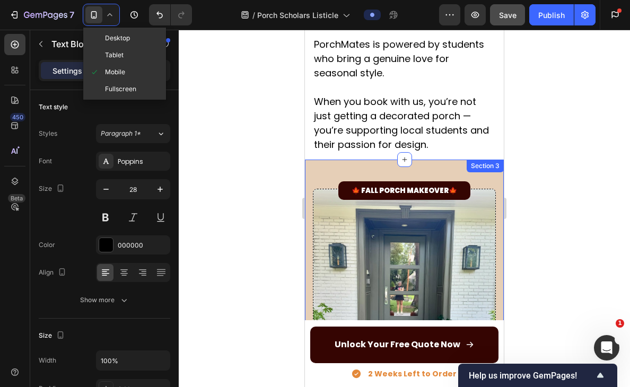
scroll to position [1359, 0]
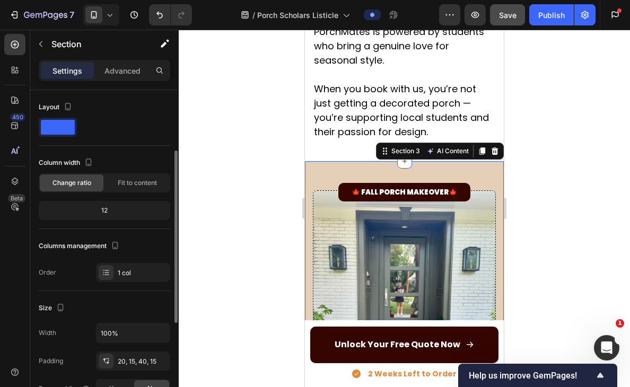
scroll to position [292, 0]
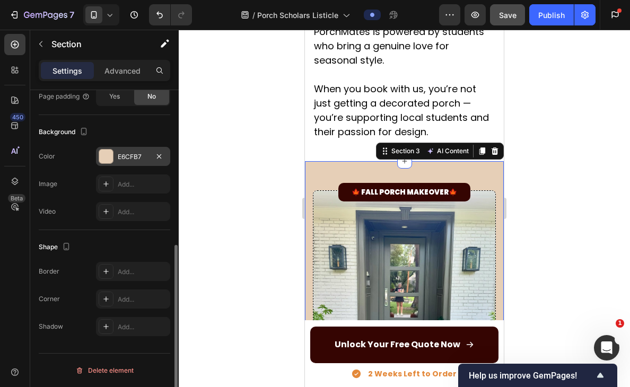
click at [132, 165] on div "E6CFB7" at bounding box center [133, 156] width 74 height 19
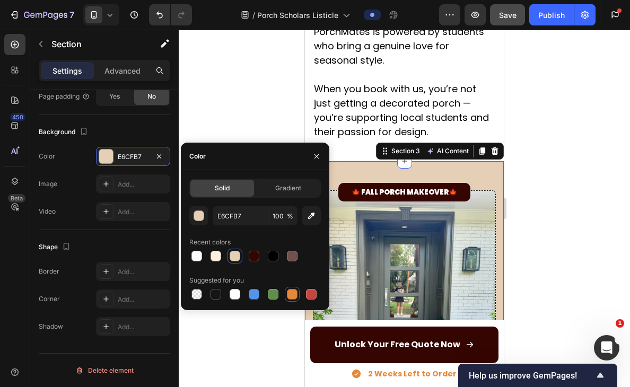
click at [292, 295] on div at bounding box center [292, 294] width 11 height 11
type input "E4893A"
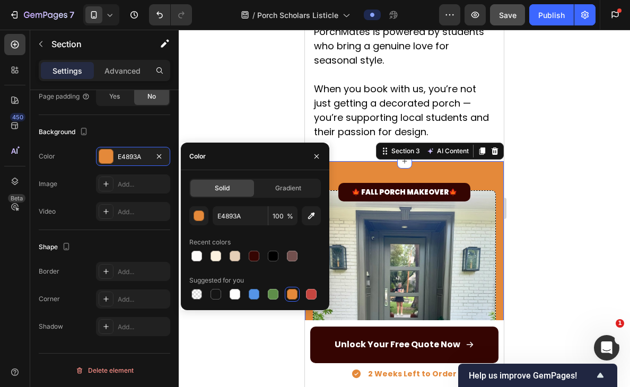
click at [259, 151] on div "Color" at bounding box center [255, 157] width 148 height 28
click at [259, 126] on div at bounding box center [404, 208] width 451 height 357
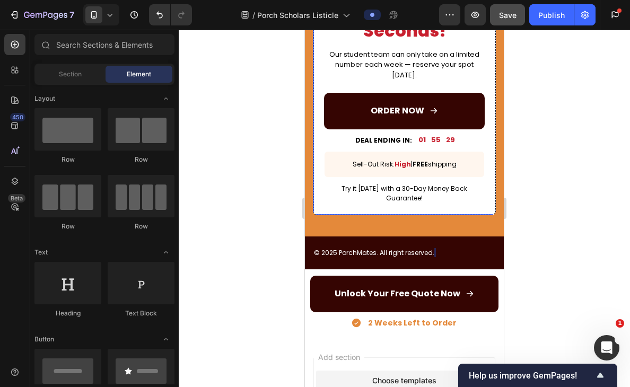
scroll to position [1843, 0]
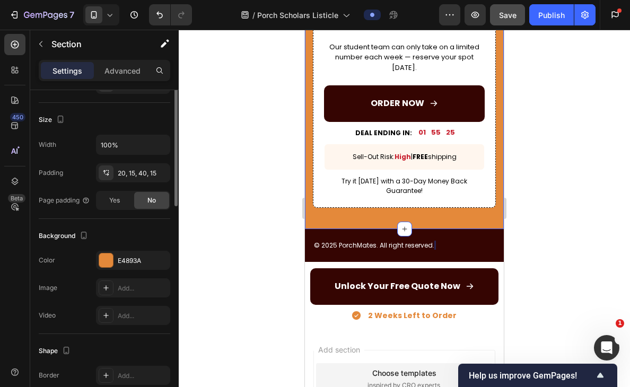
scroll to position [292, 0]
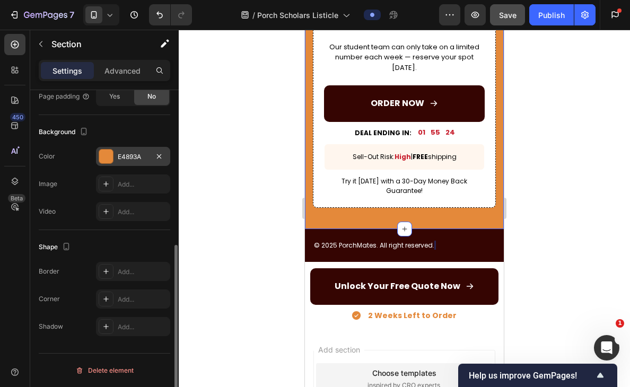
click at [141, 160] on div "E4893A" at bounding box center [133, 157] width 31 height 10
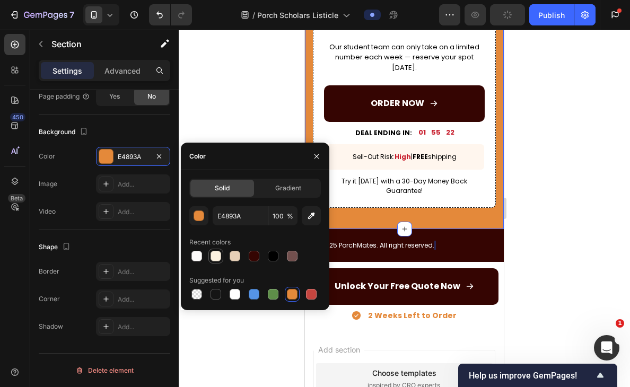
click at [217, 258] on div at bounding box center [216, 256] width 11 height 11
type input "FBF1DF"
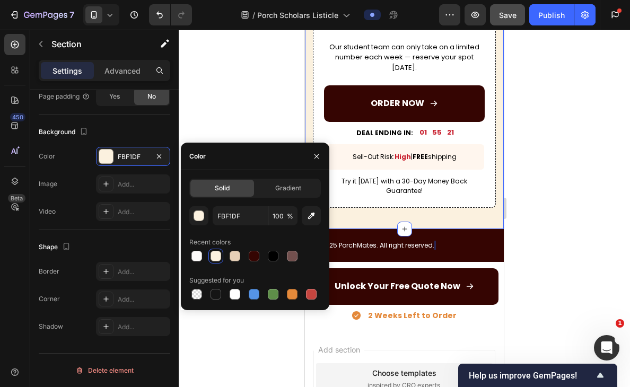
click at [218, 115] on div at bounding box center [404, 208] width 451 height 357
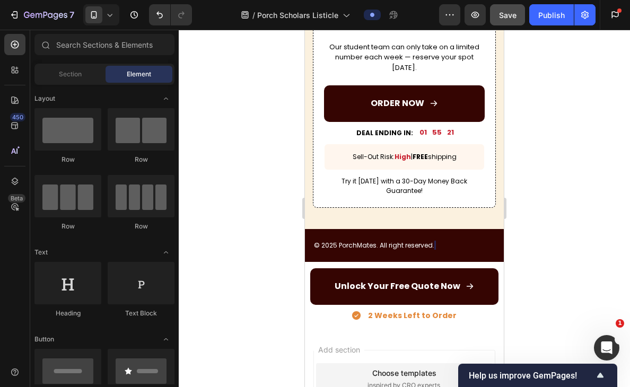
click at [218, 115] on div at bounding box center [404, 208] width 451 height 357
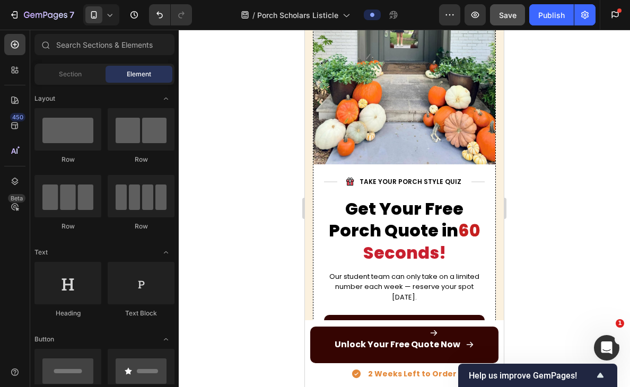
scroll to position [1679, 0]
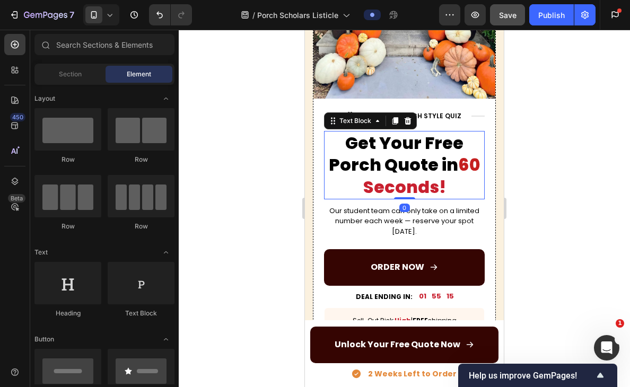
click at [440, 186] on span "Seconds!" at bounding box center [404, 187] width 83 height 24
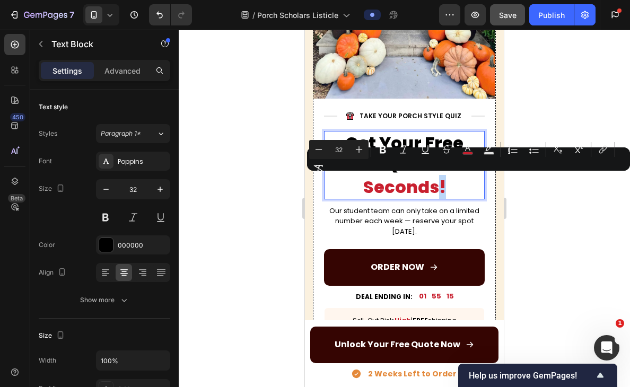
click at [443, 186] on span "Seconds!" at bounding box center [404, 187] width 83 height 24
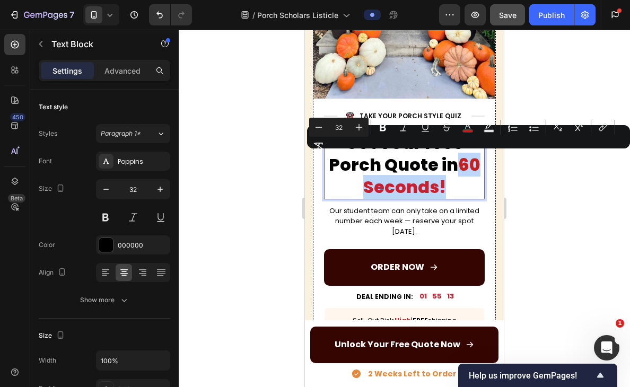
drag, startPoint x: 445, startPoint y: 186, endPoint x: 460, endPoint y: 167, distance: 23.8
click at [460, 167] on p "Get Your Free Porch Quote in 60 Seconds!" at bounding box center [404, 165] width 159 height 66
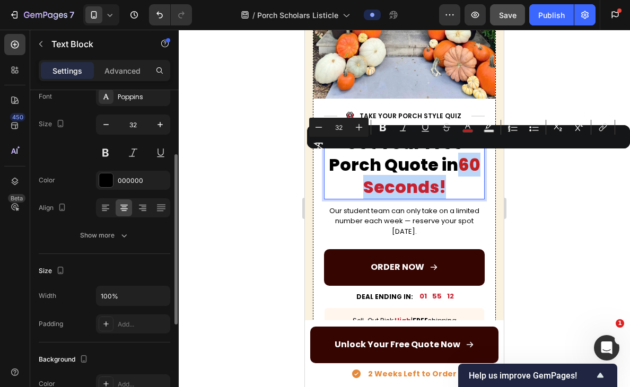
scroll to position [301, 0]
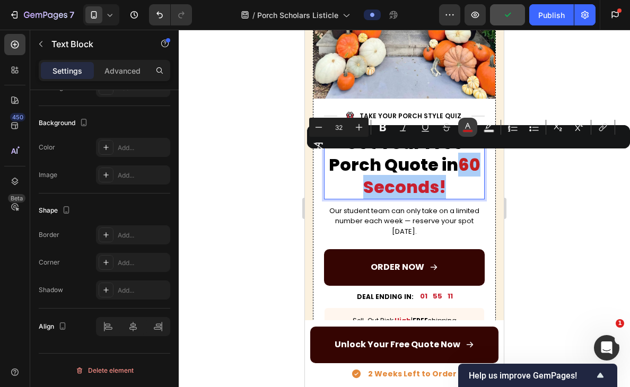
click at [465, 129] on icon "Editor contextual toolbar" at bounding box center [467, 127] width 11 height 11
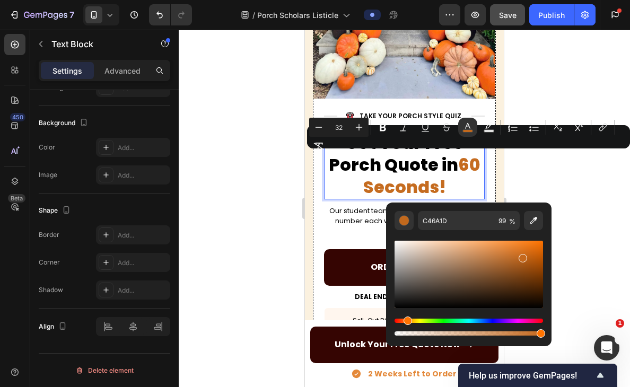
drag, startPoint x: 397, startPoint y: 320, endPoint x: 406, endPoint y: 321, distance: 9.1
click at [406, 321] on div "Hue" at bounding box center [408, 321] width 8 height 8
type input "C4681D"
click at [273, 223] on div at bounding box center [404, 208] width 451 height 357
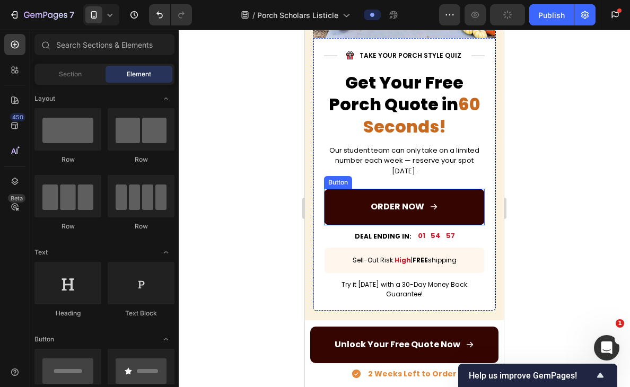
scroll to position [1747, 0]
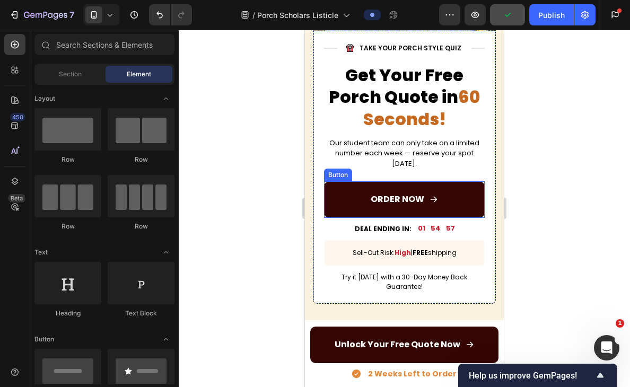
click at [458, 196] on link "ORDER NOW" at bounding box center [404, 199] width 161 height 37
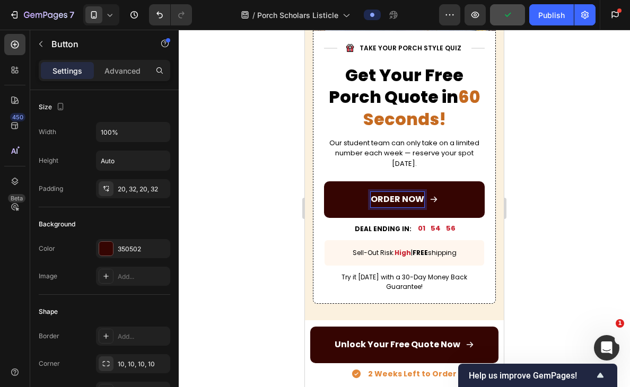
click at [409, 196] on p "ORDER NOW" at bounding box center [398, 199] width 54 height 15
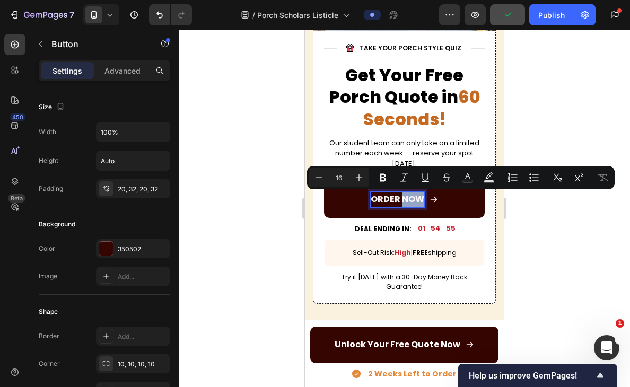
click at [409, 196] on p "ORDER NOW" at bounding box center [398, 199] width 54 height 15
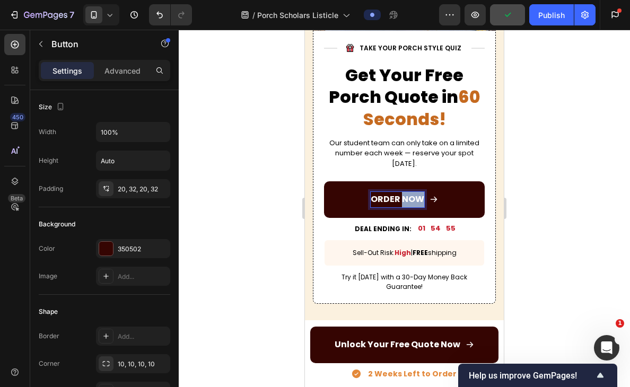
click at [409, 196] on p "ORDER NOW" at bounding box center [398, 199] width 54 height 15
click at [393, 200] on p "ORDER NOW" at bounding box center [398, 199] width 54 height 15
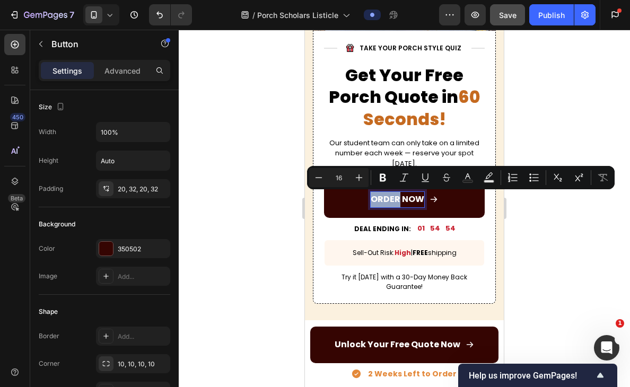
click at [397, 200] on p "ORDER NOW" at bounding box center [398, 199] width 54 height 15
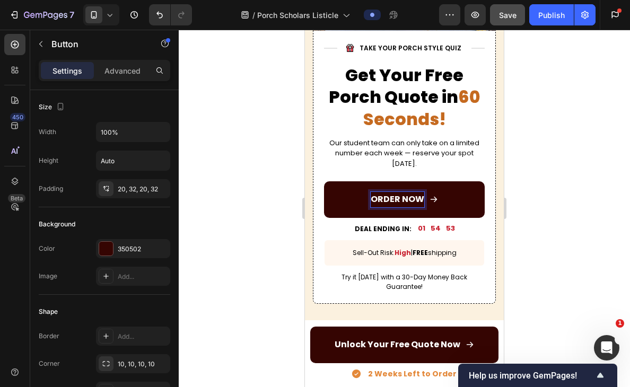
click at [388, 200] on p "ORDER NOW" at bounding box center [398, 199] width 54 height 15
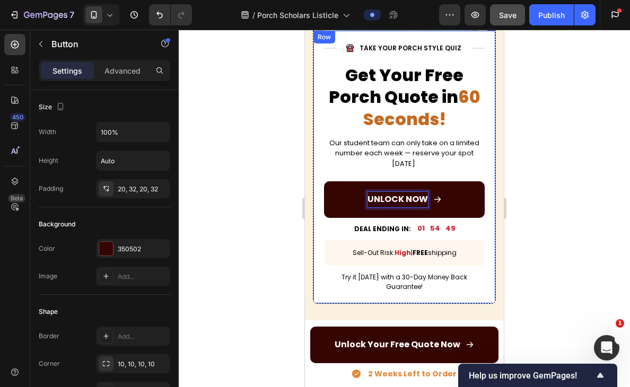
click at [589, 208] on div at bounding box center [404, 208] width 451 height 357
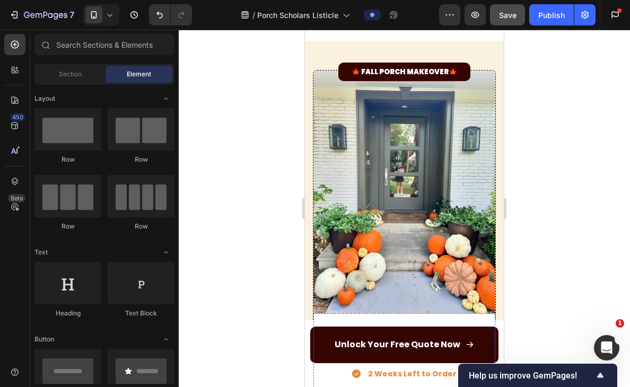
scroll to position [1784, 0]
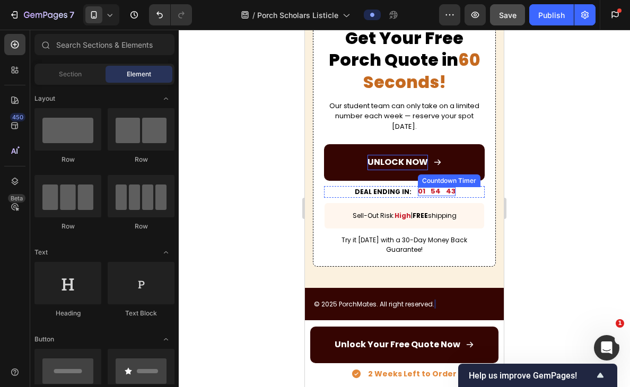
click at [441, 191] on div "01 54 43" at bounding box center [437, 191] width 38 height 9
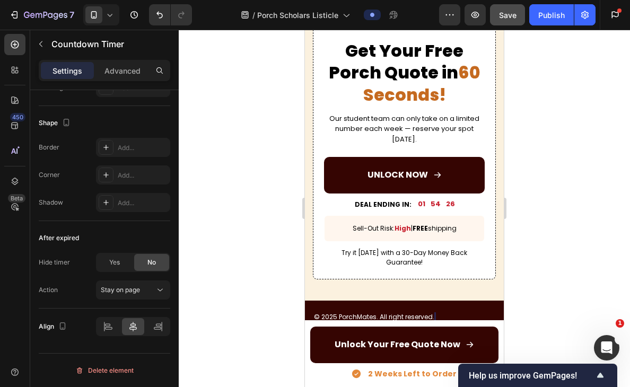
scroll to position [1775, 0]
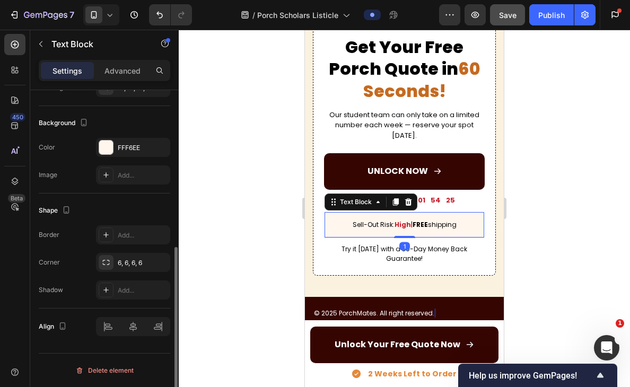
click at [404, 226] on strong "High" at bounding box center [403, 224] width 16 height 9
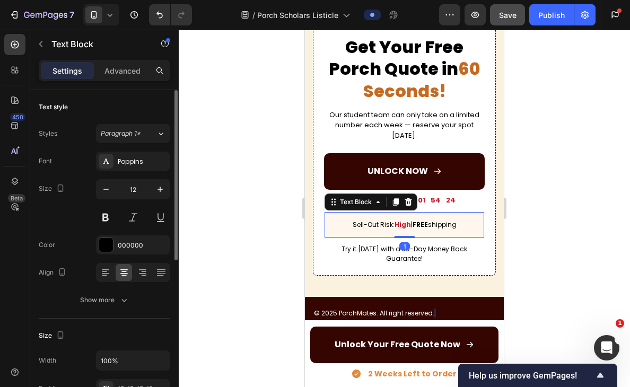
click at [402, 226] on strong "High" at bounding box center [403, 224] width 16 height 9
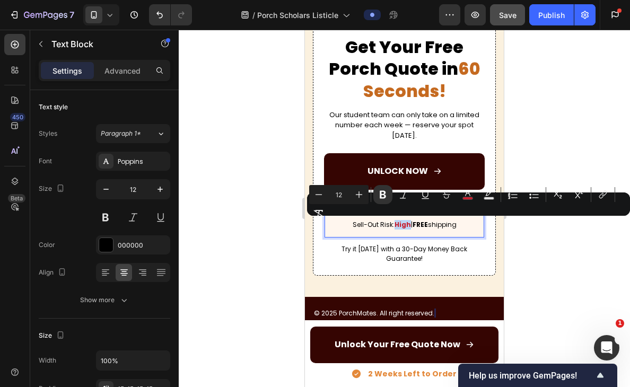
drag, startPoint x: 407, startPoint y: 224, endPoint x: 393, endPoint y: 224, distance: 13.8
click at [395, 224] on strong "High" at bounding box center [403, 224] width 16 height 9
click at [469, 196] on icon "Editor contextual toolbar" at bounding box center [467, 194] width 11 height 11
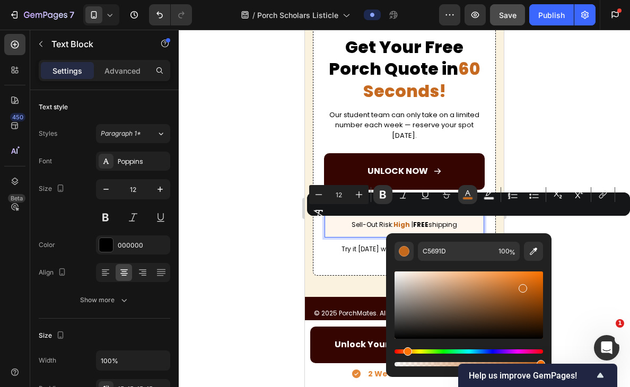
type input "C5681C"
drag, startPoint x: 535, startPoint y: 349, endPoint x: 406, endPoint y: 352, distance: 129.4
click at [406, 352] on div "Hue" at bounding box center [469, 351] width 148 height 4
click at [276, 249] on div at bounding box center [404, 208] width 451 height 357
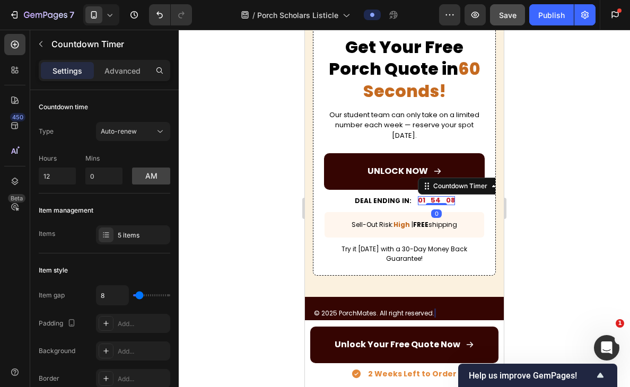
click at [446, 202] on div "08" at bounding box center [450, 200] width 9 height 9
click at [440, 202] on div "01 54 06" at bounding box center [437, 200] width 38 height 9
click at [484, 185] on div "Countdown Timer" at bounding box center [460, 186] width 58 height 10
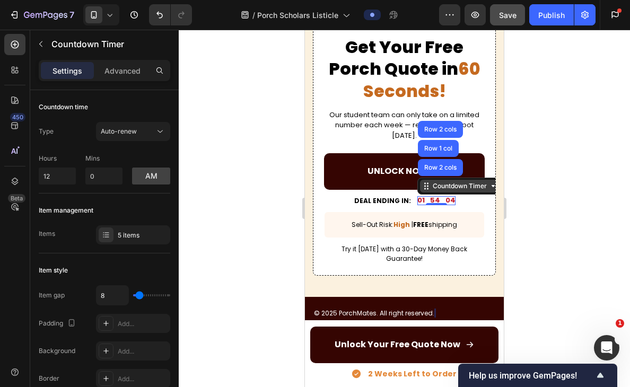
click at [483, 189] on div "Countdown Timer" at bounding box center [460, 186] width 58 height 10
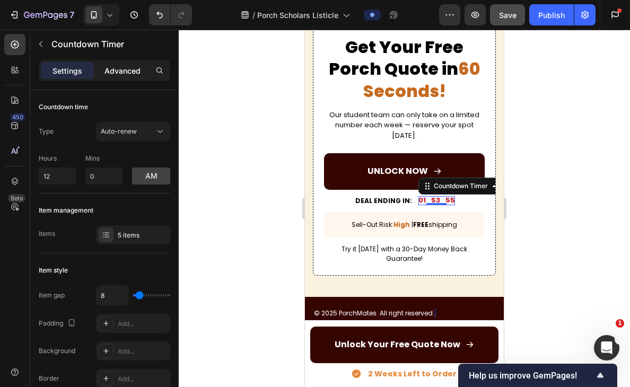
click at [129, 75] on p "Advanced" at bounding box center [122, 70] width 36 height 11
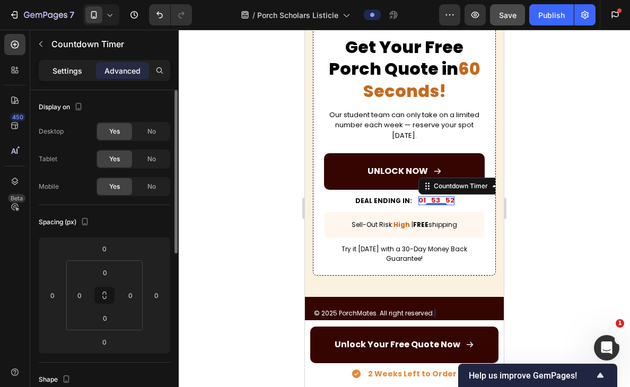
click at [75, 66] on p "Settings" at bounding box center [67, 70] width 30 height 11
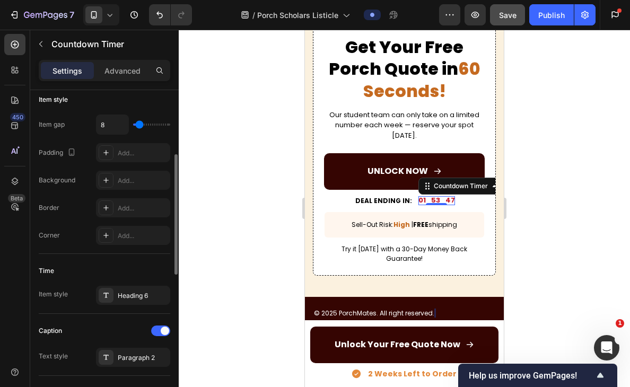
scroll to position [213, 0]
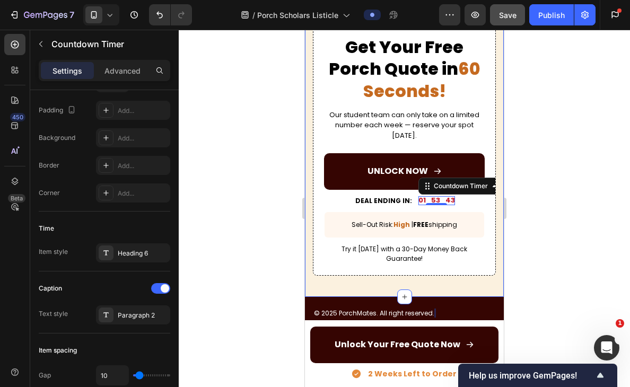
click at [501, 243] on div "🍁 FALL PORCH MAKEOVER🍁 Text Block Image Row Title Line Image TAKE YOUR PORCH ST…" at bounding box center [404, 13] width 199 height 567
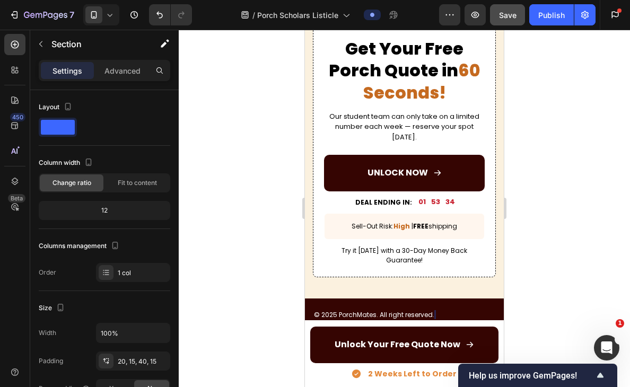
scroll to position [1789, 0]
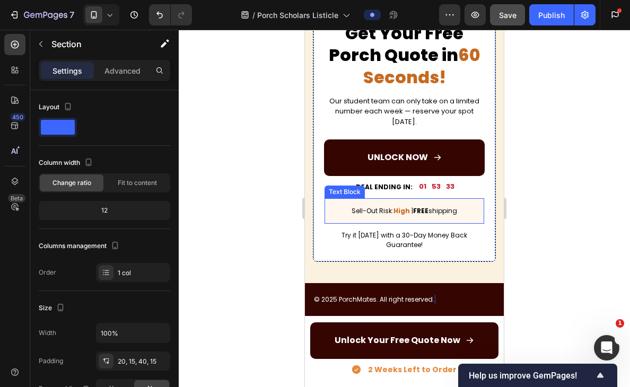
click at [447, 213] on span "| FREE shipping" at bounding box center [435, 210] width 46 height 9
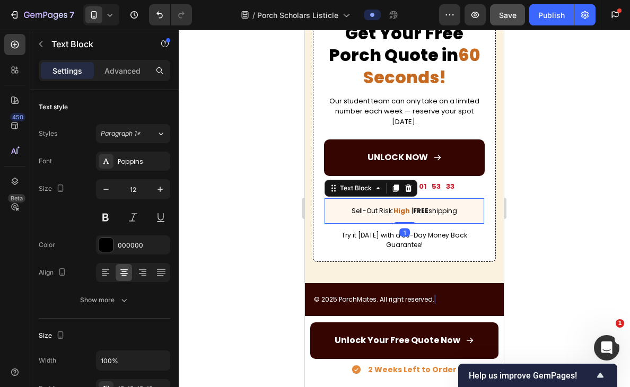
click at [447, 213] on span "| FREE shipping" at bounding box center [435, 210] width 46 height 9
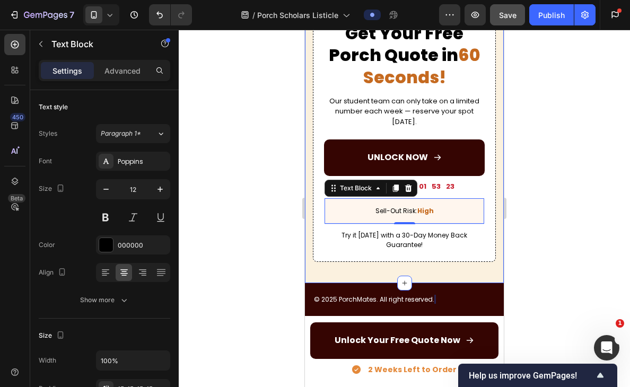
click at [537, 207] on div at bounding box center [404, 208] width 451 height 357
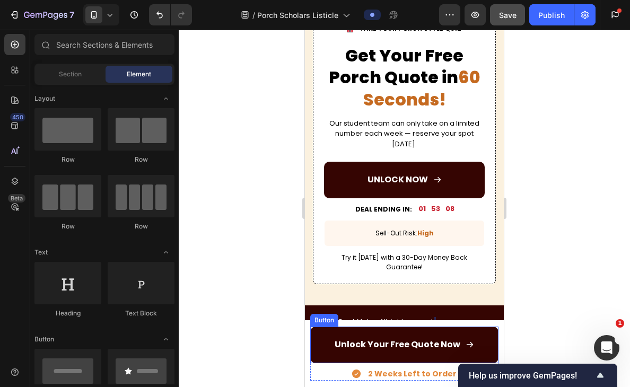
scroll to position [1766, 0]
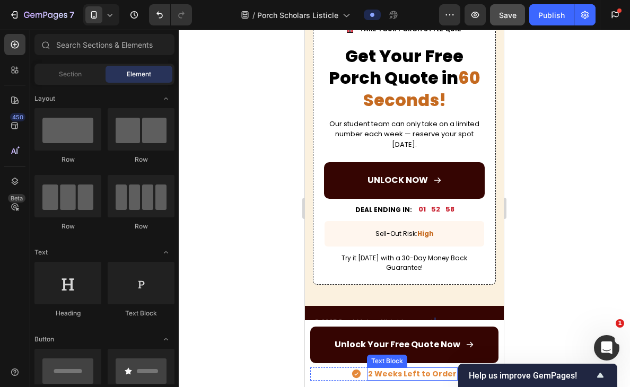
click at [404, 374] on p "2 Weeks Left to Order" at bounding box center [412, 374] width 89 height 11
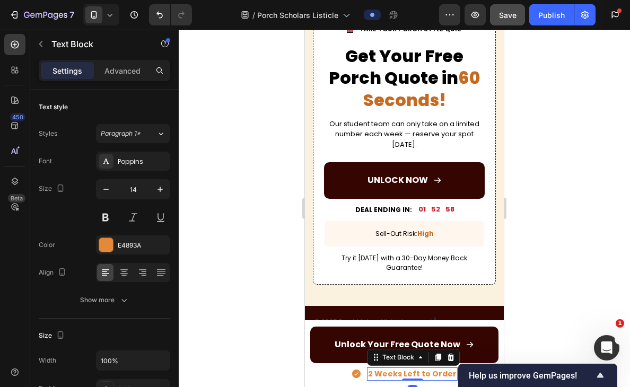
click at [404, 374] on p "2 Weeks Left to Order" at bounding box center [412, 374] width 89 height 11
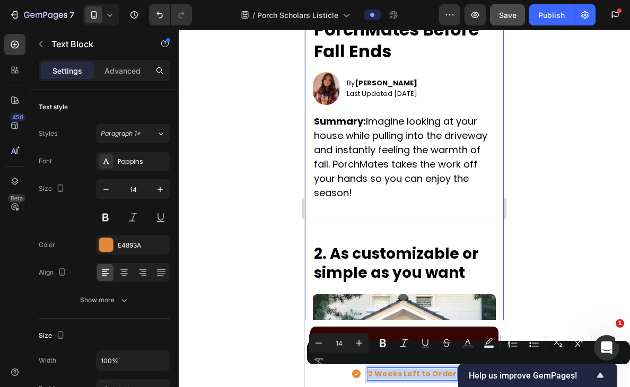
scroll to position [106, 0]
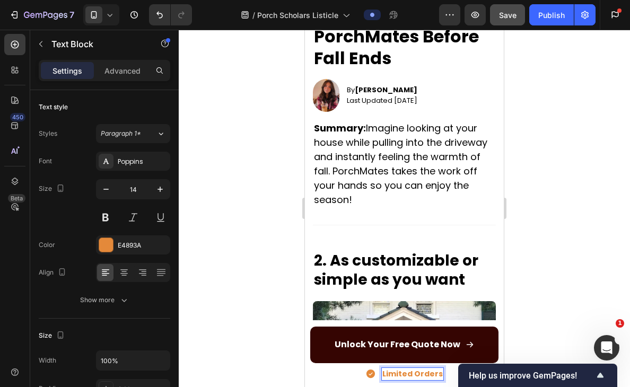
click at [386, 374] on p "Limited Orders" at bounding box center [412, 374] width 60 height 11
click at [553, 297] on div at bounding box center [404, 208] width 451 height 357
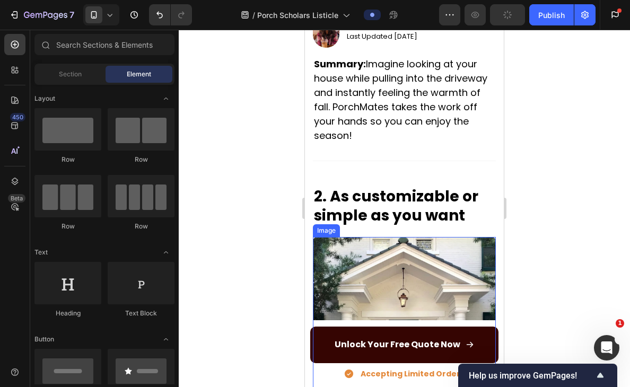
scroll to position [0, 0]
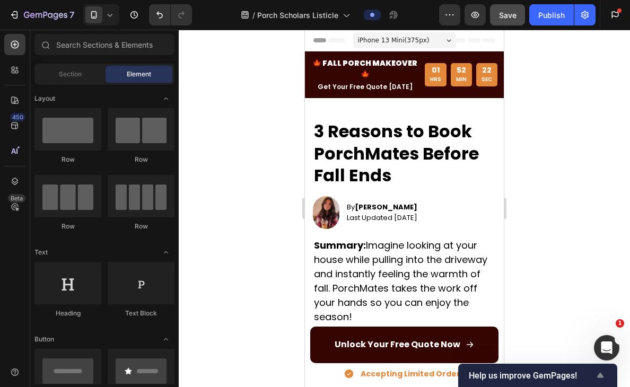
click at [604, 378] on icon "Show survey - Help us improve GemPages!" at bounding box center [600, 375] width 13 height 13
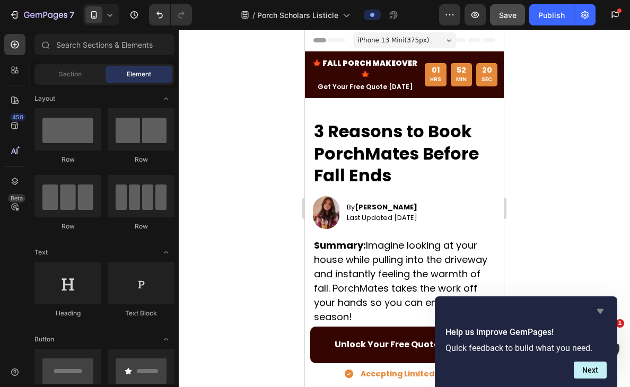
click at [603, 312] on icon "Hide survey" at bounding box center [600, 311] width 13 height 13
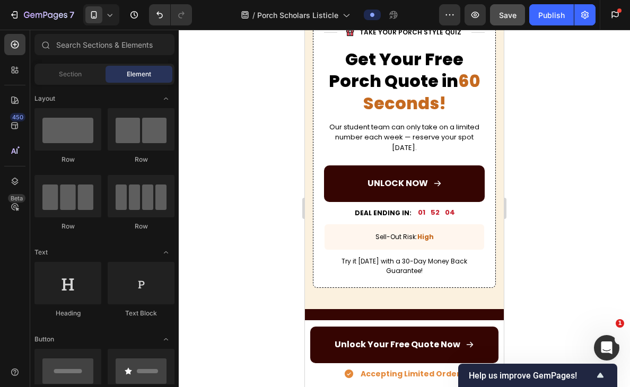
scroll to position [1760, 0]
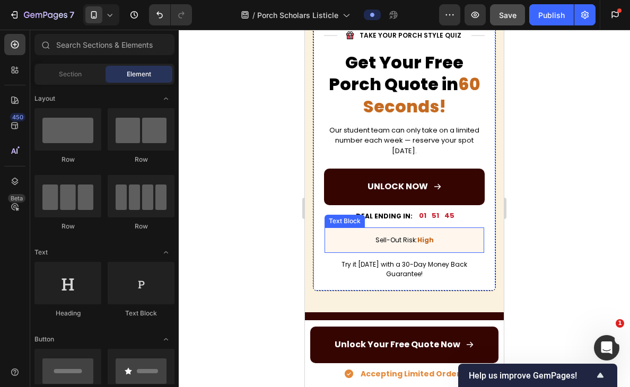
click at [423, 244] on div "Sell-Out Risk: High" at bounding box center [405, 239] width 160 height 25
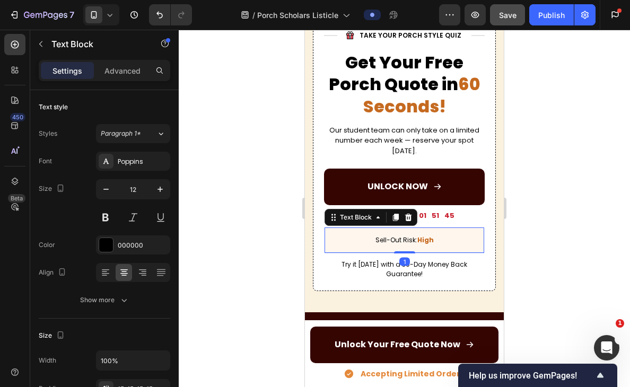
click at [423, 244] on div "Sell-Out Risk: High" at bounding box center [405, 239] width 160 height 25
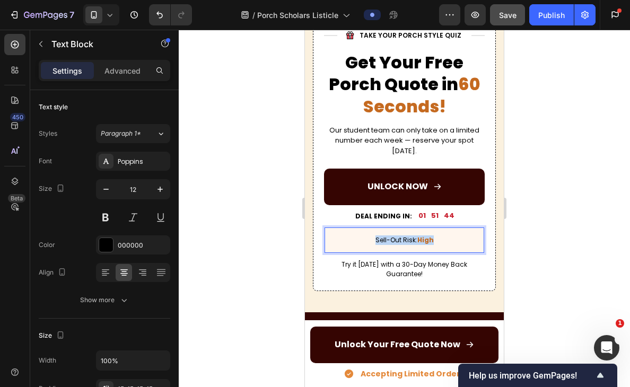
click at [423, 244] on div "Sell-Out Risk: High" at bounding box center [405, 239] width 160 height 25
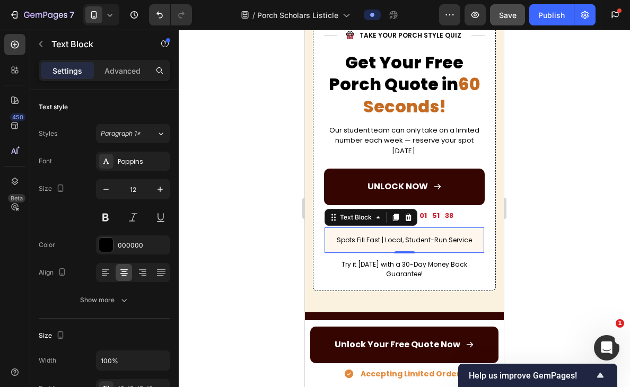
click at [558, 231] on div at bounding box center [404, 208] width 451 height 357
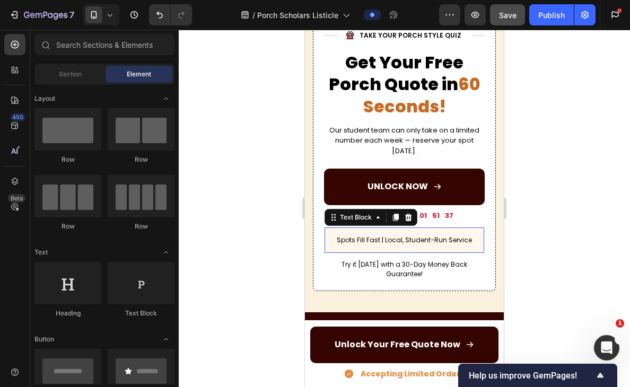
click at [373, 241] on span "Spots Fill Fast | Local, Student-Run Service" at bounding box center [404, 239] width 135 height 9
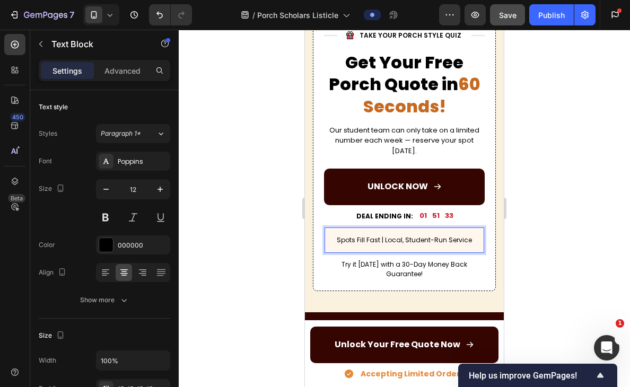
click at [375, 238] on span "Spots Fill Fast | Local, Student-Run Service" at bounding box center [404, 239] width 135 height 9
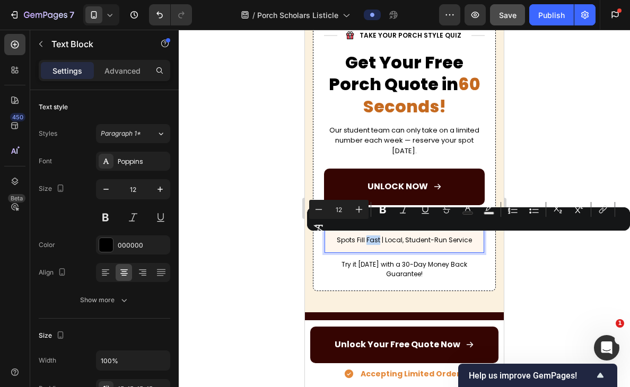
click at [375, 241] on span "Spots Fill Fast | Local, Student-Run Service" at bounding box center [404, 239] width 135 height 9
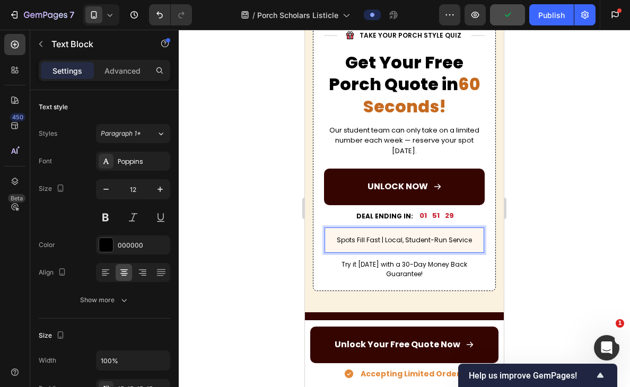
click at [374, 240] on span "Spots Fill Fast | Local, Student-Run Service" at bounding box center [404, 239] width 135 height 9
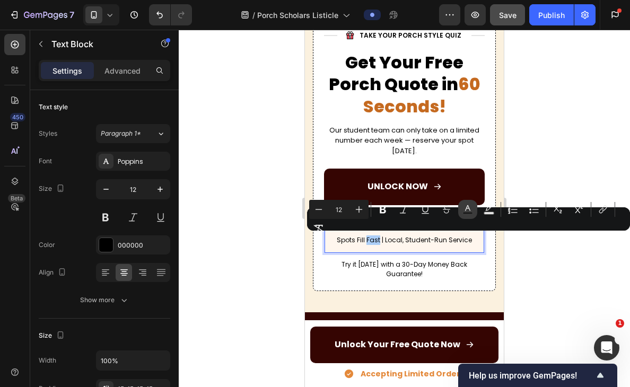
click at [468, 211] on icon "Editor contextual toolbar" at bounding box center [467, 209] width 11 height 11
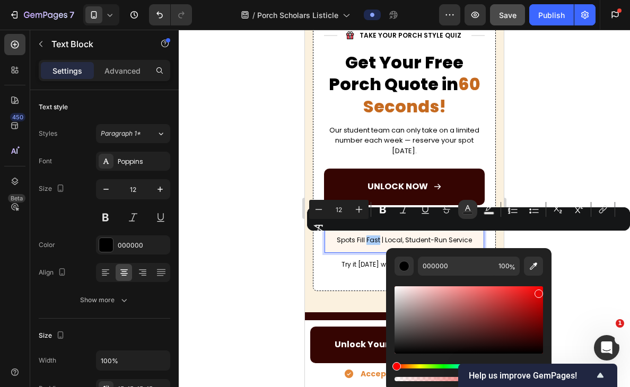
click at [538, 291] on div "Editor contextual toolbar" at bounding box center [469, 319] width 148 height 67
type input "EA0909"
click at [378, 238] on div "Minus 12 Plus Bold Italic Underline Strikethrough color Text Background Color N…" at bounding box center [468, 219] width 319 height 38
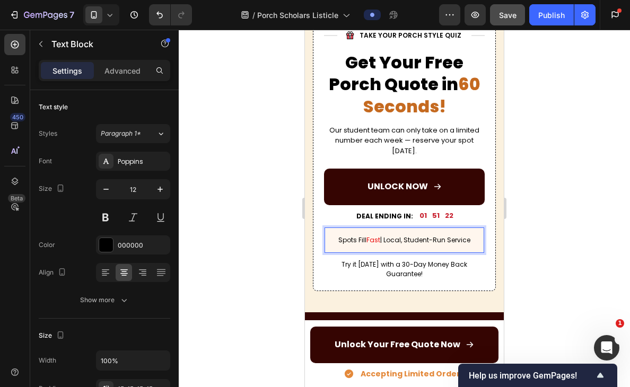
click at [384, 239] on span "| Local, Student-Run Service" at bounding box center [425, 239] width 90 height 9
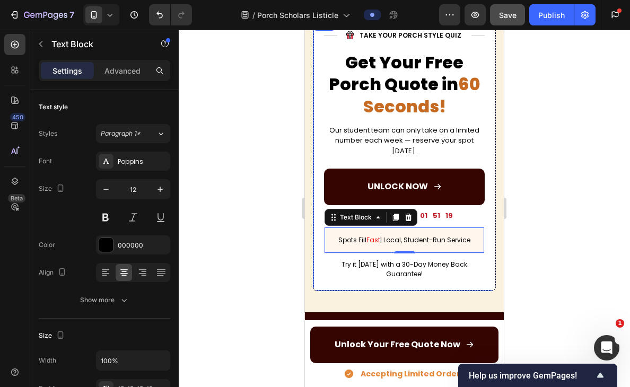
click at [251, 258] on div at bounding box center [404, 208] width 451 height 357
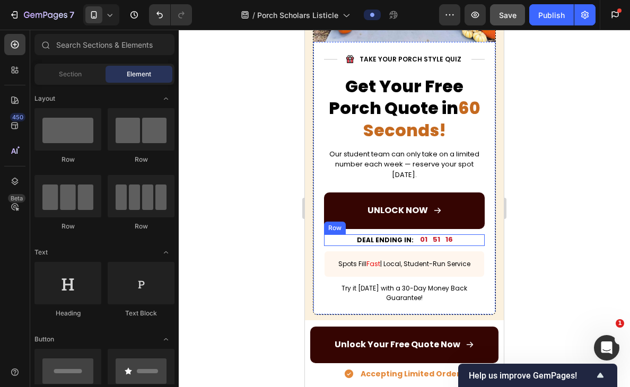
scroll to position [1723, 0]
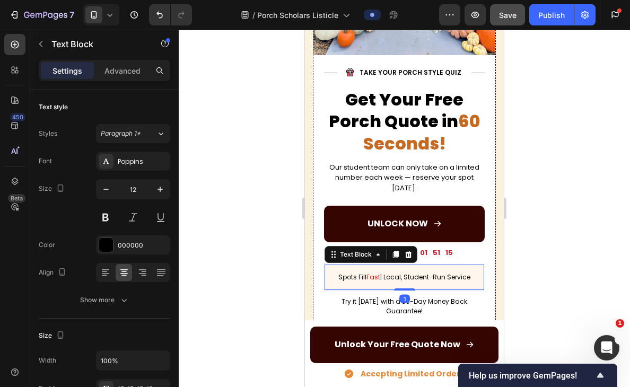
click at [370, 274] on span "Fast" at bounding box center [373, 277] width 14 height 9
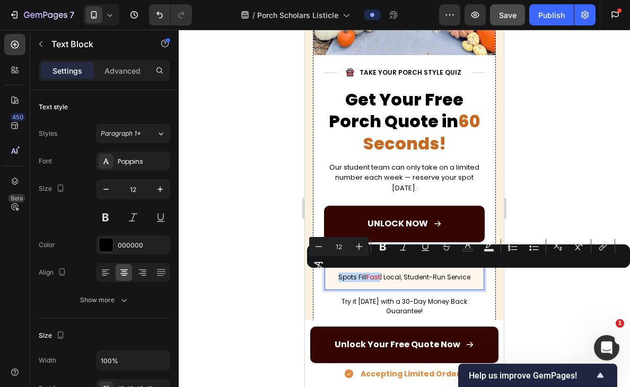
drag, startPoint x: 338, startPoint y: 275, endPoint x: 380, endPoint y: 279, distance: 42.1
click at [380, 279] on p "Spots Fill Fast | Local, Student-Run Service" at bounding box center [404, 278] width 144 height 10
click at [452, 280] on span "| Local, Student-Run Service" at bounding box center [425, 277] width 90 height 9
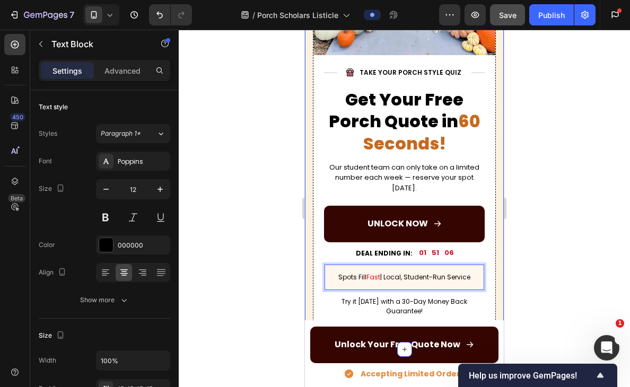
click at [288, 281] on div at bounding box center [404, 208] width 451 height 357
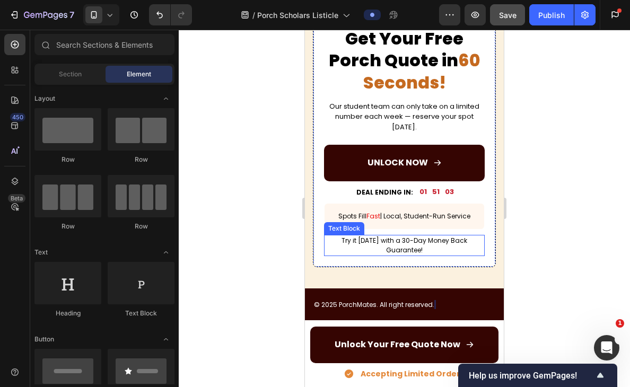
scroll to position [1787, 0]
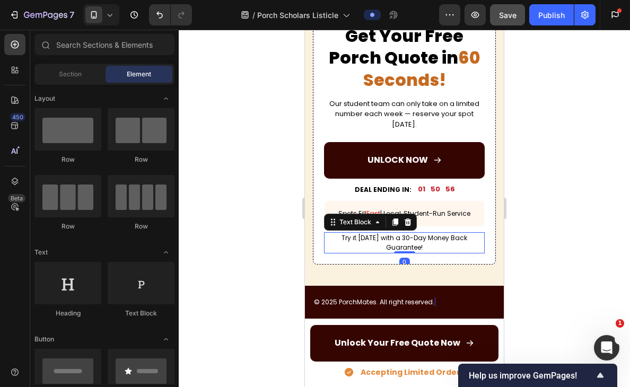
click at [429, 242] on span "Try it [DATE] with a 30-Day Money Back Guarantee!" at bounding box center [405, 242] width 126 height 19
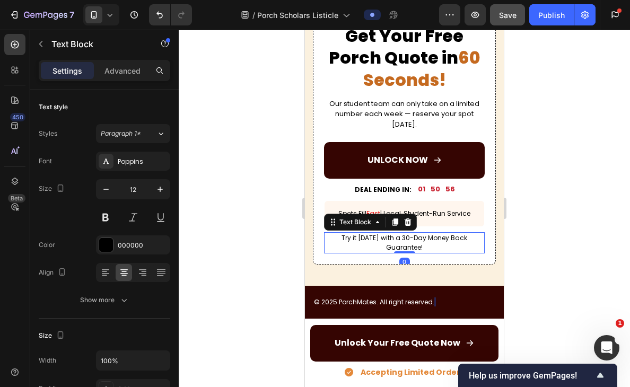
click at [429, 242] on span "Try it [DATE] with a 30-Day Money Back Guarantee!" at bounding box center [405, 242] width 126 height 19
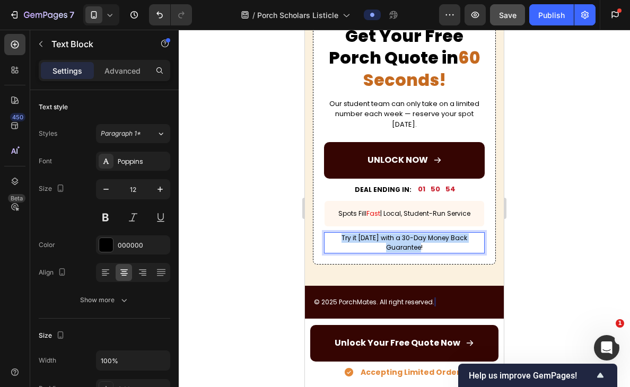
drag, startPoint x: 425, startPoint y: 247, endPoint x: 344, endPoint y: 235, distance: 82.0
click at [344, 235] on p "Try it [DATE] with a 30-Day Money Back Guarantee!" at bounding box center [404, 242] width 159 height 19
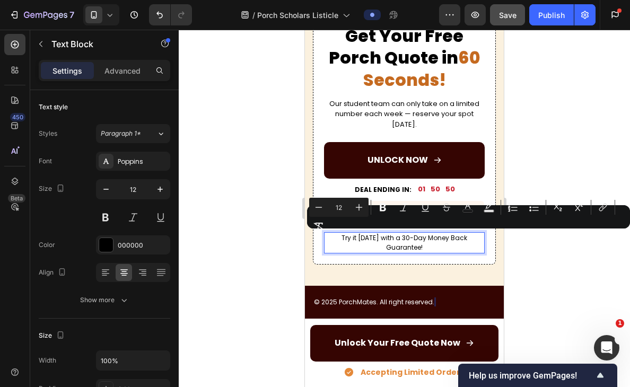
click at [432, 247] on p "Try it [DATE] with a 30-Day Money Back Guarantee!" at bounding box center [404, 242] width 159 height 19
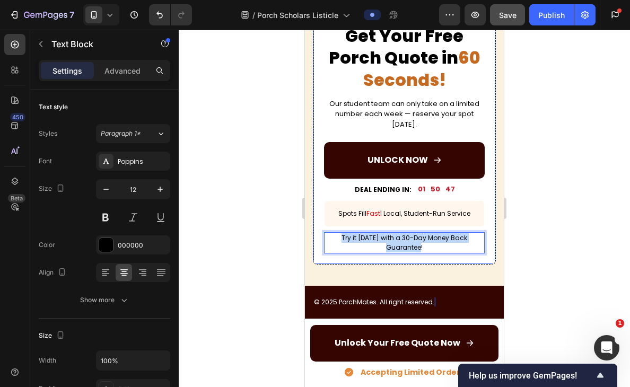
drag, startPoint x: 427, startPoint y: 246, endPoint x: 321, endPoint y: 235, distance: 107.2
click at [321, 235] on div "Title Line Image TAKE YOUR PORCH STYLE QUIZ Text Block Row Title Line Row Get Y…" at bounding box center [404, 128] width 182 height 273
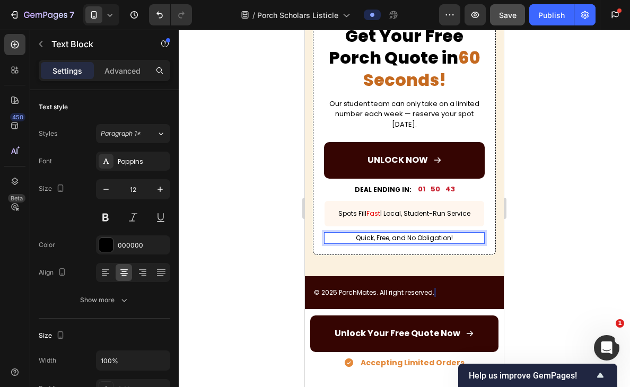
click at [545, 237] on div at bounding box center [404, 208] width 451 height 357
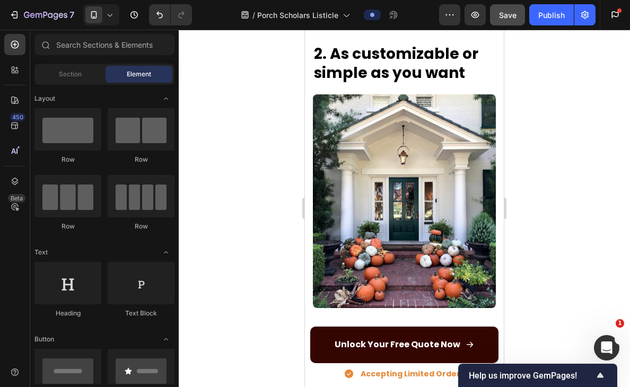
scroll to position [313, 0]
click at [108, 15] on icon at bounding box center [110, 15] width 5 height 3
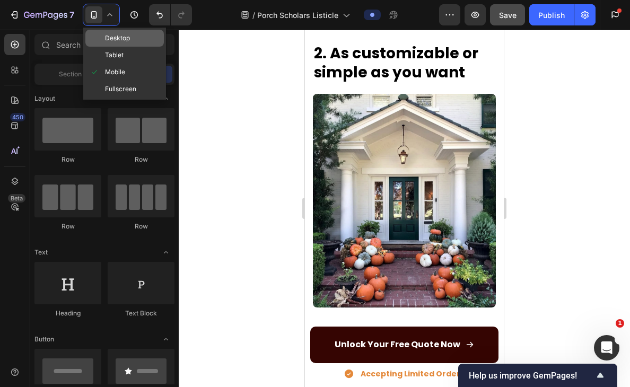
click at [139, 40] on div "Desktop" at bounding box center [124, 38] width 78 height 17
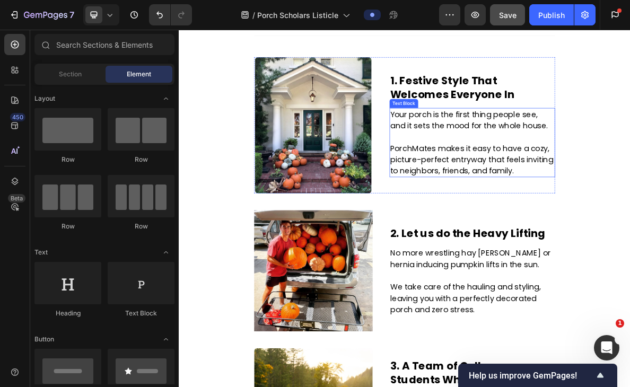
scroll to position [197, 0]
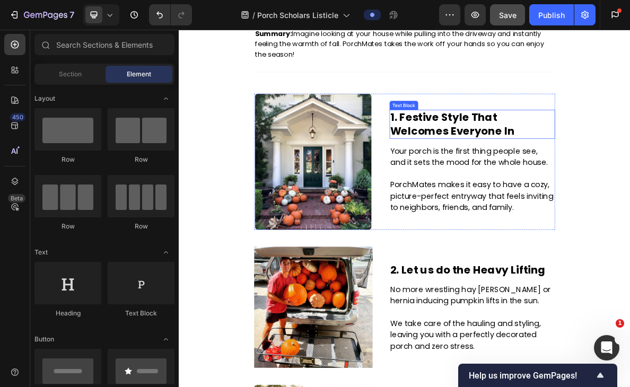
click at [570, 170] on p "1. Festive Style That Welcomes Everyone In" at bounding box center [592, 163] width 231 height 39
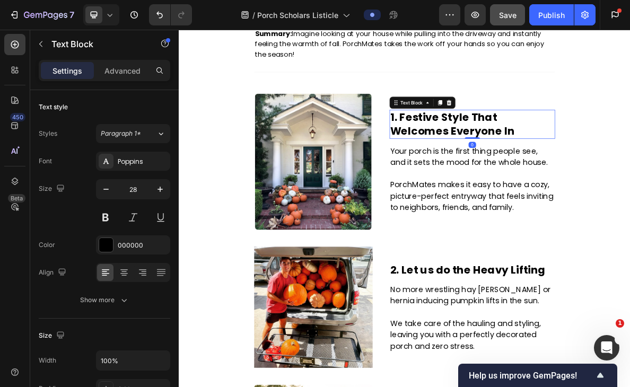
click at [570, 170] on p "1. Festive Style That Welcomes Everyone In" at bounding box center [592, 163] width 231 height 39
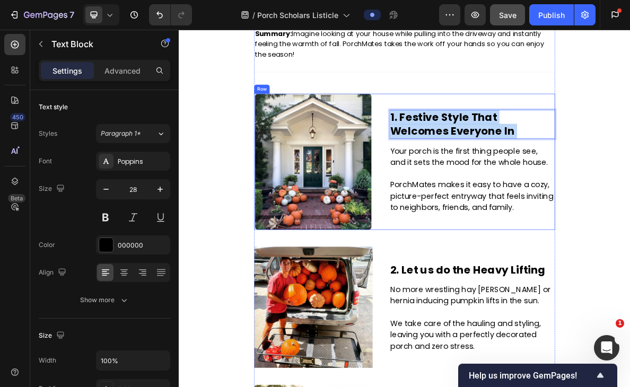
drag, startPoint x: 568, startPoint y: 172, endPoint x: 473, endPoint y: 148, distance: 98.5
click at [473, 148] on div "2. As customizable or simple as you want Text Block Image Row 1. Festive Style …" at bounding box center [497, 216] width 424 height 192
drag, startPoint x: 577, startPoint y: 180, endPoint x: 470, endPoint y: 146, distance: 111.9
click at [470, 146] on div "2. As customizable or simple as you want Text Block Image Row 1. Festive Style …" at bounding box center [497, 216] width 424 height 192
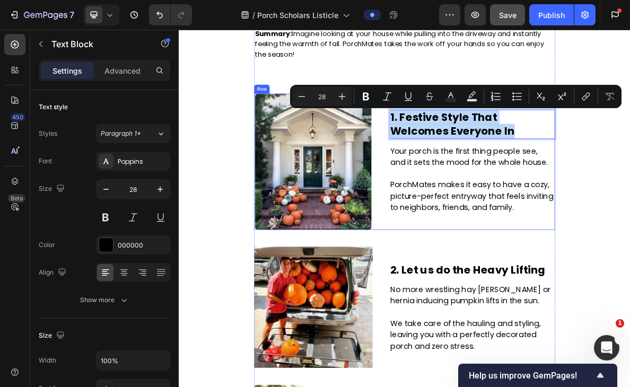
copy p "1. Festive Style That Welcomes Everyone In"
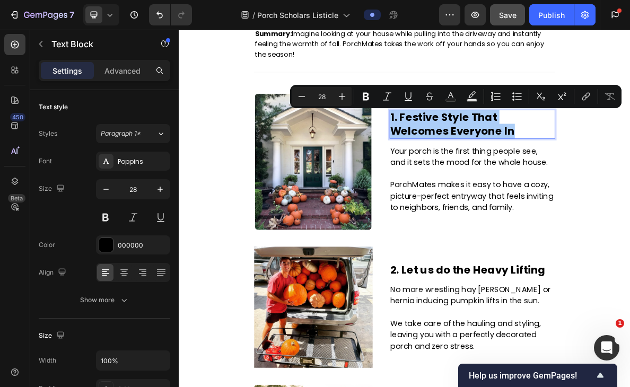
click at [108, 15] on icon at bounding box center [109, 15] width 11 height 11
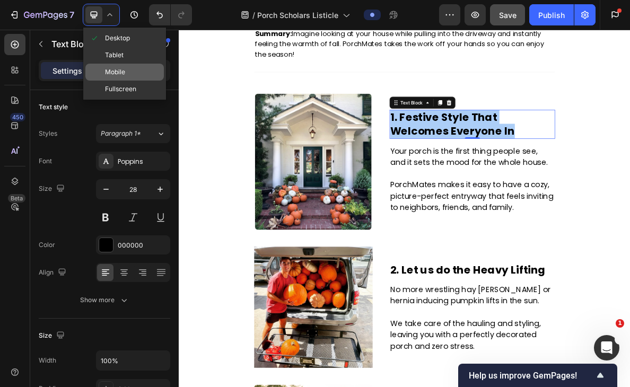
click at [131, 72] on div "Mobile" at bounding box center [124, 72] width 78 height 17
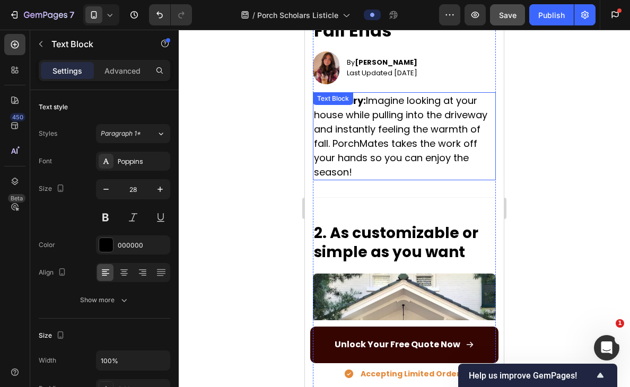
scroll to position [176, 0]
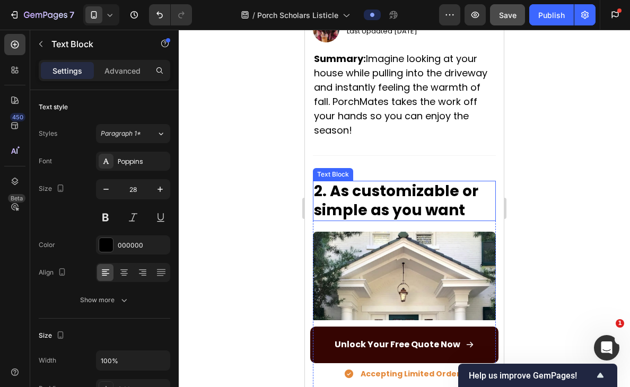
click at [403, 208] on p "2. As customizable or simple as you want" at bounding box center [404, 201] width 181 height 39
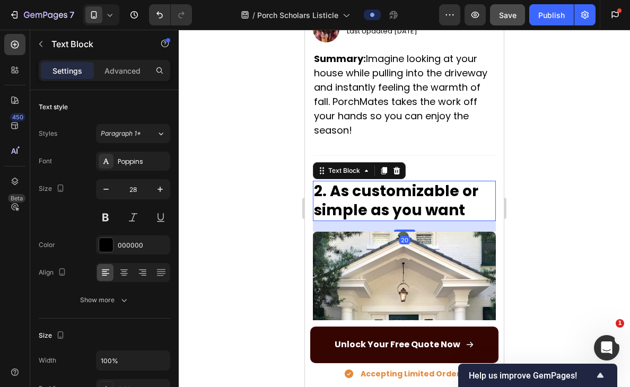
click at [403, 208] on p "2. As customizable or simple as you want" at bounding box center [404, 201] width 181 height 39
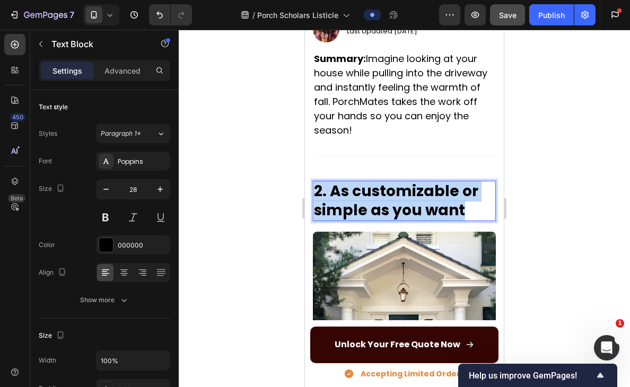
click at [403, 208] on p "2. As customizable or simple as you want" at bounding box center [404, 201] width 181 height 39
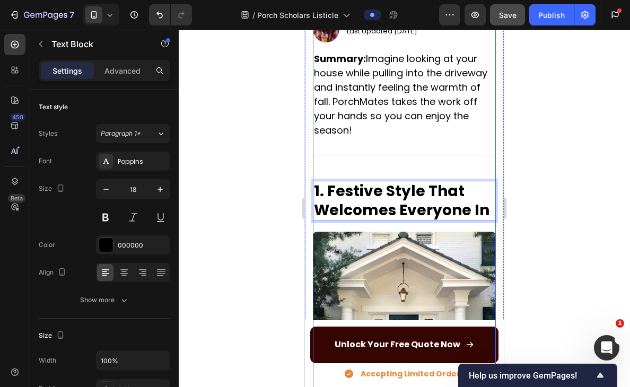
click at [415, 136] on p "Summary: Imagine looking at your house while pulling into the driveway and inst…" at bounding box center [404, 94] width 181 height 86
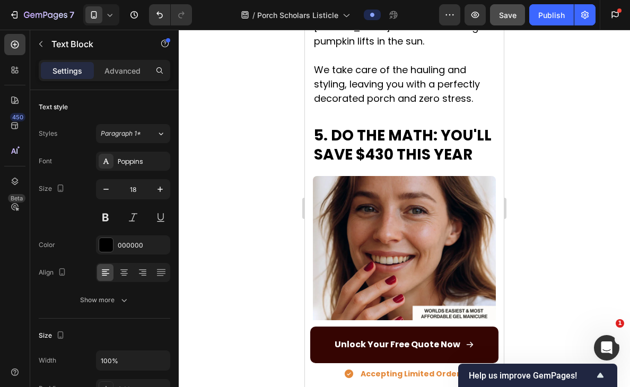
scroll to position [1098, 0]
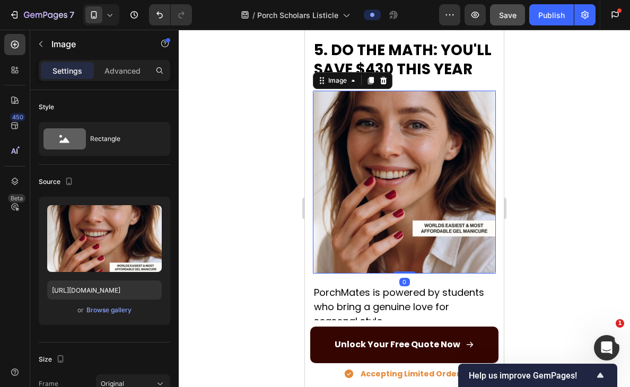
click at [385, 172] on img at bounding box center [404, 182] width 183 height 183
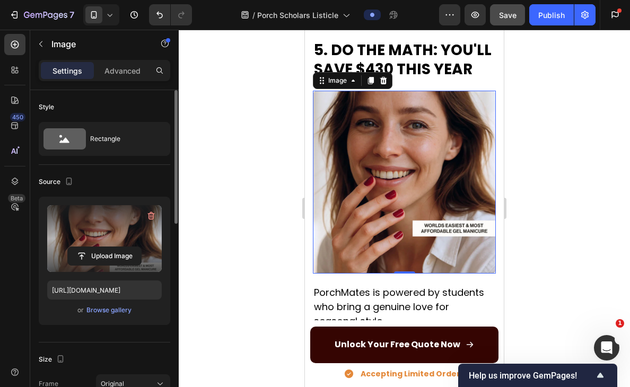
click at [106, 234] on label at bounding box center [104, 238] width 115 height 67
click at [106, 247] on input "file" at bounding box center [104, 256] width 73 height 18
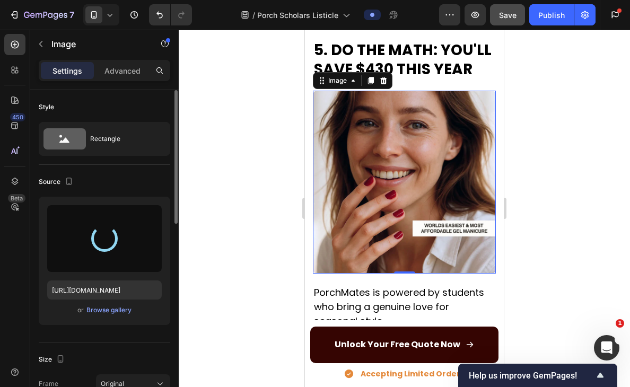
type input "[URL][DOMAIN_NAME]"
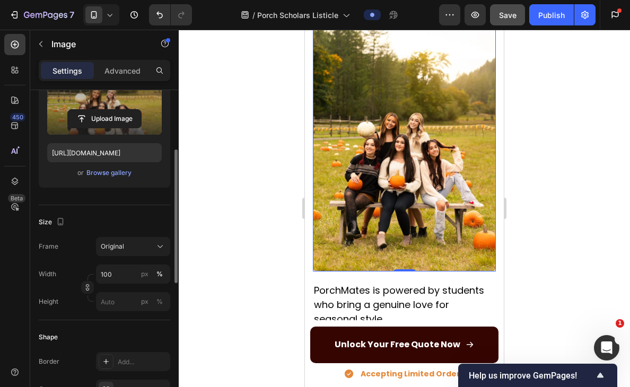
scroll to position [164, 0]
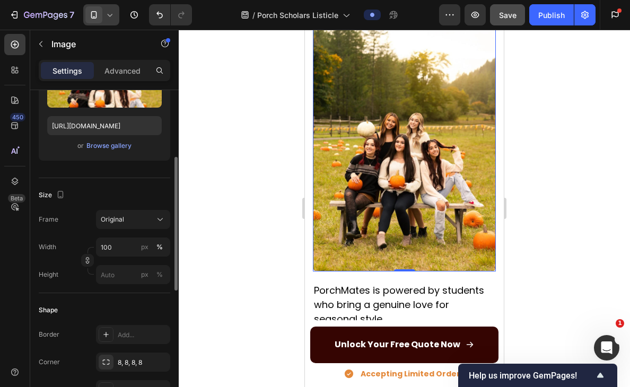
click at [116, 13] on div at bounding box center [101, 14] width 36 height 21
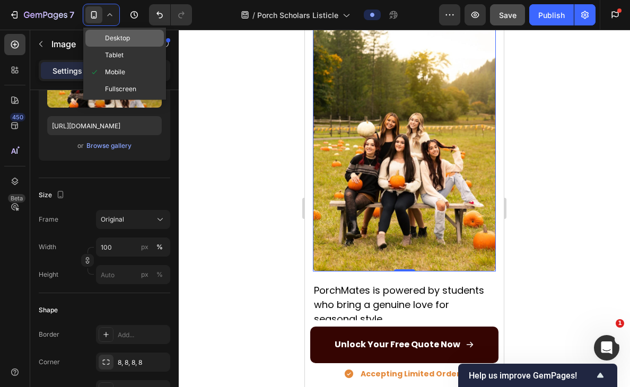
click at [121, 42] on span "Desktop" at bounding box center [117, 38] width 25 height 11
type input "350"
type input "400"
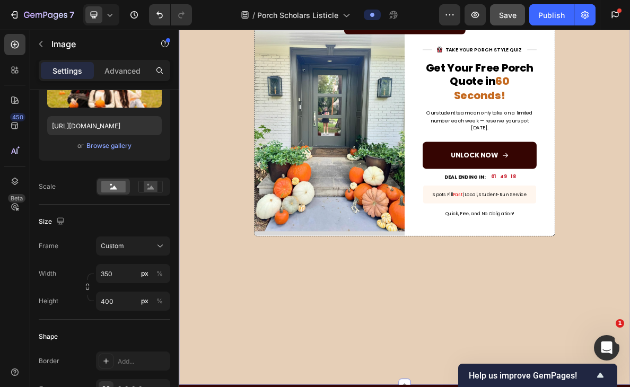
scroll to position [797, 0]
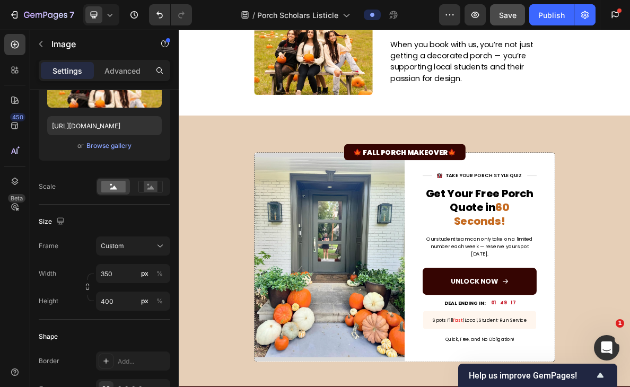
click at [107, 15] on icon at bounding box center [109, 15] width 11 height 11
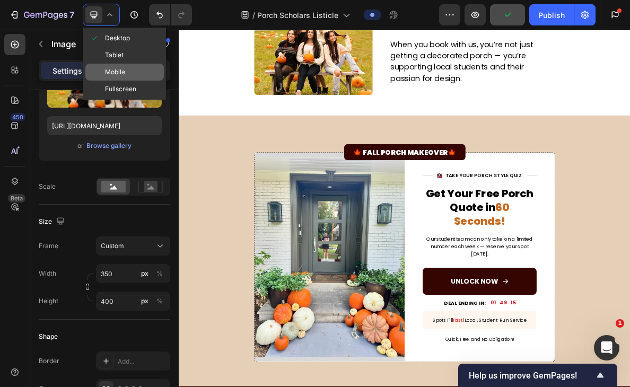
click at [111, 67] on span "Mobile" at bounding box center [115, 72] width 20 height 11
type input "100"
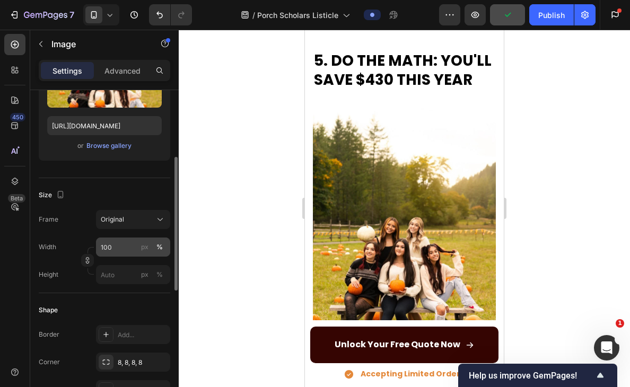
scroll to position [1107, 0]
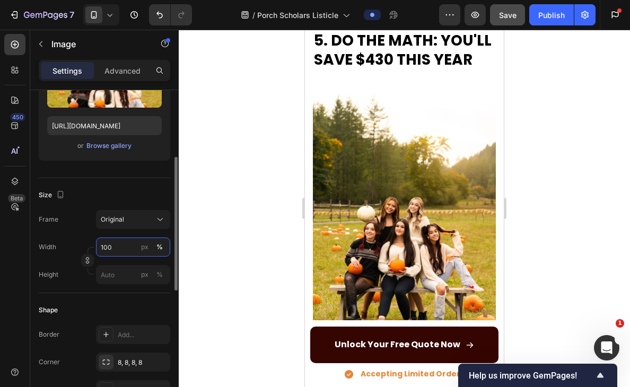
click at [125, 247] on input "100" at bounding box center [133, 247] width 74 height 19
type input "350"
click at [120, 275] on input "px %" at bounding box center [133, 274] width 74 height 19
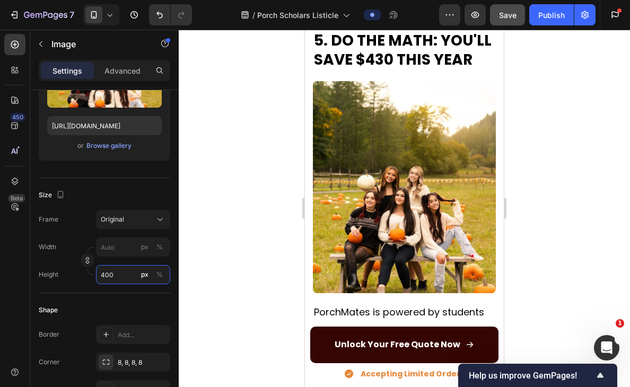
type input "400"
click at [261, 240] on div at bounding box center [404, 208] width 451 height 357
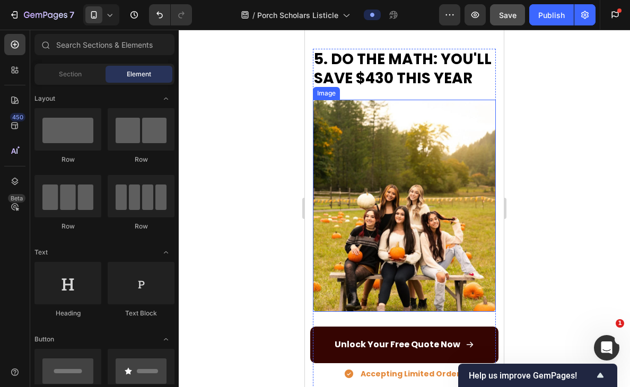
scroll to position [1098, 0]
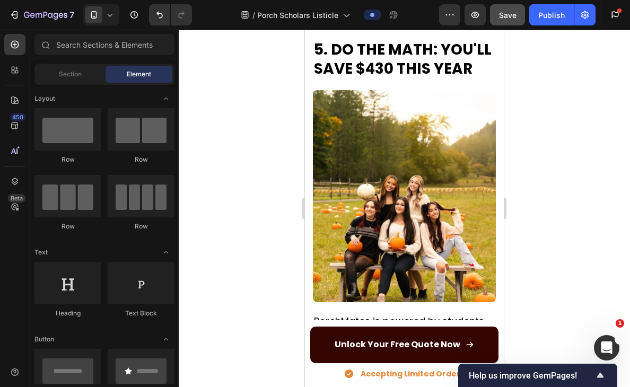
click at [108, 12] on icon at bounding box center [109, 15] width 11 height 11
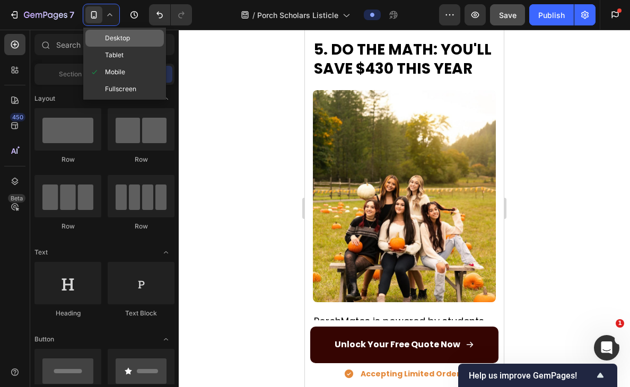
click at [126, 42] on span "Desktop" at bounding box center [117, 38] width 25 height 11
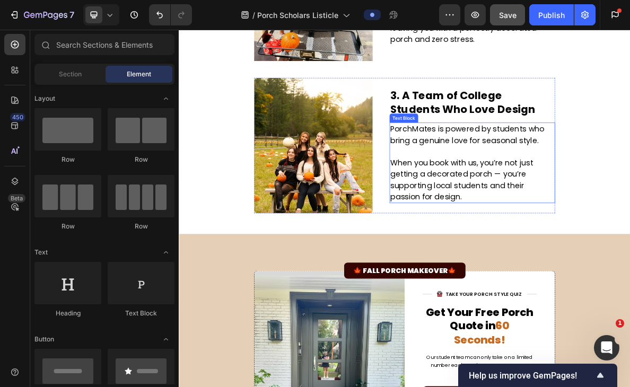
scroll to position [611, 0]
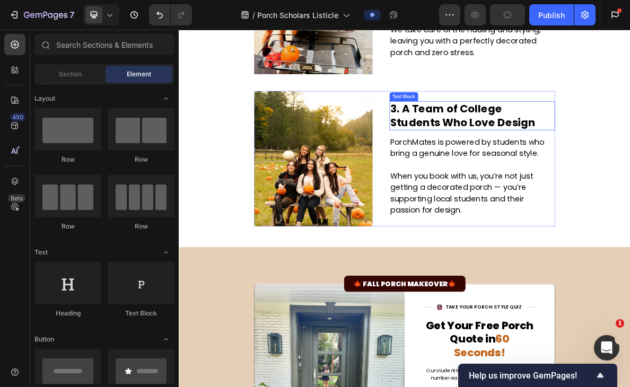
click at [599, 157] on p "3. A Team of College Students Who Love Design" at bounding box center [592, 151] width 231 height 39
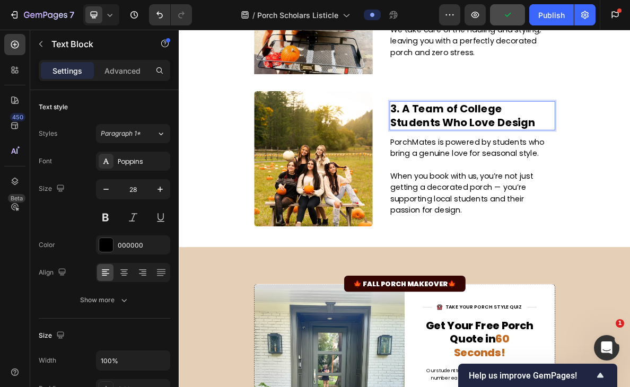
click at [599, 157] on p "3. A Team of College Students Who Love Design" at bounding box center [592, 151] width 231 height 39
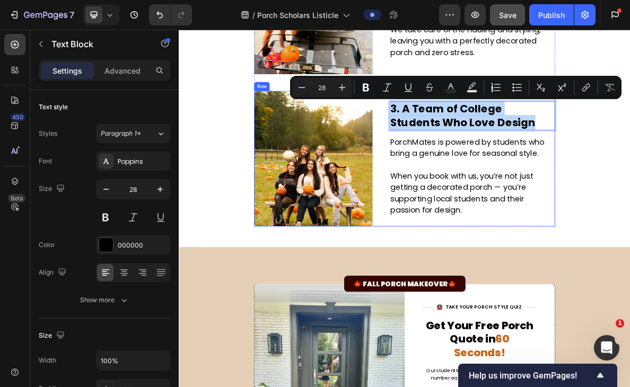
drag, startPoint x: 603, startPoint y: 156, endPoint x: 474, endPoint y: 139, distance: 130.6
click at [474, 139] on div "5. DO THE MATH: YOU'LL SAVE $430 THIS YEAR Text Block Image 3. A Team of Colleg…" at bounding box center [497, 211] width 424 height 191
click at [629, 157] on p "3. A Team of College Students Who Love Design" at bounding box center [592, 151] width 231 height 39
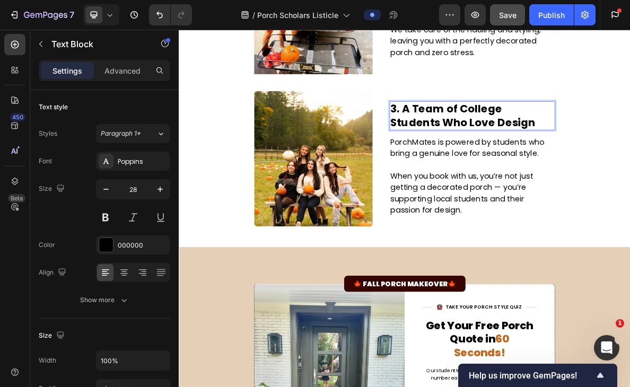
click at [107, 19] on icon at bounding box center [109, 15] width 11 height 11
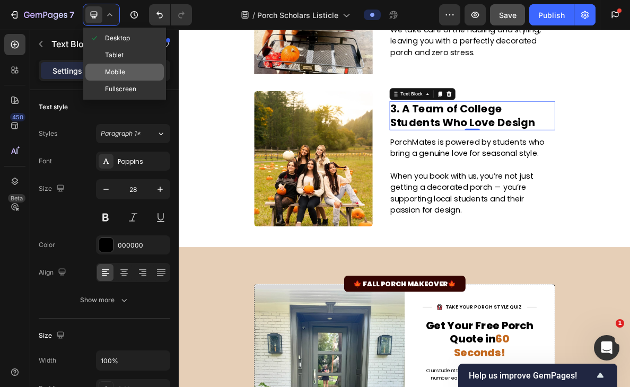
click at [116, 69] on span "Mobile" at bounding box center [115, 72] width 20 height 11
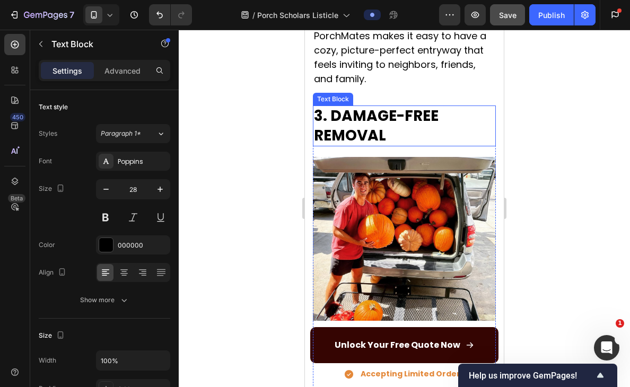
scroll to position [658, 0]
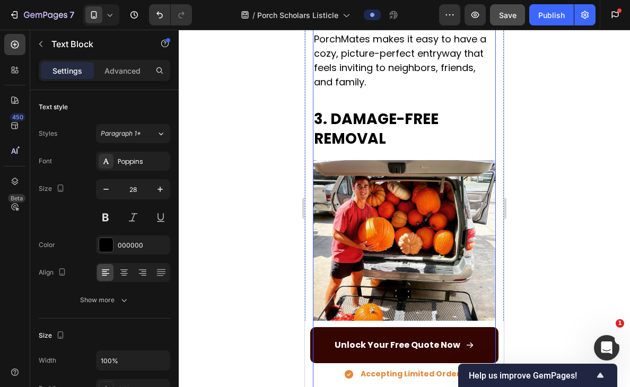
click at [397, 133] on p "3. DAMAGE-FREE REMOVAL" at bounding box center [404, 129] width 181 height 39
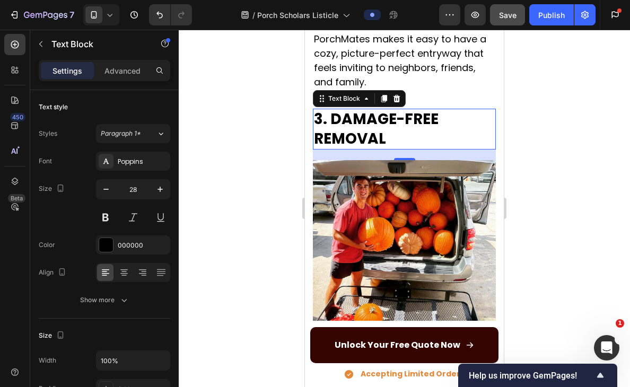
scroll to position [164, 0]
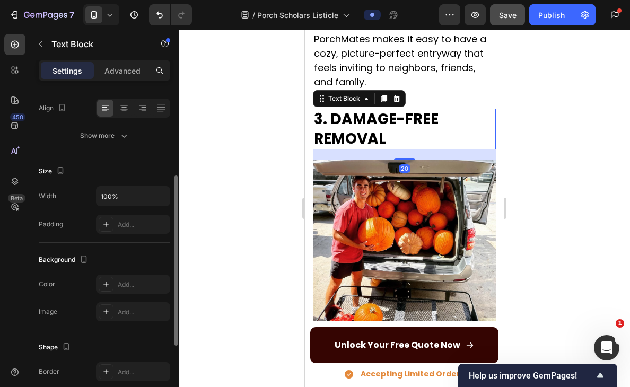
click at [392, 138] on p "3. DAMAGE-FREE REMOVAL" at bounding box center [404, 129] width 181 height 39
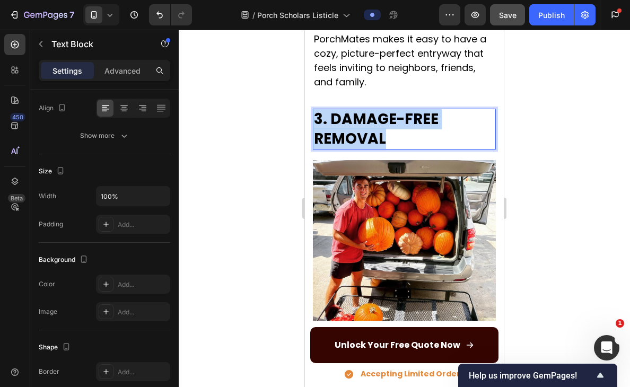
drag, startPoint x: 389, startPoint y: 138, endPoint x: 305, endPoint y: 110, distance: 87.7
click at [305, 110] on div "3 Reasons to Book PorchMates Before Fall Ends Text Block Image By [PERSON_NAME]…" at bounding box center [404, 160] width 199 height 1462
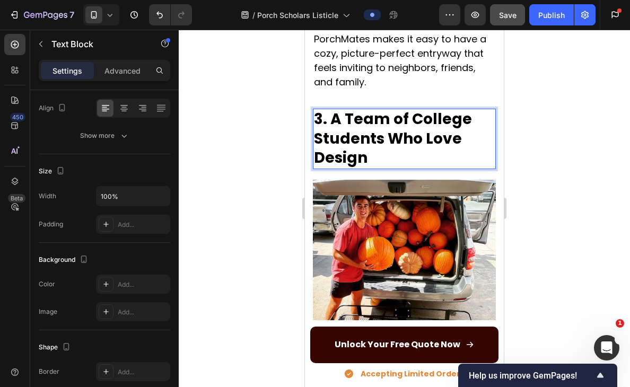
click at [531, 174] on div at bounding box center [404, 208] width 451 height 357
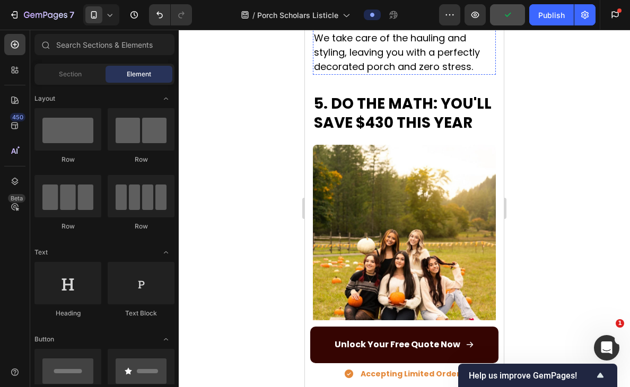
scroll to position [1080, 0]
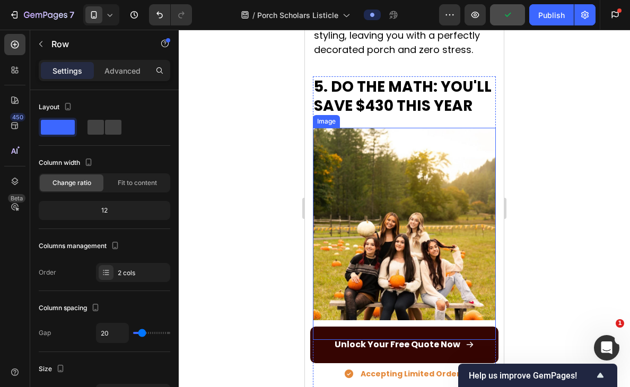
click at [427, 103] on div "5. DO THE MATH: YOU'LL SAVE $430 THIS YEAR Text Block Image" at bounding box center [404, 208] width 183 height 264
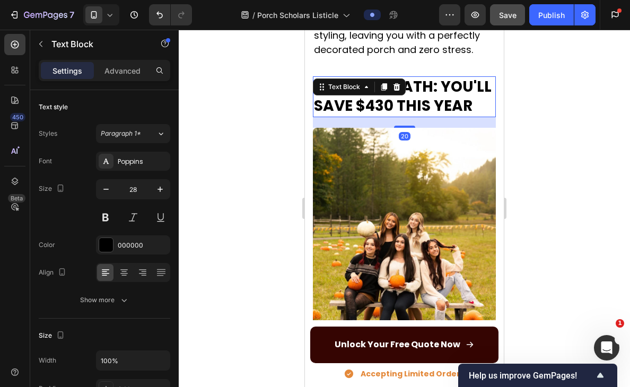
click at [431, 99] on p "5. DO THE MATH: YOU'LL SAVE $430 THIS YEAR" at bounding box center [404, 96] width 181 height 39
click at [470, 95] on p "5. DO THE MATH: YOU'LL SAVE $430 THIS YEAR" at bounding box center [404, 96] width 181 height 39
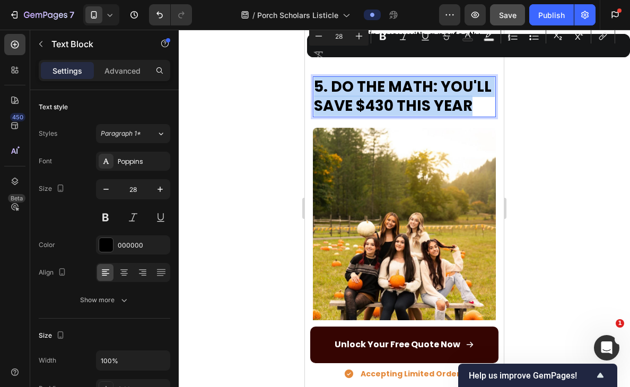
drag, startPoint x: 475, startPoint y: 93, endPoint x: 593, endPoint y: 95, distance: 118.3
click at [305, 76] on html "iPhone 13 Mini ( 375 px) iPhone 13 Mini iPhone 13 Pro iPhone 11 Pro Max iPhone …" at bounding box center [404, 78] width 199 height 2258
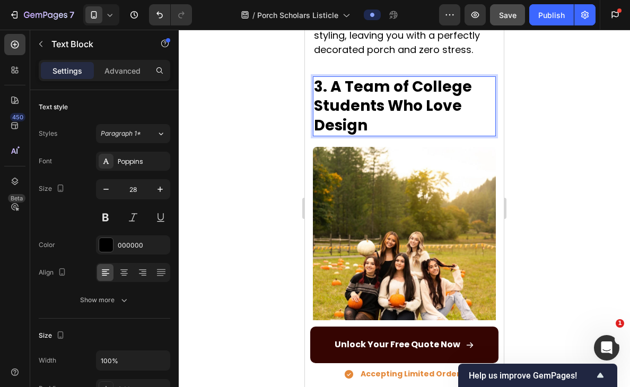
click at [539, 126] on div at bounding box center [404, 208] width 451 height 357
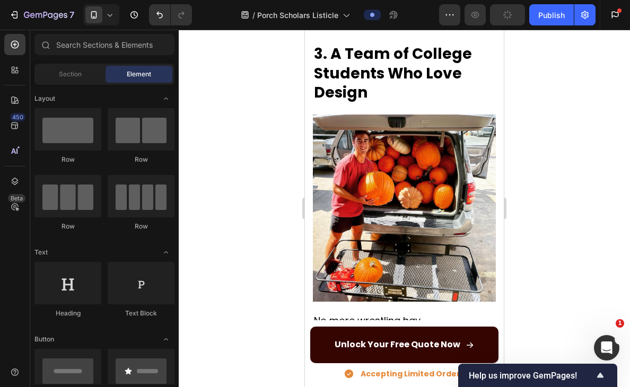
scroll to position [716, 0]
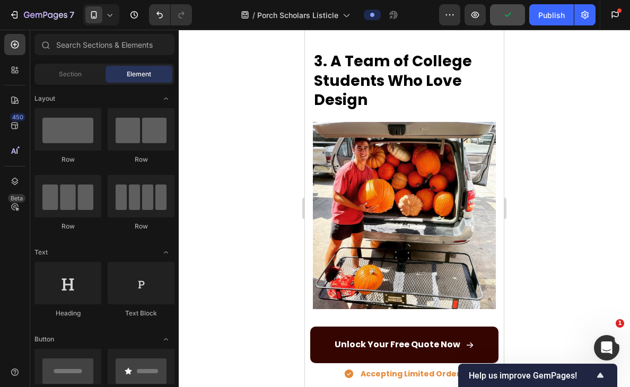
click at [114, 16] on icon at bounding box center [109, 15] width 11 height 11
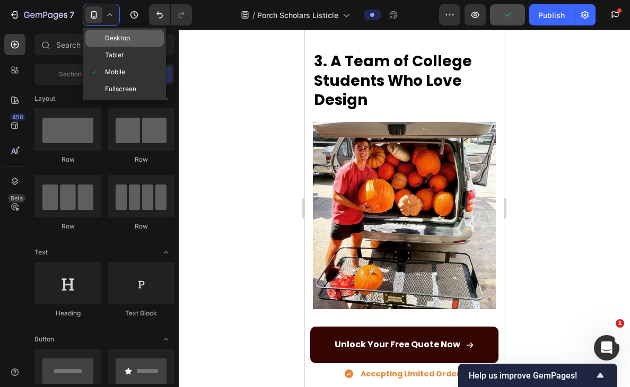
click at [129, 46] on div "Desktop" at bounding box center [124, 38] width 78 height 17
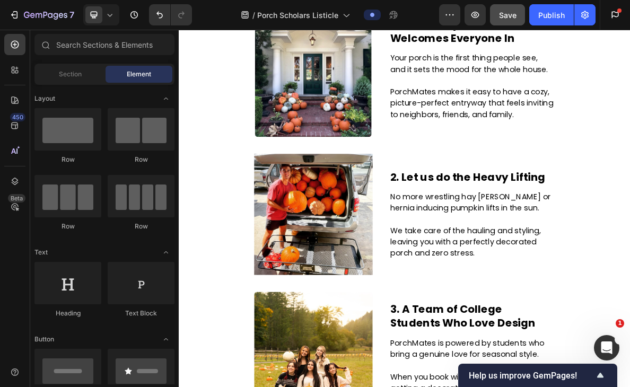
scroll to position [326, 0]
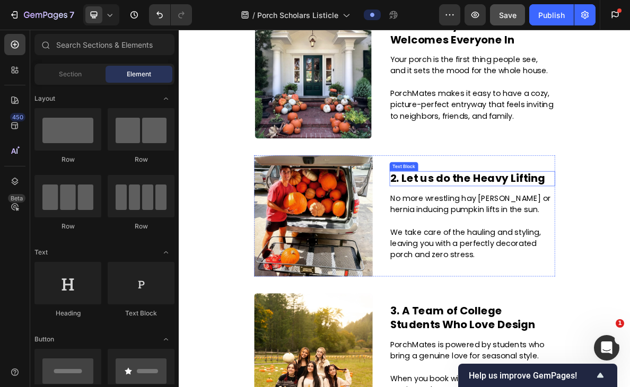
click at [589, 243] on p "2. Let us do the Heavy Lifting" at bounding box center [592, 239] width 231 height 19
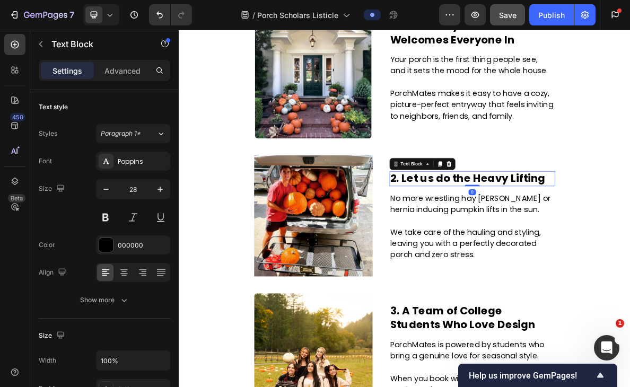
click at [589, 243] on p "2. Let us do the Heavy Lifting" at bounding box center [592, 239] width 231 height 19
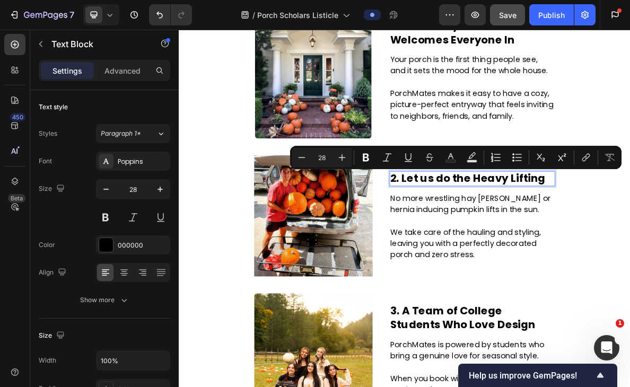
click at [629, 238] on p "2. Let us do the Heavy Lifting" at bounding box center [592, 239] width 231 height 19
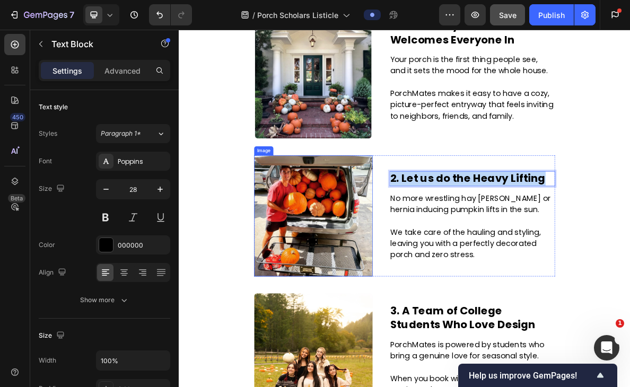
drag, startPoint x: 693, startPoint y: 238, endPoint x: 422, endPoint y: 238, distance: 271.0
click at [422, 238] on div "3. A Team of College Students Who Love Design Text Block Image 2. Let us do the…" at bounding box center [497, 292] width 424 height 171
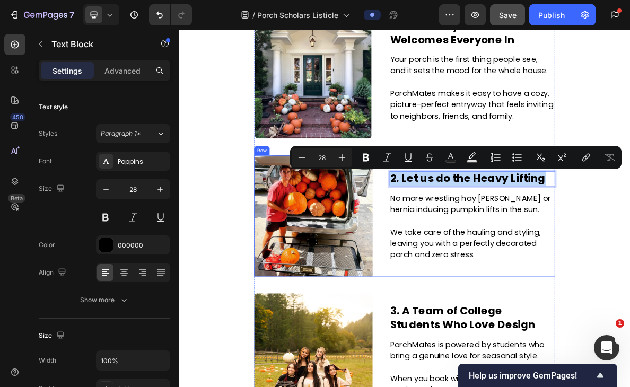
copy p "2. Let us do the Heavy Lifting"
click at [111, 16] on icon at bounding box center [109, 15] width 11 height 11
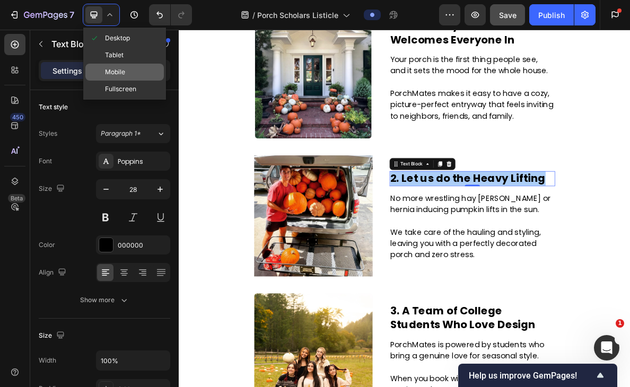
click at [122, 65] on div "Mobile" at bounding box center [124, 72] width 78 height 17
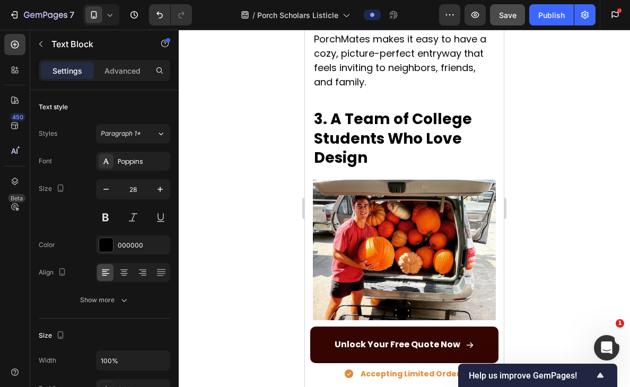
scroll to position [660, 0]
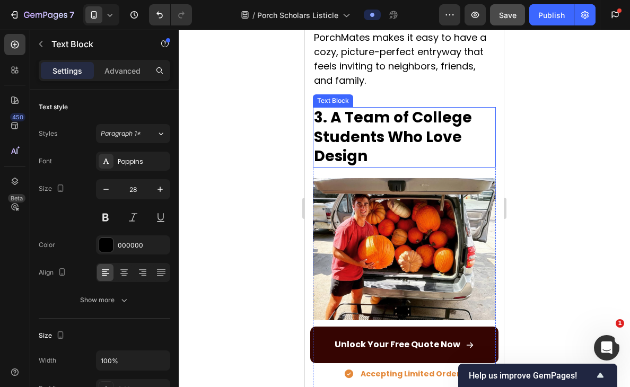
click at [390, 136] on p "3. A Team of College Students Who Love Design" at bounding box center [404, 137] width 181 height 58
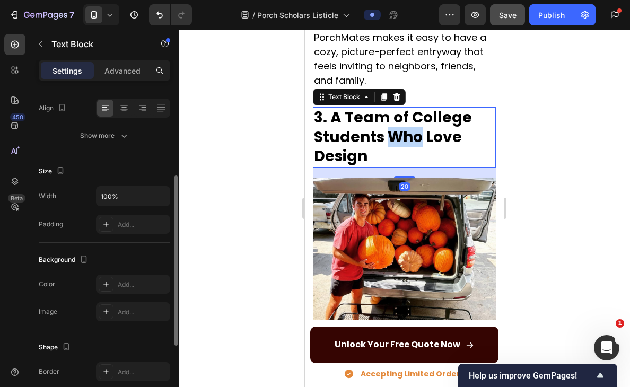
click at [390, 136] on p "3. A Team of College Students Who Love Design" at bounding box center [404, 137] width 181 height 58
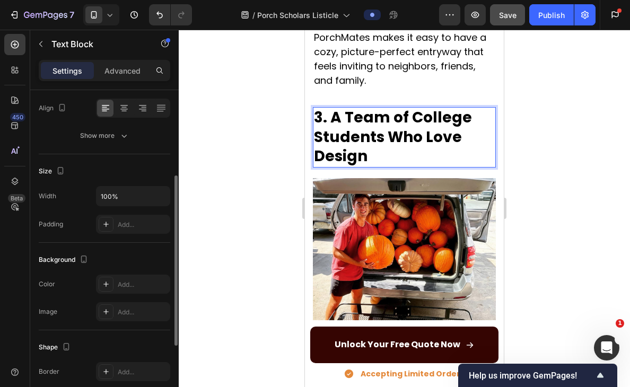
click at [374, 154] on p "3. A Team of College Students Who Love Design" at bounding box center [404, 137] width 181 height 58
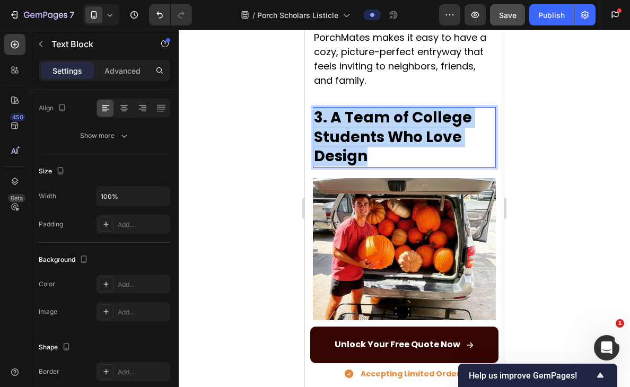
drag, startPoint x: 371, startPoint y: 154, endPoint x: 256, endPoint y: 69, distance: 143.3
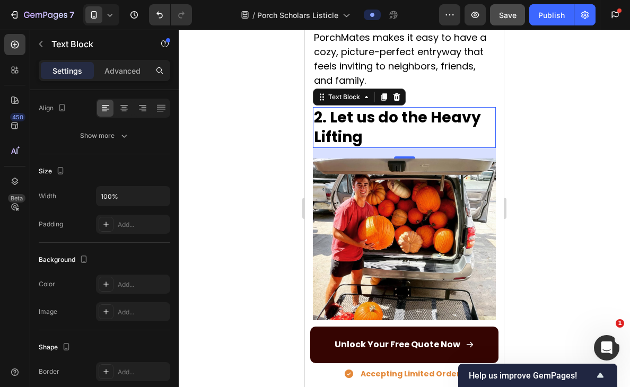
click at [574, 191] on div at bounding box center [404, 208] width 451 height 357
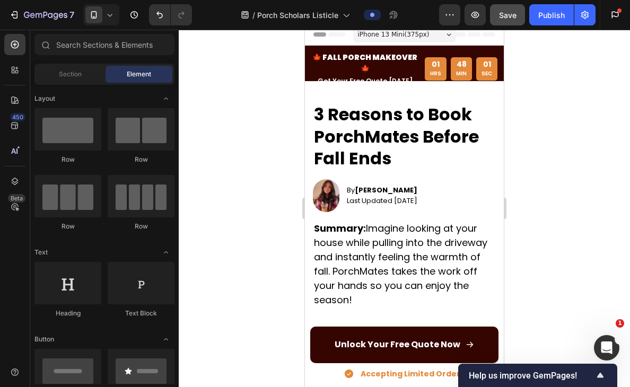
scroll to position [3, 0]
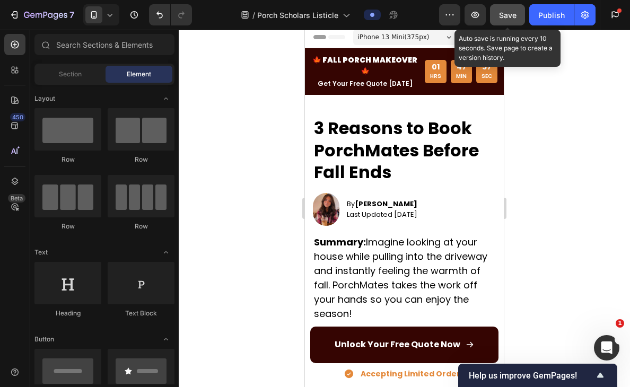
click at [512, 17] on span "Save" at bounding box center [507, 15] width 17 height 9
click at [514, 18] on span "Save" at bounding box center [507, 15] width 17 height 9
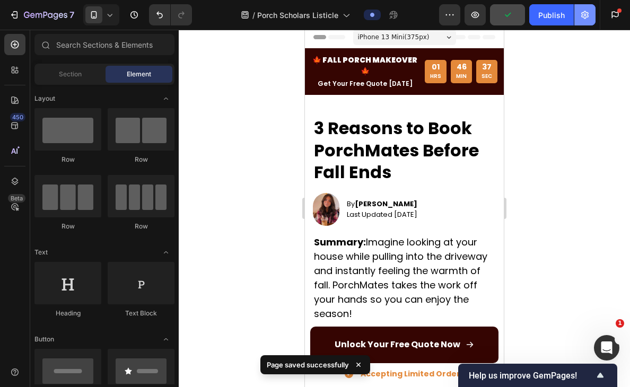
click at [583, 14] on icon "button" at bounding box center [585, 15] width 11 height 11
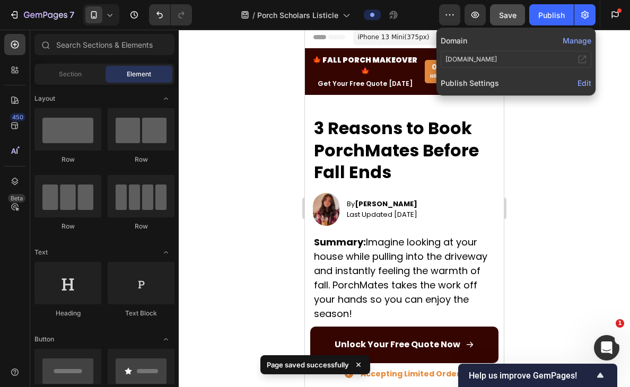
click at [581, 39] on button "Manage" at bounding box center [577, 40] width 29 height 11
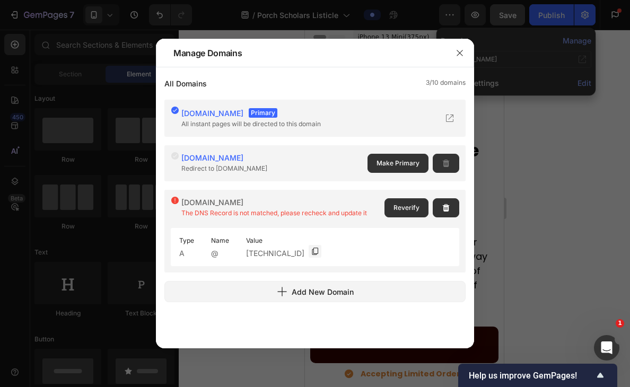
click at [321, 251] on div "Type A Name @ Value [TECHNICAL_ID]" at bounding box center [315, 247] width 288 height 38
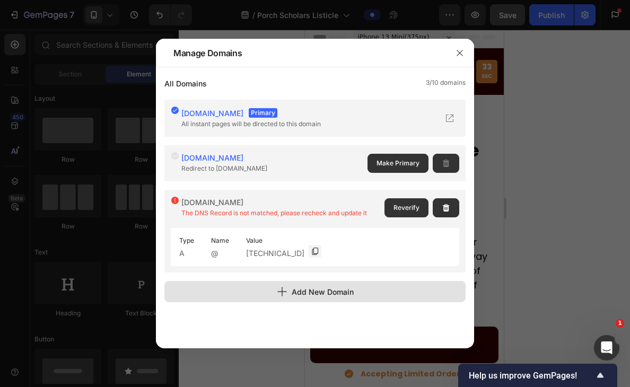
click at [311, 286] on div "Add New Domain" at bounding box center [315, 291] width 77 height 11
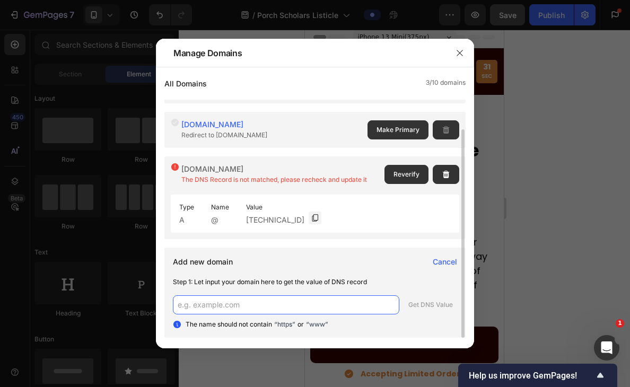
click at [260, 308] on input "text" at bounding box center [286, 304] width 226 height 19
type input "[DOMAIN_NAME]"
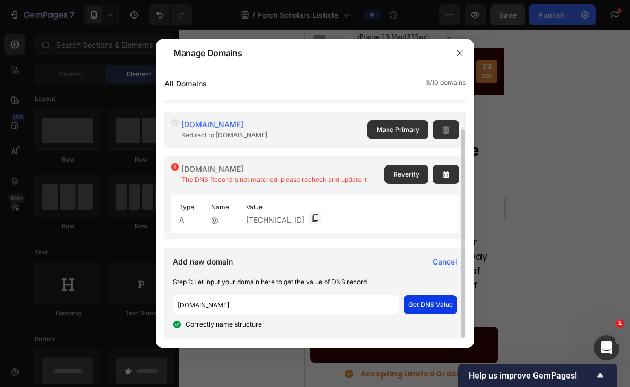
click at [427, 304] on div "Get DNS Value" at bounding box center [430, 305] width 45 height 10
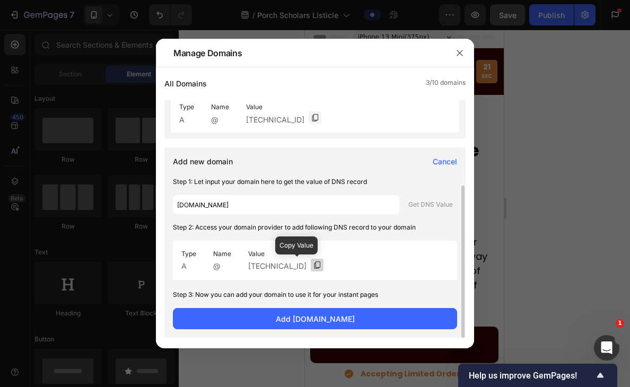
click at [313, 264] on icon at bounding box center [317, 265] width 8 height 8
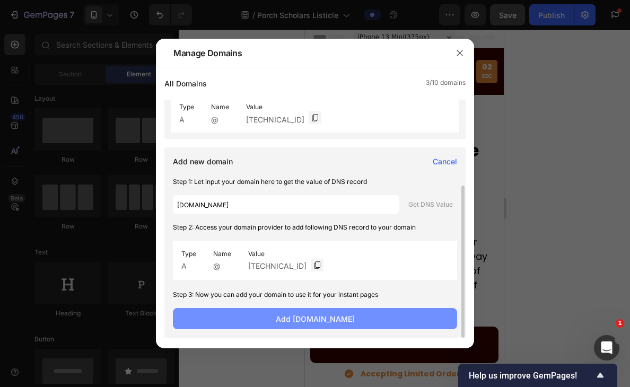
click at [321, 318] on span "Add [DOMAIN_NAME]" at bounding box center [315, 318] width 79 height 11
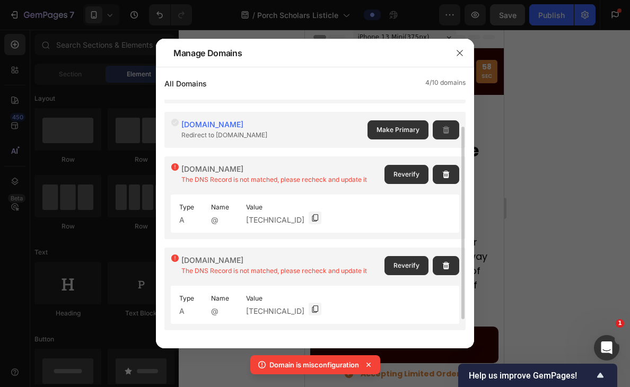
scroll to position [56, 0]
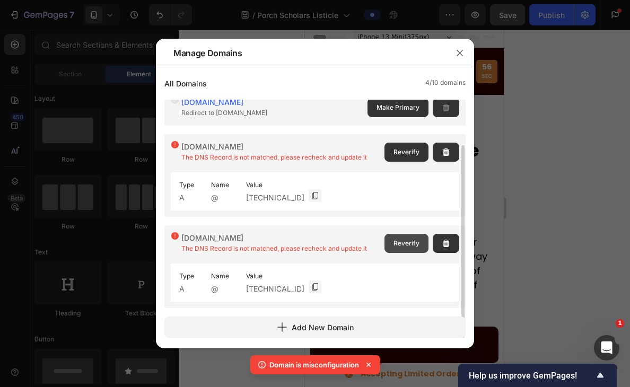
click at [407, 243] on span "Reverify" at bounding box center [406, 244] width 26 height 10
click at [390, 246] on button "Reverify" at bounding box center [406, 243] width 44 height 19
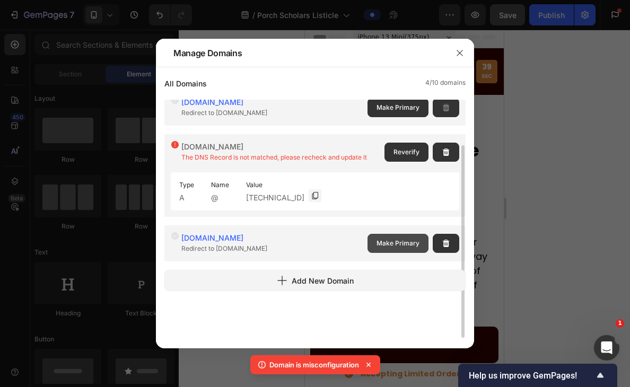
click at [395, 241] on span "Make Primary" at bounding box center [398, 244] width 43 height 10
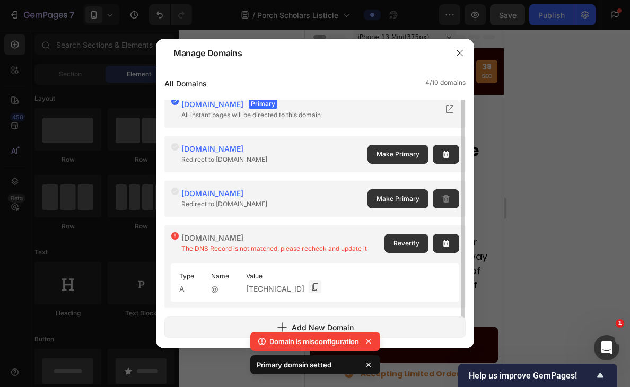
scroll to position [0, 0]
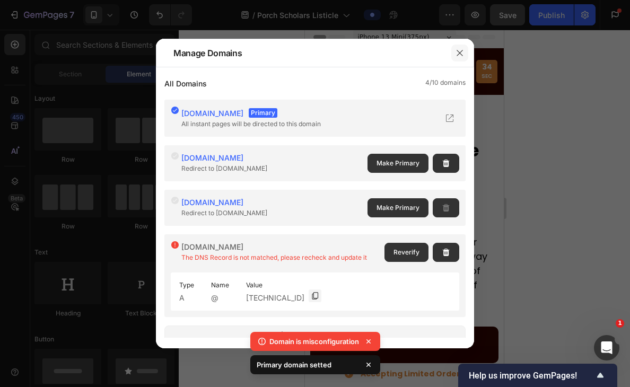
click at [461, 55] on icon "button" at bounding box center [460, 53] width 6 height 6
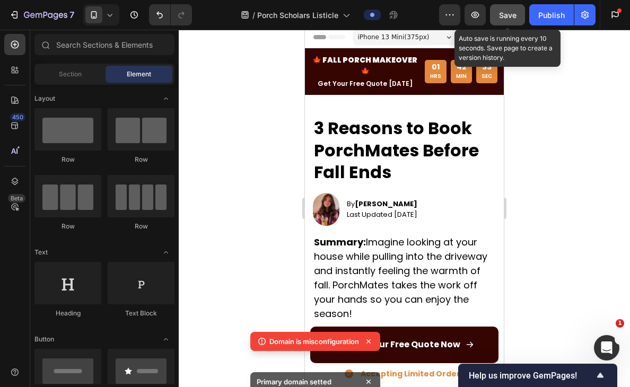
click at [512, 19] on div "Save" at bounding box center [507, 15] width 17 height 11
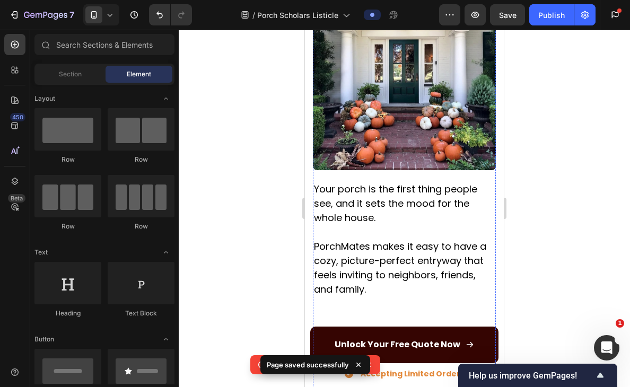
scroll to position [472, 0]
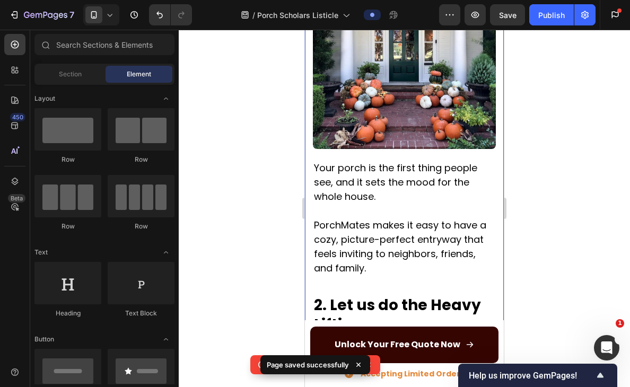
click at [106, 18] on icon at bounding box center [109, 15] width 11 height 11
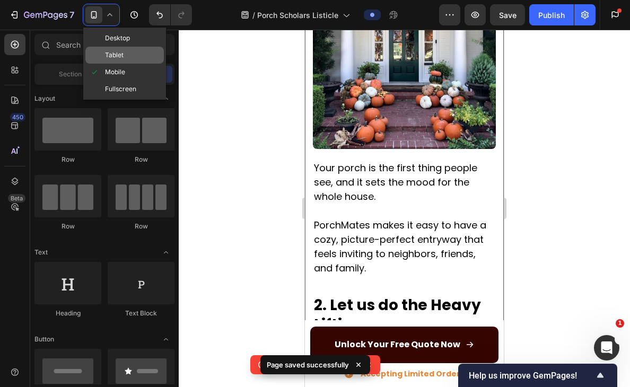
click at [124, 61] on div "Tablet" at bounding box center [124, 55] width 78 height 17
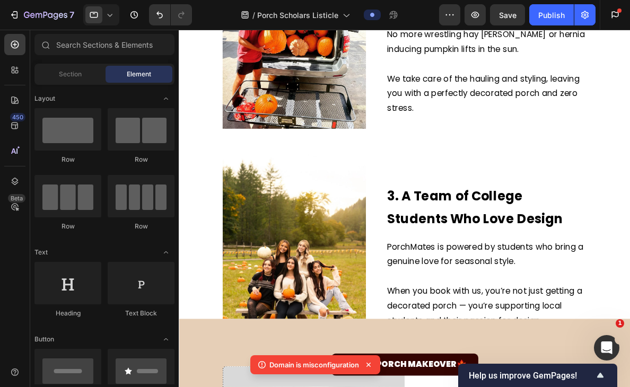
scroll to position [601, 0]
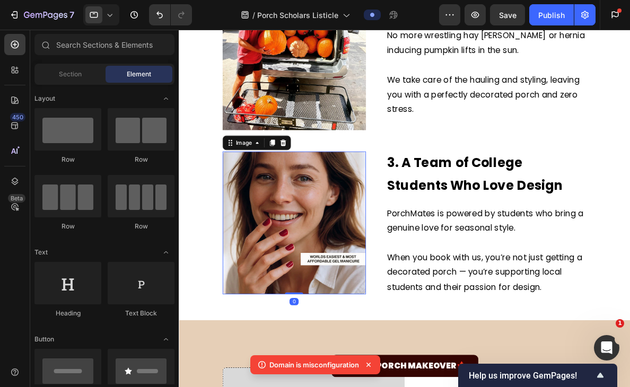
click at [318, 267] on img at bounding box center [313, 255] width 167 height 167
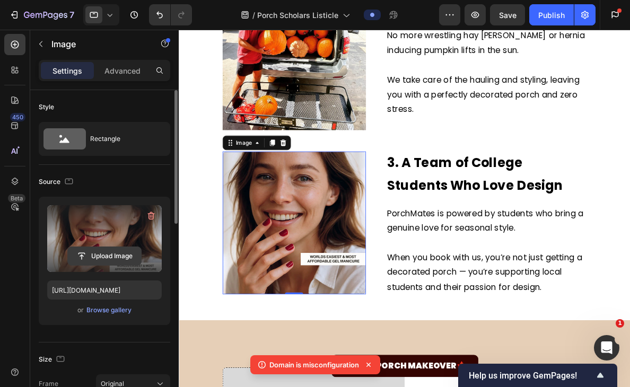
click at [104, 252] on input "file" at bounding box center [104, 256] width 73 height 18
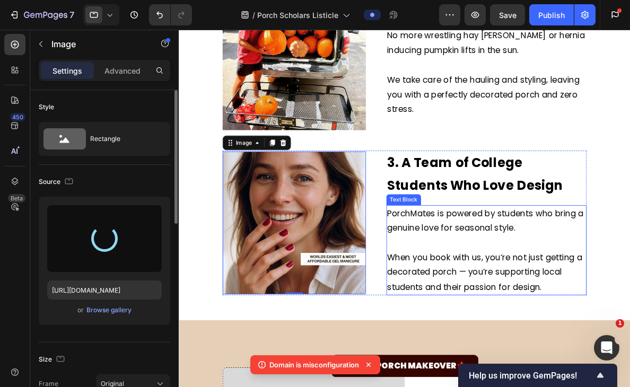
type input "[URL][DOMAIN_NAME]"
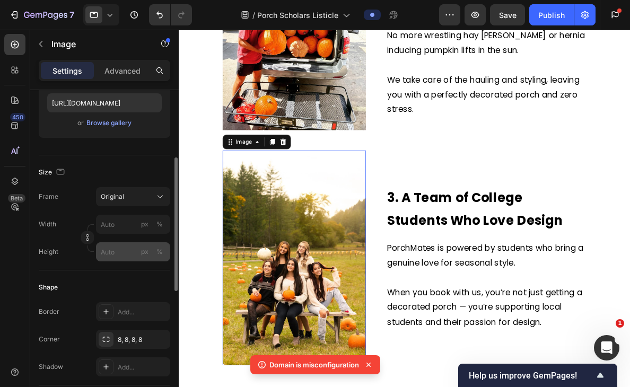
scroll to position [198, 0]
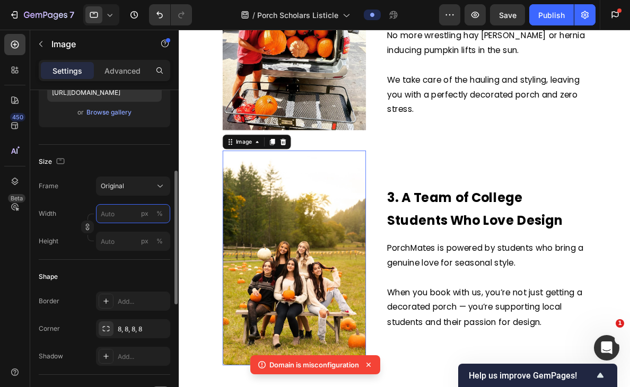
click at [122, 219] on input "px %" at bounding box center [133, 213] width 74 height 19
type input "350"
click at [116, 244] on input "px %" at bounding box center [133, 241] width 74 height 19
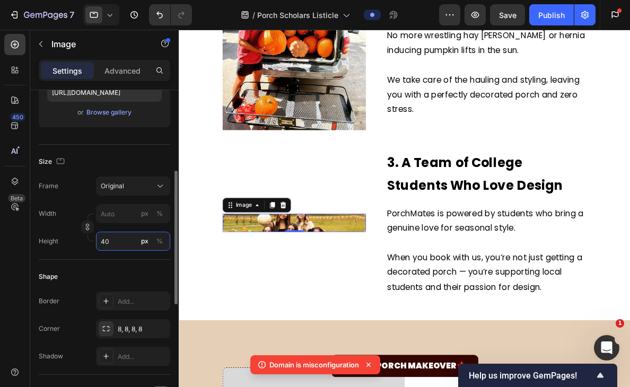
type input "400"
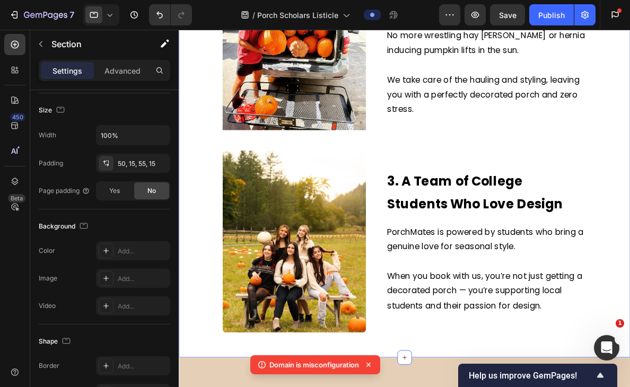
scroll to position [0, 0]
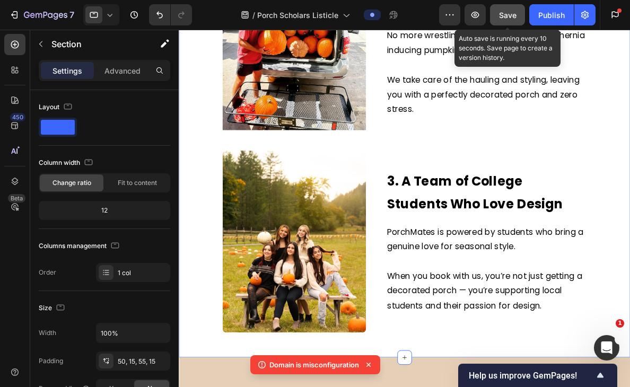
click at [511, 18] on span "Save" at bounding box center [507, 15] width 17 height 9
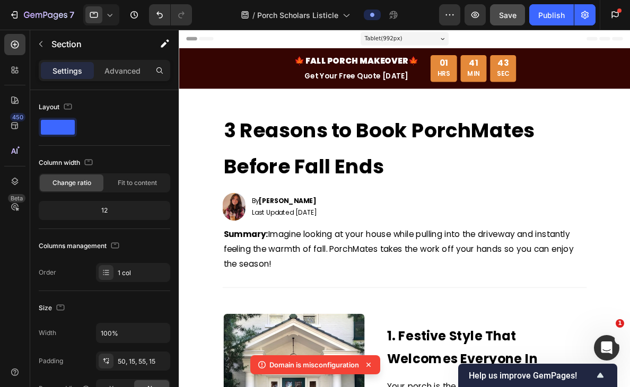
click at [112, 15] on icon at bounding box center [109, 15] width 11 height 11
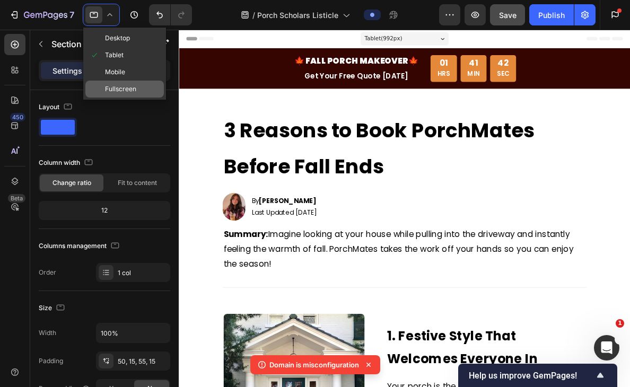
click at [142, 86] on div "Fullscreen" at bounding box center [124, 89] width 78 height 17
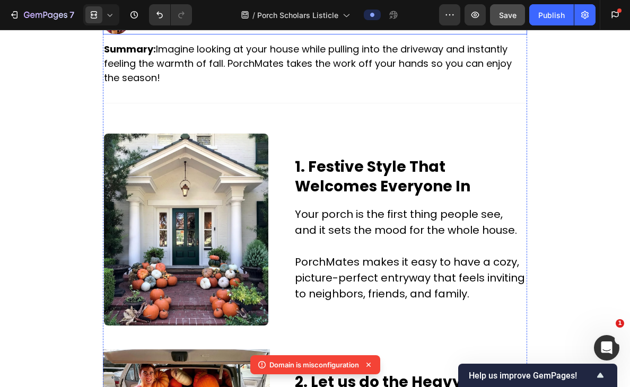
scroll to position [2, 0]
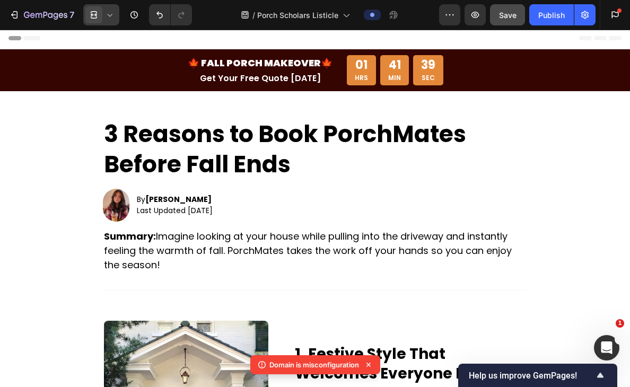
click at [109, 22] on div at bounding box center [101, 14] width 36 height 21
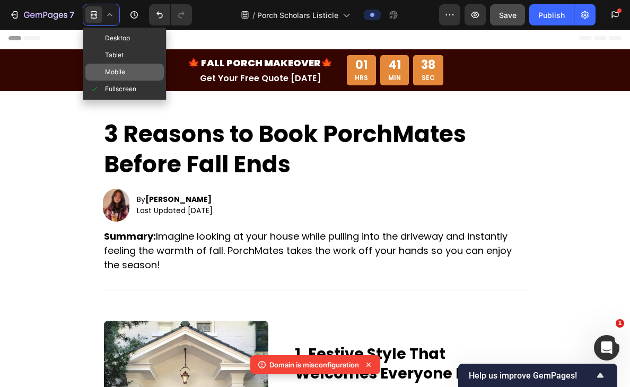
click at [124, 69] on span "Mobile" at bounding box center [115, 72] width 20 height 11
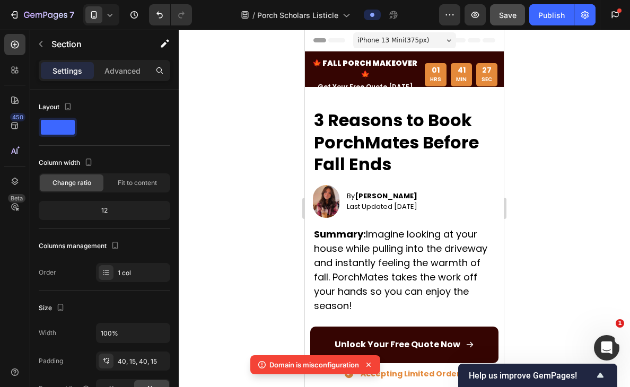
click at [109, 14] on icon at bounding box center [109, 15] width 11 height 11
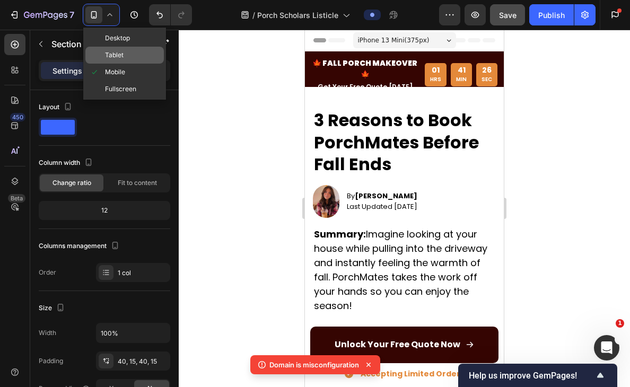
click at [128, 51] on div "Tablet" at bounding box center [124, 55] width 78 height 17
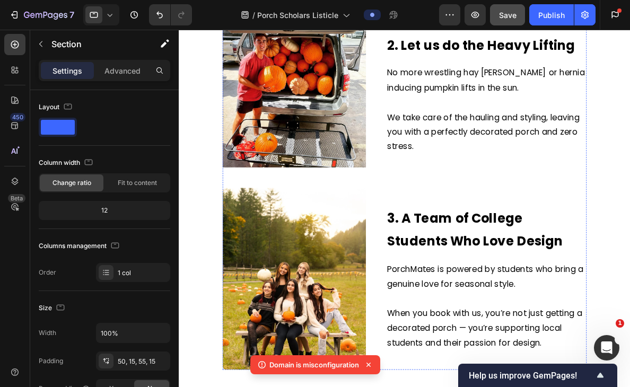
scroll to position [568, 0]
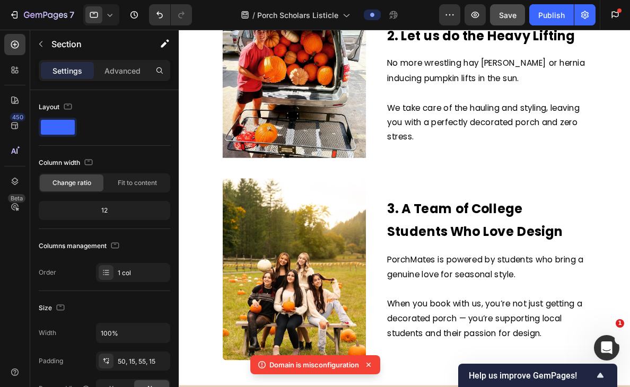
click at [113, 16] on icon at bounding box center [109, 15] width 11 height 11
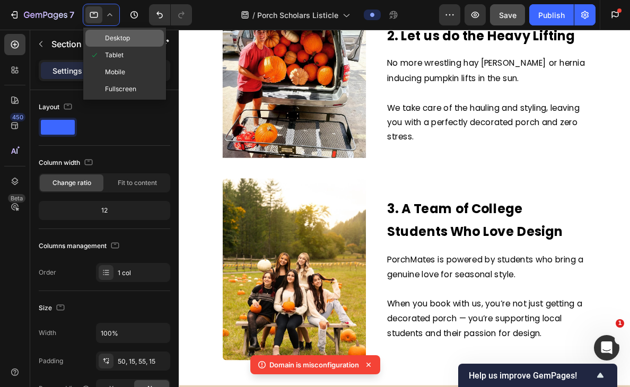
click at [119, 34] on span "Desktop" at bounding box center [117, 38] width 25 height 11
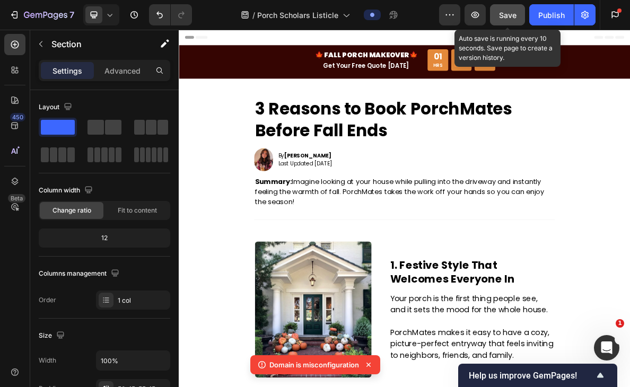
click at [505, 20] on button "Save" at bounding box center [507, 14] width 35 height 21
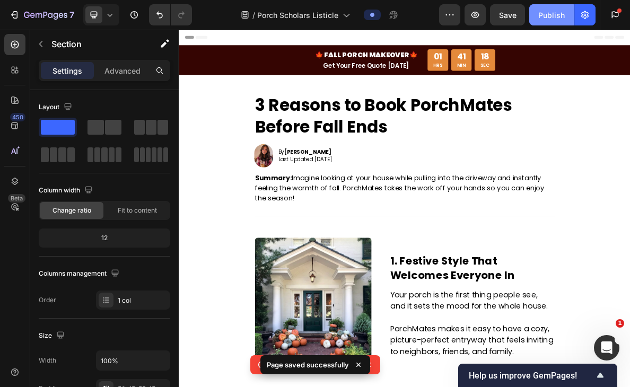
click at [557, 17] on div "Publish" at bounding box center [551, 15] width 27 height 11
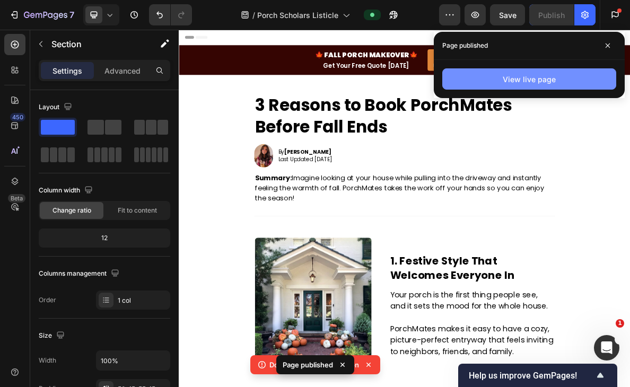
click at [547, 82] on div "View live page" at bounding box center [529, 79] width 53 height 11
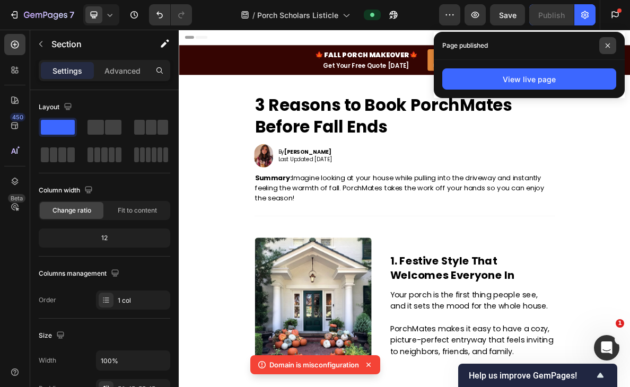
click at [611, 45] on span at bounding box center [607, 45] width 17 height 17
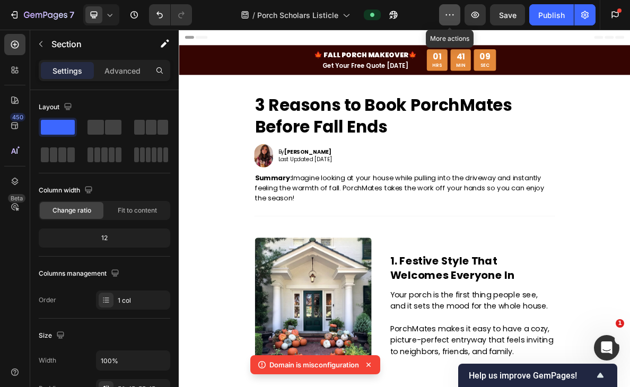
click at [451, 13] on icon "button" at bounding box center [449, 15] width 11 height 11
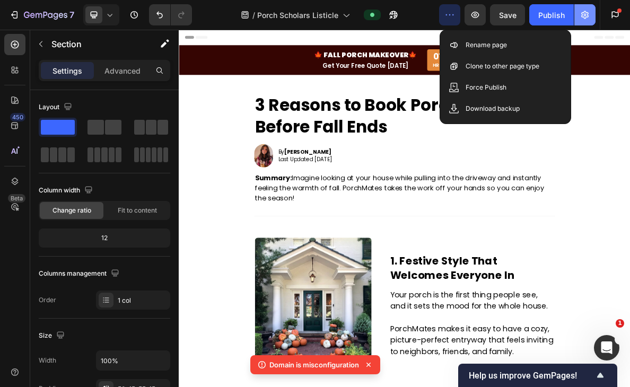
click at [585, 13] on icon "button" at bounding box center [585, 15] width 11 height 11
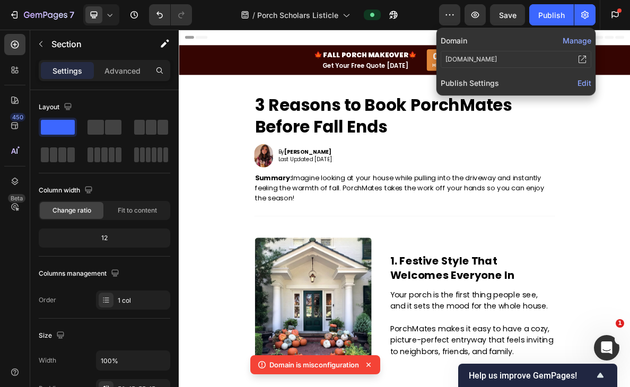
click at [589, 85] on span "Edit" at bounding box center [584, 82] width 14 height 9
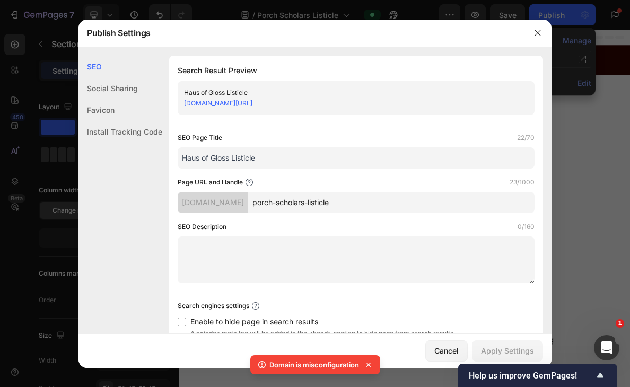
drag, startPoint x: 264, startPoint y: 158, endPoint x: 147, endPoint y: 158, distance: 117.2
type input "L"
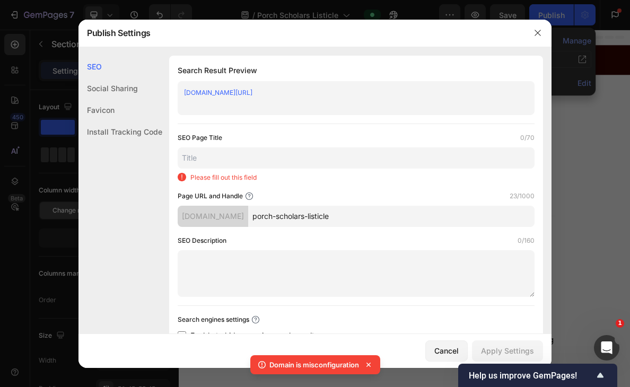
click at [301, 222] on input "porch-scholars-listicle" at bounding box center [391, 216] width 286 height 21
type input "listicle"
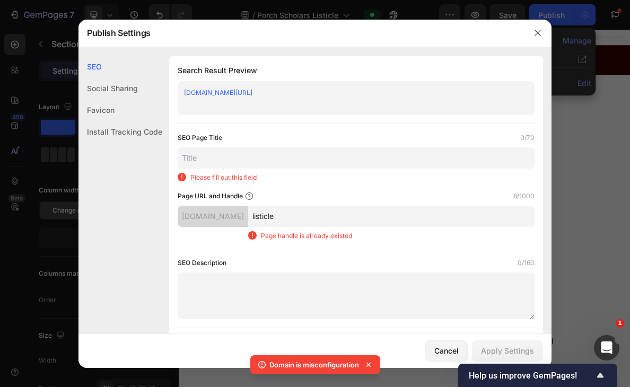
click at [337, 244] on div "listicle Page handle is already existed" at bounding box center [391, 227] width 286 height 43
click at [239, 148] on input "text" at bounding box center [356, 157] width 357 height 21
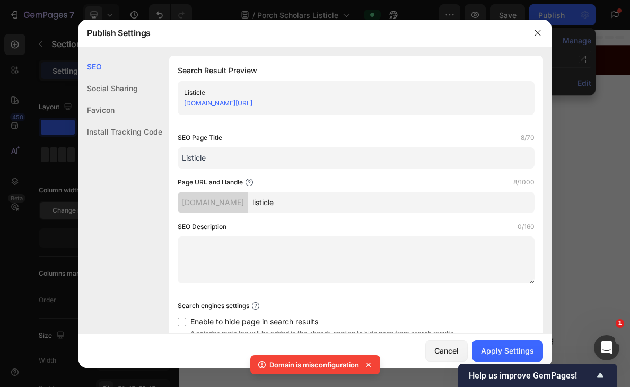
type input "Listicle"
click at [297, 133] on div "SEO Page Title 8/70" at bounding box center [356, 138] width 357 height 11
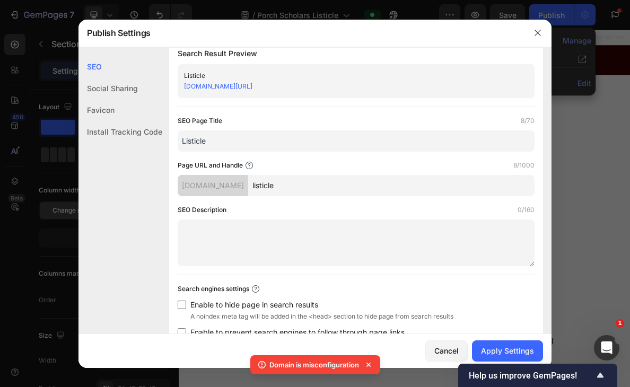
click at [271, 186] on input "listicle" at bounding box center [391, 185] width 286 height 21
type input "leadgen"
click at [301, 161] on div "Page URL and Handle 7/1000" at bounding box center [356, 165] width 357 height 11
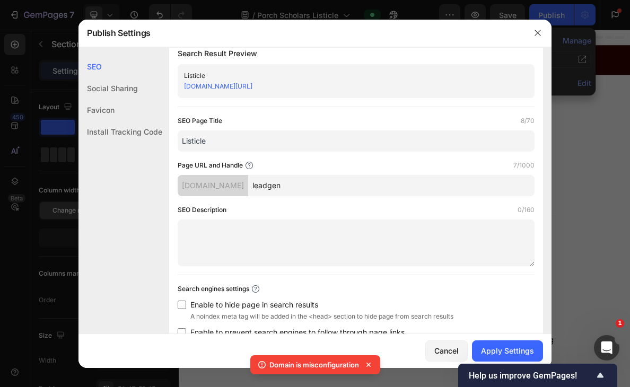
click at [258, 145] on input "Listicle" at bounding box center [356, 140] width 357 height 21
type input "Leadgen"
click at [275, 159] on div "SEO Page Title 7/70 Leadgen Page URL and Handle 7/1000 [DOMAIN_NAME] leadgen SE…" at bounding box center [356, 233] width 357 height 234
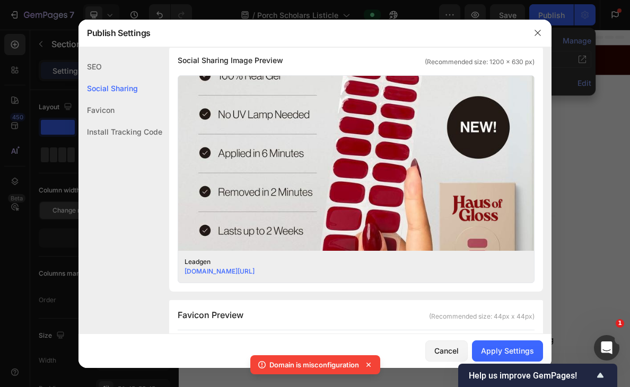
scroll to position [323, 0]
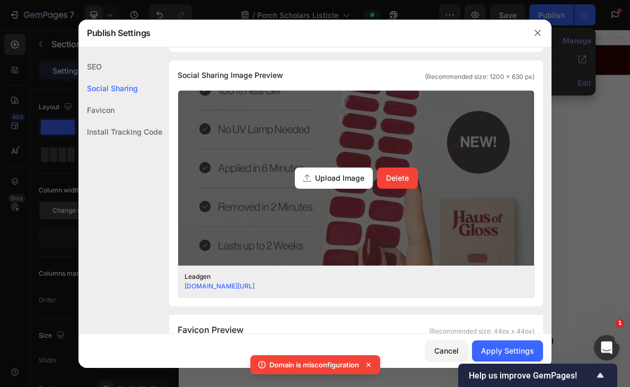
click at [343, 195] on div "Upload Image Delete" at bounding box center [356, 178] width 356 height 175
click at [0, 0] on input "Upload Image Delete" at bounding box center [0, 0] width 0 height 0
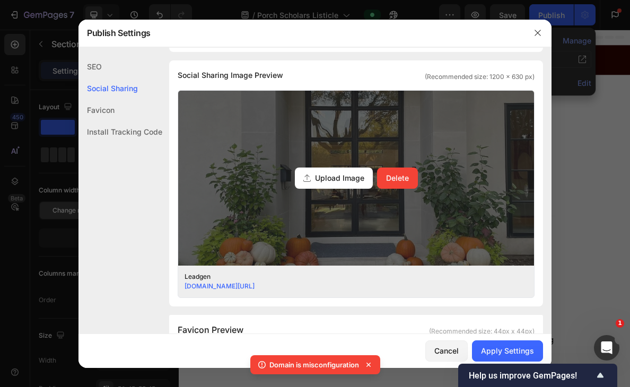
click at [341, 227] on div "Upload Image Delete" at bounding box center [356, 178] width 356 height 175
click at [0, 0] on input "Upload Image Delete" at bounding box center [0, 0] width 0 height 0
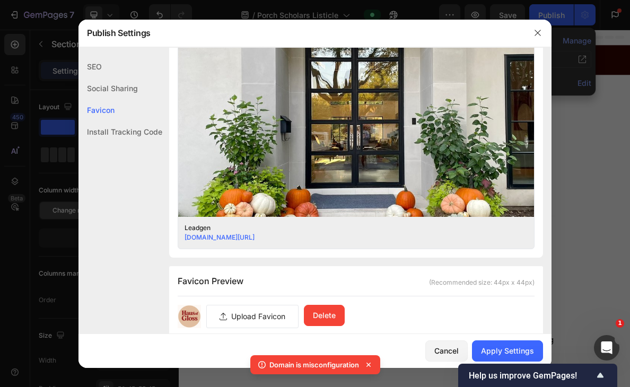
scroll to position [421, 0]
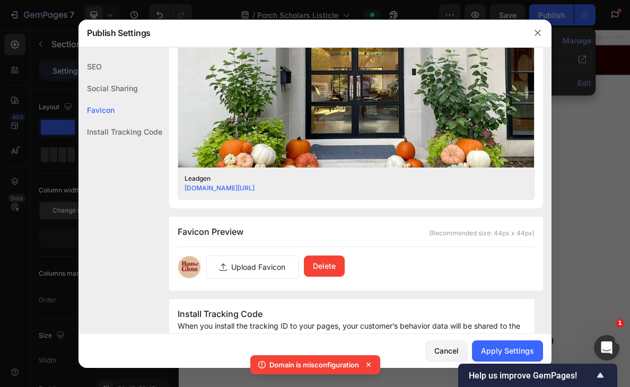
click at [238, 266] on label at bounding box center [252, 267] width 91 height 22
click at [0, 0] on input "file" at bounding box center [0, 0] width 0 height 0
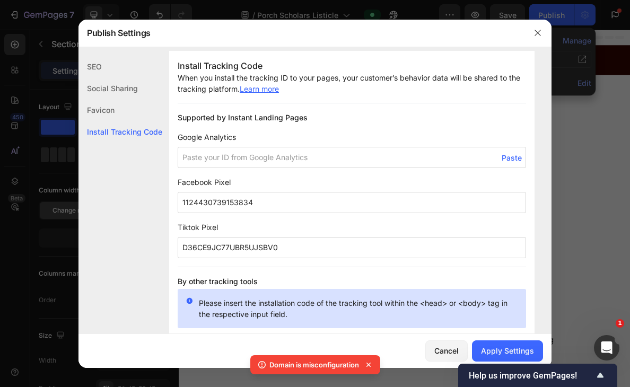
scroll to position [668, 0]
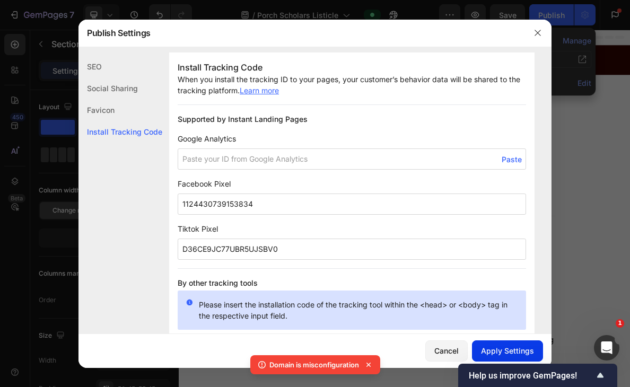
click at [512, 349] on div "Apply Settings" at bounding box center [507, 350] width 53 height 11
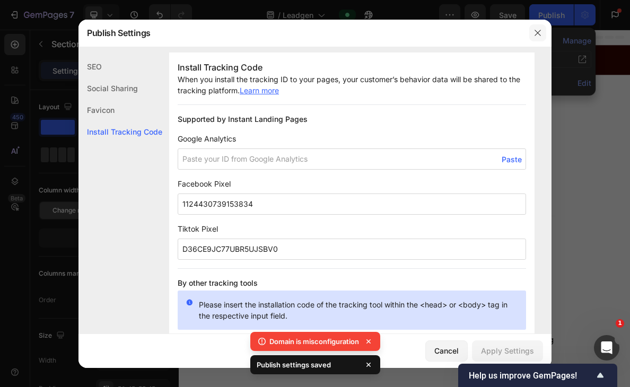
click at [536, 33] on icon "button" at bounding box center [537, 33] width 8 height 8
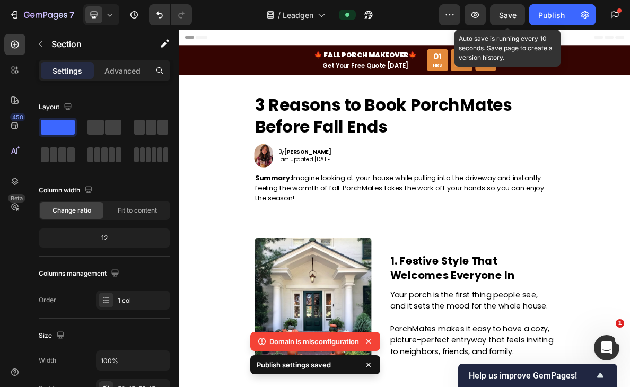
click at [514, 17] on span "Save" at bounding box center [507, 15] width 17 height 9
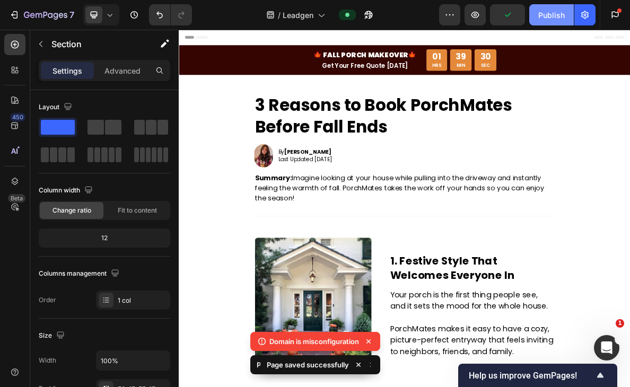
click at [566, 17] on button "Publish" at bounding box center [551, 14] width 45 height 21
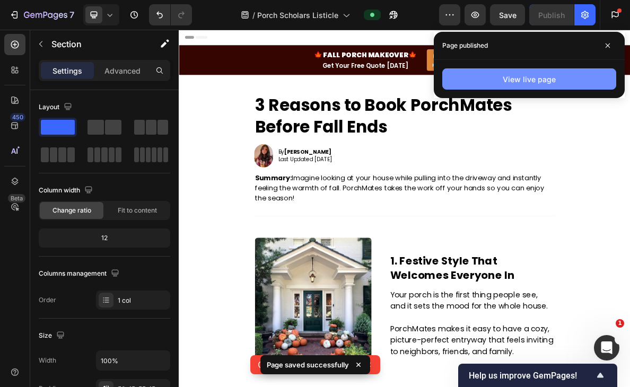
click at [502, 72] on button "View live page" at bounding box center [529, 78] width 174 height 21
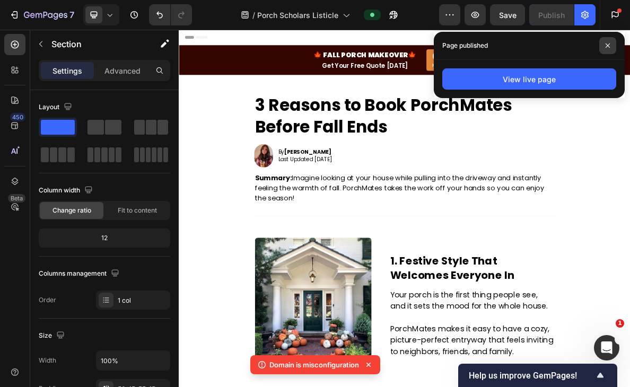
click at [606, 44] on icon at bounding box center [608, 45] width 4 height 4
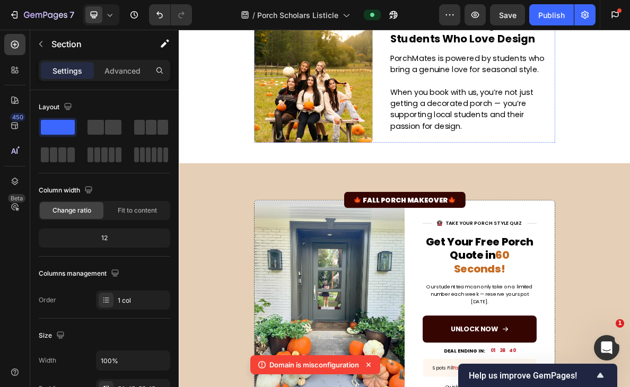
scroll to position [821, 0]
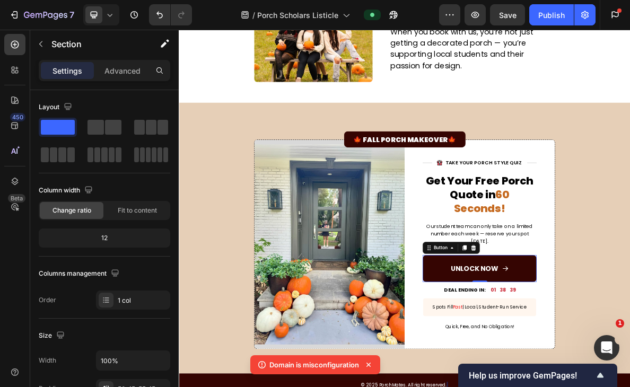
click at [618, 357] on link "UNLOCK NOW" at bounding box center [602, 366] width 161 height 38
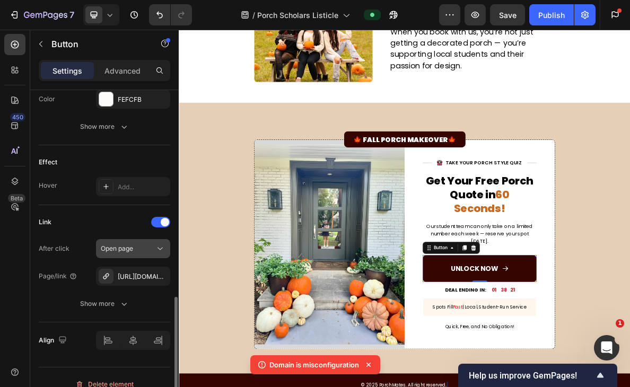
scroll to position [592, 0]
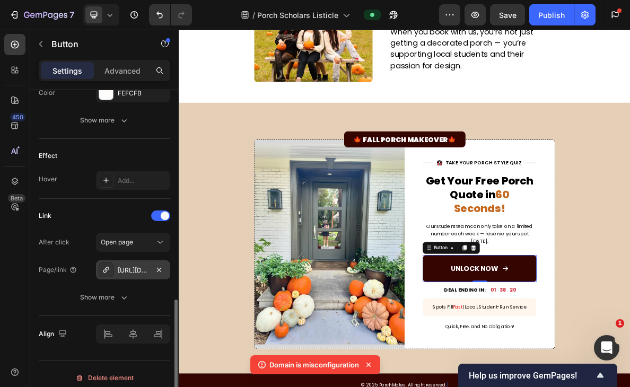
click at [138, 274] on div "[URL][DOMAIN_NAME]" at bounding box center [133, 271] width 31 height 10
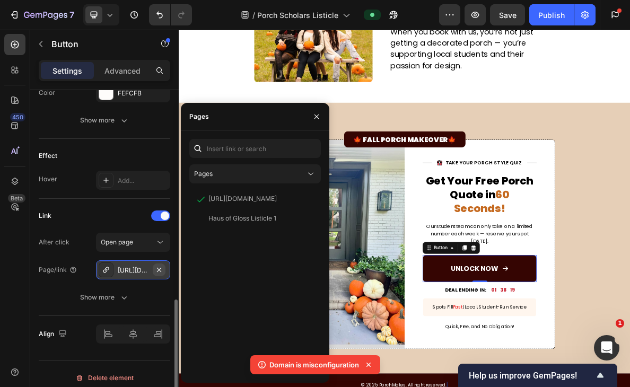
click at [155, 269] on icon "button" at bounding box center [159, 270] width 8 height 8
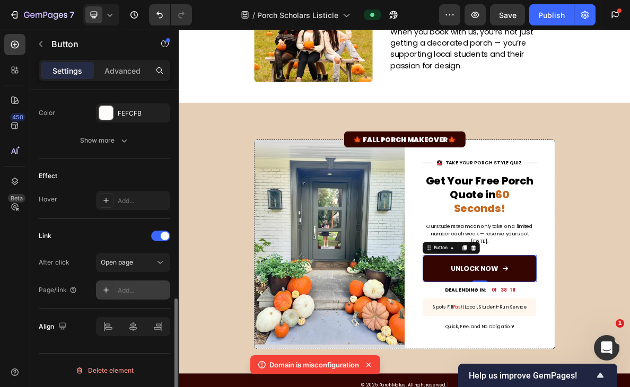
click at [124, 290] on div "Add..." at bounding box center [143, 291] width 50 height 10
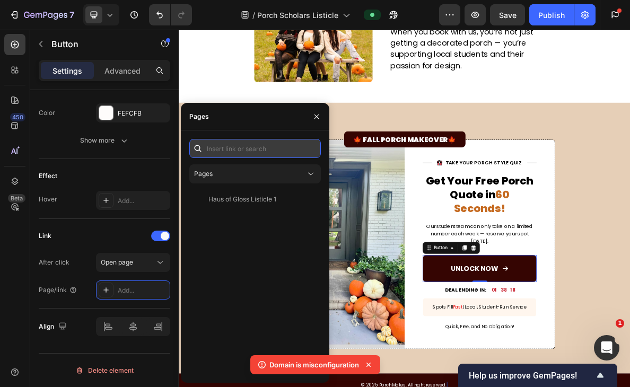
paste input "[URL][DOMAIN_NAME]"
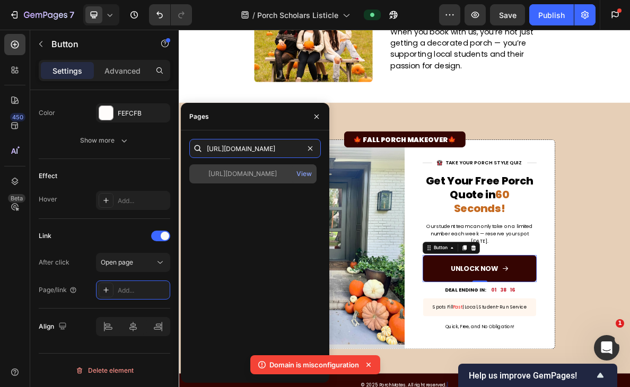
type input "[URL][DOMAIN_NAME]"
click at [267, 174] on div "[URL][DOMAIN_NAME]" at bounding box center [242, 174] width 68 height 10
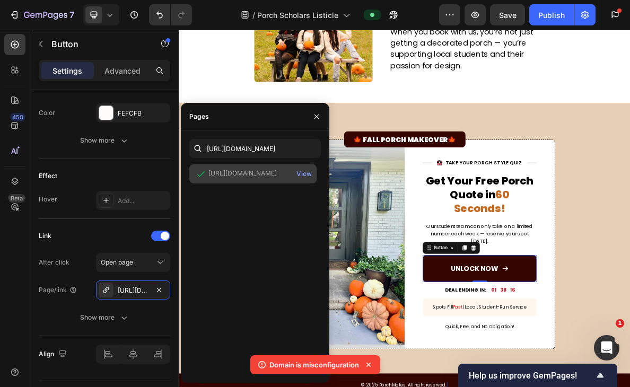
scroll to position [0, 0]
click at [308, 173] on div "View" at bounding box center [303, 174] width 15 height 10
click at [316, 115] on icon "button" at bounding box center [316, 116] width 8 height 8
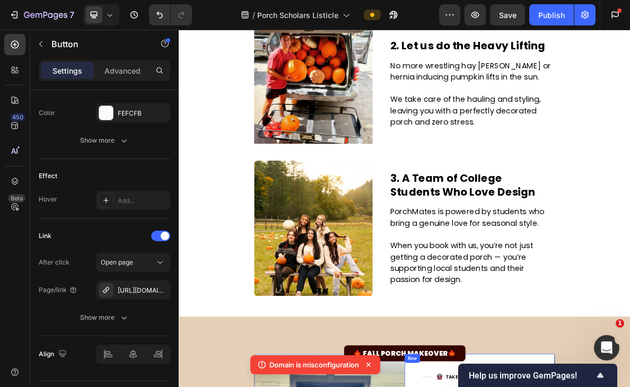
scroll to position [491, 0]
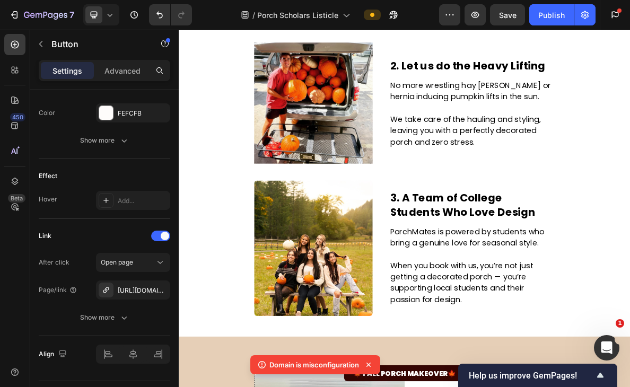
click at [112, 14] on icon at bounding box center [110, 15] width 5 height 3
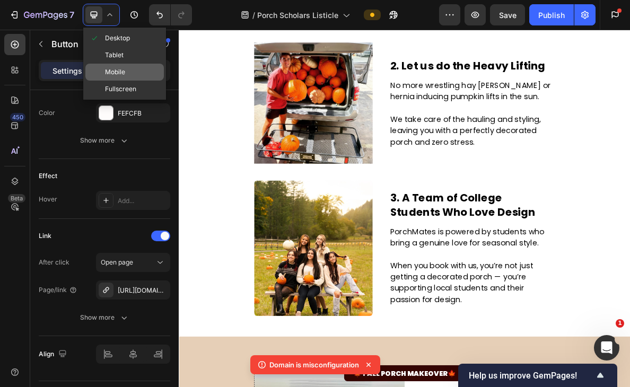
click at [124, 76] on span "Mobile" at bounding box center [115, 72] width 20 height 11
type input "16"
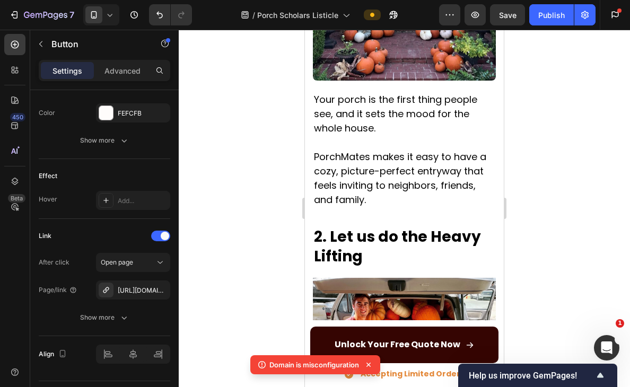
scroll to position [575, 0]
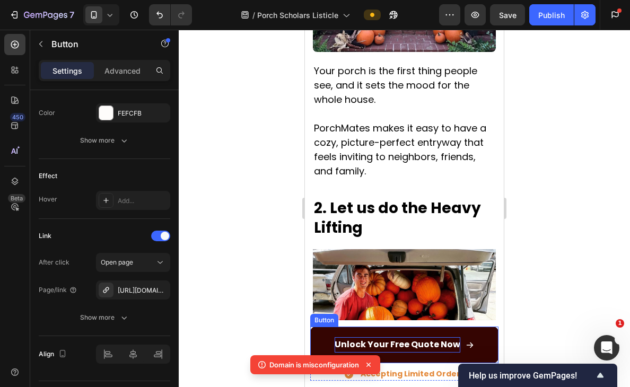
click at [410, 347] on p "Unlock Your Free Quote Now" at bounding box center [398, 344] width 126 height 15
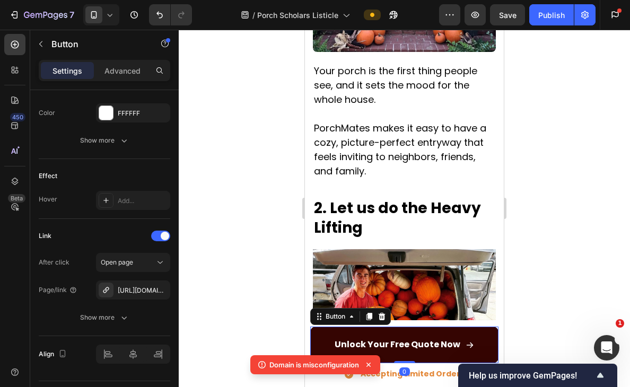
click at [335, 336] on link "Unlock Your Free Quote Now" at bounding box center [404, 345] width 188 height 37
click at [328, 336] on link "Unlock Your Free Quote Now" at bounding box center [404, 345] width 188 height 37
click at [133, 287] on div "[URL][DOMAIN_NAME]" at bounding box center [133, 291] width 31 height 10
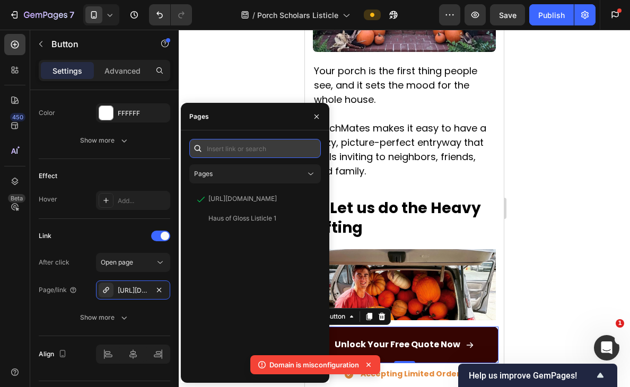
click at [262, 152] on input "text" at bounding box center [255, 148] width 132 height 19
paste input "[URL][DOMAIN_NAME]"
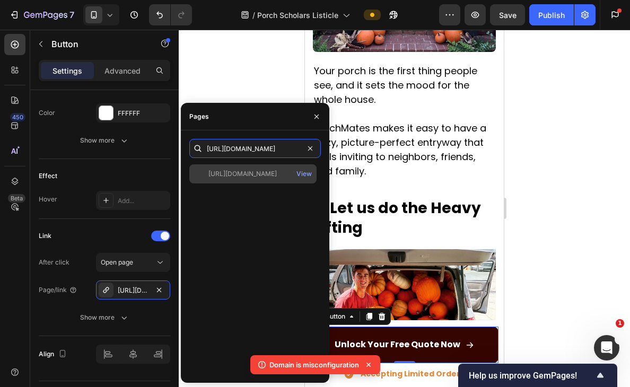
type input "[URL][DOMAIN_NAME]"
click at [258, 175] on div "[URL][DOMAIN_NAME]" at bounding box center [242, 174] width 68 height 10
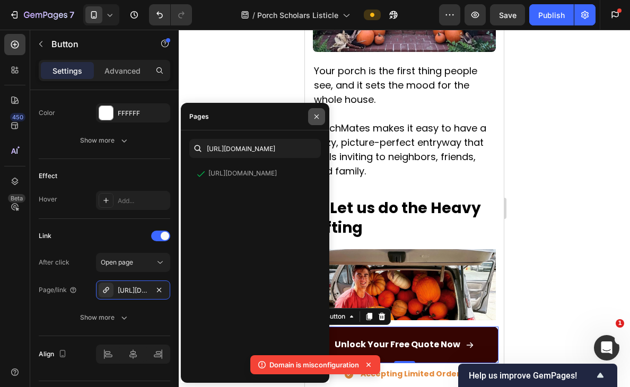
click at [315, 111] on button "button" at bounding box center [316, 116] width 17 height 17
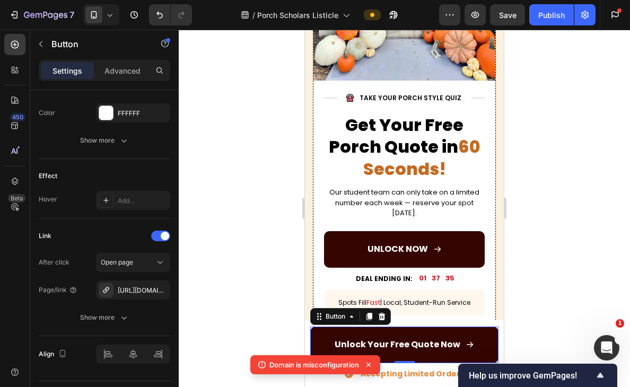
scroll to position [1802, 0]
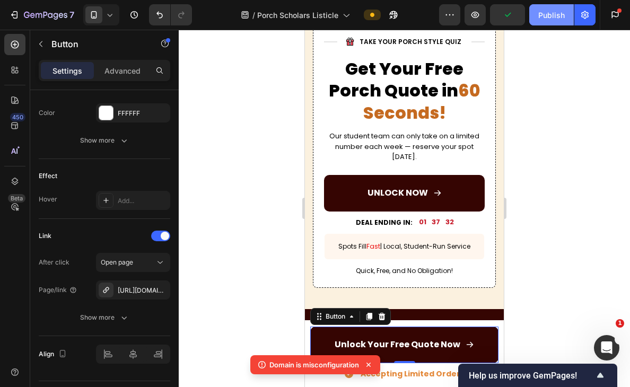
click at [552, 18] on div "Publish" at bounding box center [551, 15] width 27 height 11
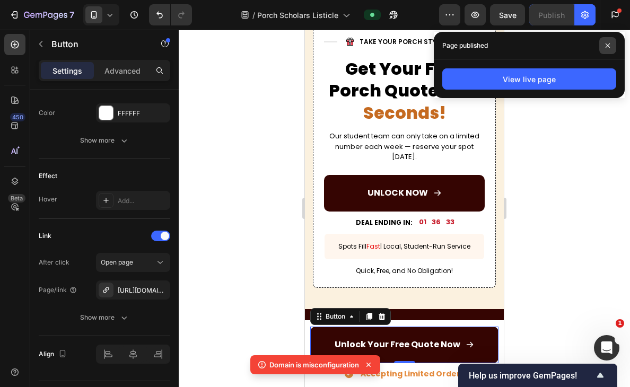
click at [608, 43] on icon at bounding box center [607, 45] width 5 height 5
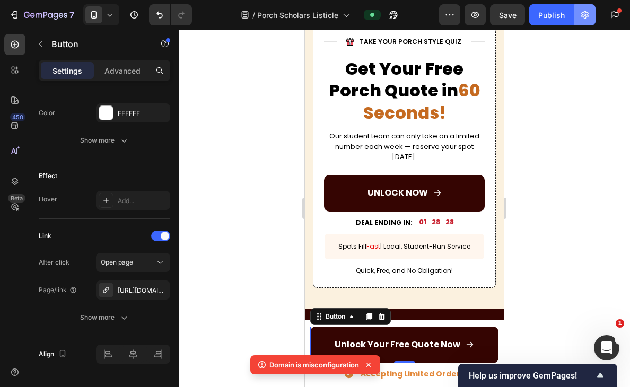
click at [582, 13] on icon "button" at bounding box center [584, 15] width 7 height 8
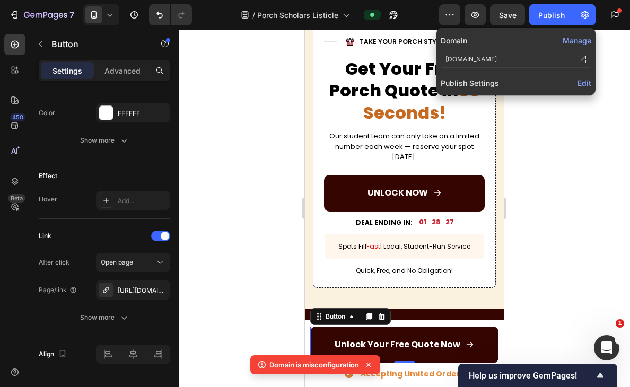
click at [585, 78] on div "Edit" at bounding box center [584, 82] width 14 height 13
click at [584, 80] on span "Edit" at bounding box center [584, 82] width 14 height 9
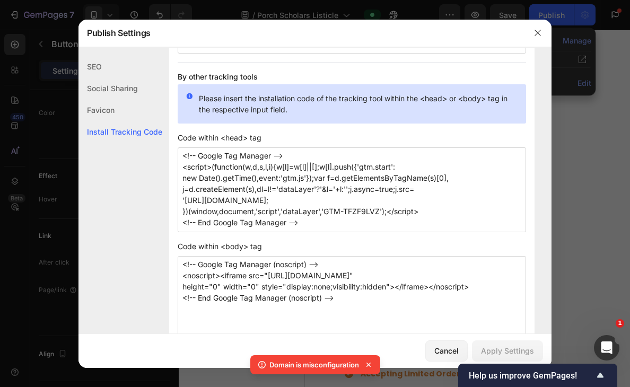
scroll to position [900, 0]
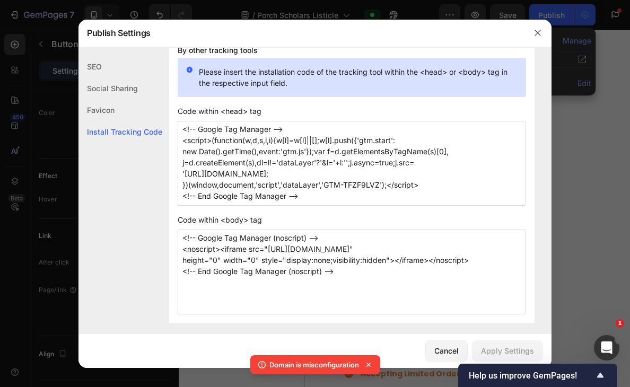
drag, startPoint x: 311, startPoint y: 196, endPoint x: 180, endPoint y: 125, distance: 148.8
click at [180, 125] on textarea "<!-- Google Tag Manager --> <script>(function(w,d,s,l,i){w[l]=w[l]||[];w[l].pus…" at bounding box center [352, 163] width 348 height 85
paste textarea "Meta Pixel Code --> <script> !function(f,b,e,v,n,t,s) {if(f.fbq)return;n=f.fbq=…"
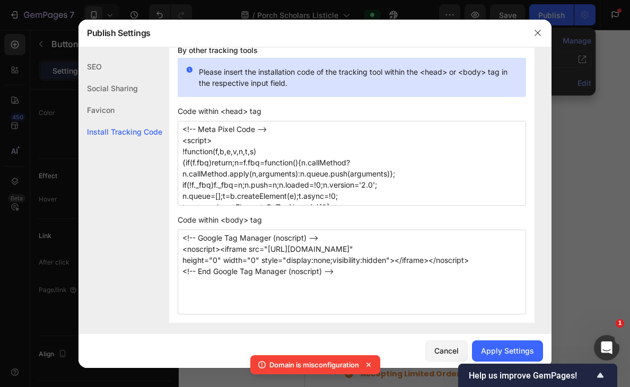
scroll to position [107, 0]
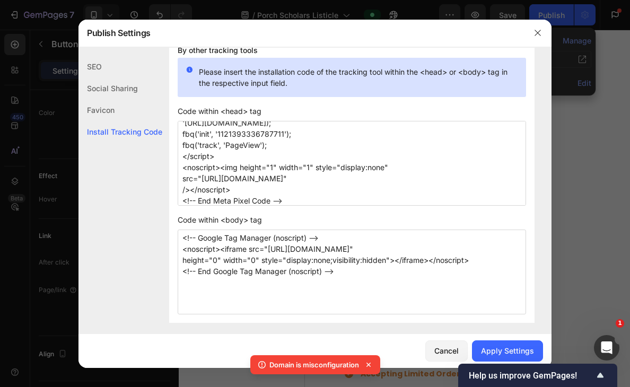
type textarea "<!-- Meta Pixel Code --> <script> !function(f,b,e,v,n,t,s) {if(f.fbq)return;n=f…"
click at [305, 215] on span "Code within <body> tag" at bounding box center [352, 219] width 348 height 11
click at [517, 347] on div "Apply Settings" at bounding box center [507, 350] width 53 height 11
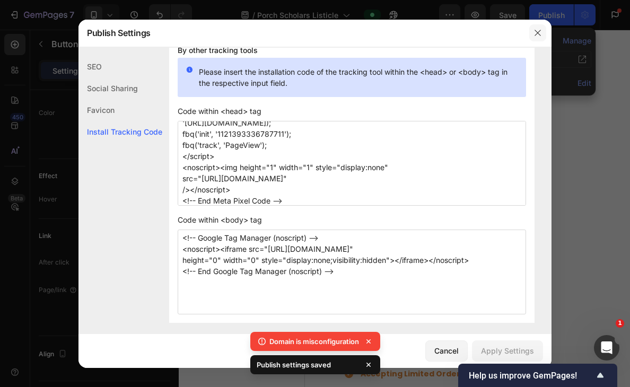
click at [538, 33] on icon "button" at bounding box center [538, 33] width 6 height 6
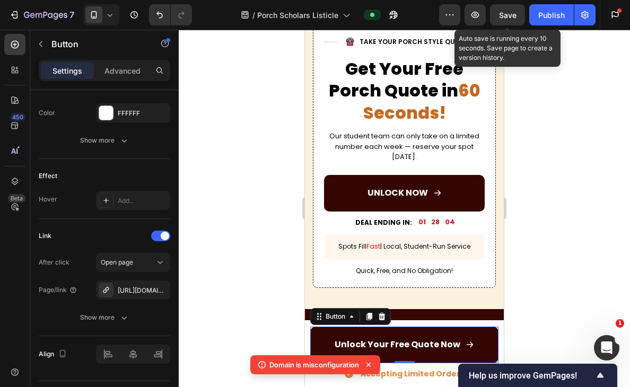
click at [512, 15] on span "Save" at bounding box center [507, 15] width 17 height 9
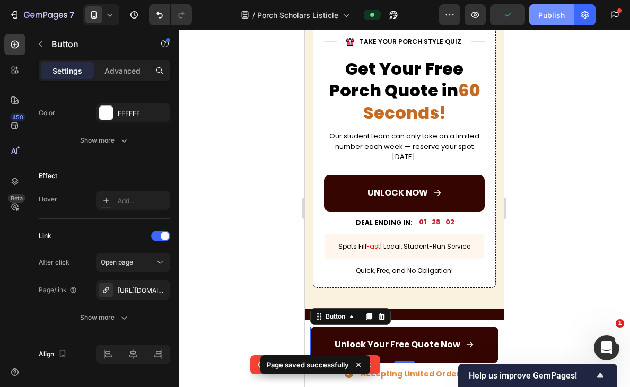
click at [553, 17] on div "Publish" at bounding box center [551, 15] width 27 height 11
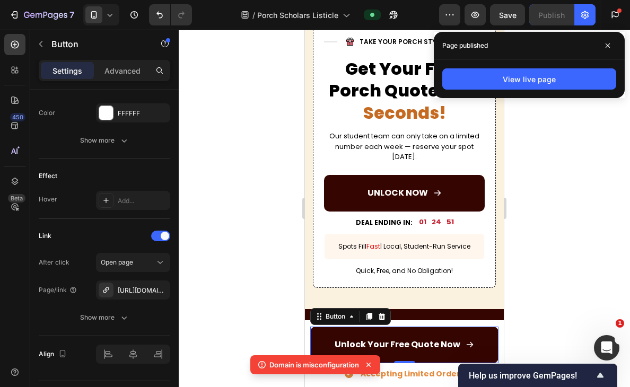
click at [252, 252] on div at bounding box center [404, 208] width 451 height 357
